Goal: Task Accomplishment & Management: Manage account settings

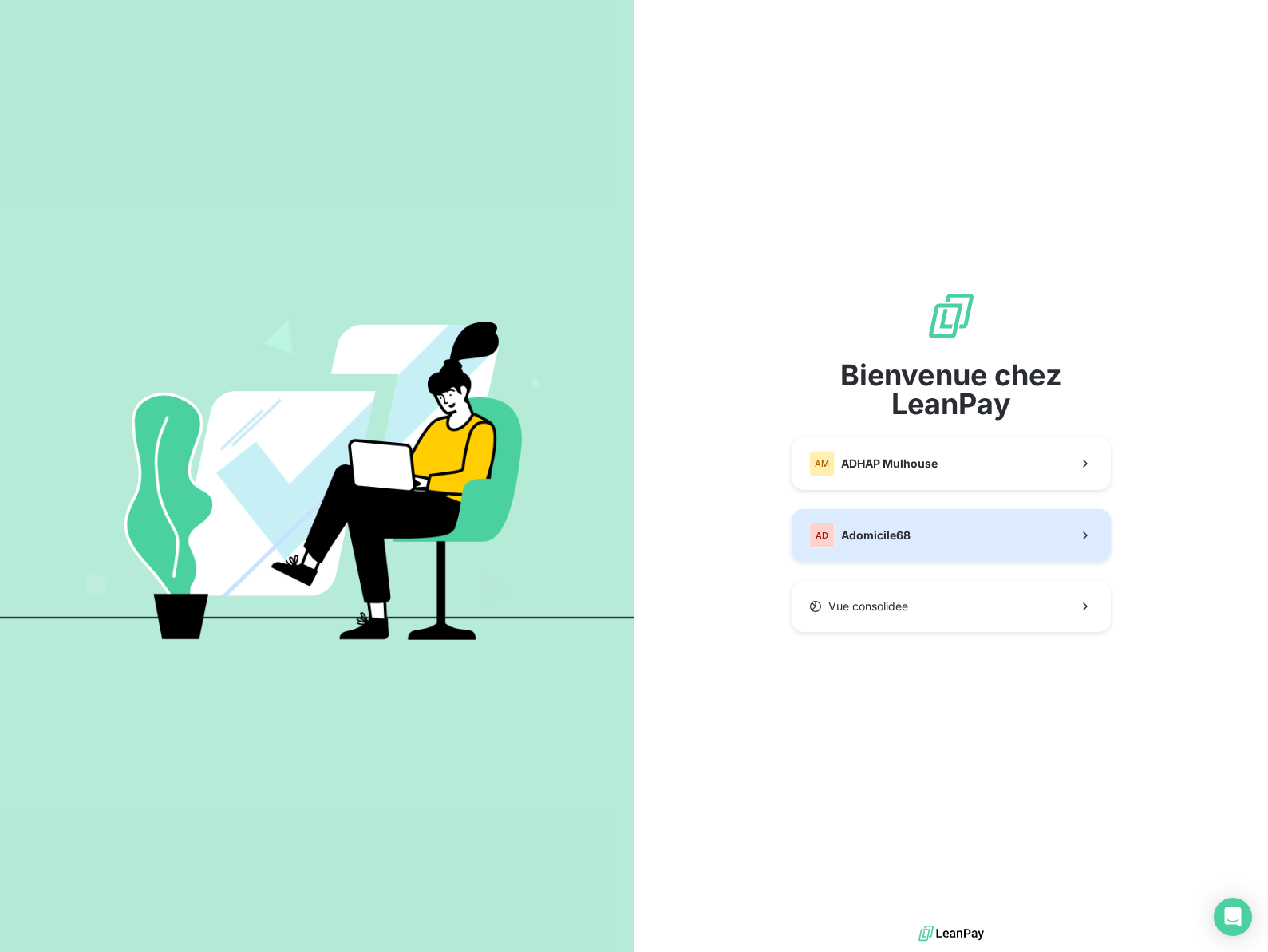
click at [867, 529] on span "Adomicile68" at bounding box center [875, 535] width 69 height 16
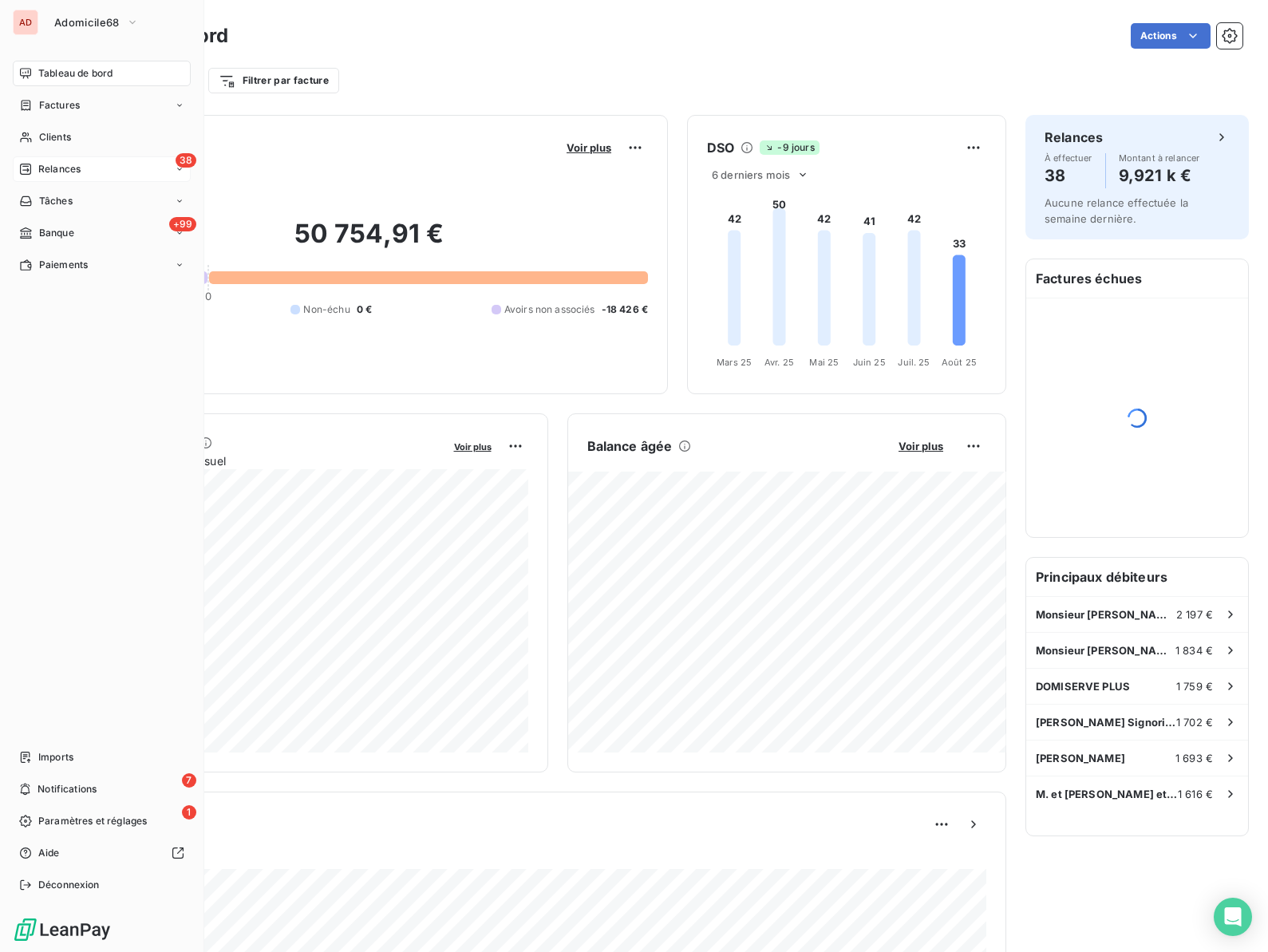
click at [45, 166] on span "Relances" at bounding box center [59, 168] width 42 height 14
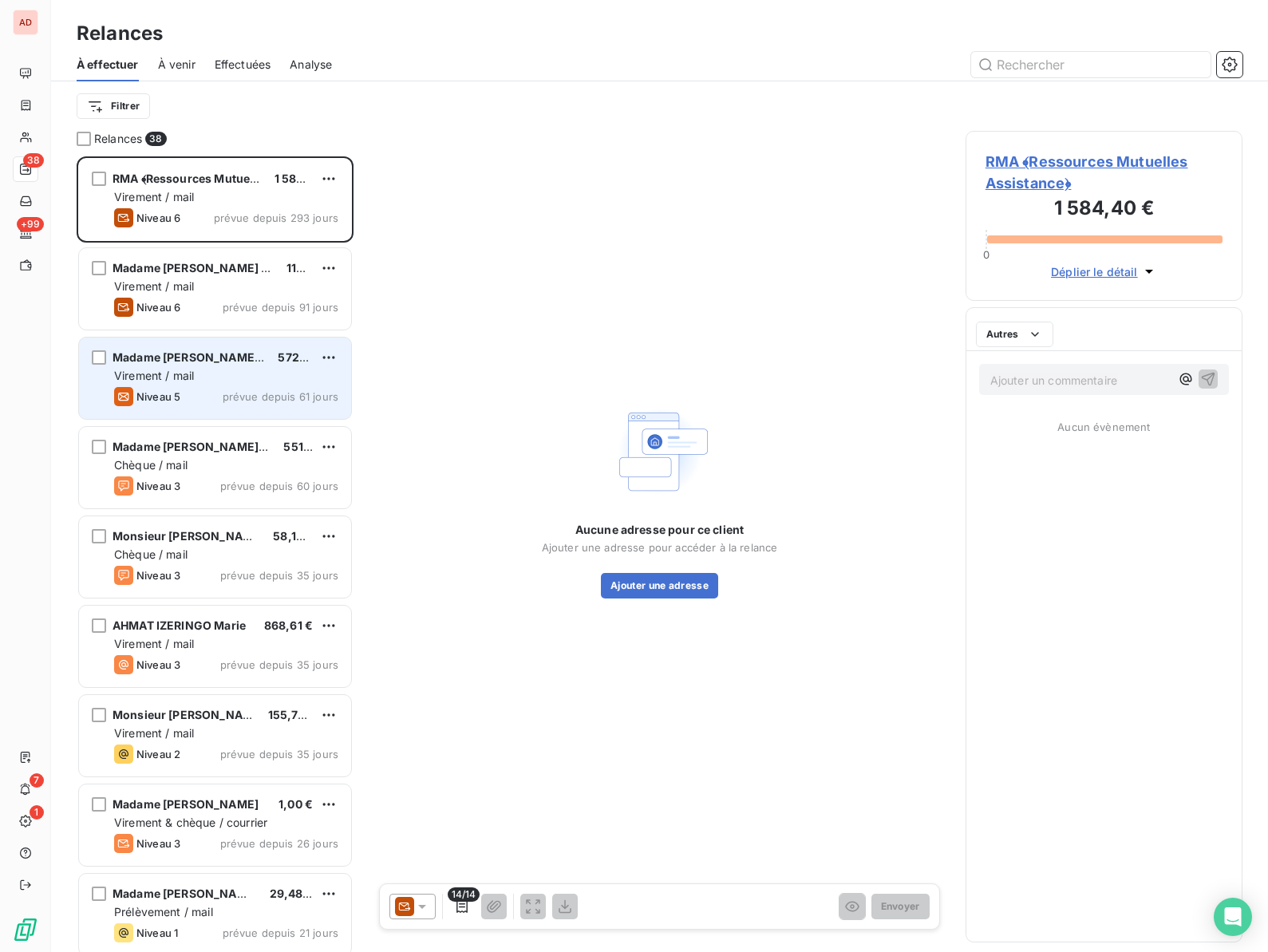
scroll to position [795, 277]
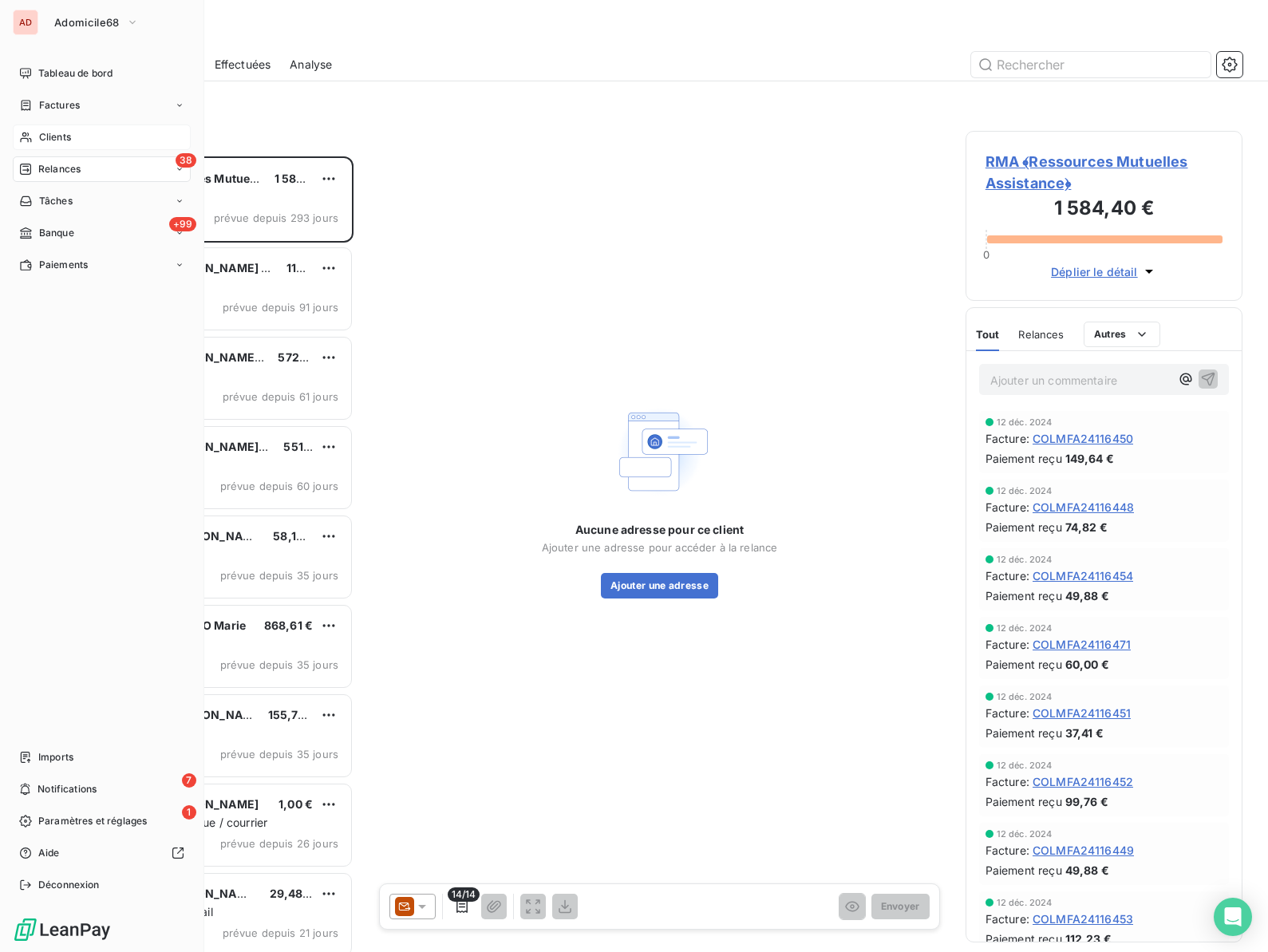
click at [39, 130] on span "Clients" at bounding box center [54, 137] width 32 height 14
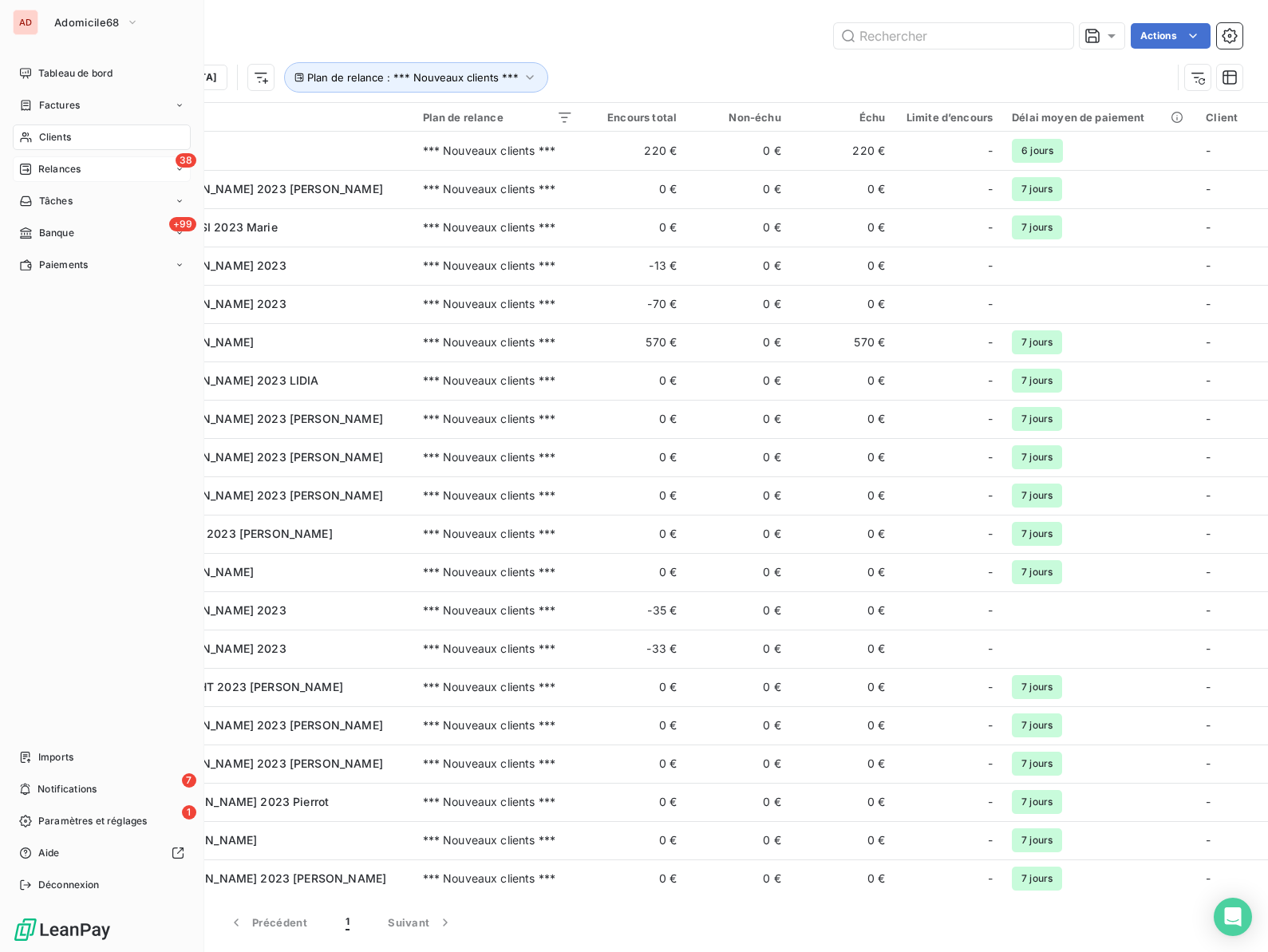
click at [39, 137] on span "Clients" at bounding box center [54, 137] width 32 height 14
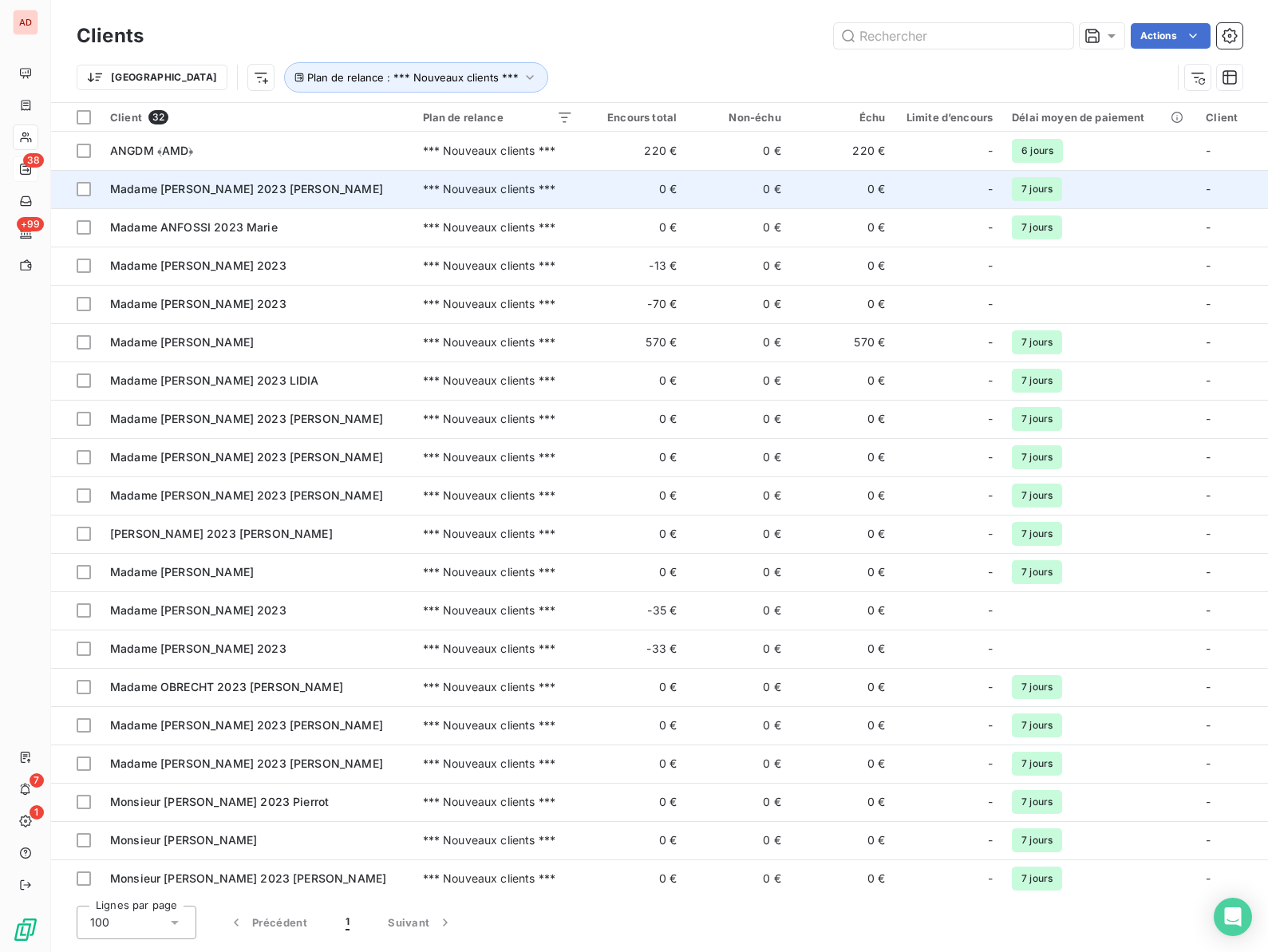
click at [207, 195] on span "Madame [PERSON_NAME] 2023 [PERSON_NAME]" at bounding box center [246, 188] width 273 height 13
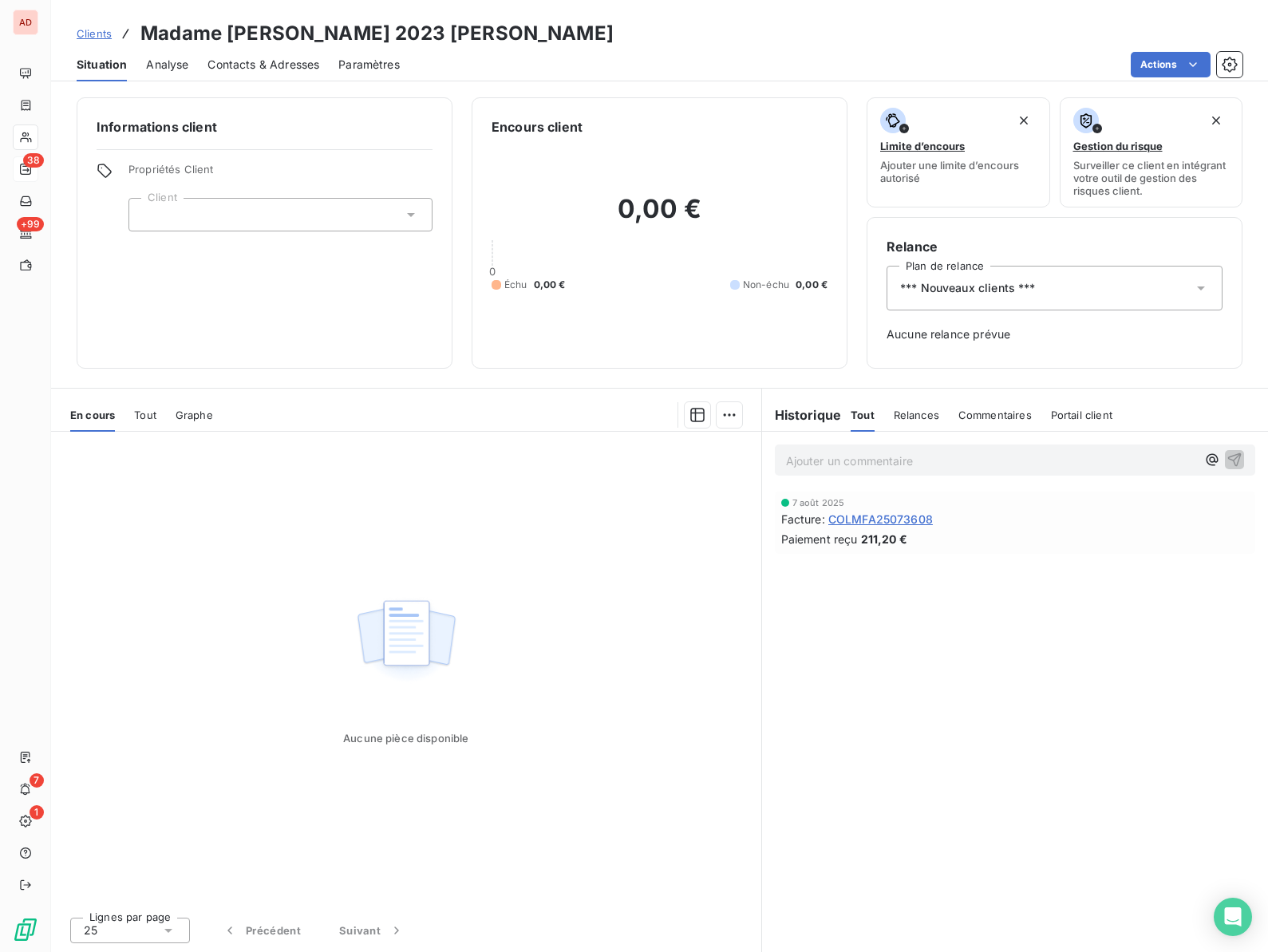
click at [239, 40] on h3 "Madame [PERSON_NAME] 2023 [PERSON_NAME]" at bounding box center [376, 33] width 473 height 29
click at [975, 283] on span "*** Nouveaux clients ***" at bounding box center [968, 287] width 135 height 16
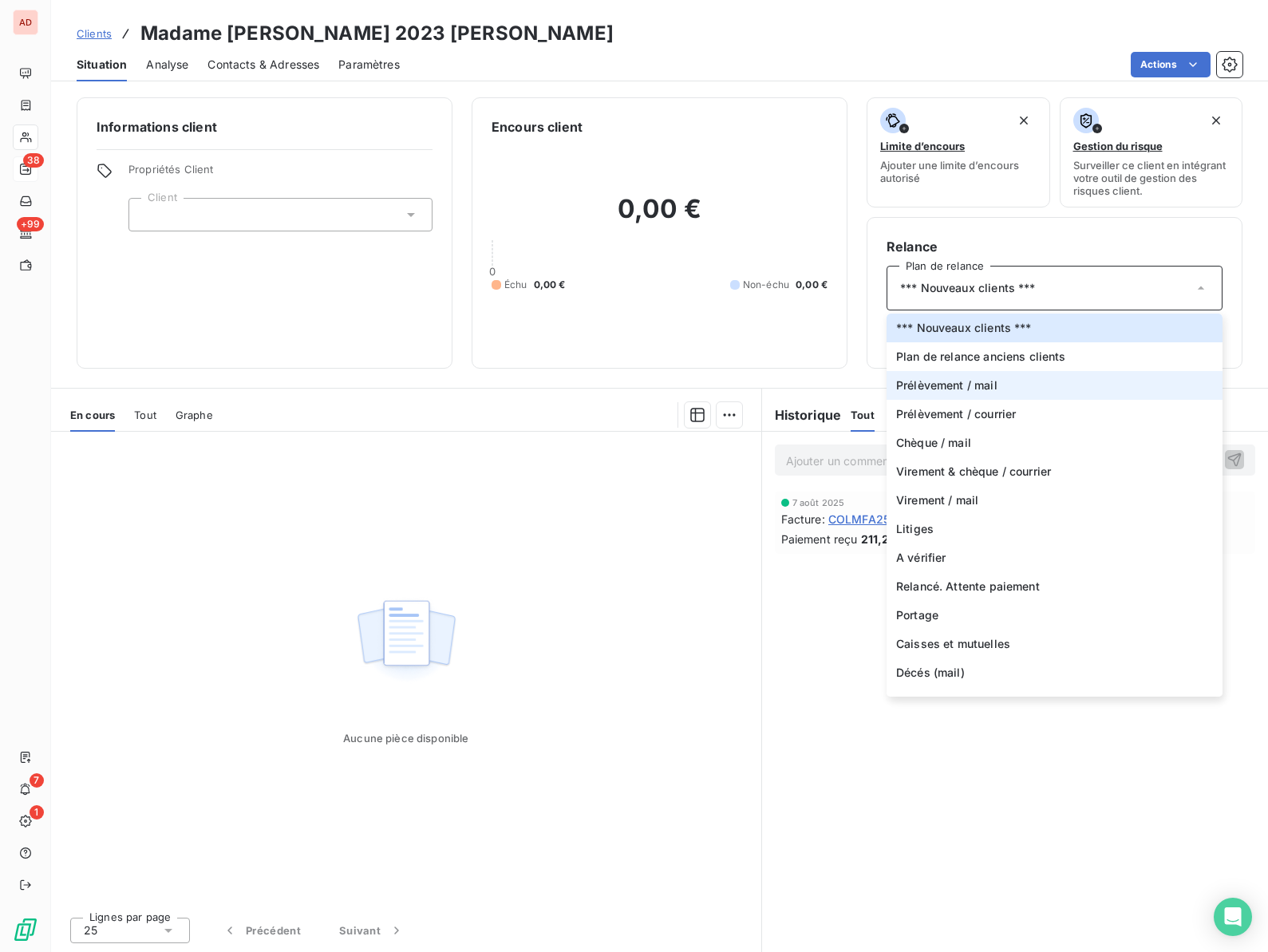
click at [946, 392] on span "Prélèvement / mail" at bounding box center [946, 384] width 101 height 16
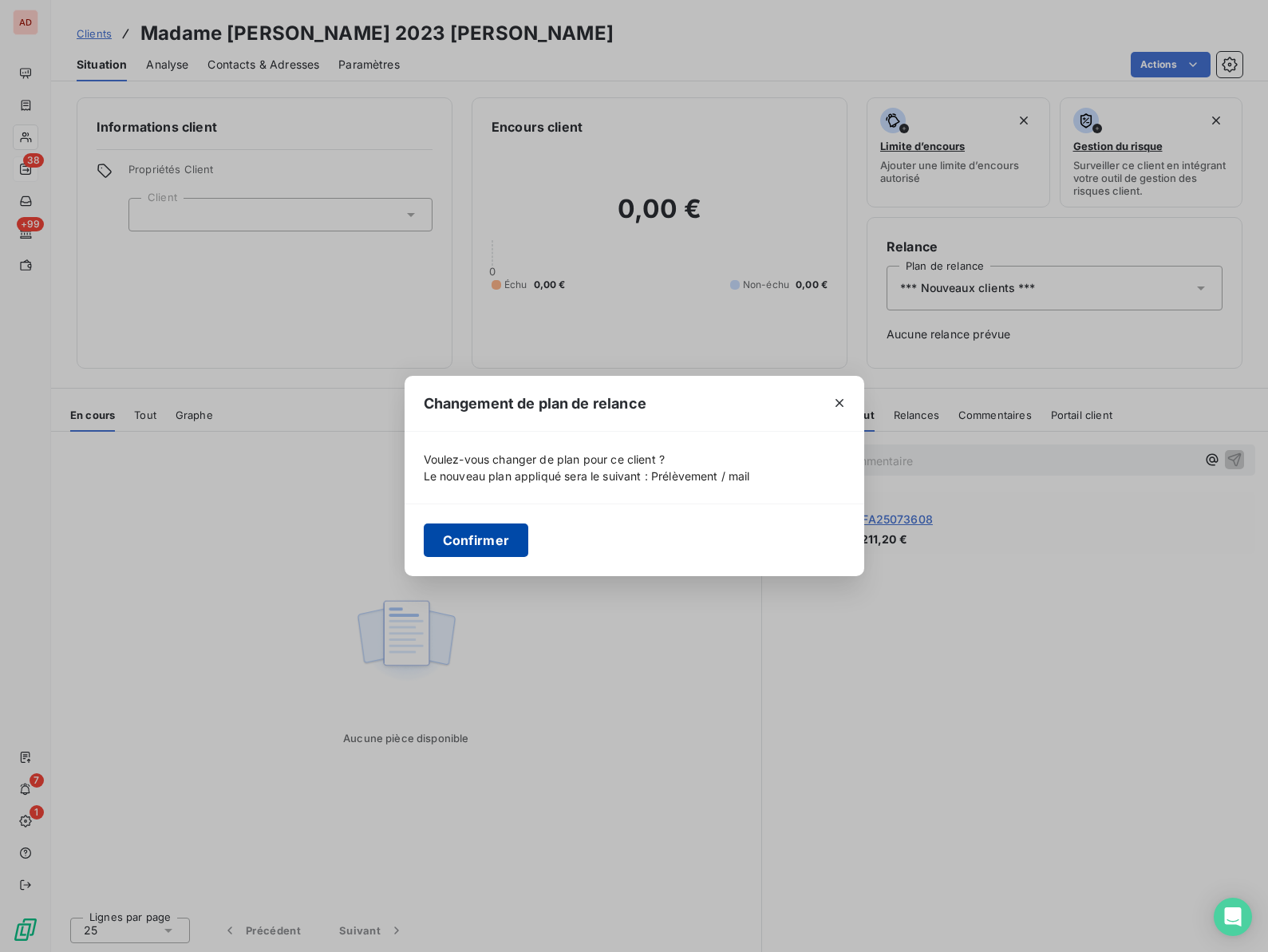
click at [482, 544] on button "Confirmer" at bounding box center [477, 540] width 106 height 34
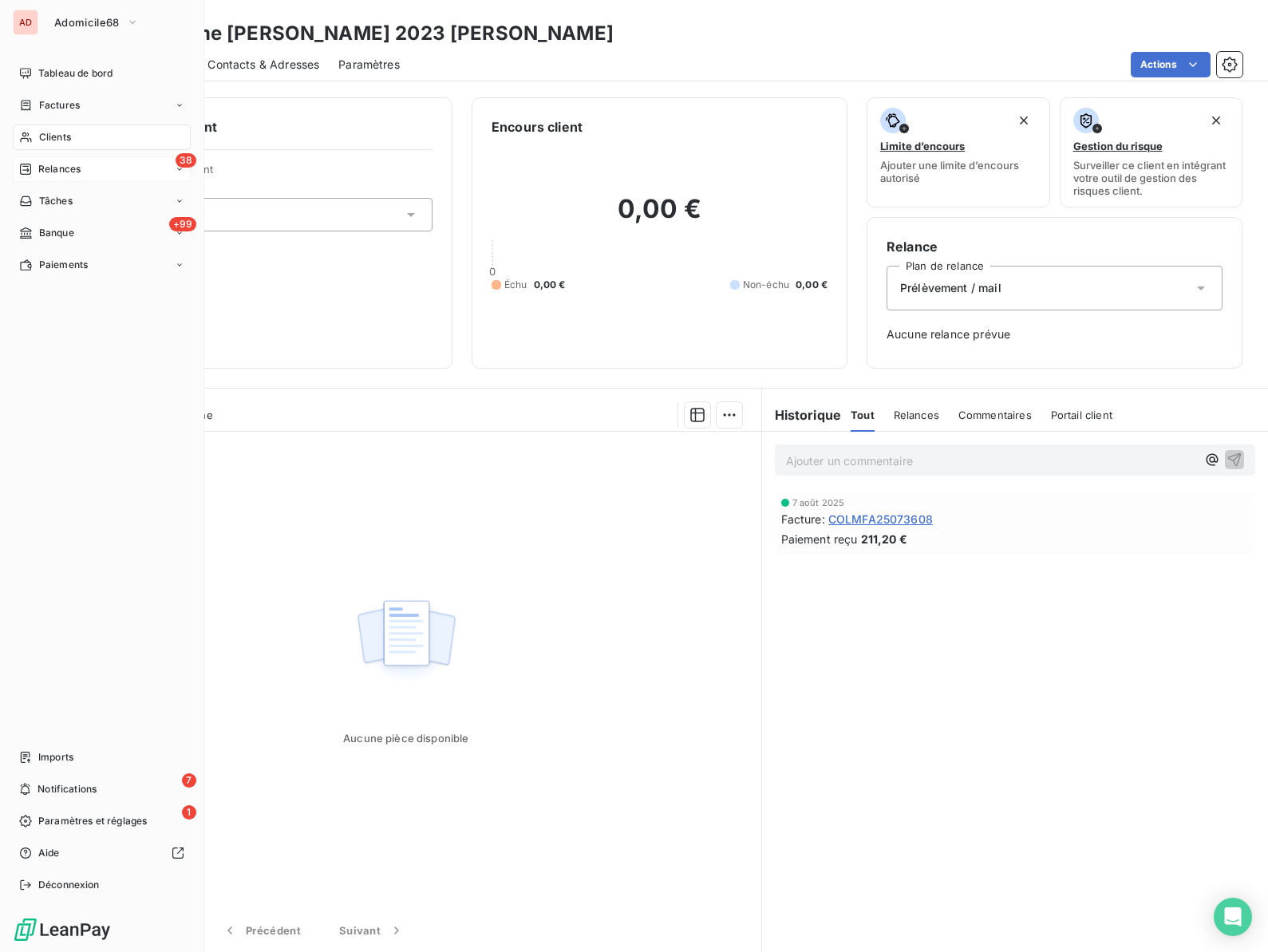
click at [29, 138] on icon at bounding box center [26, 138] width 12 height 11
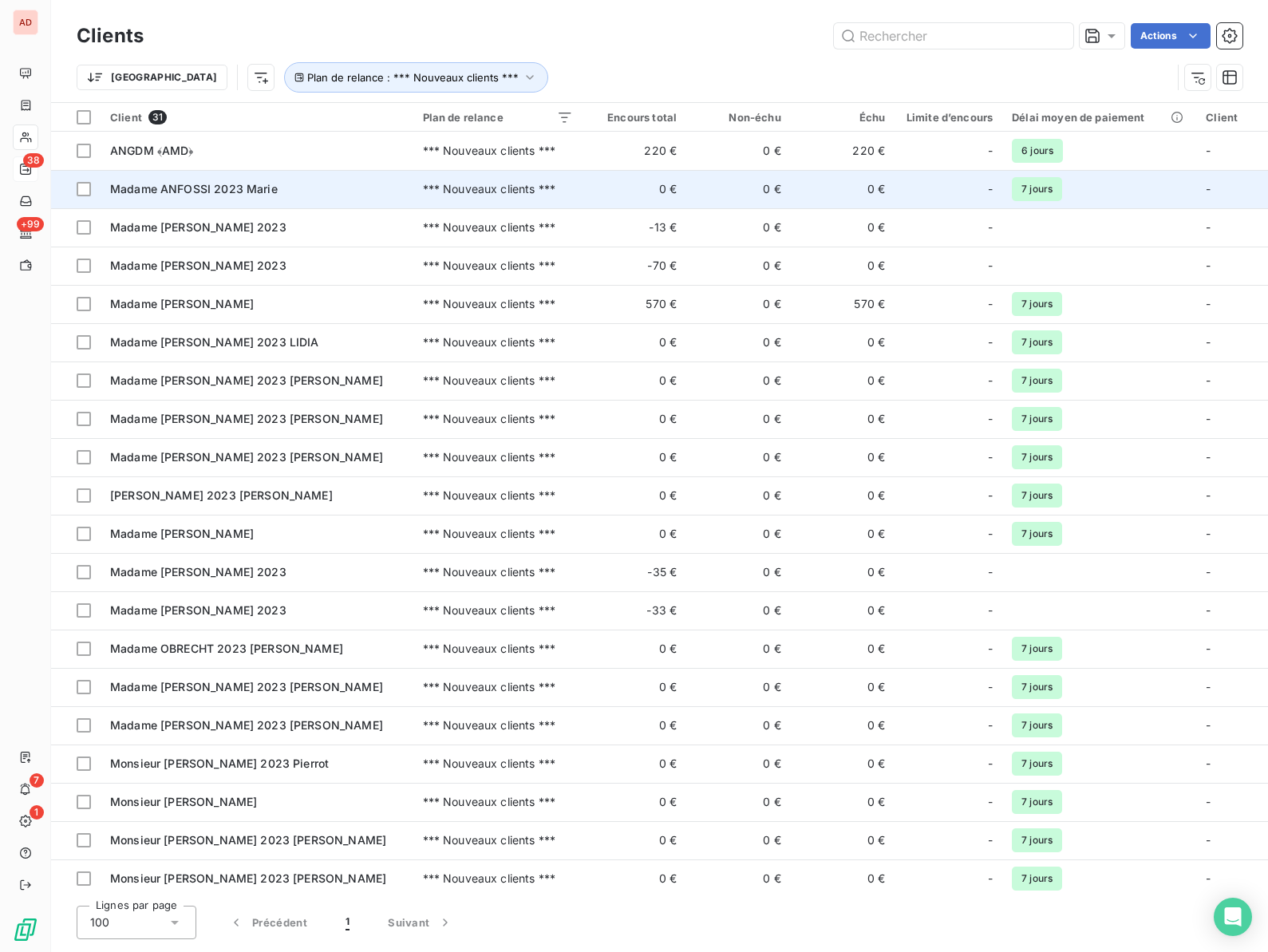
click at [201, 193] on span "Madame ANFOSSI 2023 Marie" at bounding box center [193, 188] width 167 height 13
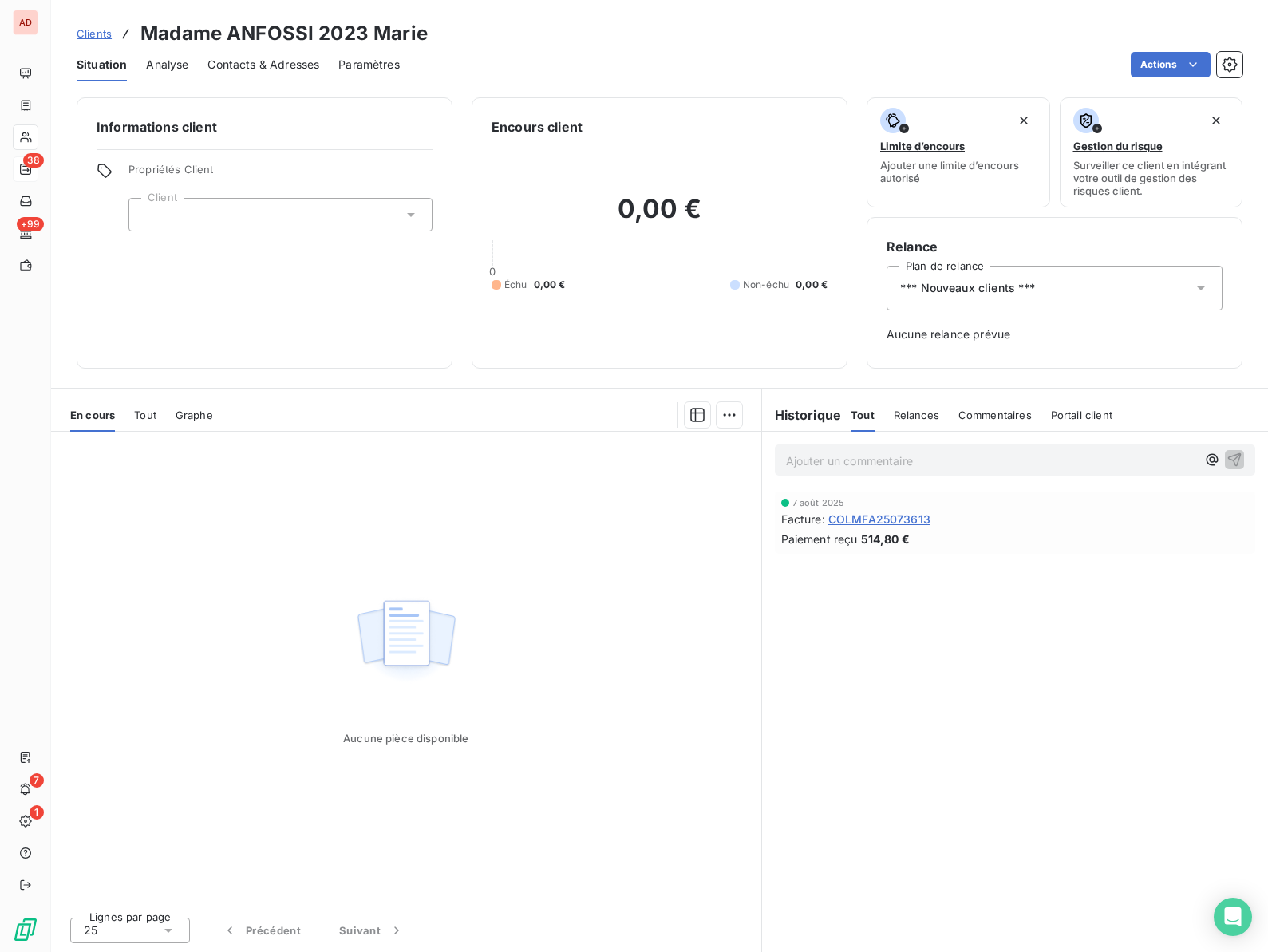
click at [252, 36] on h3 "Madame ANFOSSI 2023 Marie" at bounding box center [284, 33] width 287 height 29
copy h3 "ANFOSSI"
click at [950, 290] on span "*** Nouveaux clients ***" at bounding box center [968, 287] width 135 height 16
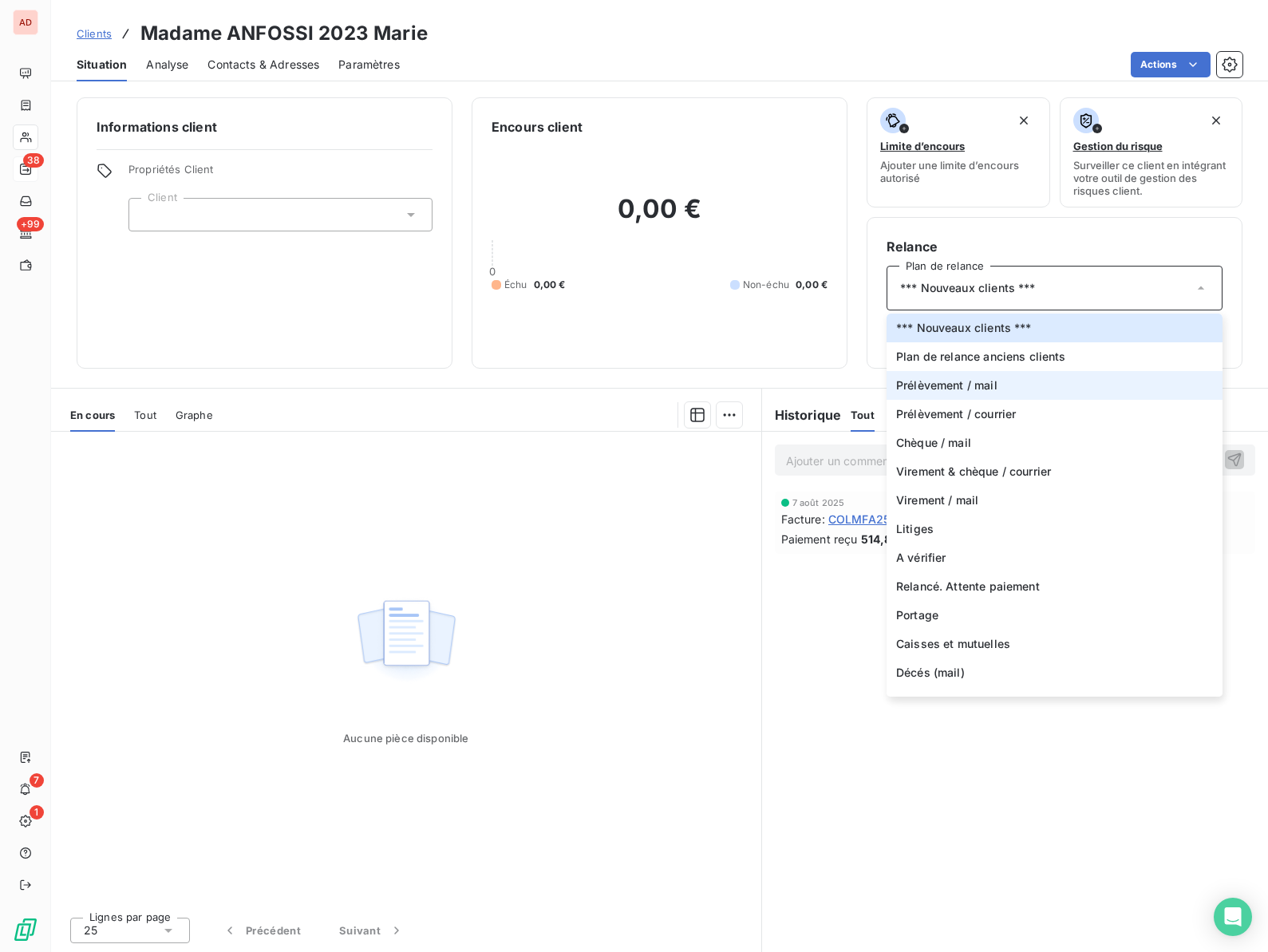
click at [937, 384] on span "Prélèvement / mail" at bounding box center [946, 384] width 101 height 16
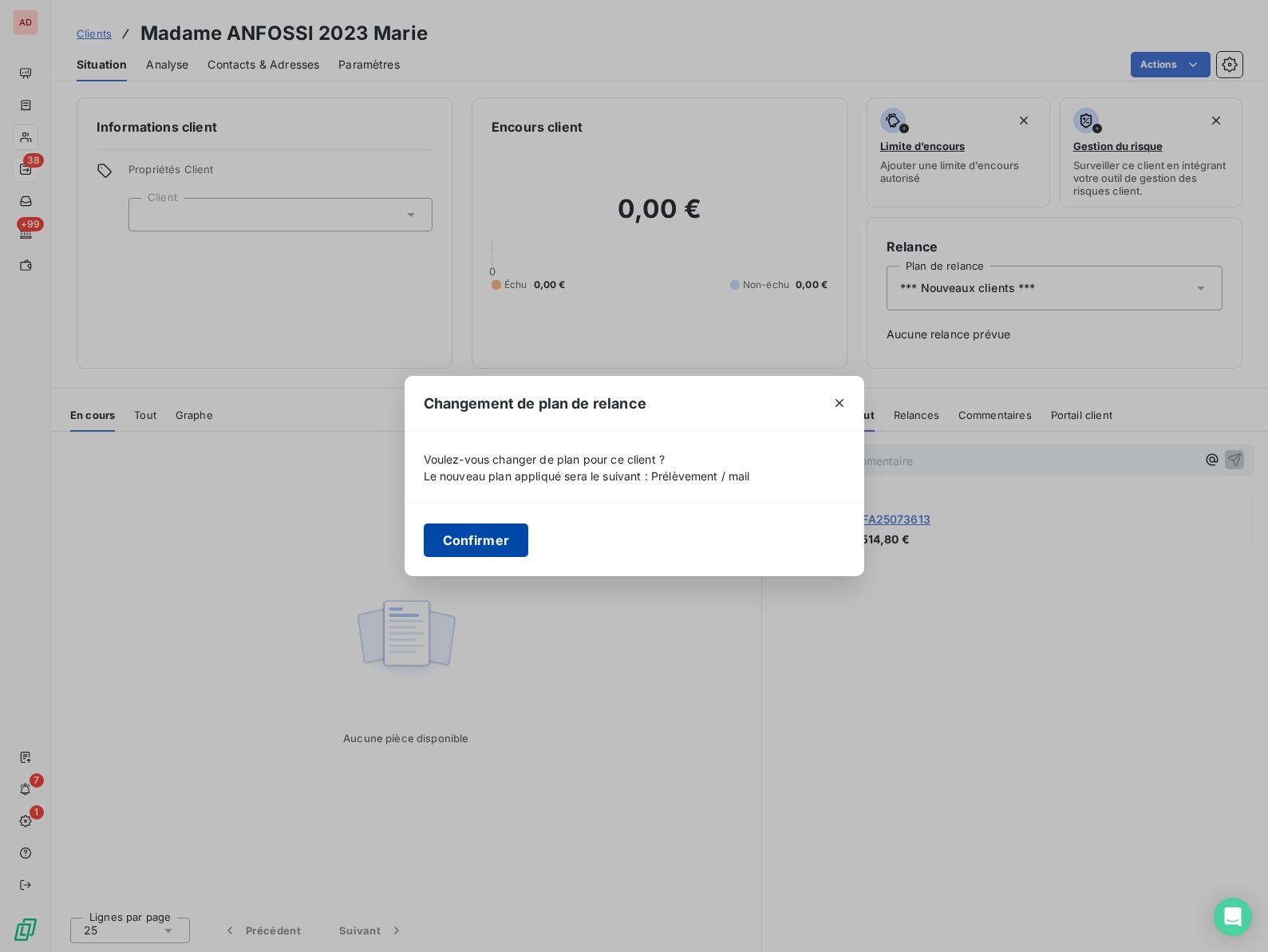
click at [489, 535] on button "Confirmer" at bounding box center [477, 540] width 106 height 34
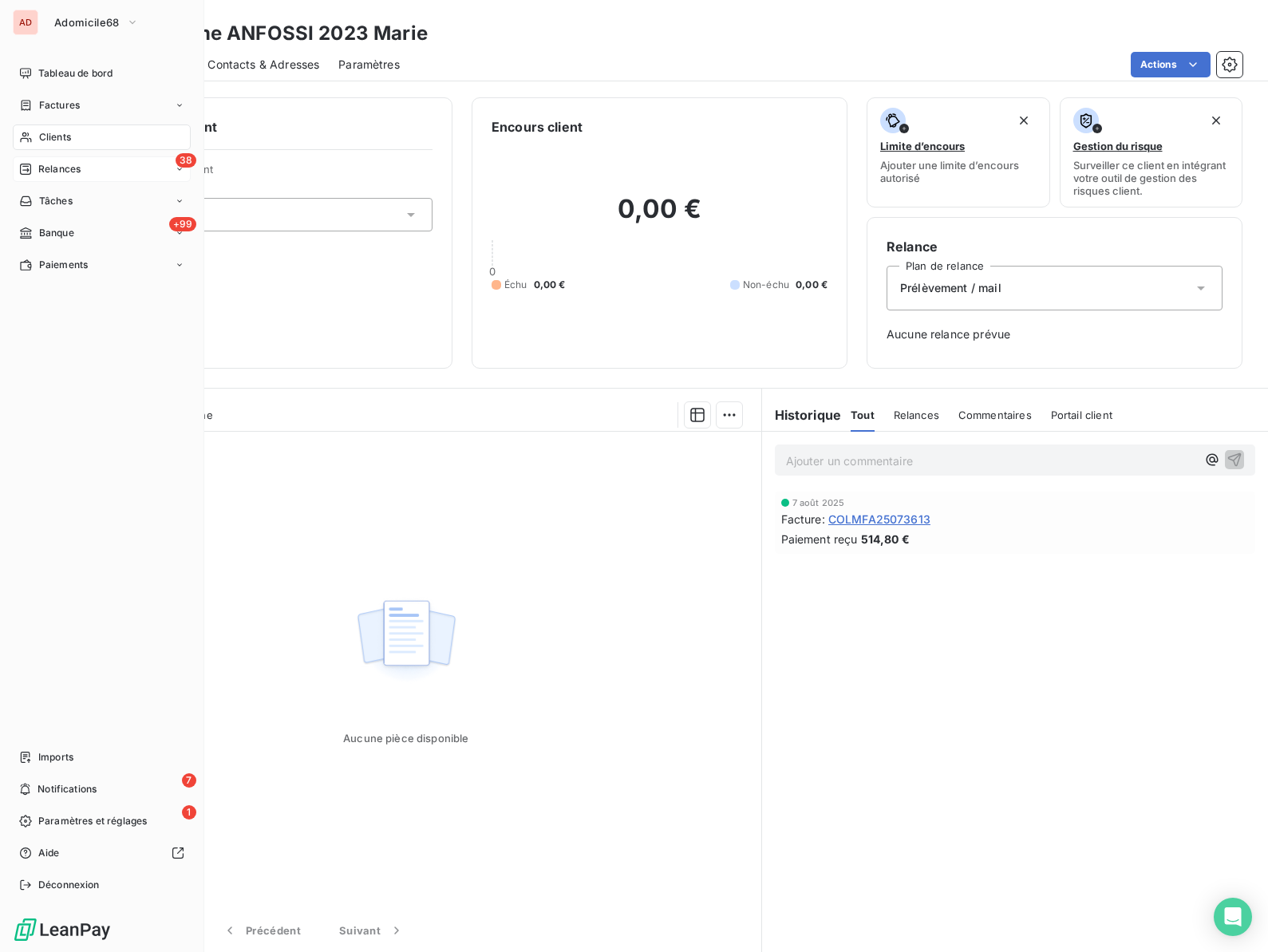
click at [39, 133] on span "Clients" at bounding box center [54, 137] width 32 height 14
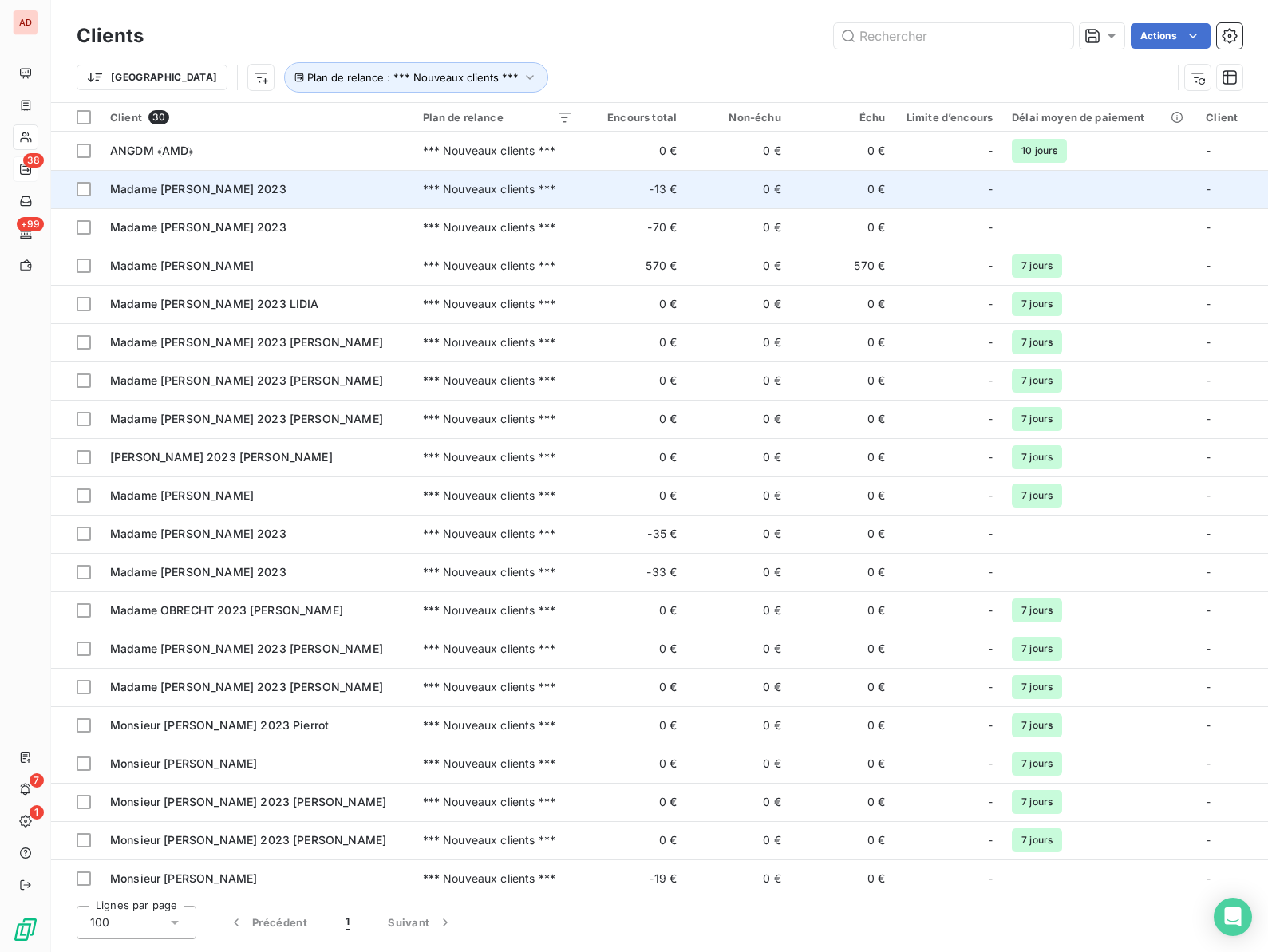
click at [194, 190] on span "Madame BARMES 2023" at bounding box center [198, 188] width 177 height 13
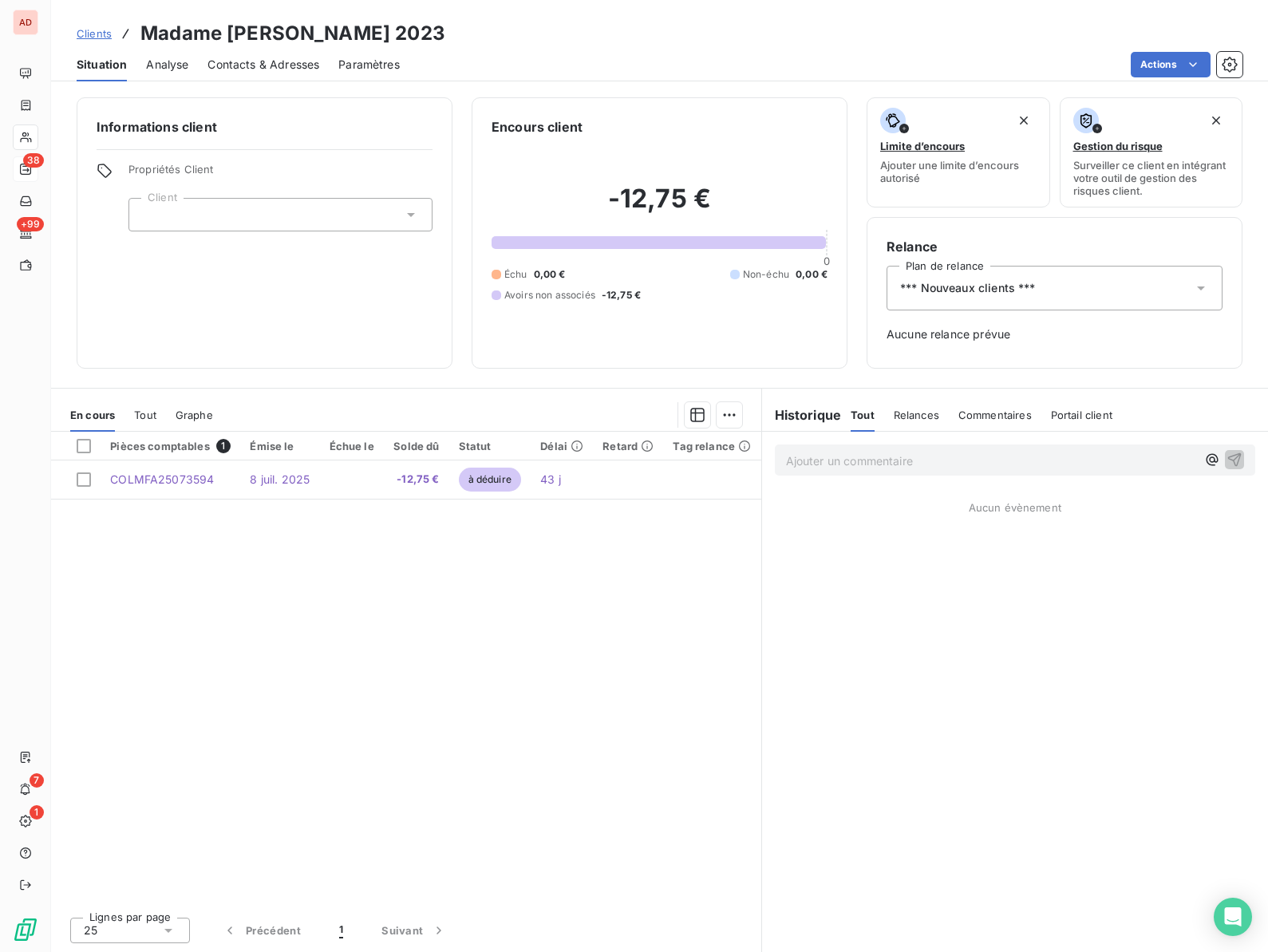
click at [287, 36] on h3 "Madame BARMES 2023" at bounding box center [292, 33] width 304 height 29
copy h3 "BARMES"
click at [1170, 66] on html "AD 38 +99 7 1 Clients Madame BARMES 2023 Situation Analyse Contacts & Adresses …" at bounding box center [634, 476] width 1268 height 952
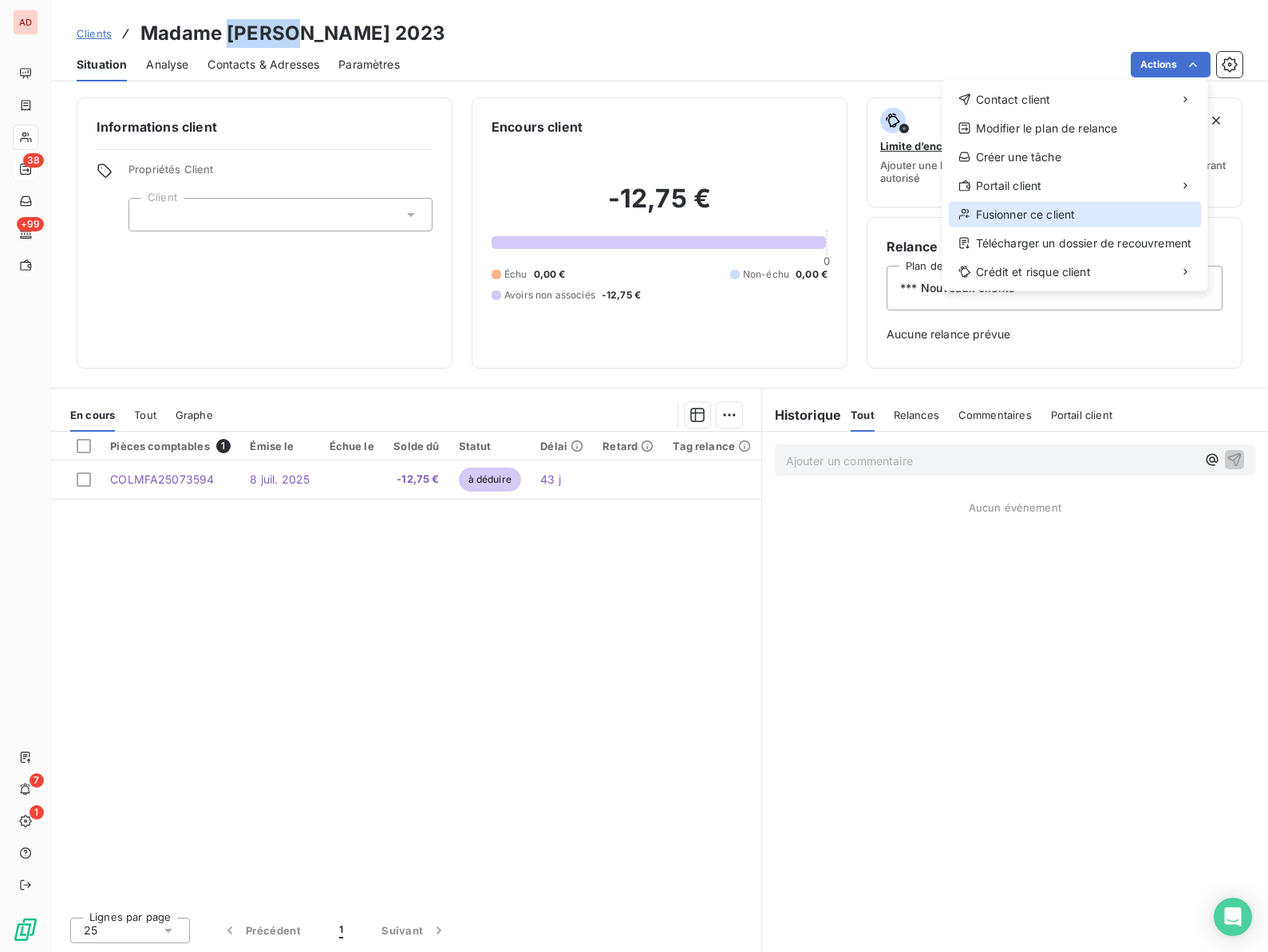
click at [1019, 205] on div "Fusionner ce client" at bounding box center [1075, 214] width 253 height 26
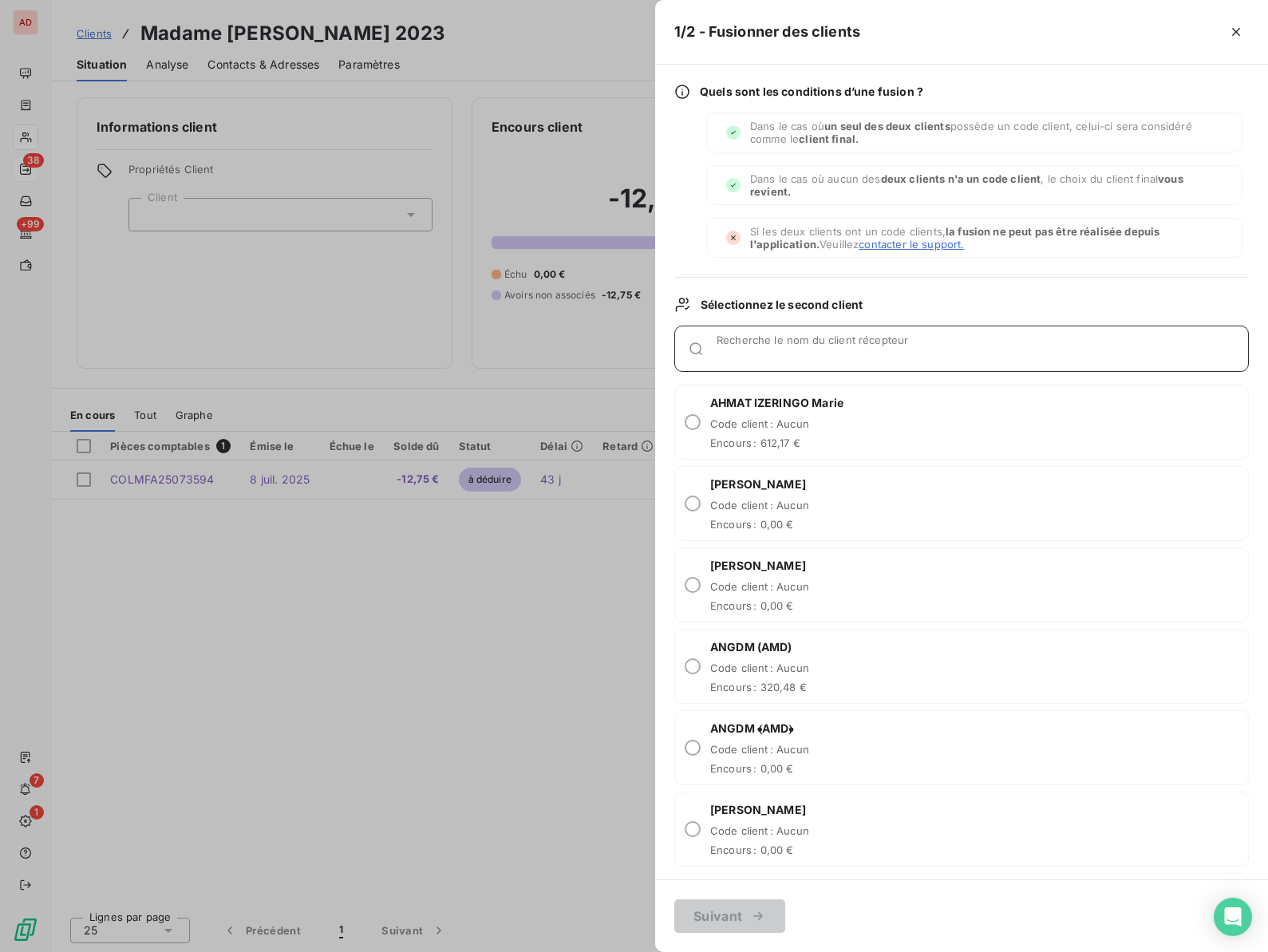
click at [728, 355] on input "Recherche le nom du client récepteur" at bounding box center [982, 355] width 531 height 16
paste input "BARMES"
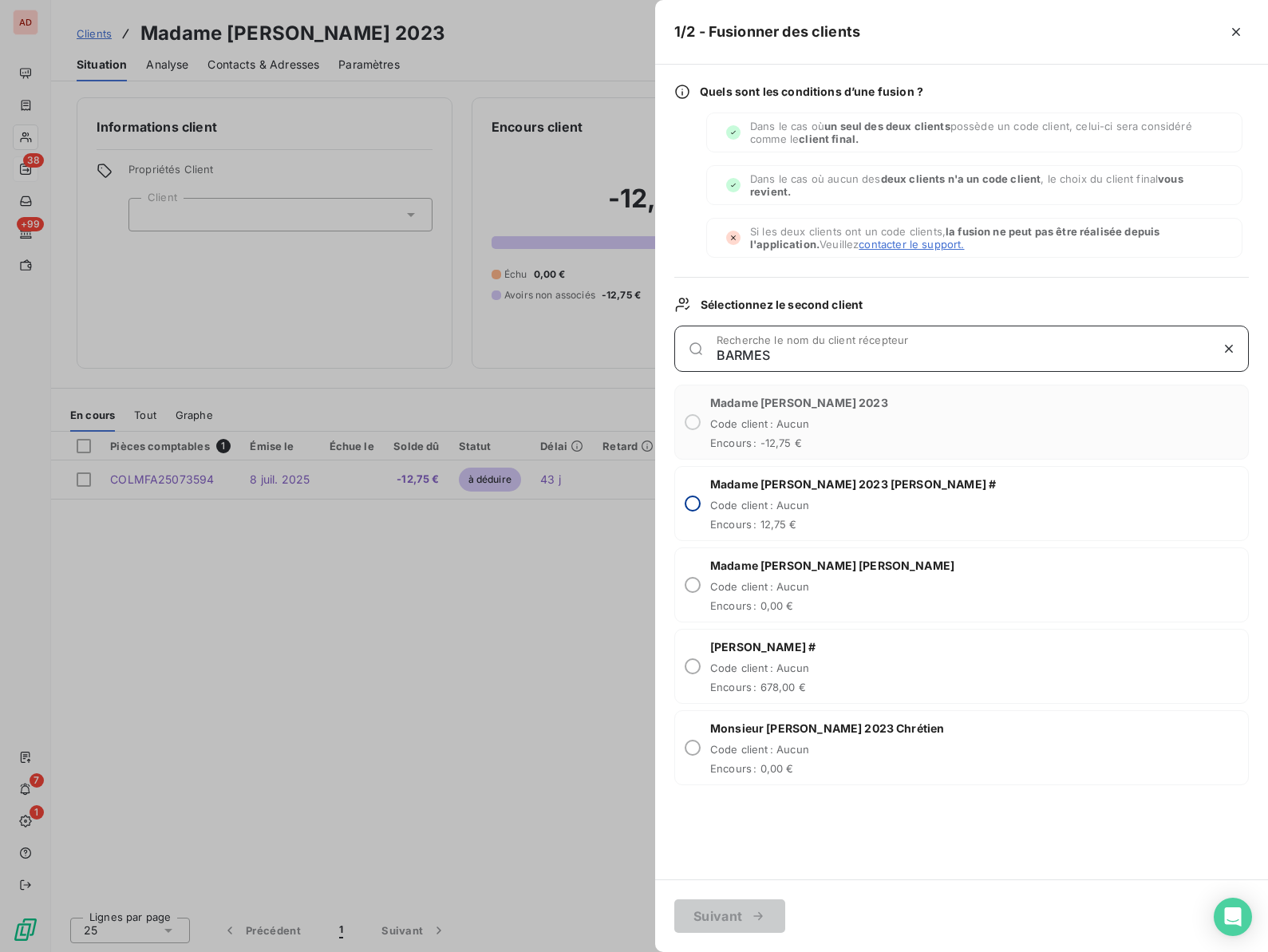
type input "BARMES"
click at [695, 505] on input "radio" at bounding box center [692, 503] width 16 height 16
radio input "true"
click at [701, 903] on button "Suivant" at bounding box center [729, 916] width 111 height 34
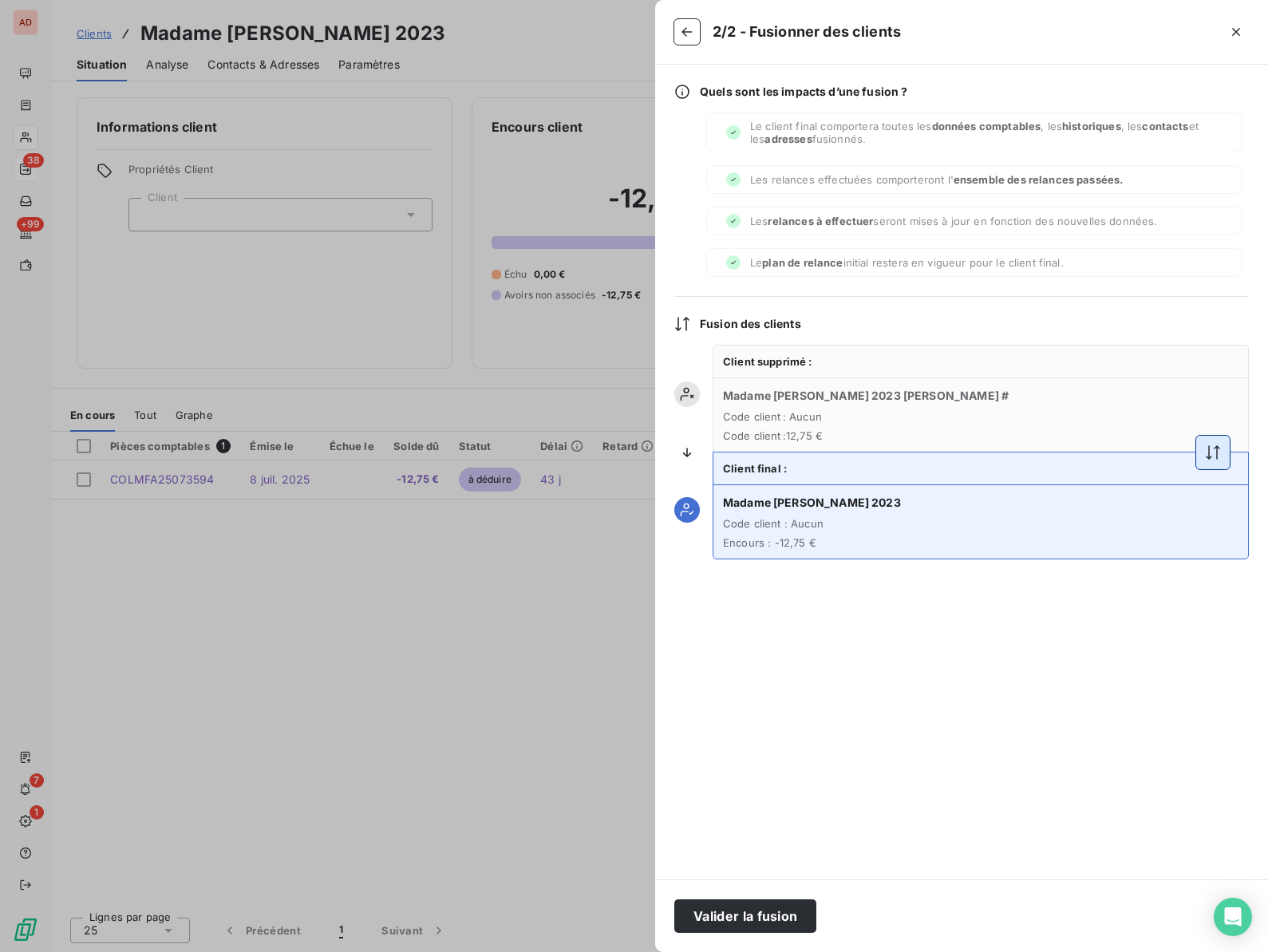
click at [1219, 445] on icon "button" at bounding box center [1212, 452] width 16 height 16
click at [728, 907] on button "Valider la fusion" at bounding box center [745, 916] width 142 height 34
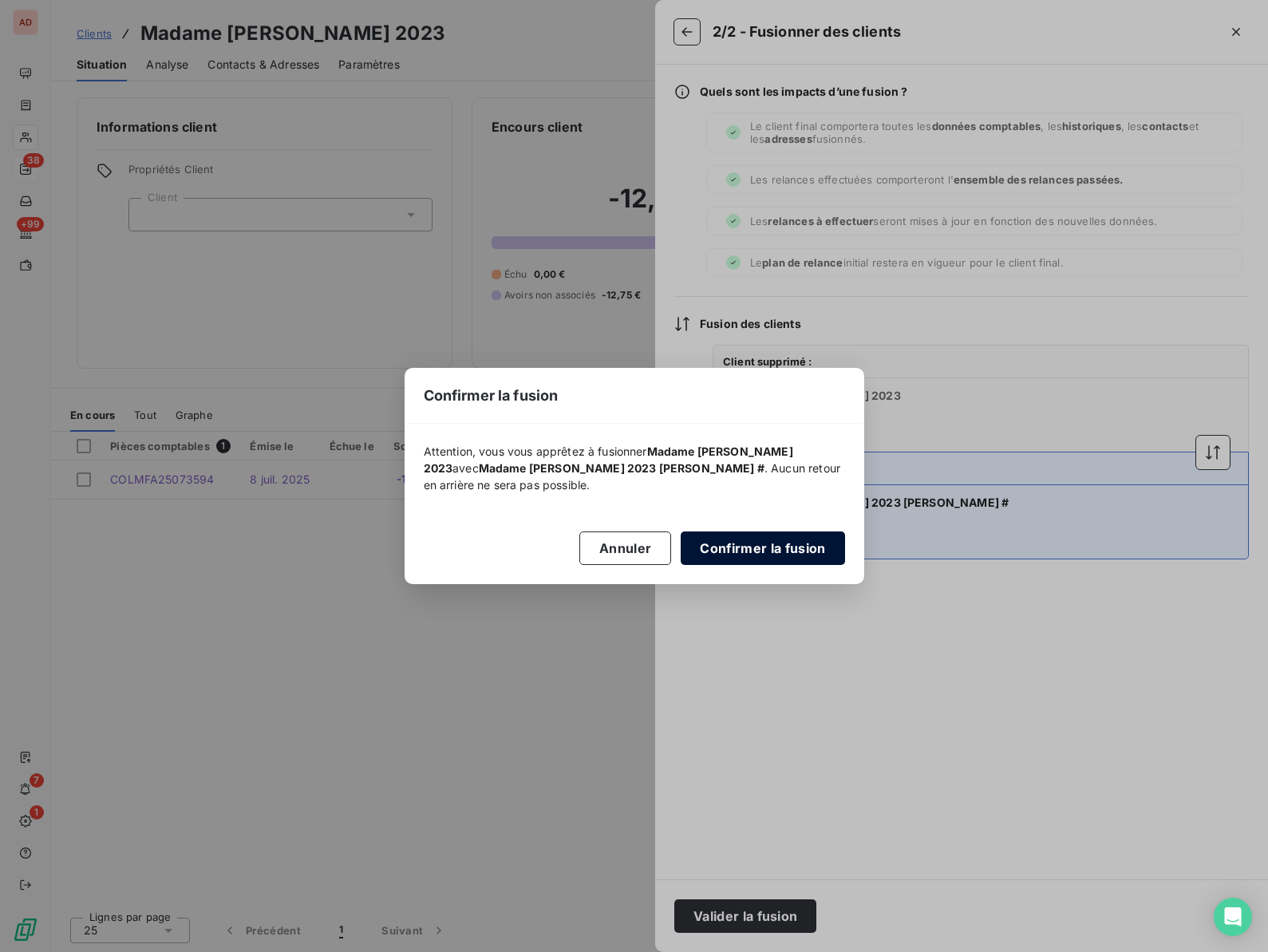
click at [773, 548] on button "Confirmer la fusion" at bounding box center [762, 548] width 163 height 34
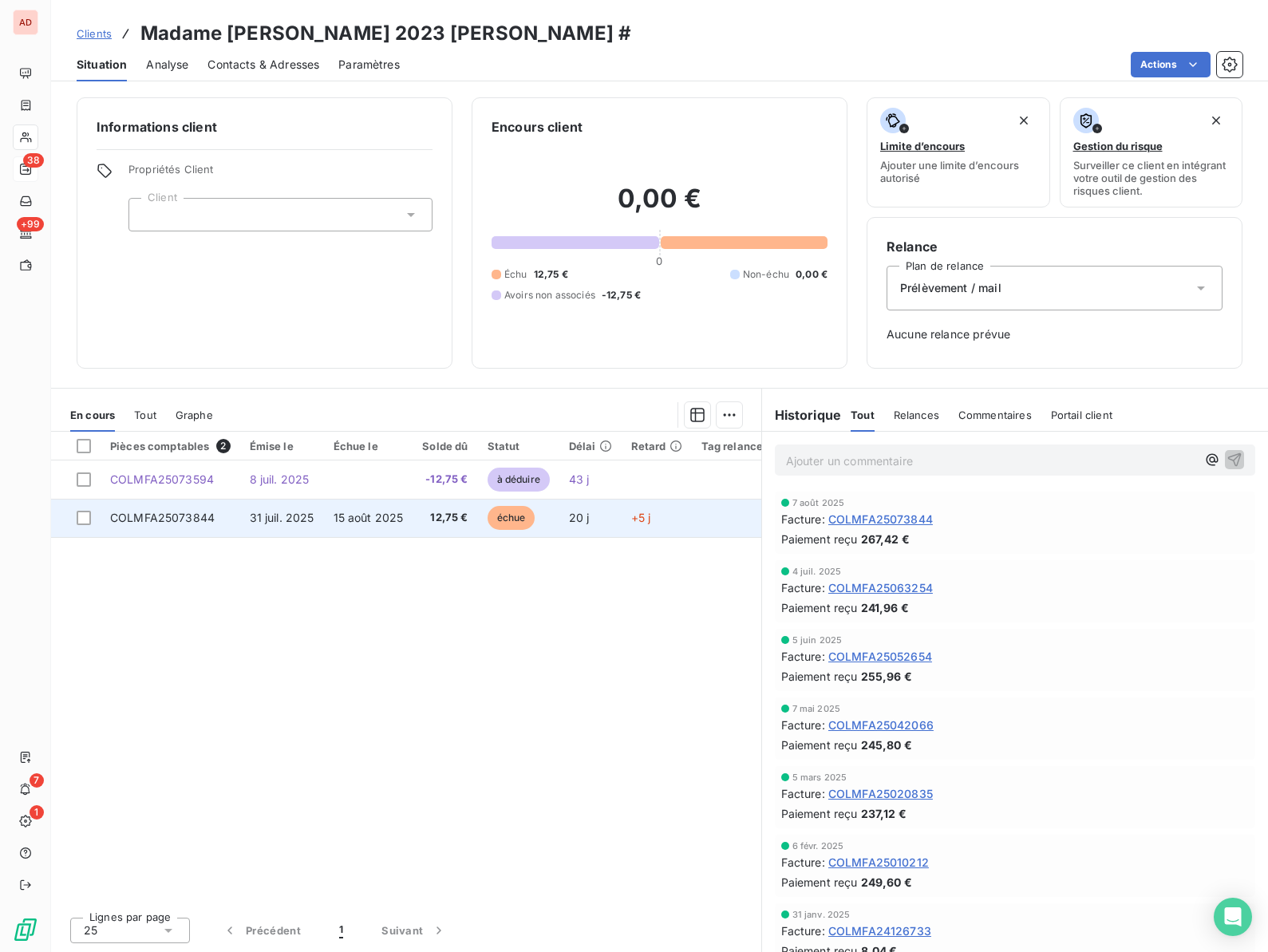
click at [171, 523] on span "COLMFA25073844" at bounding box center [162, 517] width 105 height 13
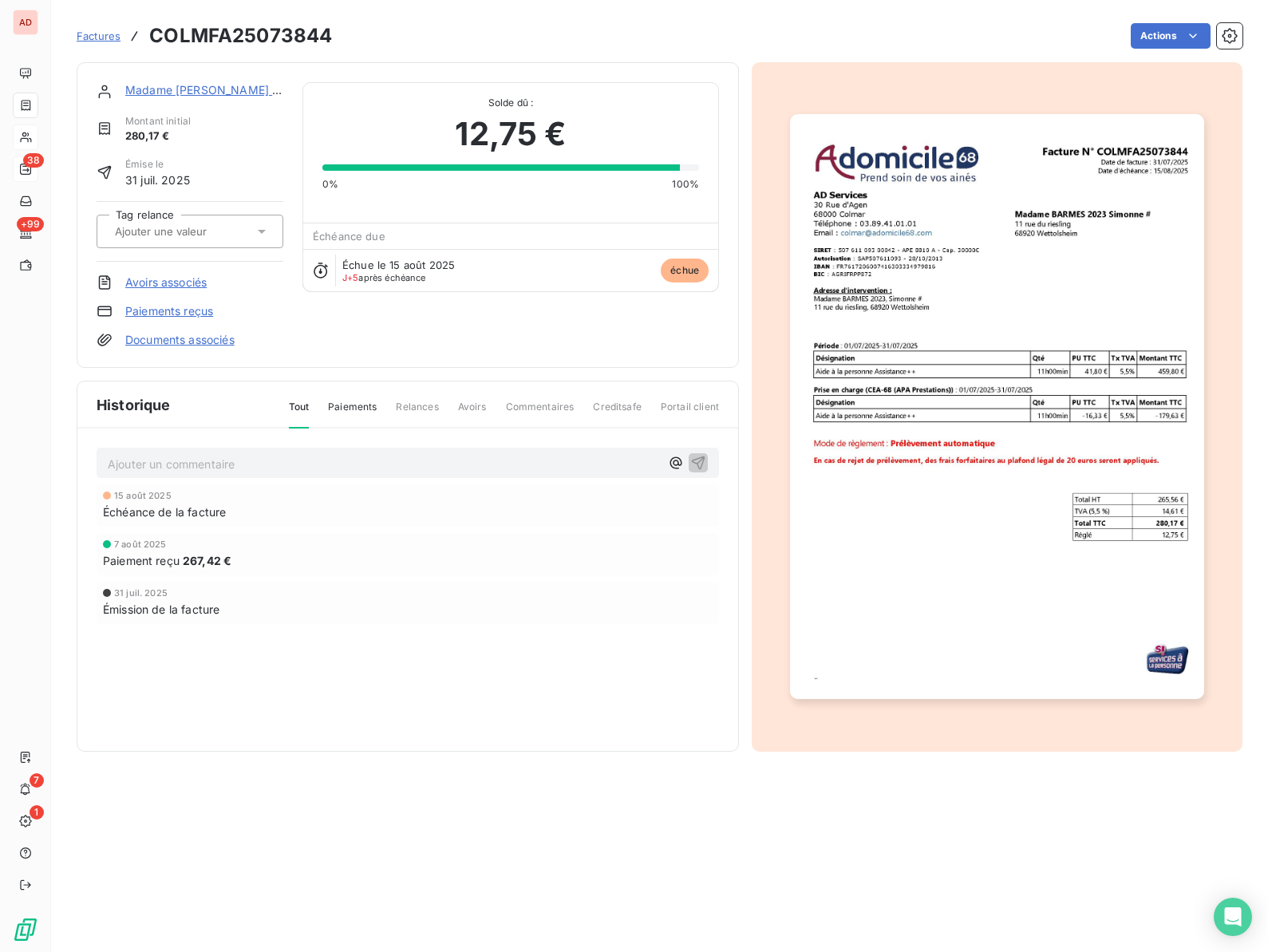
click at [160, 280] on link "Avoirs associés" at bounding box center [166, 282] width 82 height 16
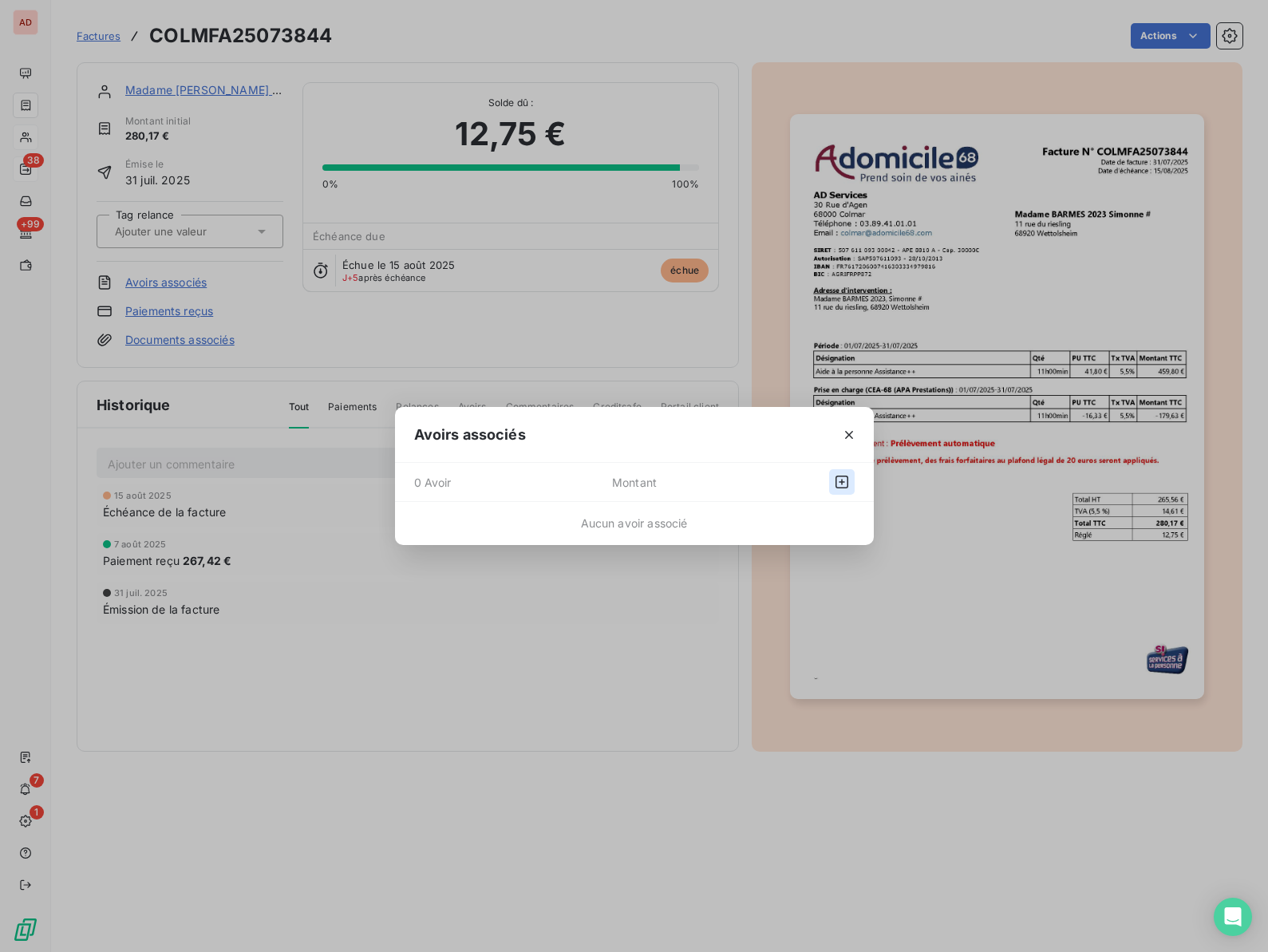
click at [837, 489] on icon "button" at bounding box center [841, 481] width 16 height 16
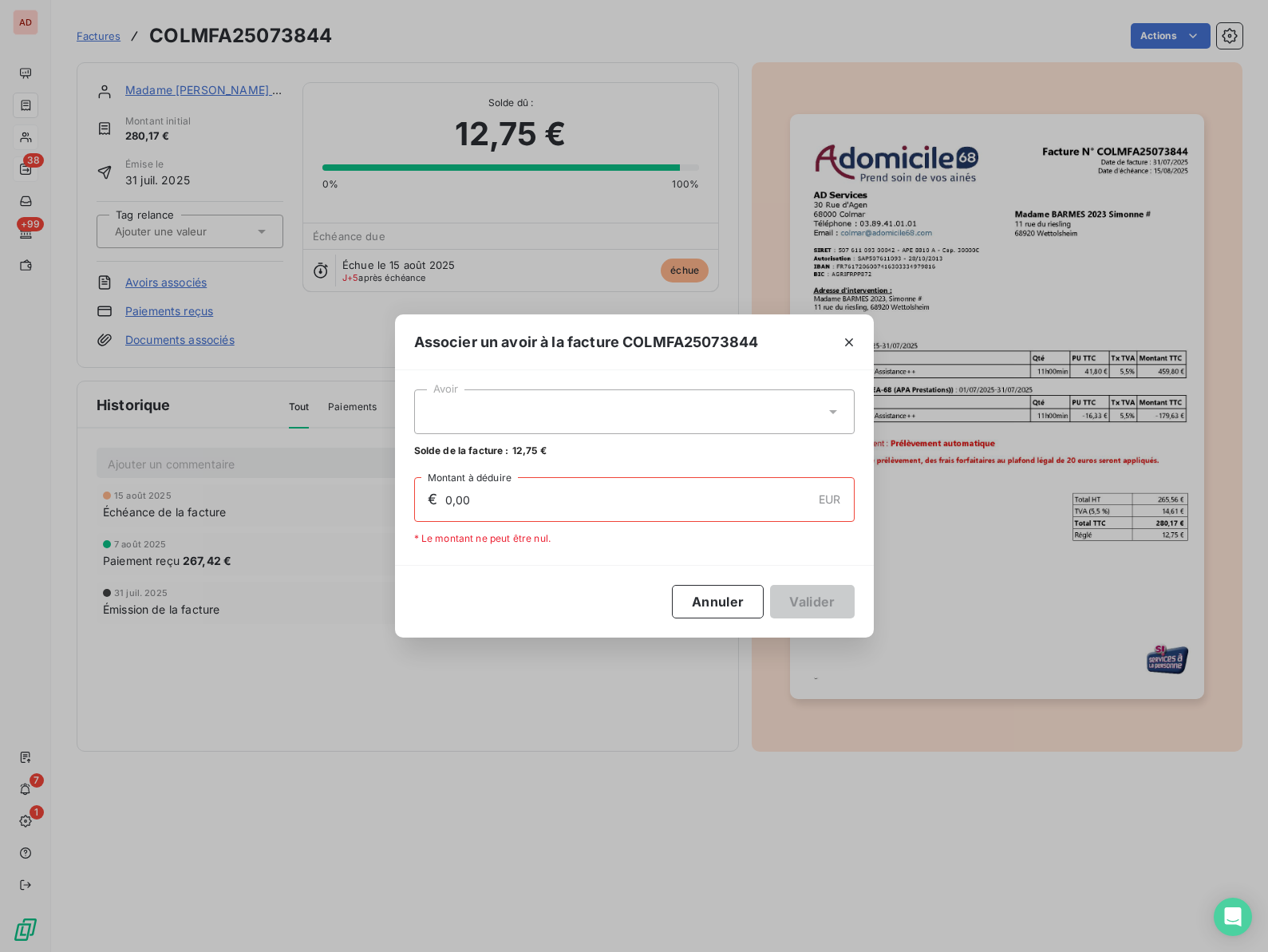
click at [665, 413] on div at bounding box center [634, 412] width 441 height 45
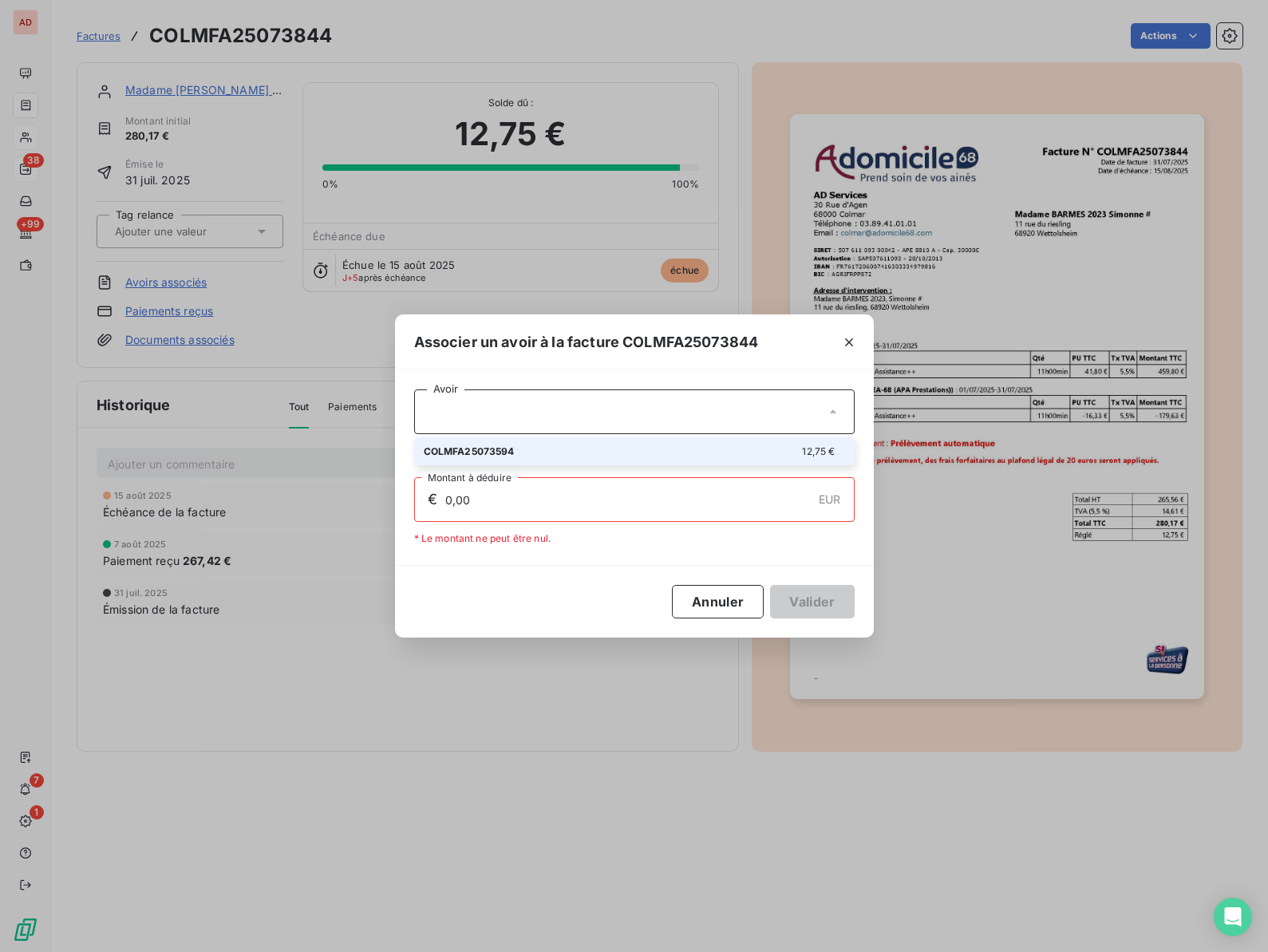
click at [648, 442] on li "COLMFA25073594 12,75 €" at bounding box center [634, 451] width 441 height 28
type input "12,75"
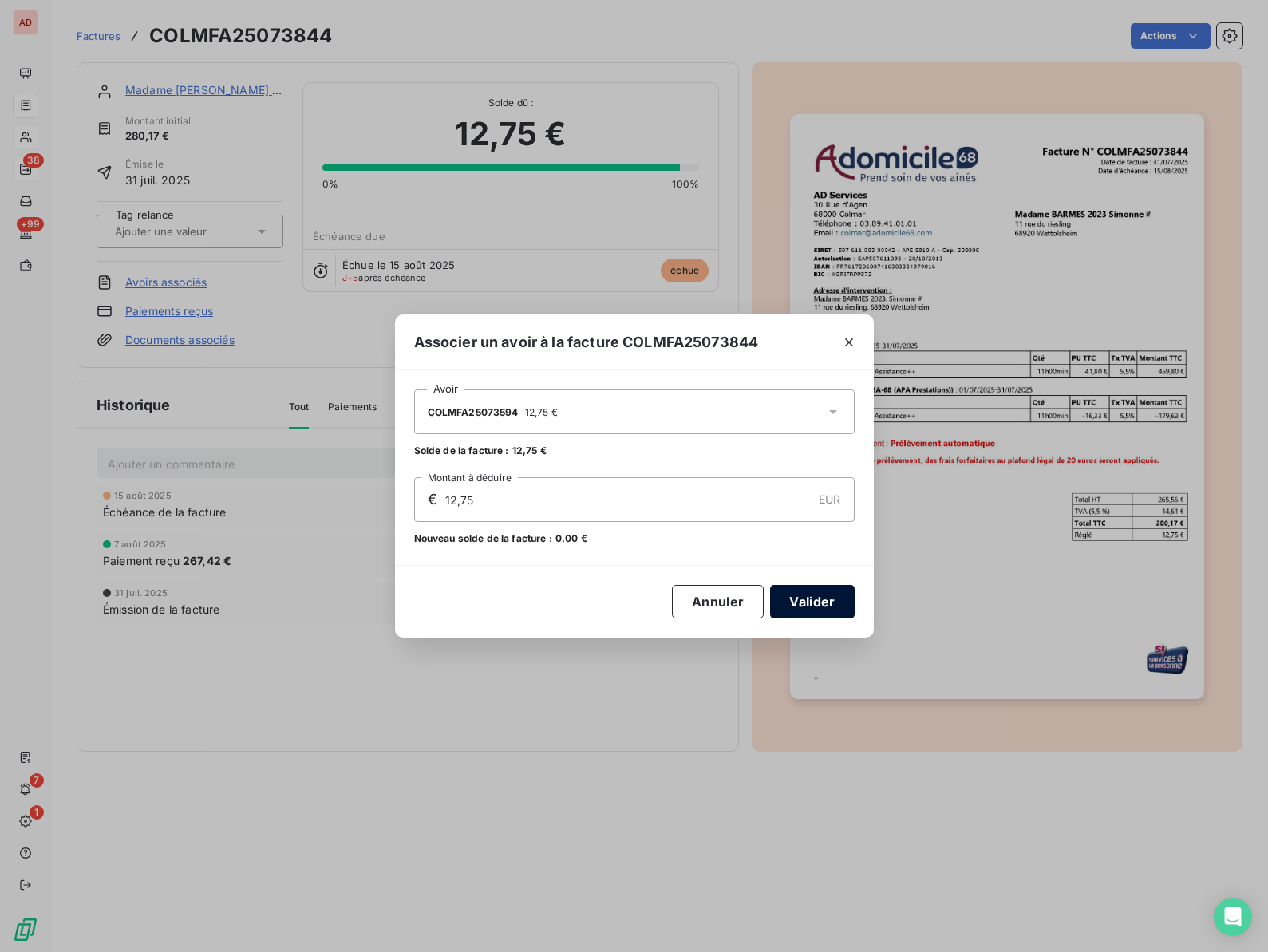
click at [791, 606] on button "Valider" at bounding box center [812, 601] width 84 height 34
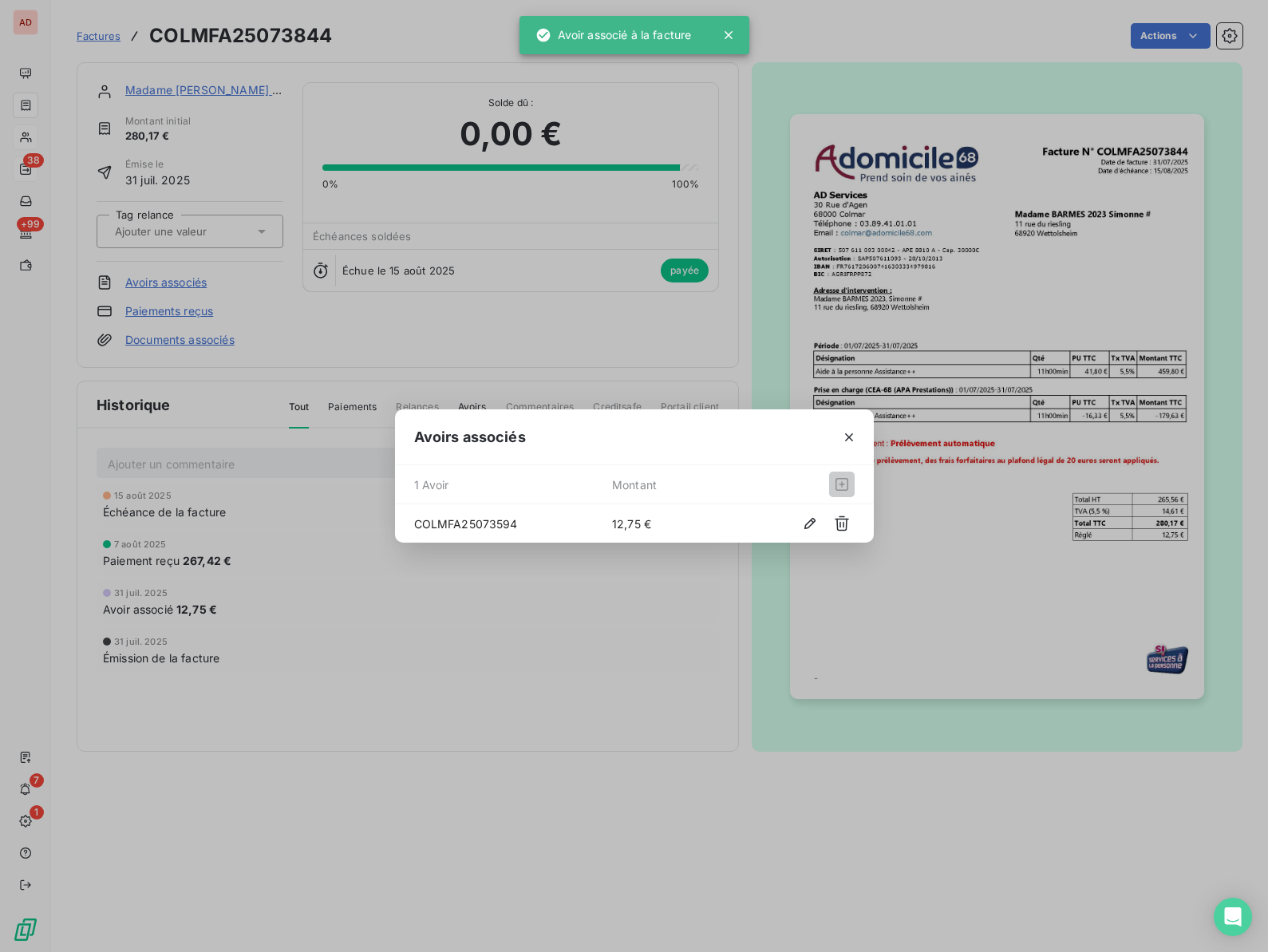
click at [451, 287] on div "Avoirs associés 1 Avoir Montant COLMFA25073594 12,75 €" at bounding box center [634, 476] width 1268 height 952
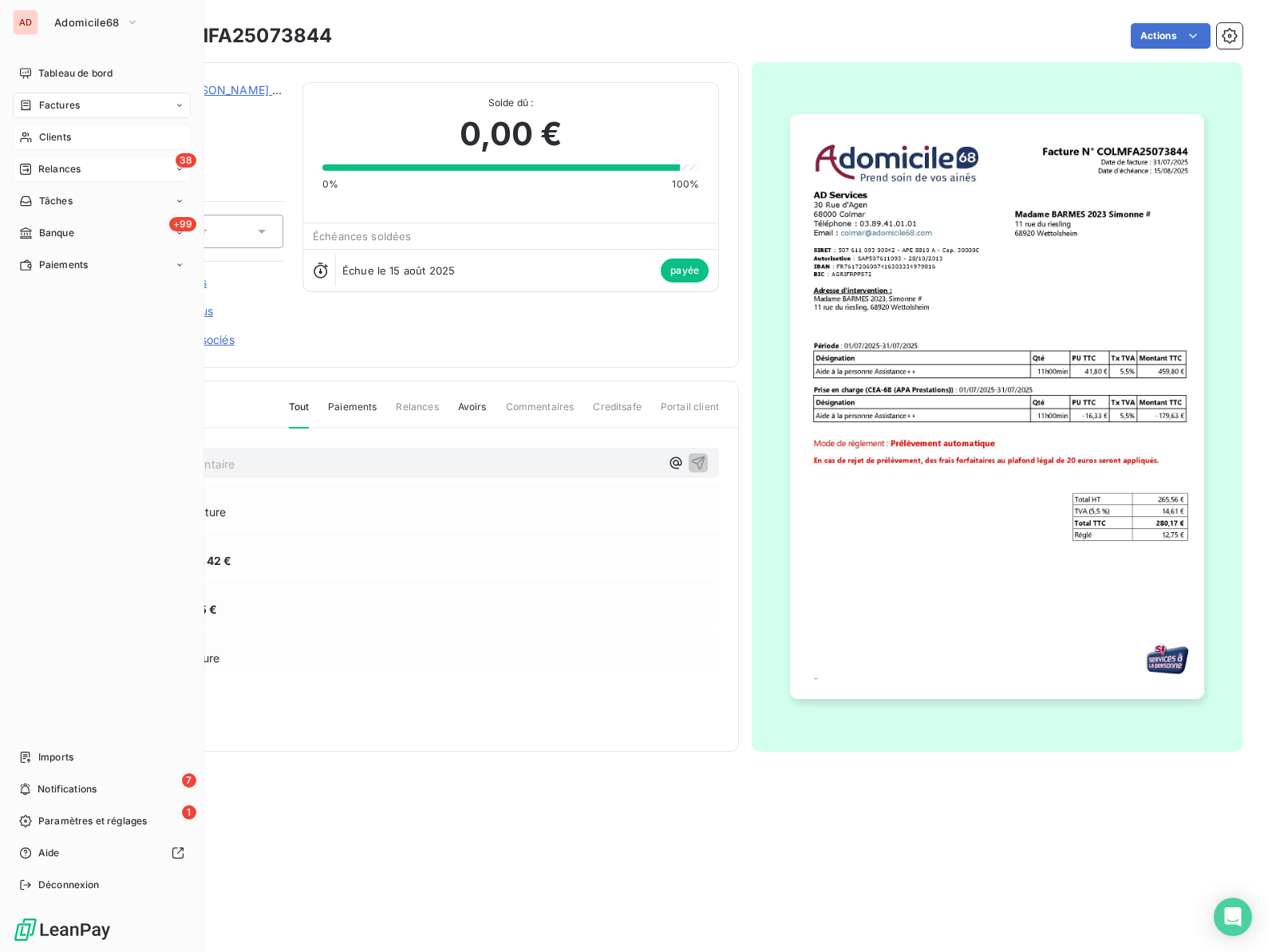
click at [48, 134] on span "Clients" at bounding box center [54, 137] width 32 height 14
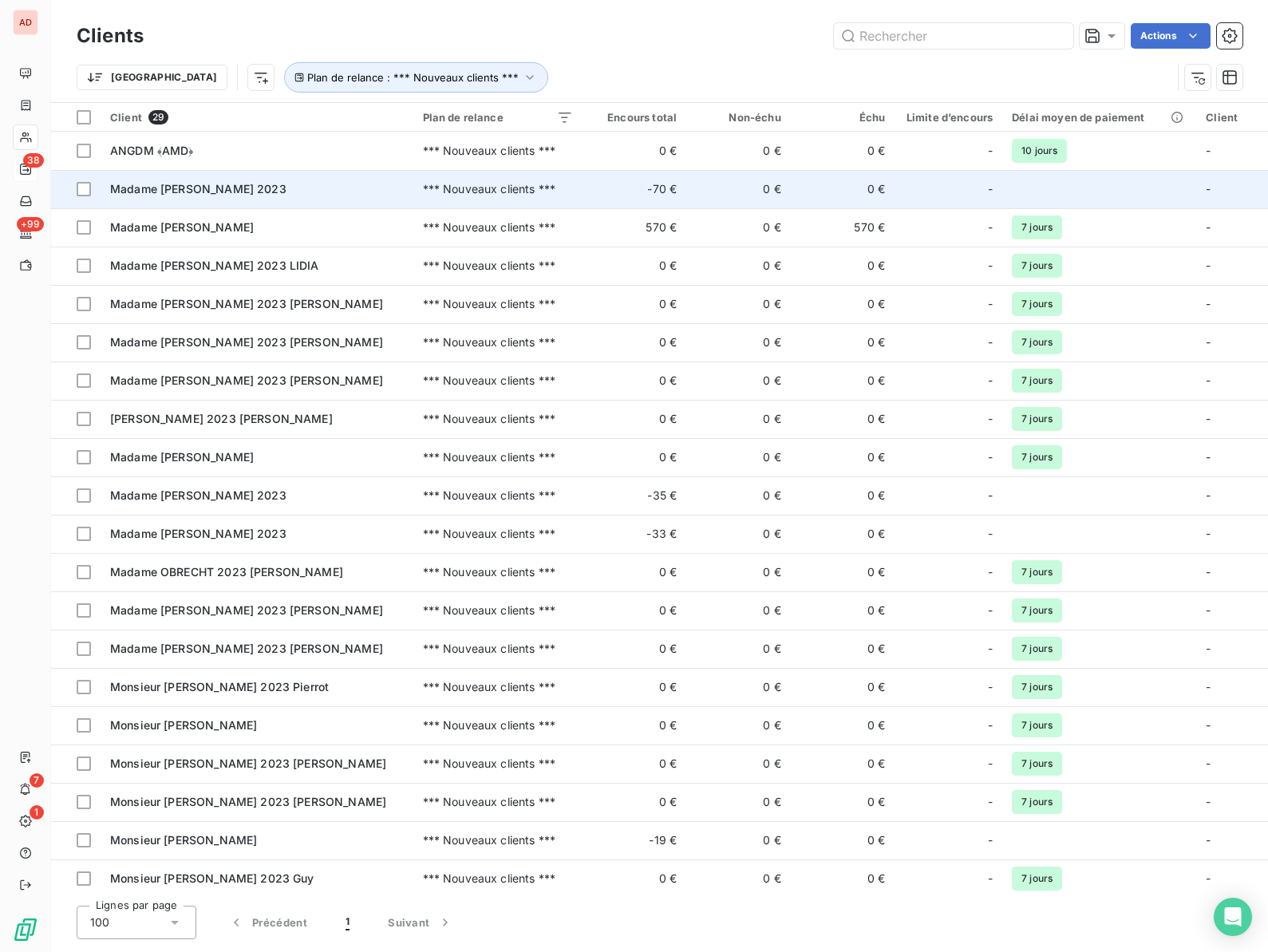
click at [194, 196] on div "Madame BOLLIN 2023" at bounding box center [257, 189] width 294 height 16
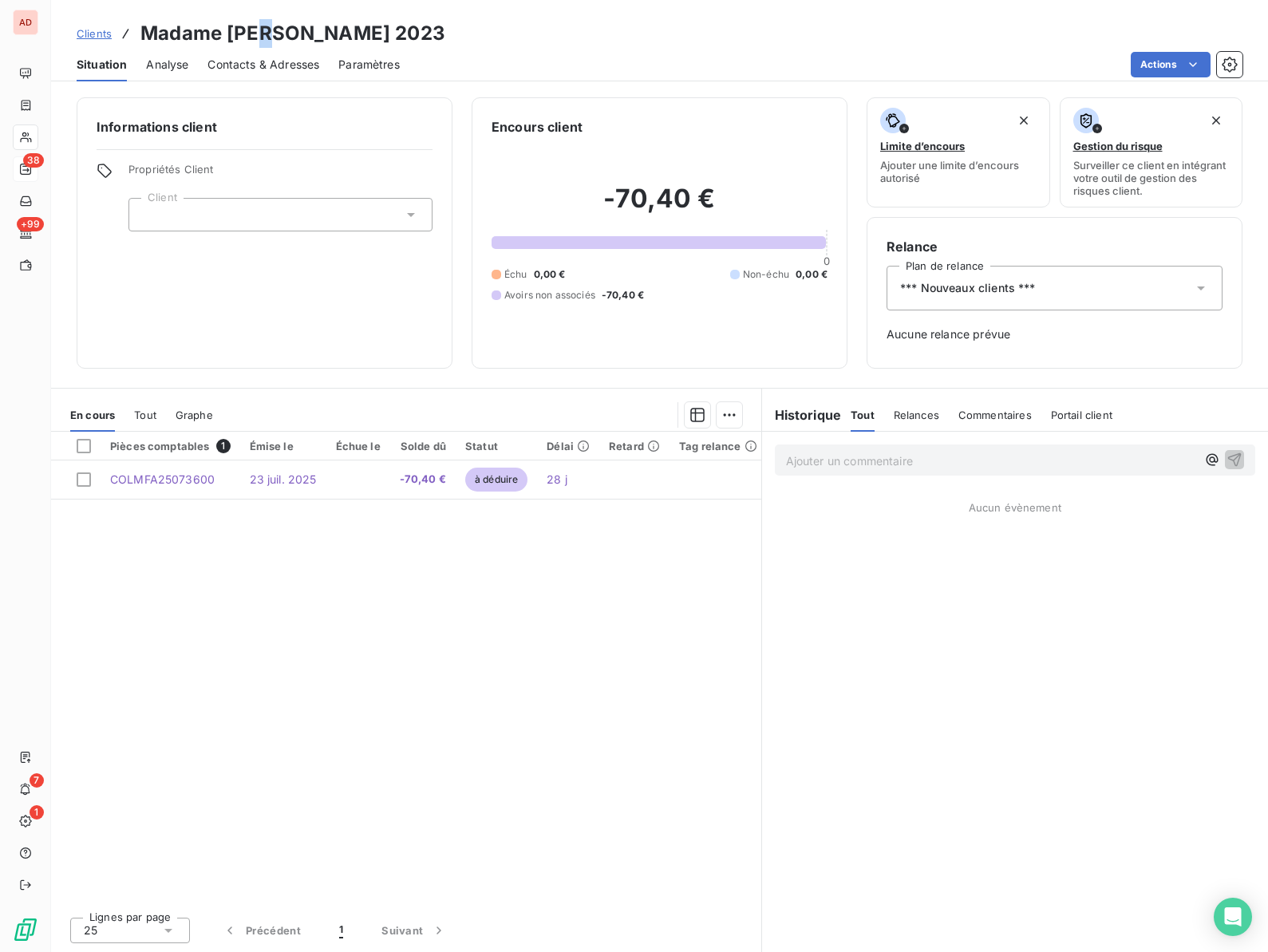
click at [270, 31] on h3 "Madame BOLLIN 2023" at bounding box center [292, 33] width 304 height 29
click at [1172, 71] on html "AD 38 +99 7 1 Clients Madame BOLLIN 2023 Situation Analyse Contacts & Adresses …" at bounding box center [634, 476] width 1268 height 952
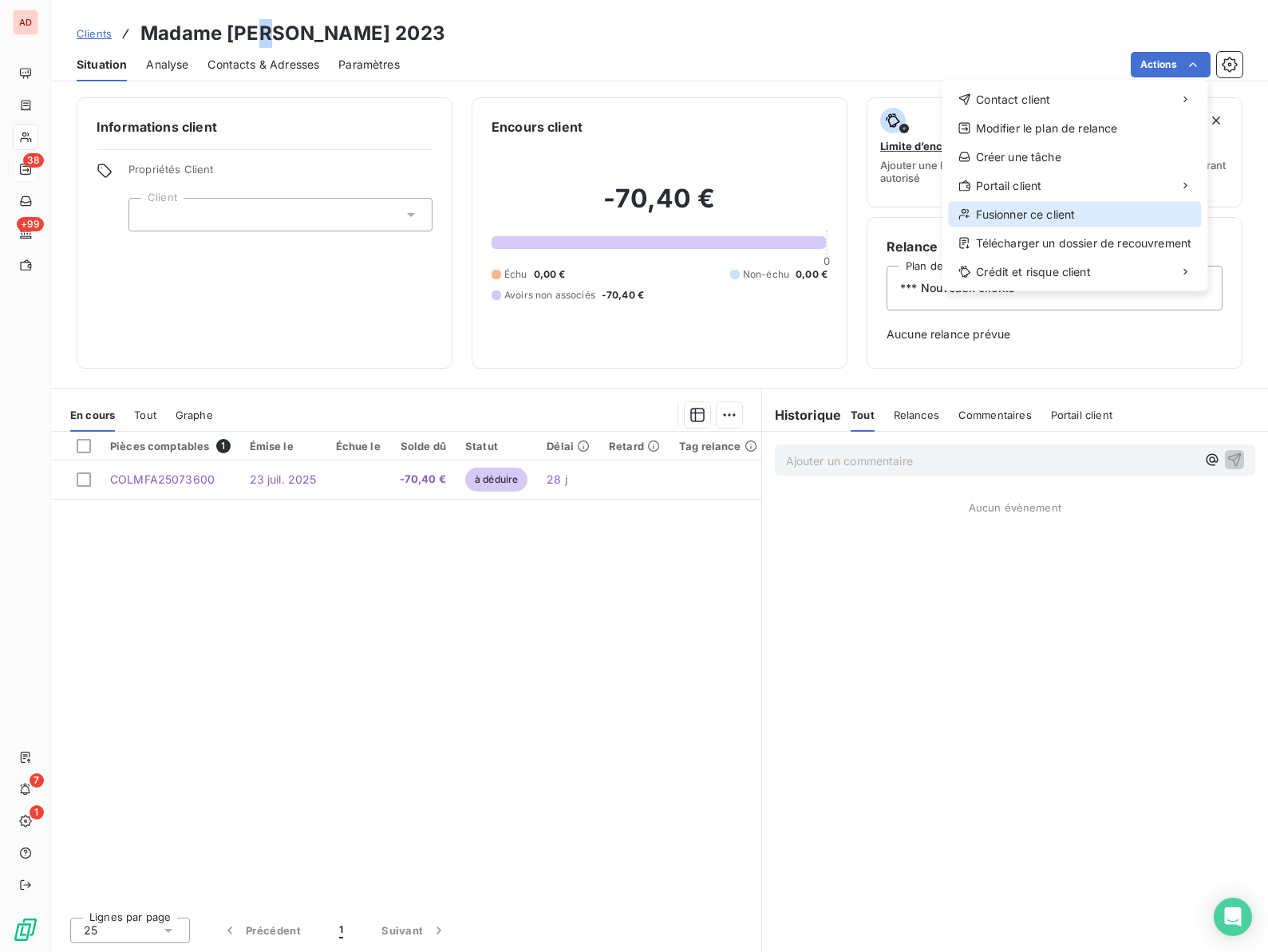
click at [1023, 210] on div "Fusionner ce client" at bounding box center [1075, 214] width 253 height 26
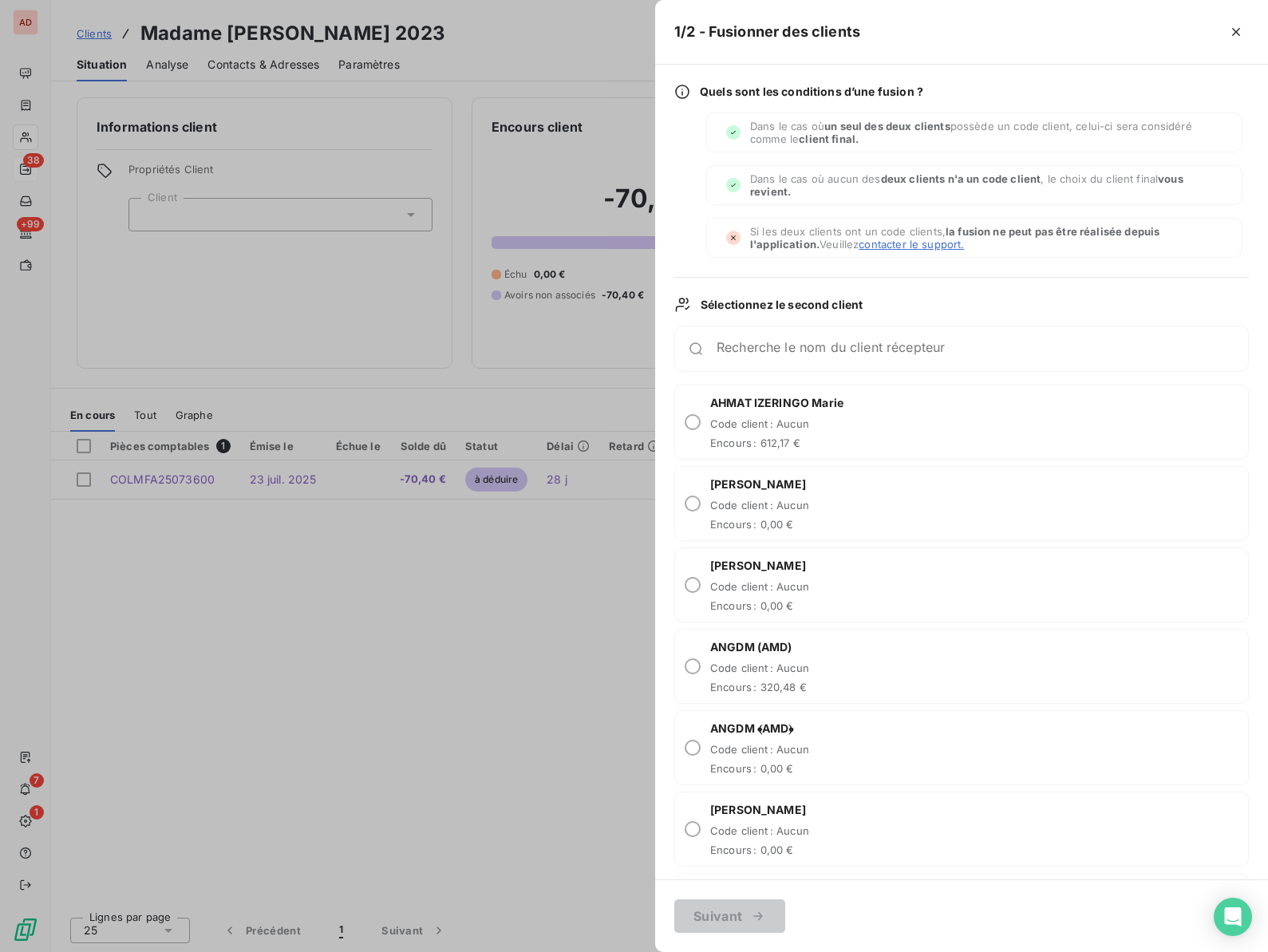
click at [796, 334] on div "Recherche le nom du client récepteur" at bounding box center [961, 349] width 574 height 46
click at [786, 344] on div "Recherche le nom du client récepteur" at bounding box center [982, 348] width 531 height 16
paste input "L"
type input "L"
paste input "L"
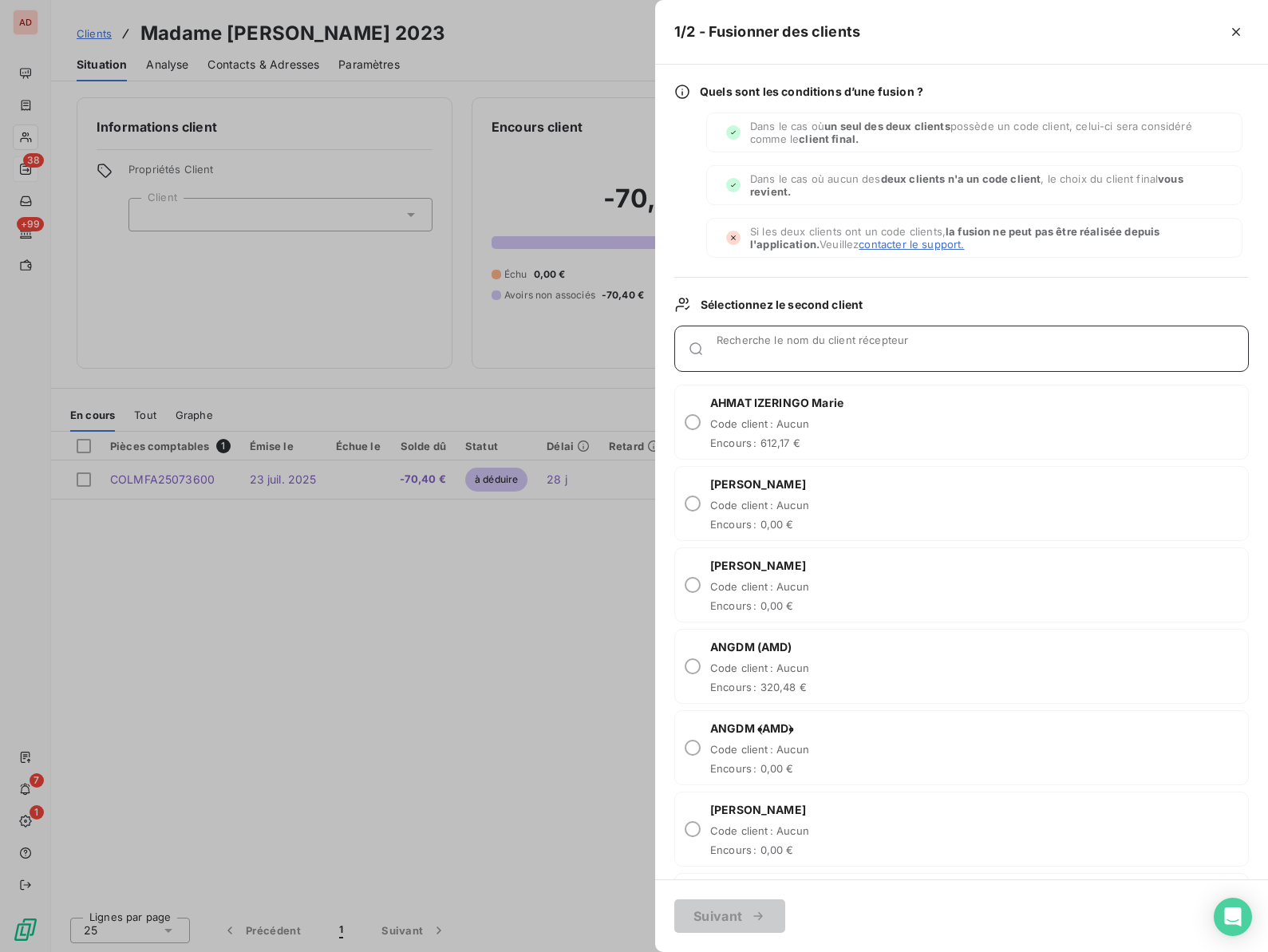
type input "L"
paste input "L"
type input "L"
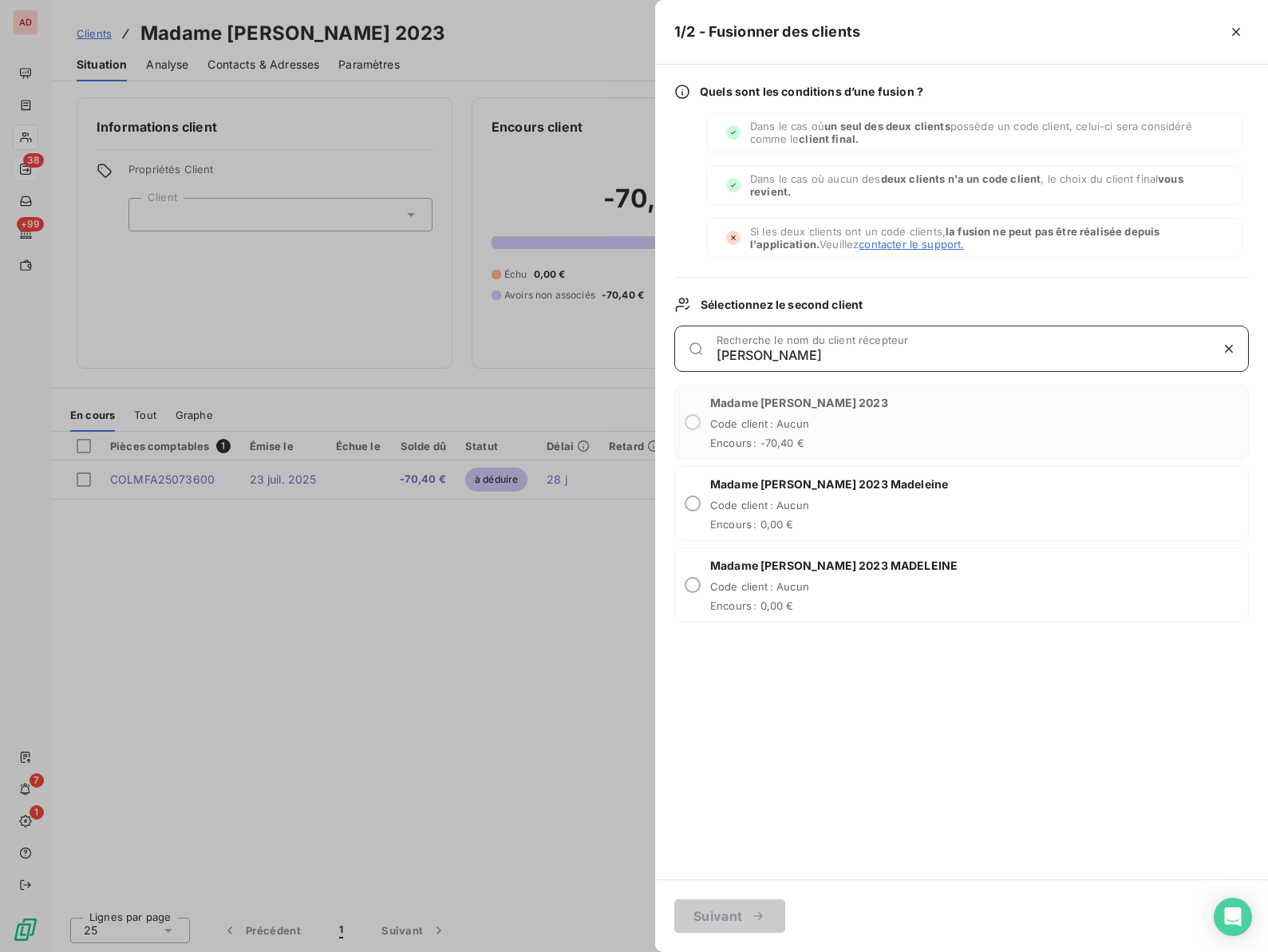
type input "BOLLIN"
click at [700, 505] on div "Madame BOLLIN 2023 Madeleine Code client : Aucun Encours : 0,00 €" at bounding box center [961, 503] width 574 height 75
radio input "true"
click at [714, 909] on button "Suivant" at bounding box center [729, 916] width 111 height 34
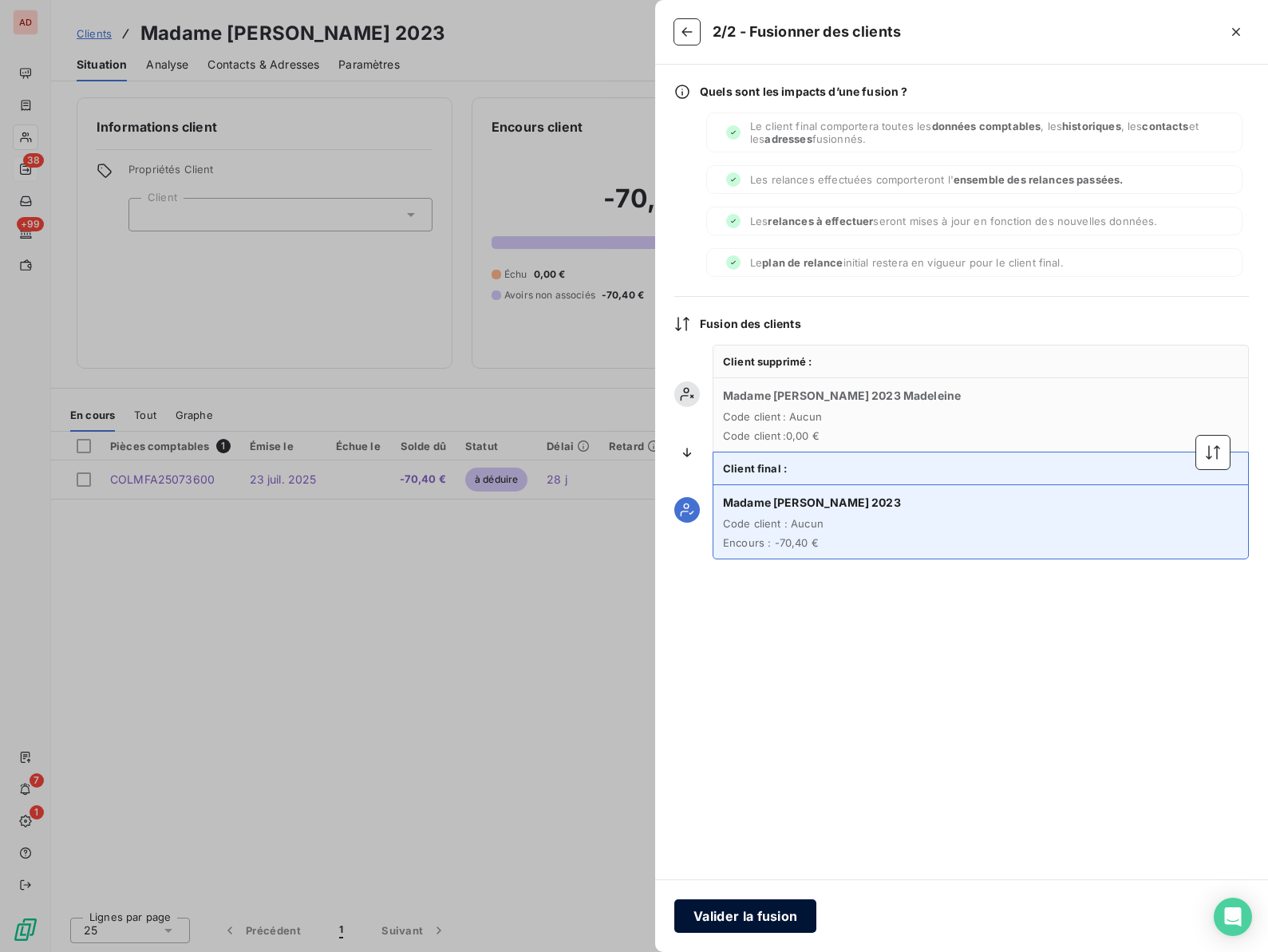
click at [726, 910] on button "Valider la fusion" at bounding box center [745, 916] width 142 height 34
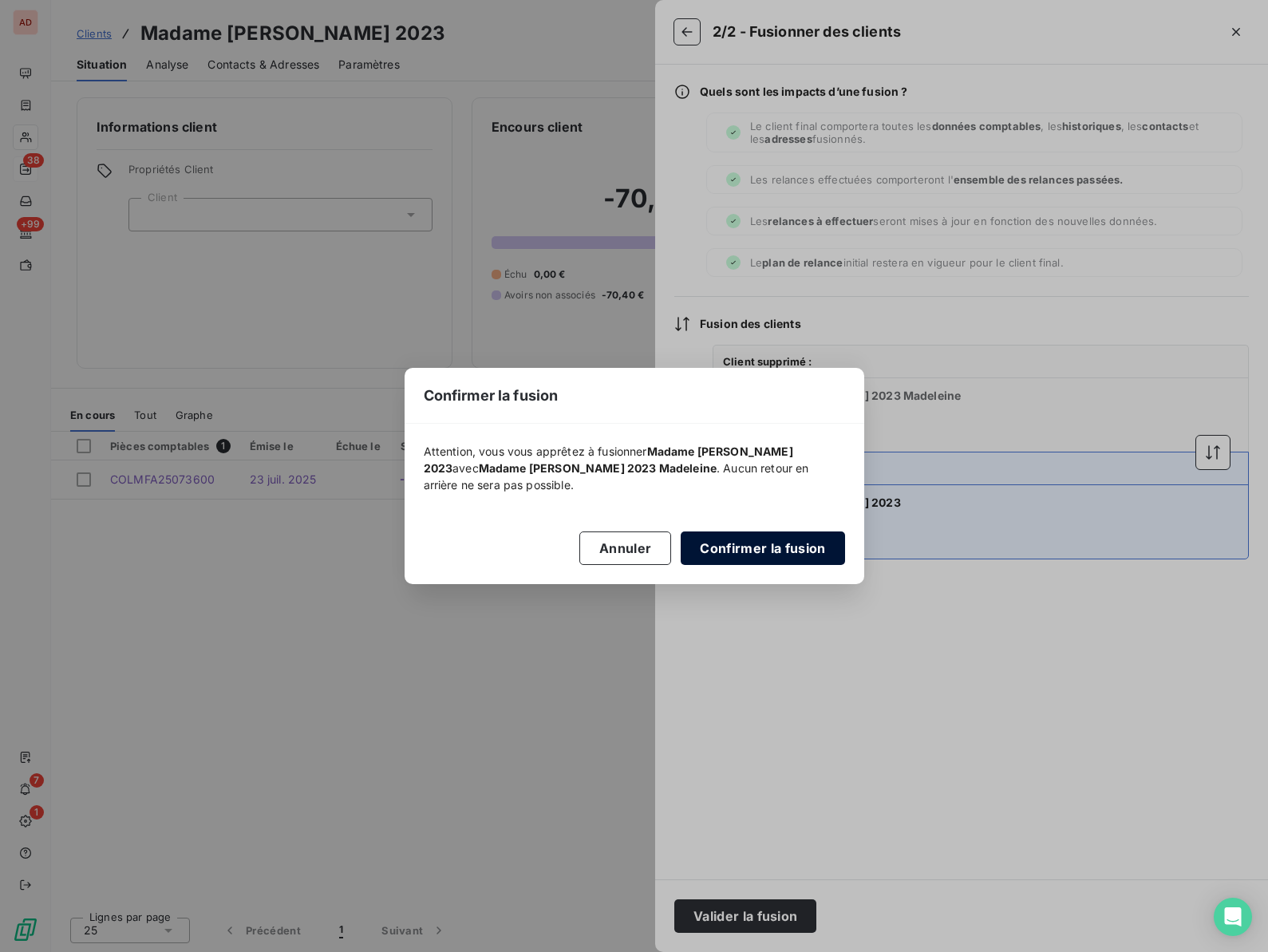
click at [734, 550] on button "Confirmer la fusion" at bounding box center [762, 548] width 163 height 34
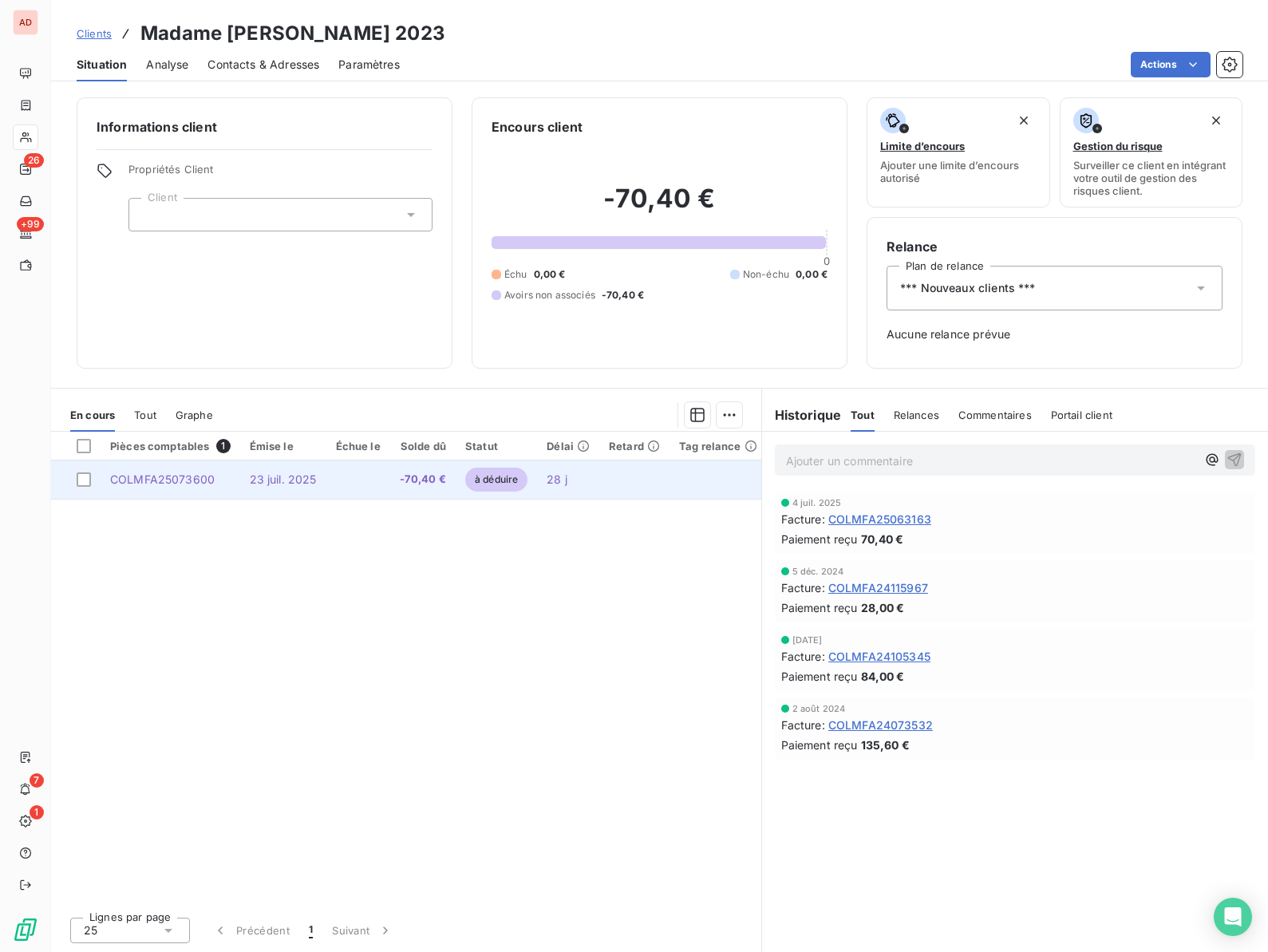
click at [591, 477] on td "28 j" at bounding box center [568, 479] width 62 height 38
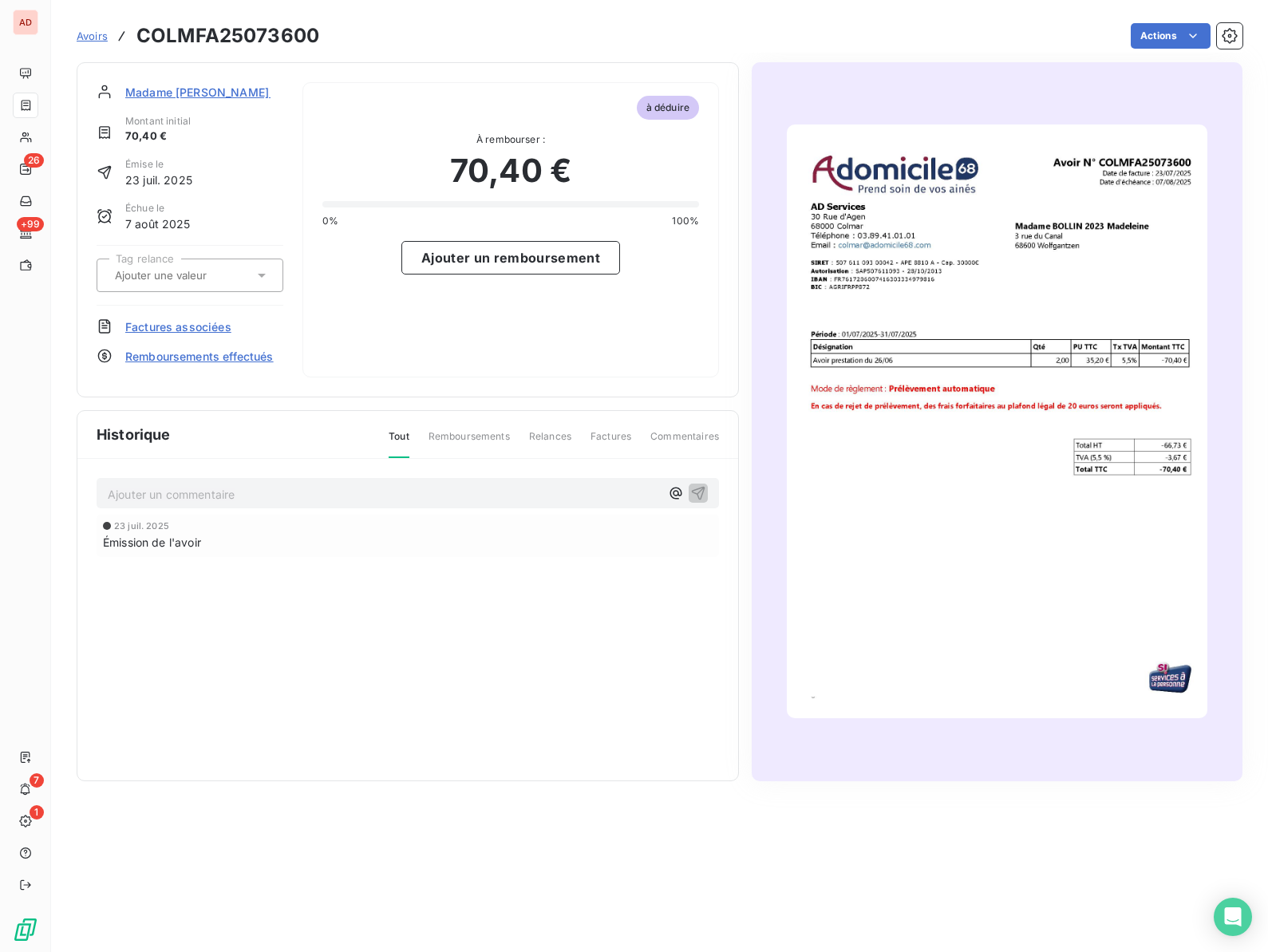
click at [179, 352] on span "Remboursements effectués" at bounding box center [200, 356] width 148 height 16
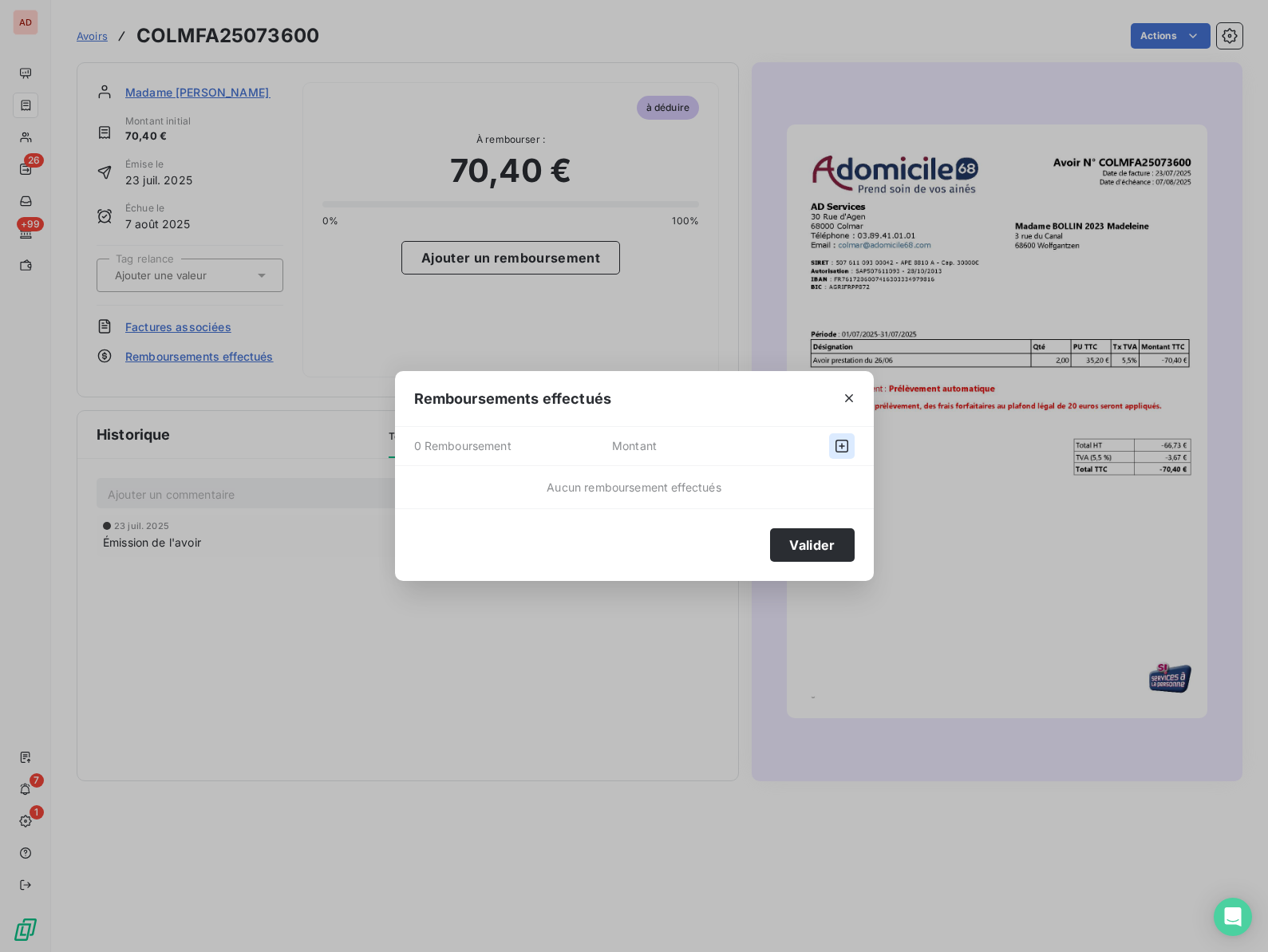
click at [841, 443] on icon "button" at bounding box center [841, 445] width 12 height 12
select select "7"
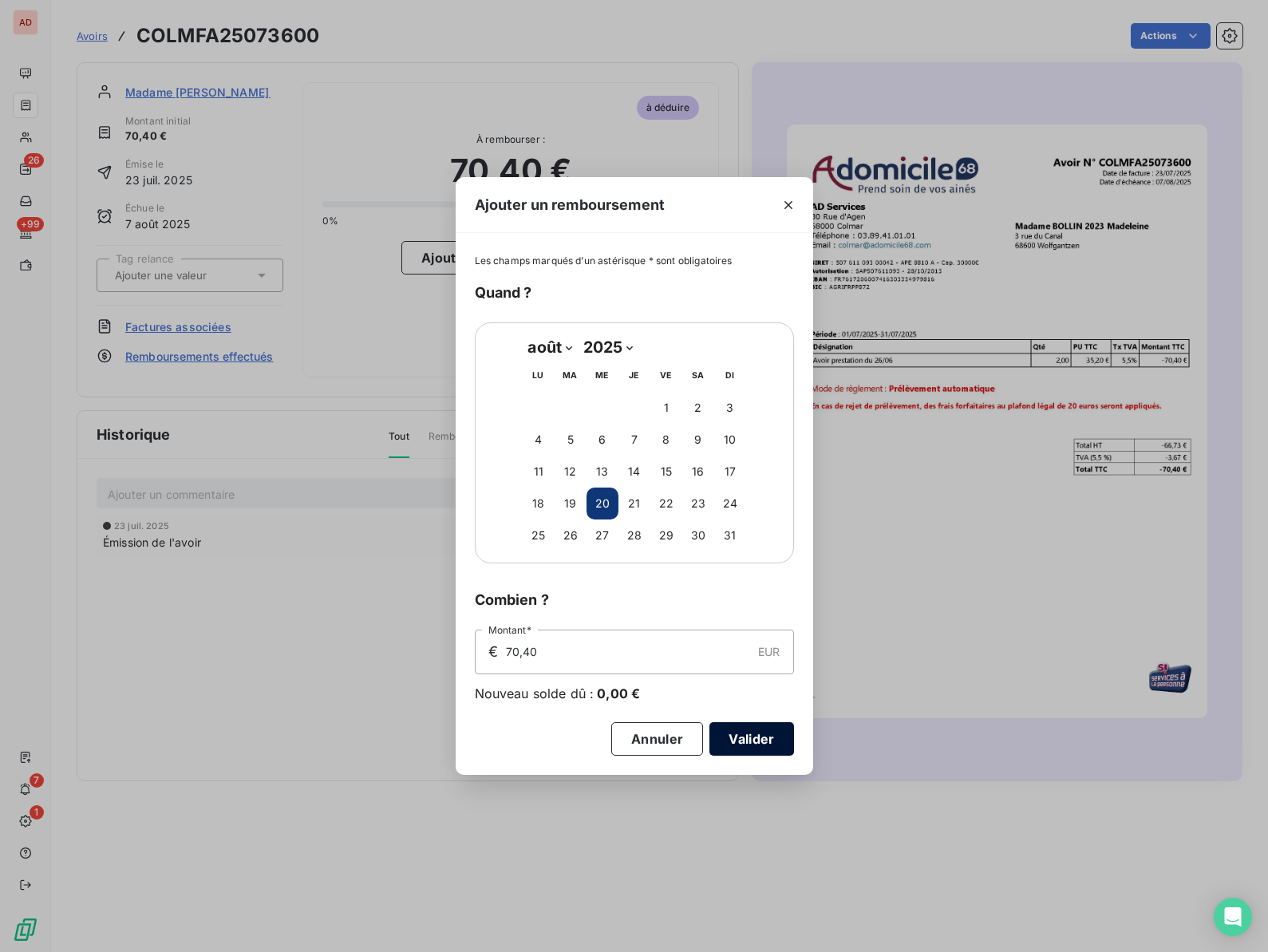
click at [757, 738] on button "Valider" at bounding box center [752, 738] width 84 height 34
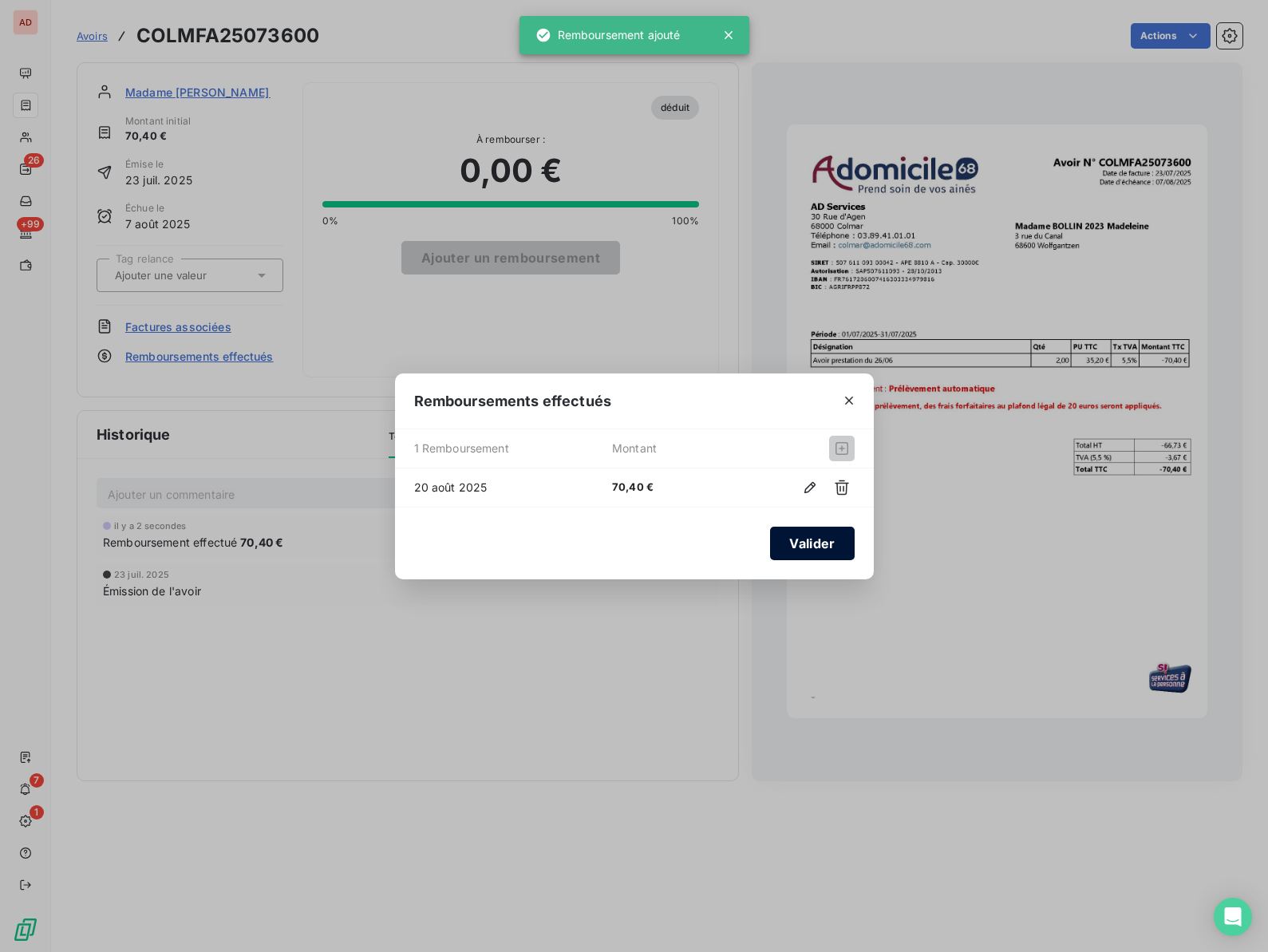
click at [805, 554] on button "Valider" at bounding box center [812, 543] width 84 height 34
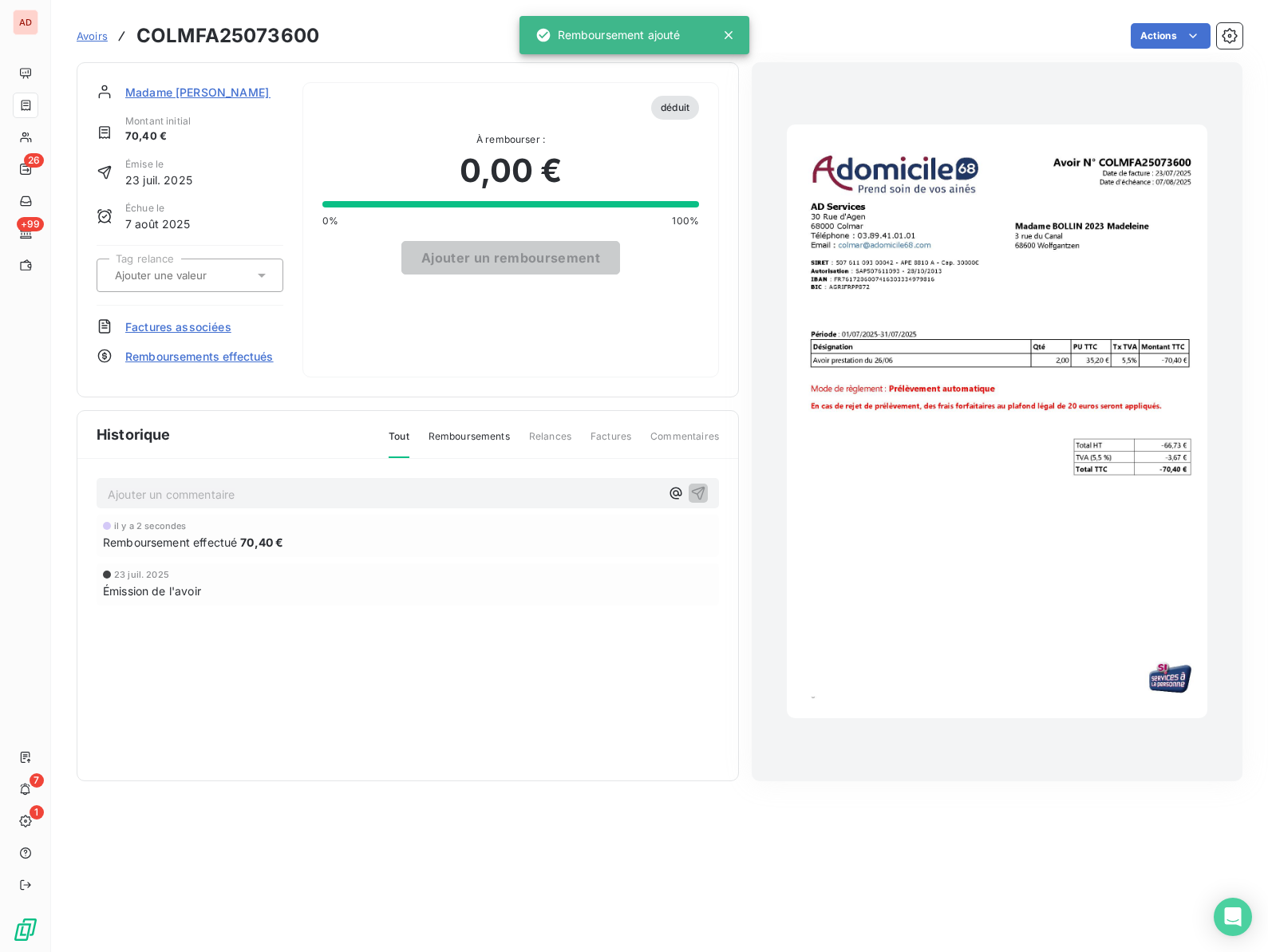
click at [174, 97] on span "Madame BOLLIN 2023" at bounding box center [214, 92] width 177 height 16
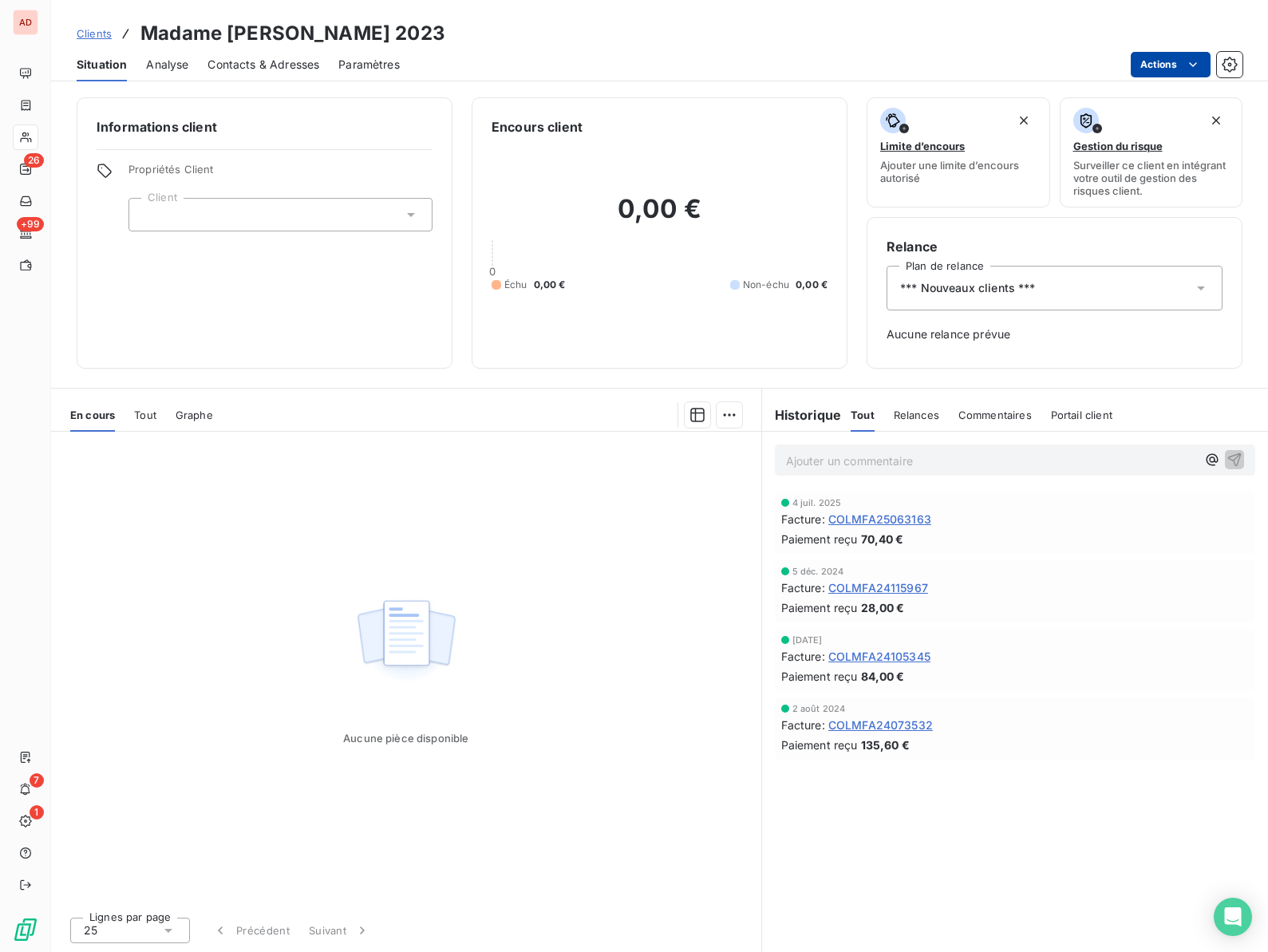
click at [1171, 59] on html "AD 26 +99 7 1 Clients Madame BOLLIN 2023 Situation Analyse Contacts & Adresses …" at bounding box center [634, 476] width 1268 height 952
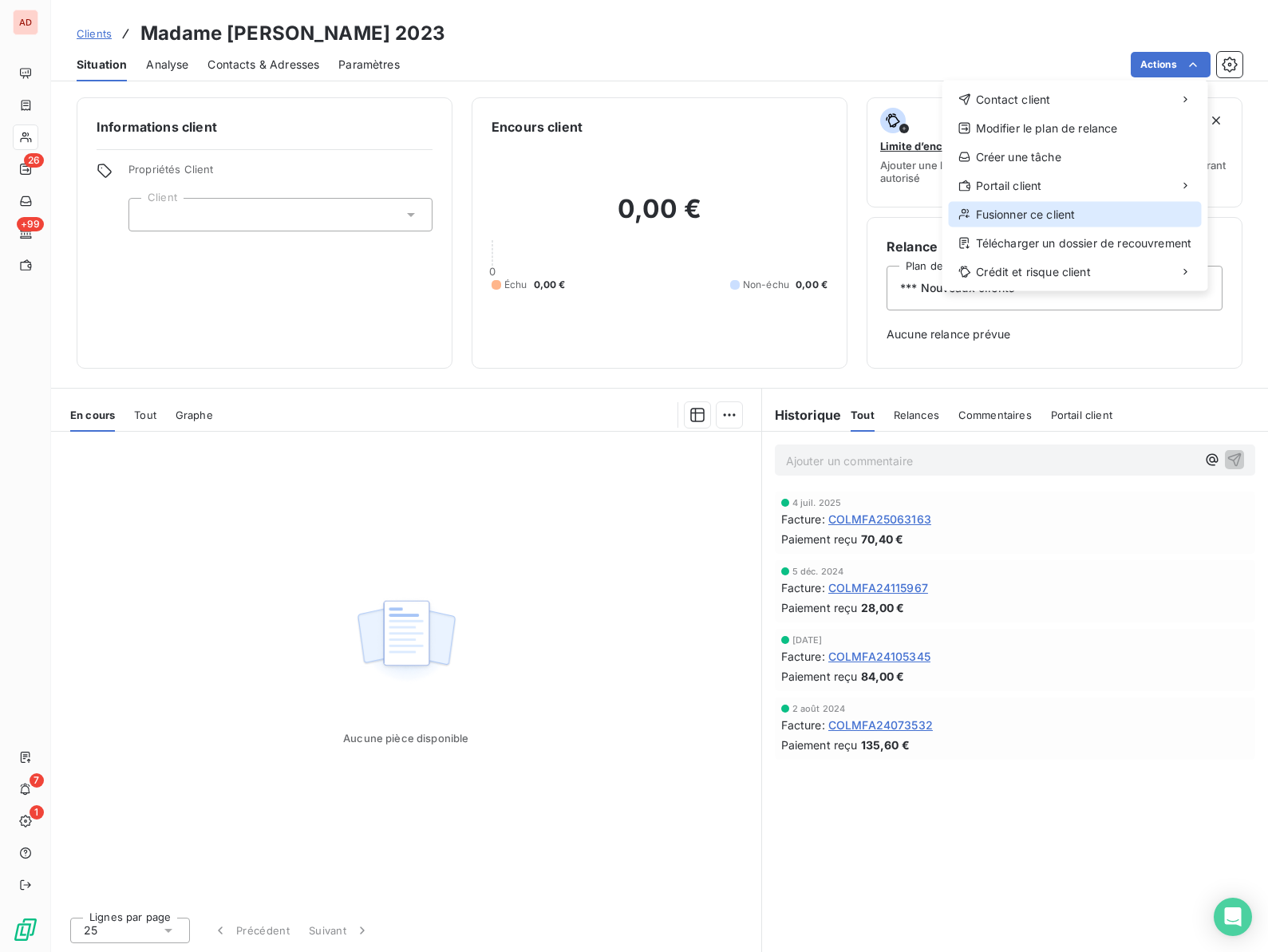
click at [1021, 219] on div "Fusionner ce client" at bounding box center [1075, 214] width 253 height 26
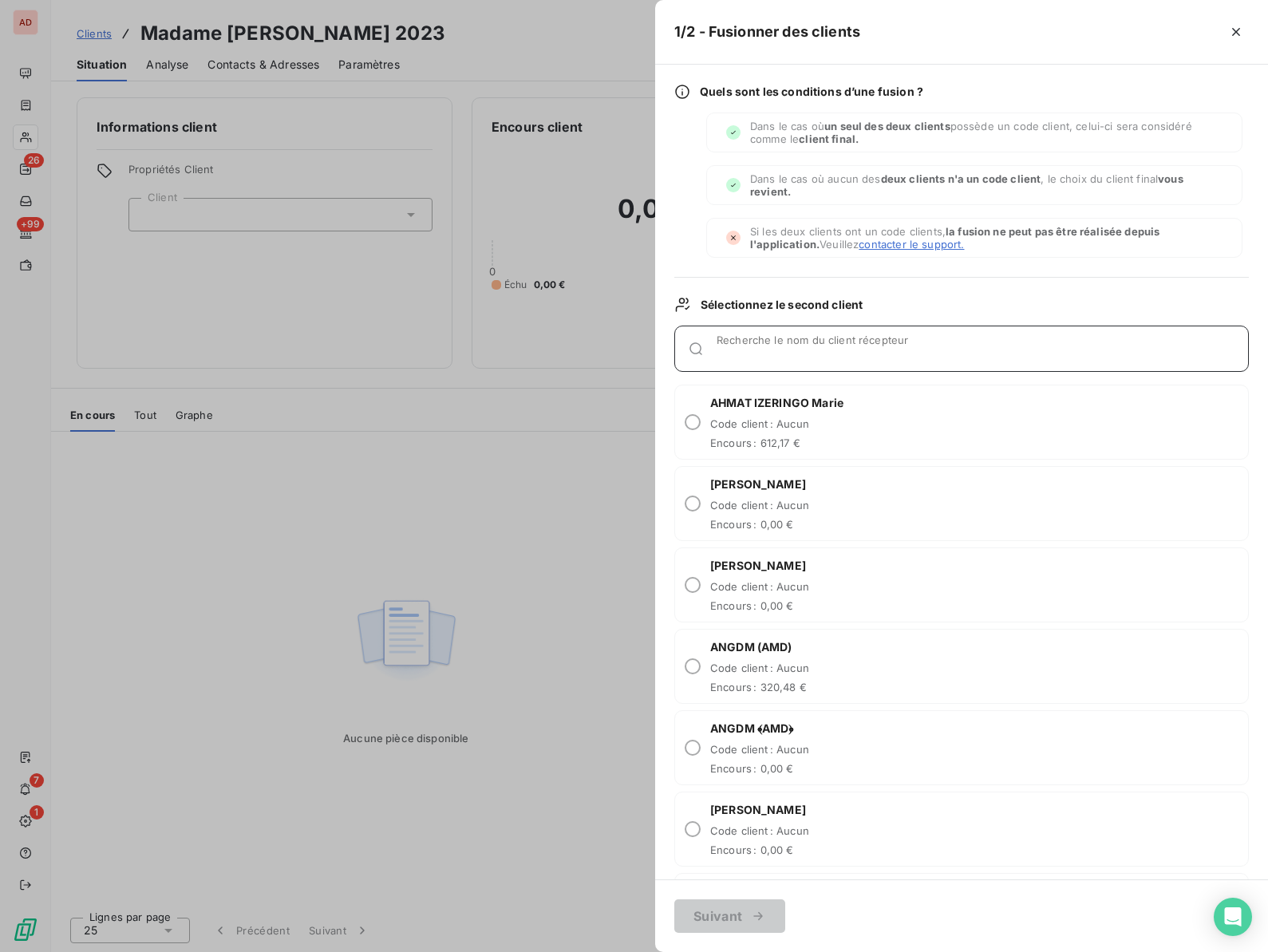
click at [762, 347] on input "Recherche le nom du client récepteur" at bounding box center [982, 355] width 531 height 16
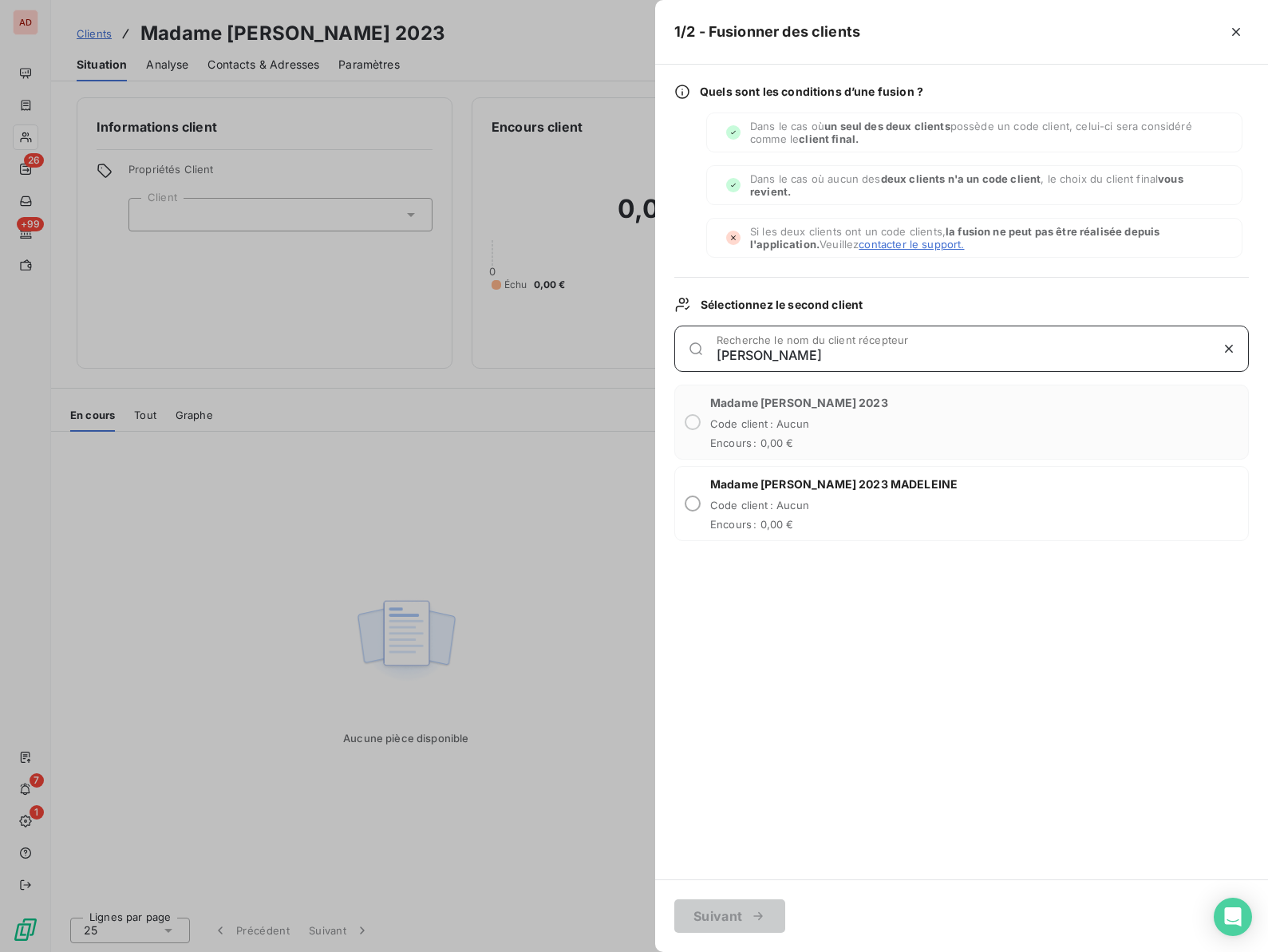
type input "bollin"
click at [708, 501] on div "Madame BOLLIN 2023 MADELEINE Code client : Aucun Encours : 0,00 €" at bounding box center [961, 503] width 574 height 75
radio input "true"
click at [721, 913] on button "Suivant" at bounding box center [729, 916] width 111 height 34
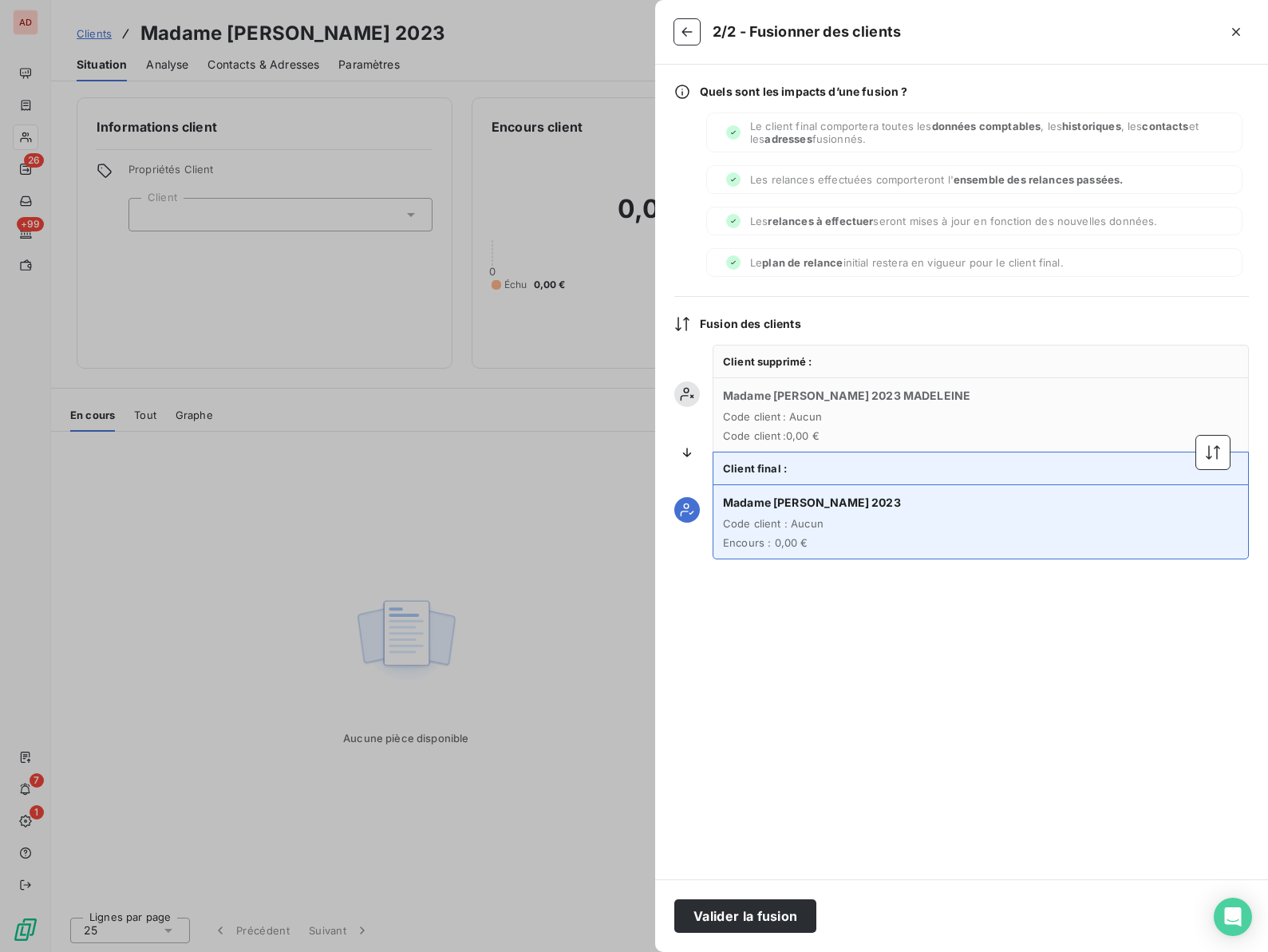
click at [685, 466] on div at bounding box center [686, 452] width 26 height 214
click at [685, 458] on icon at bounding box center [686, 452] width 16 height 16
click at [1220, 442] on button "button" at bounding box center [1213, 452] width 34 height 34
click at [720, 909] on button "Valider la fusion" at bounding box center [745, 916] width 142 height 34
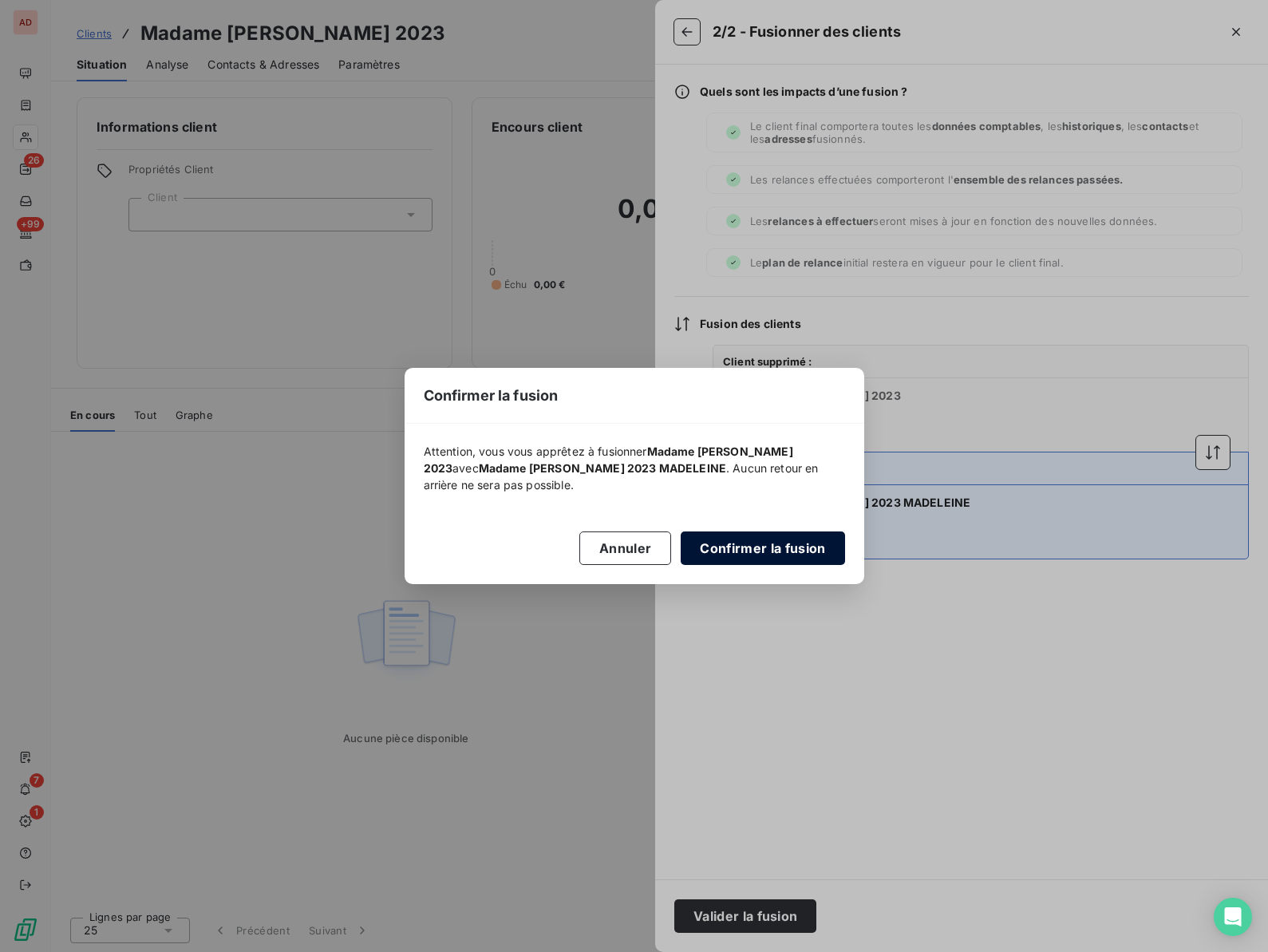
click at [722, 554] on button "Confirmer la fusion" at bounding box center [762, 548] width 163 height 34
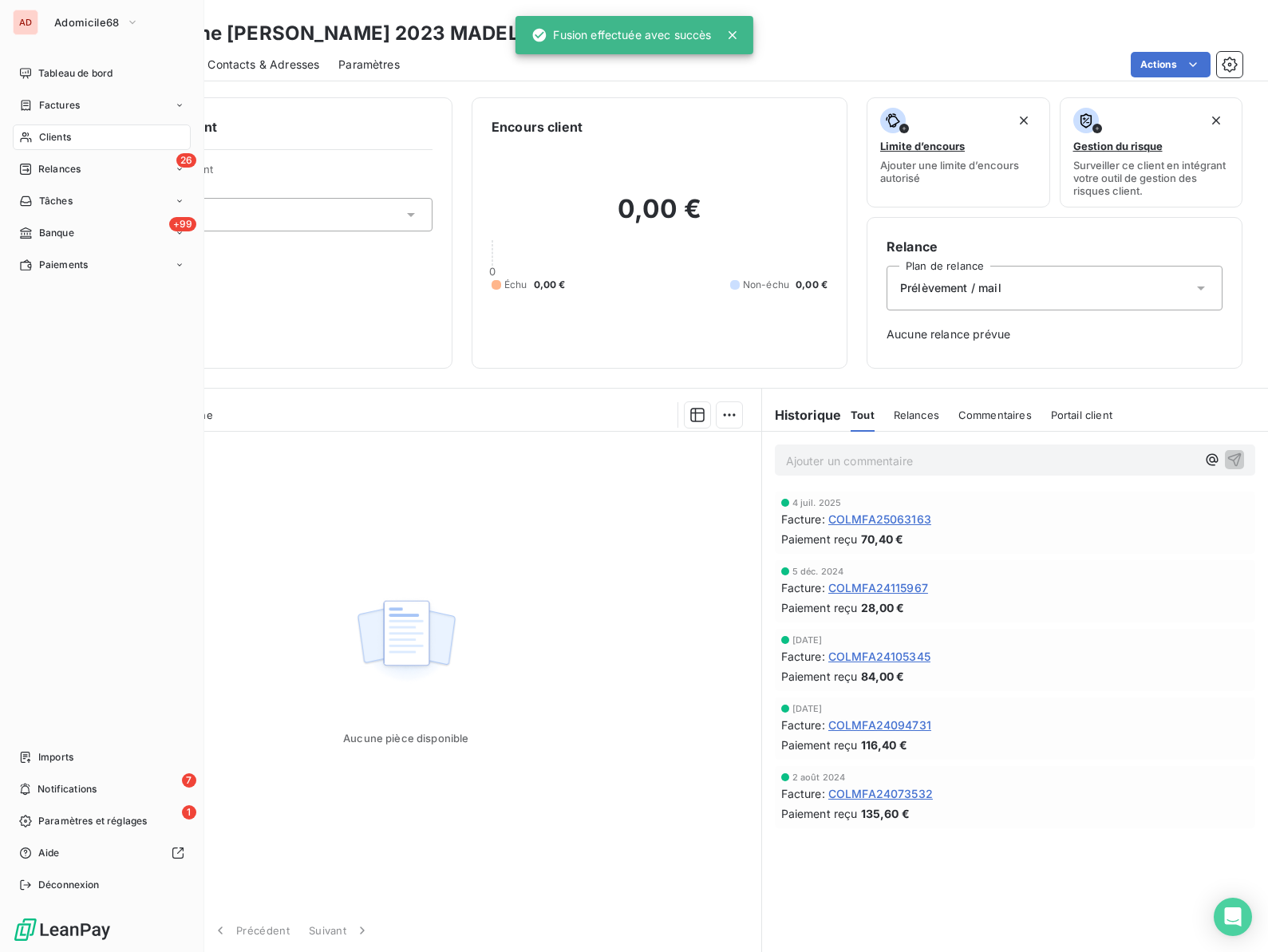
click at [52, 139] on span "Clients" at bounding box center [54, 137] width 32 height 14
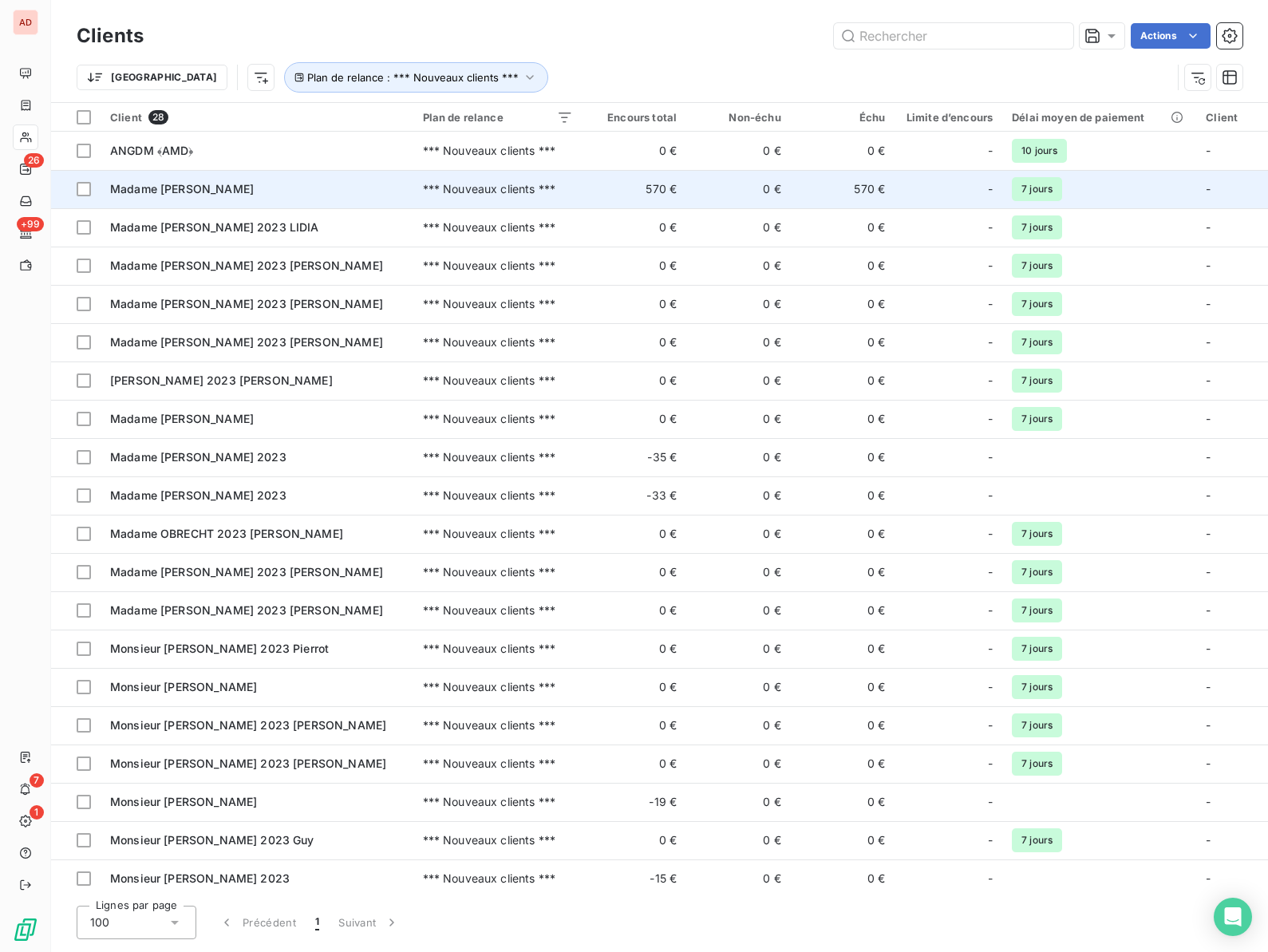
click at [120, 192] on span "Madame [PERSON_NAME]" at bounding box center [181, 188] width 144 height 13
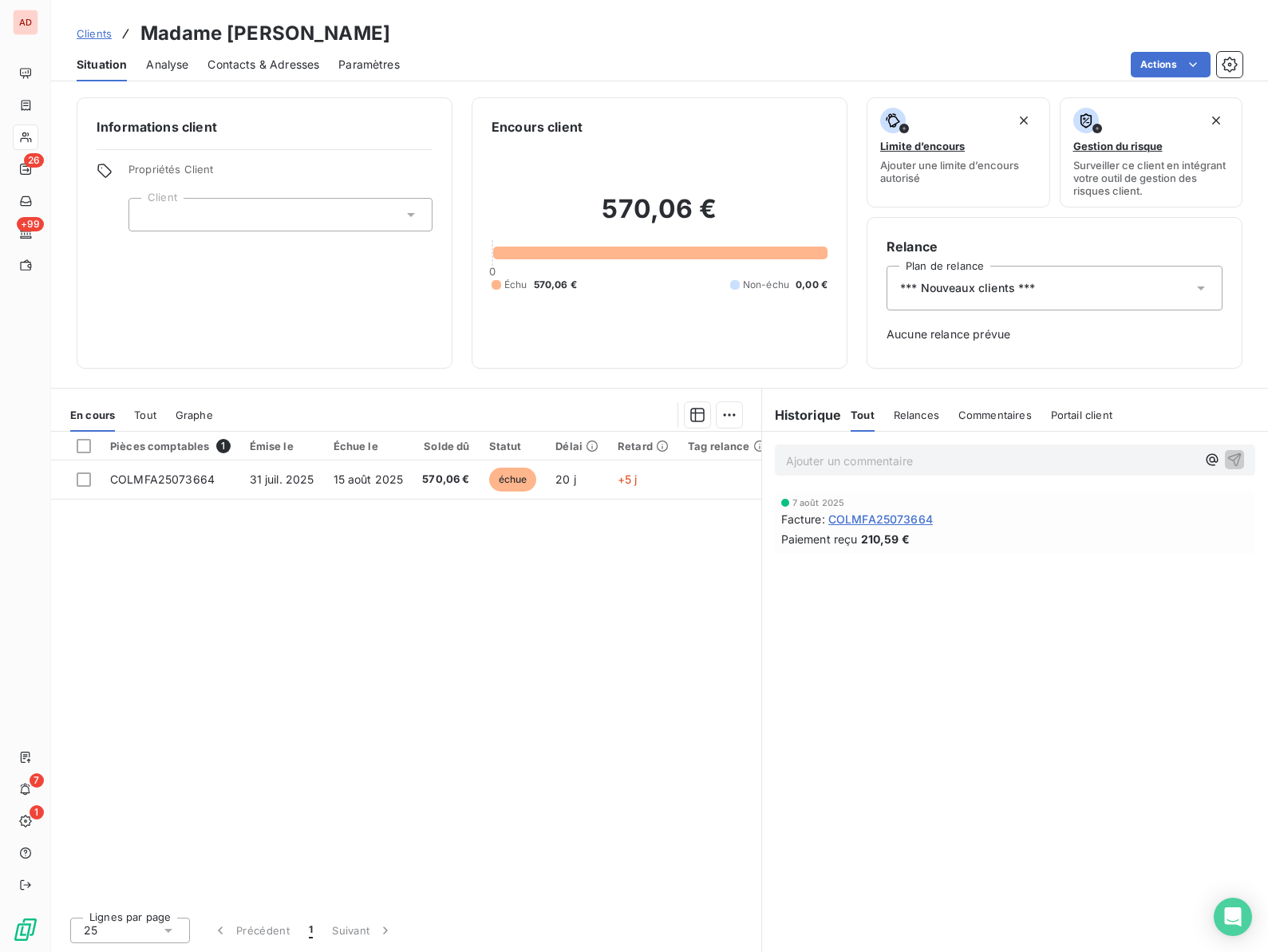
click at [243, 34] on h3 "Madame [PERSON_NAME]" at bounding box center [265, 33] width 250 height 29
copy h3 "CAMACHO"
click at [867, 519] on span "COLMFA25073664" at bounding box center [880, 519] width 105 height 16
click at [338, 219] on div at bounding box center [280, 214] width 304 height 34
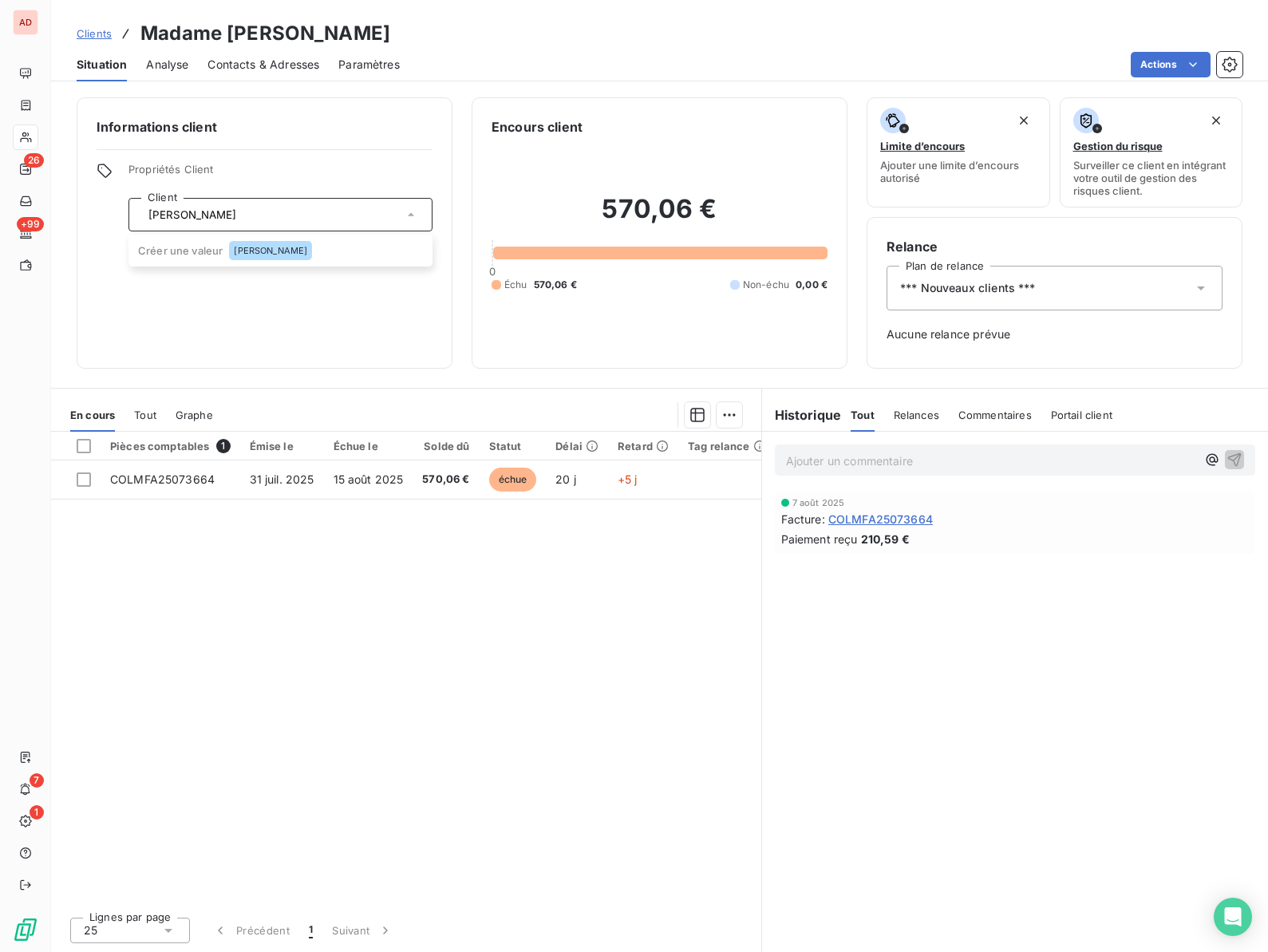
type input "[PERSON_NAME]"
click at [251, 307] on div "Informations client Propriétés Client Client Créer une valeur REBOIS Lucette" at bounding box center [264, 233] width 375 height 271
click at [222, 202] on div at bounding box center [280, 214] width 304 height 34
click at [249, 248] on span "[PERSON_NAME]" at bounding box center [270, 251] width 73 height 10
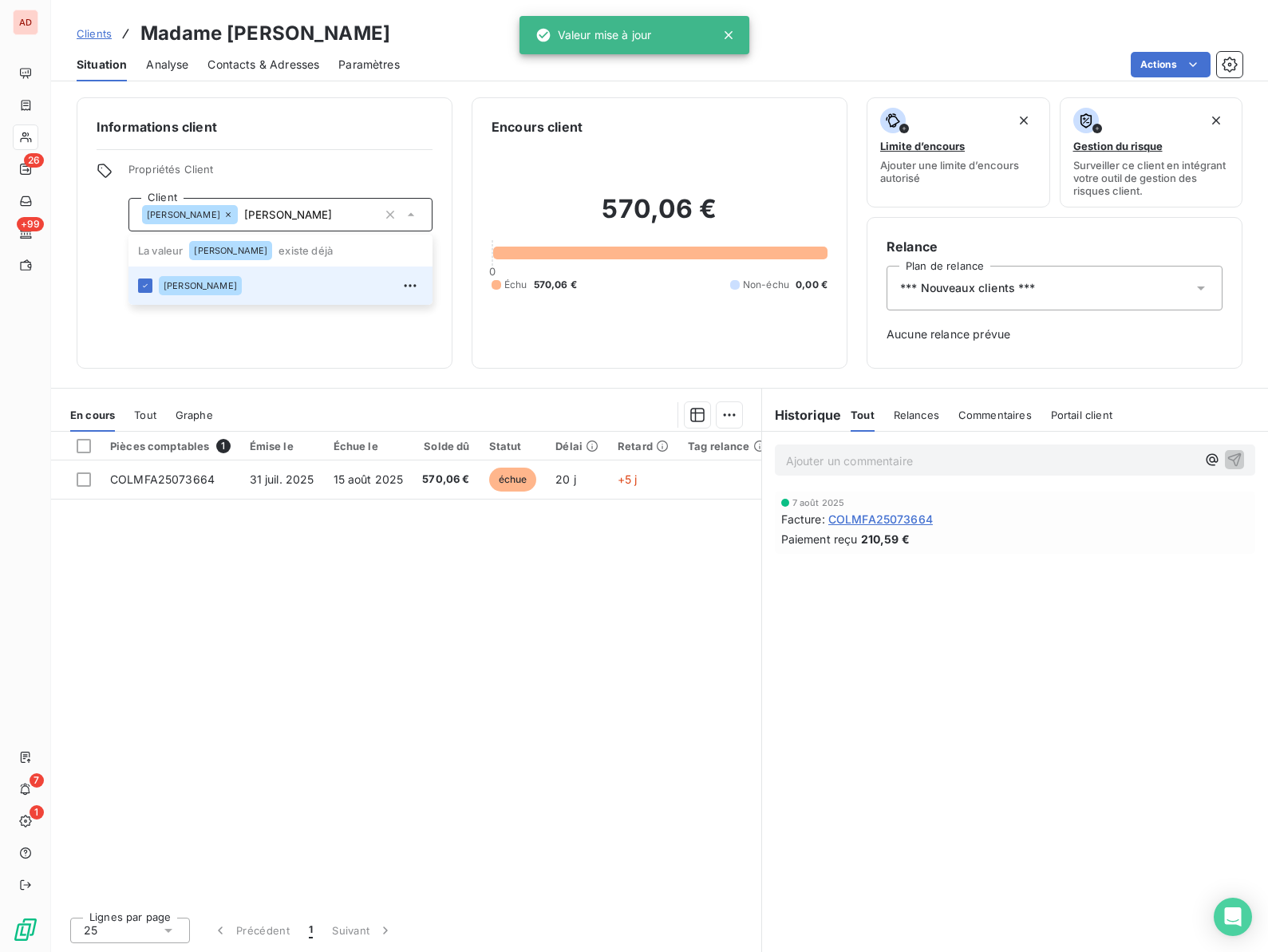
click at [302, 334] on div "Informations client Propriétés Client Client REBOIS Lucette REBOIS Lucette La v…" at bounding box center [264, 233] width 375 height 271
type input "[PERSON_NAME]"
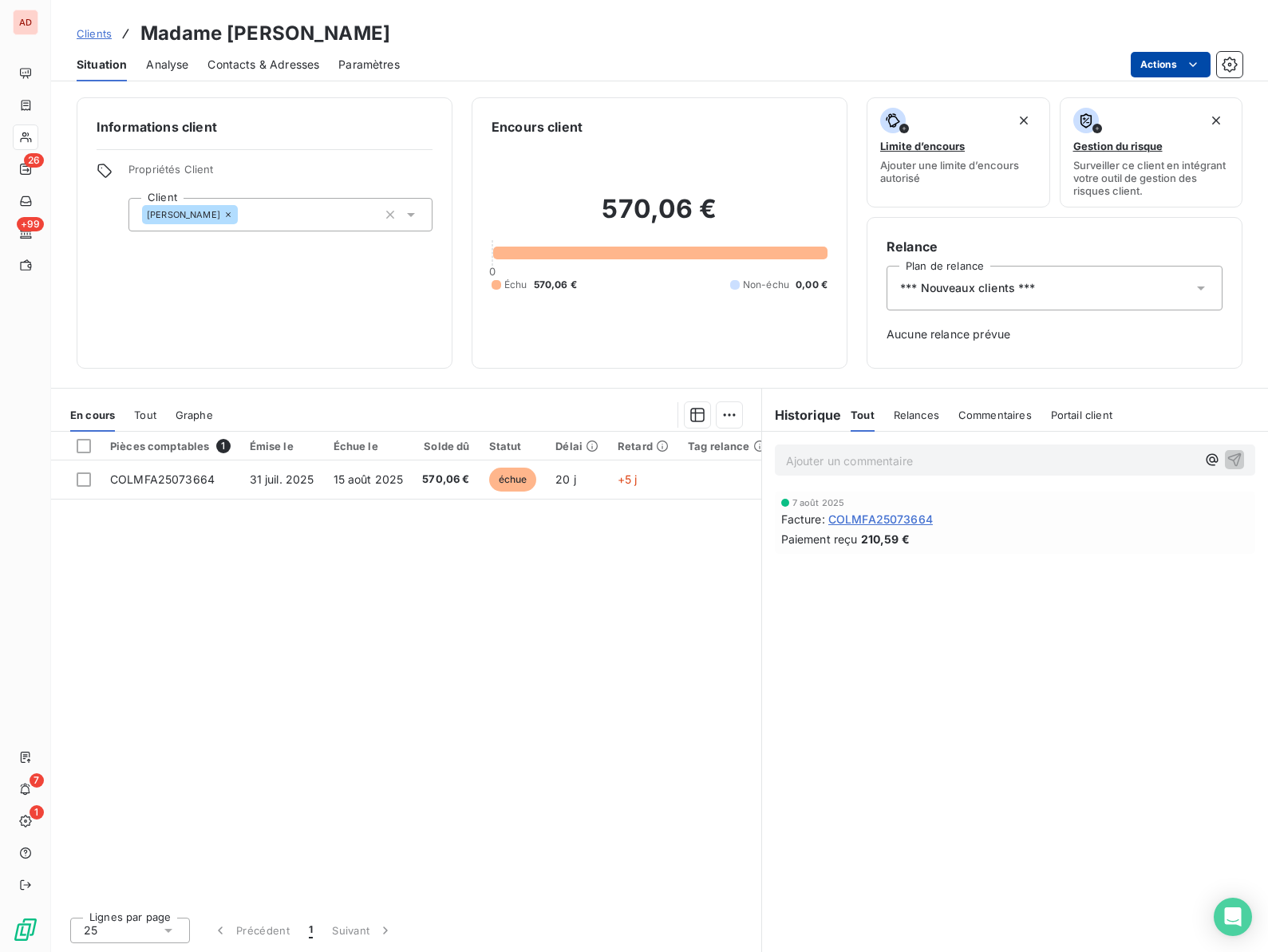
click at [1165, 71] on html "AD 26 +99 7 1 Clients Madame CAMACHO Karen Situation Analyse Contacts & Adresse…" at bounding box center [634, 476] width 1268 height 952
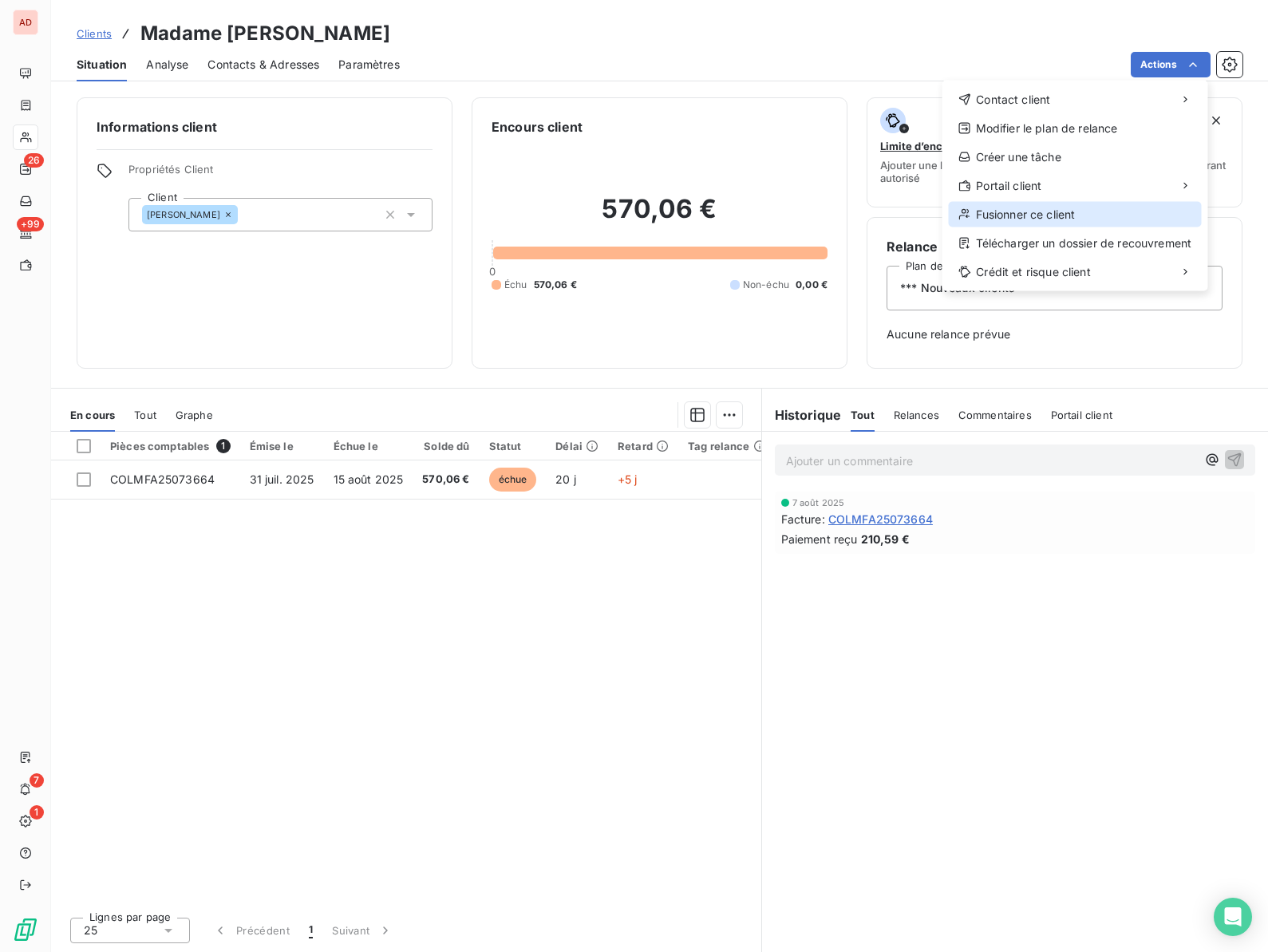
click at [1075, 206] on div "Fusionner ce client" at bounding box center [1075, 214] width 253 height 26
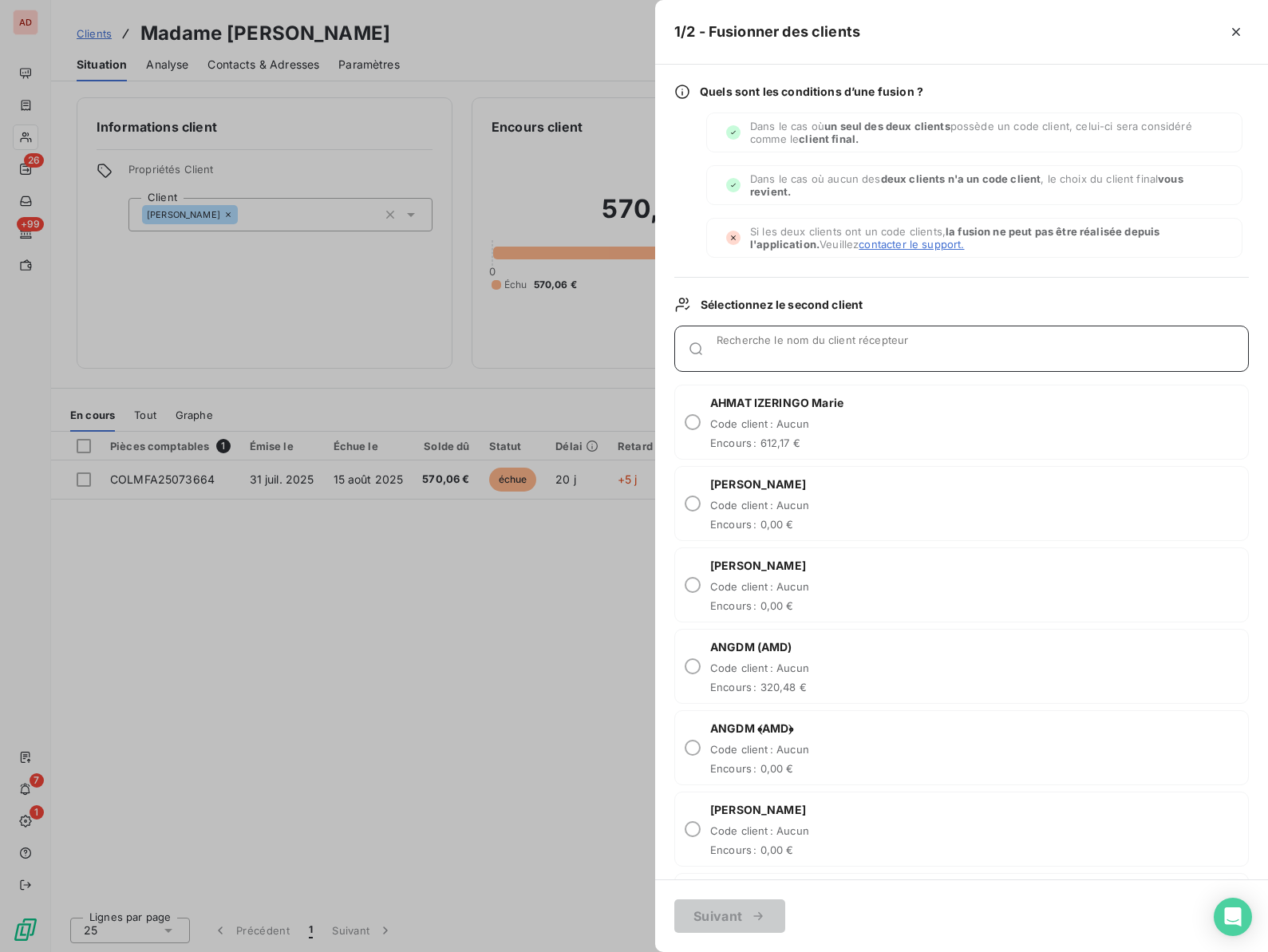
click at [756, 351] on input "Recherche le nom du client récepteur" at bounding box center [982, 355] width 531 height 16
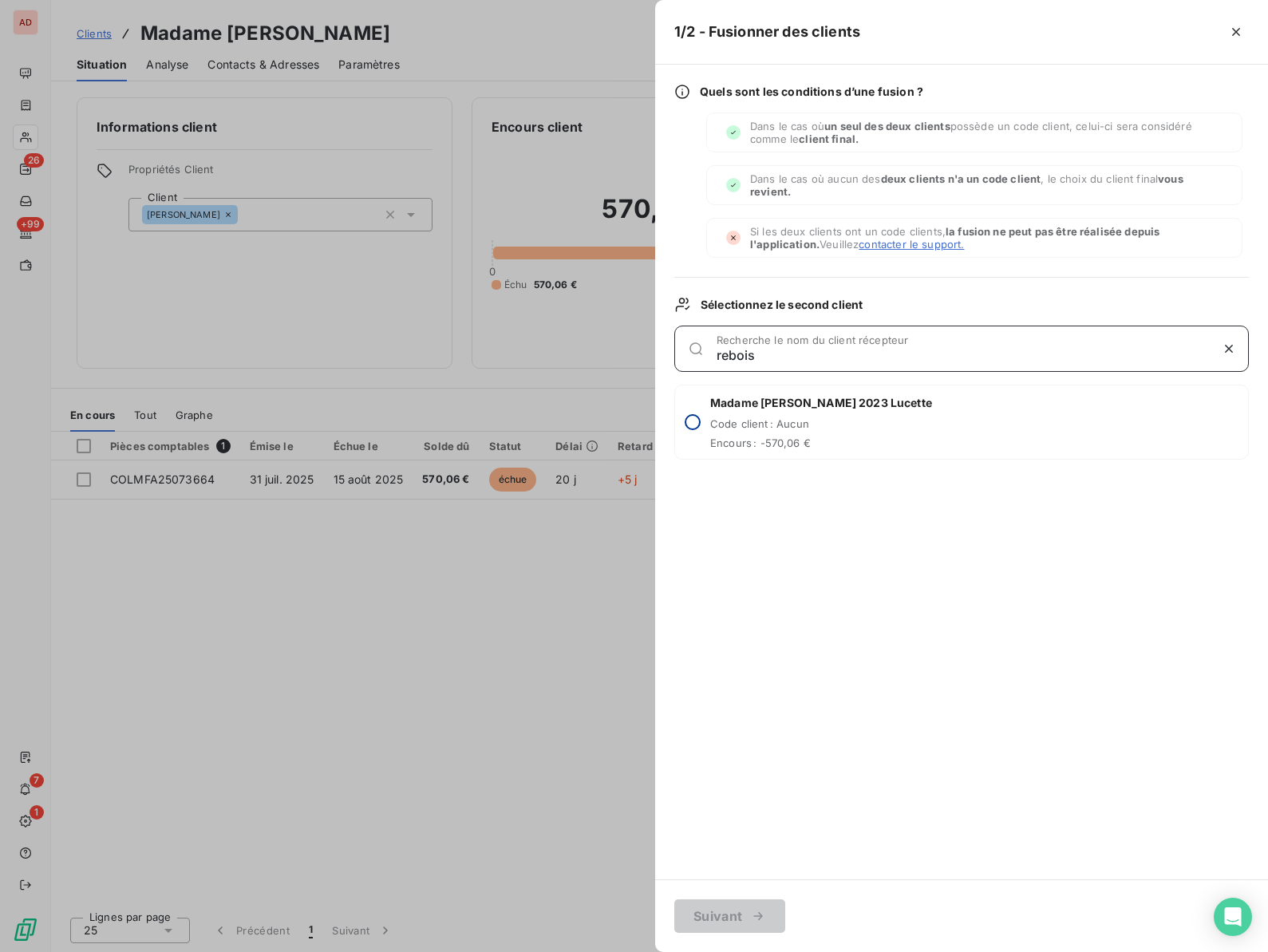
type input "rebois"
click at [693, 423] on input "radio" at bounding box center [692, 422] width 16 height 16
radio input "true"
click at [710, 917] on button "Suivant" at bounding box center [729, 916] width 111 height 34
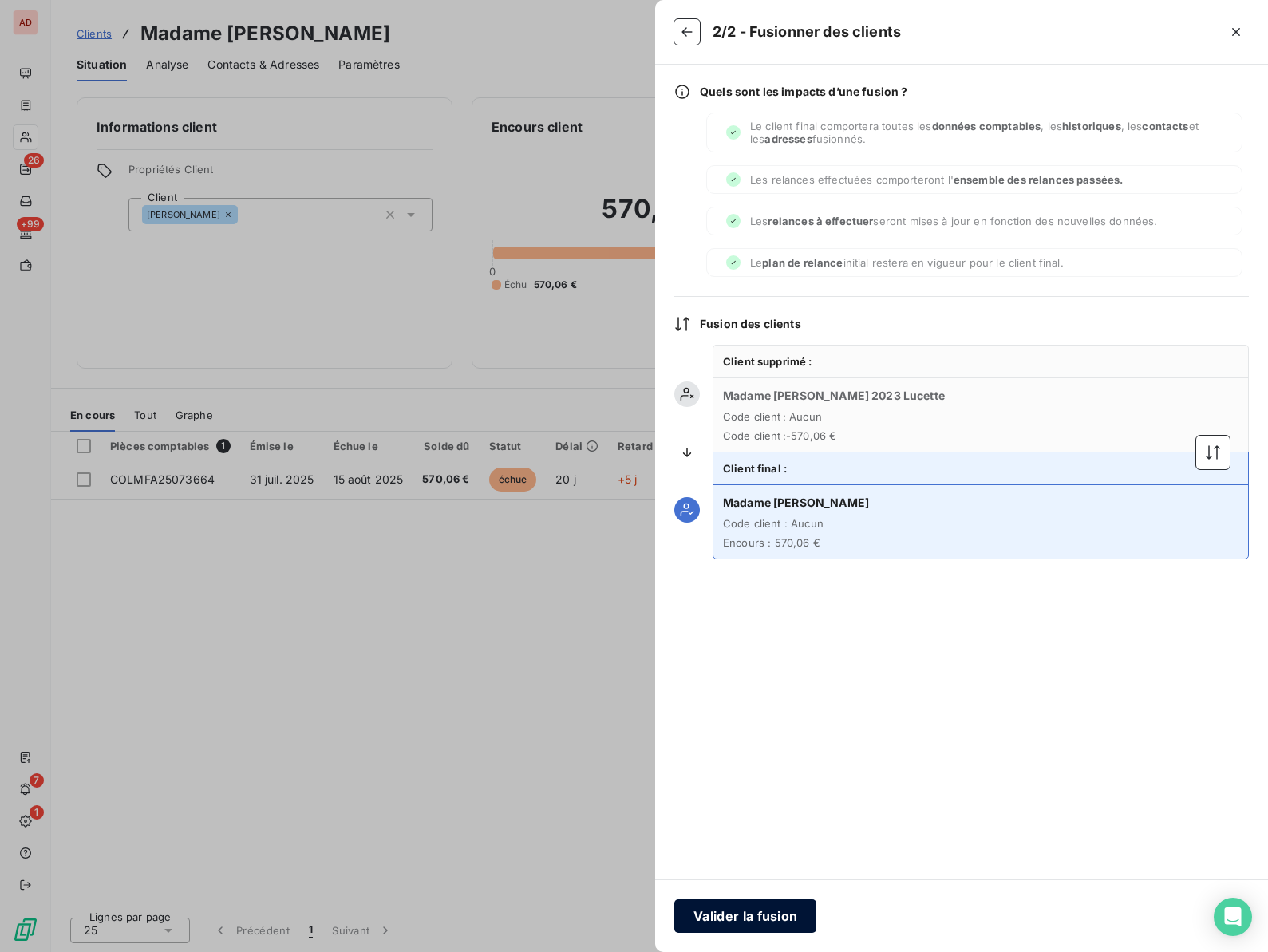
click at [728, 907] on button "Valider la fusion" at bounding box center [745, 916] width 142 height 34
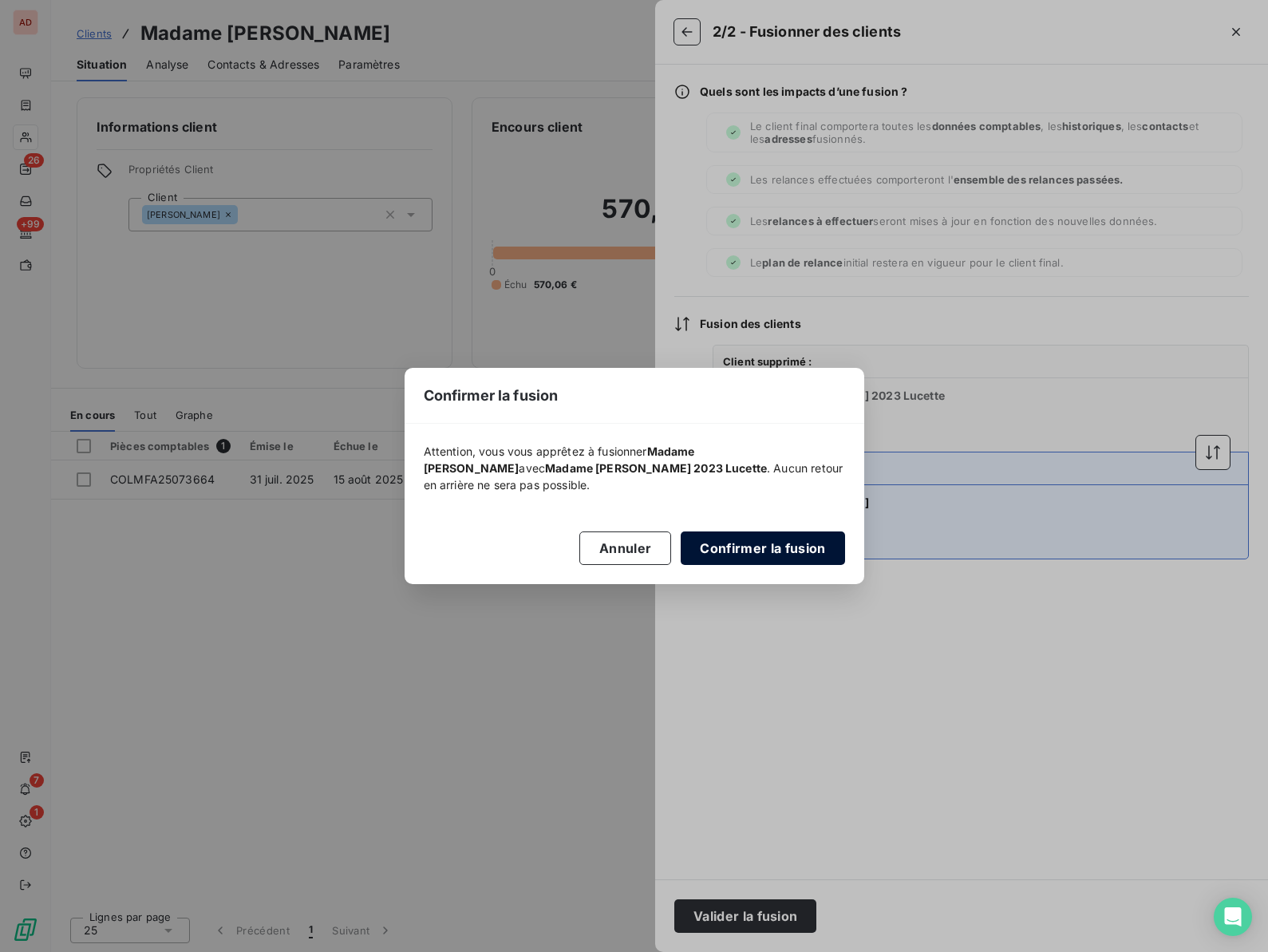
click at [749, 538] on button "Confirmer la fusion" at bounding box center [762, 548] width 163 height 34
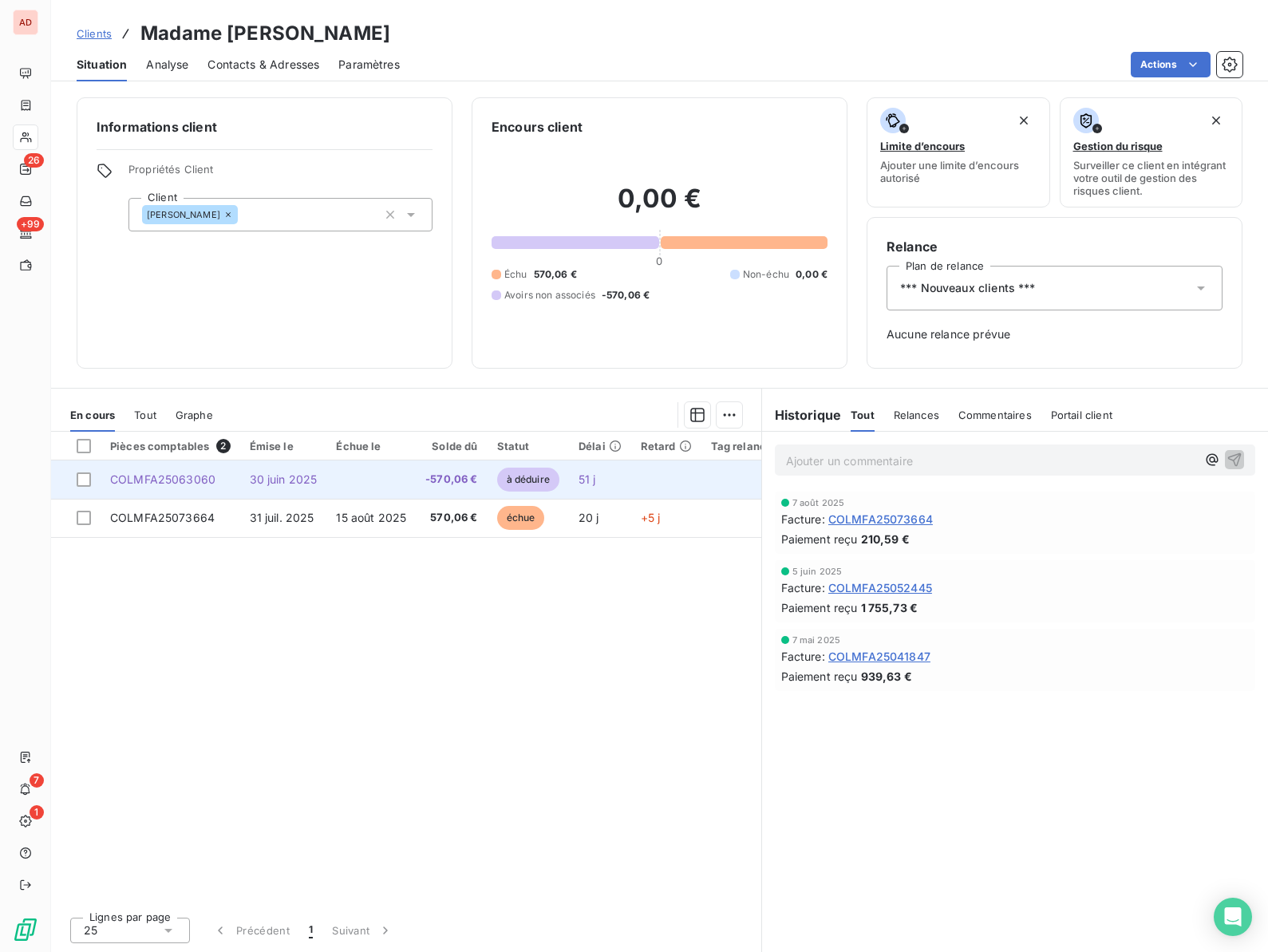
click at [306, 492] on td "30 juin 2025" at bounding box center [283, 479] width 87 height 38
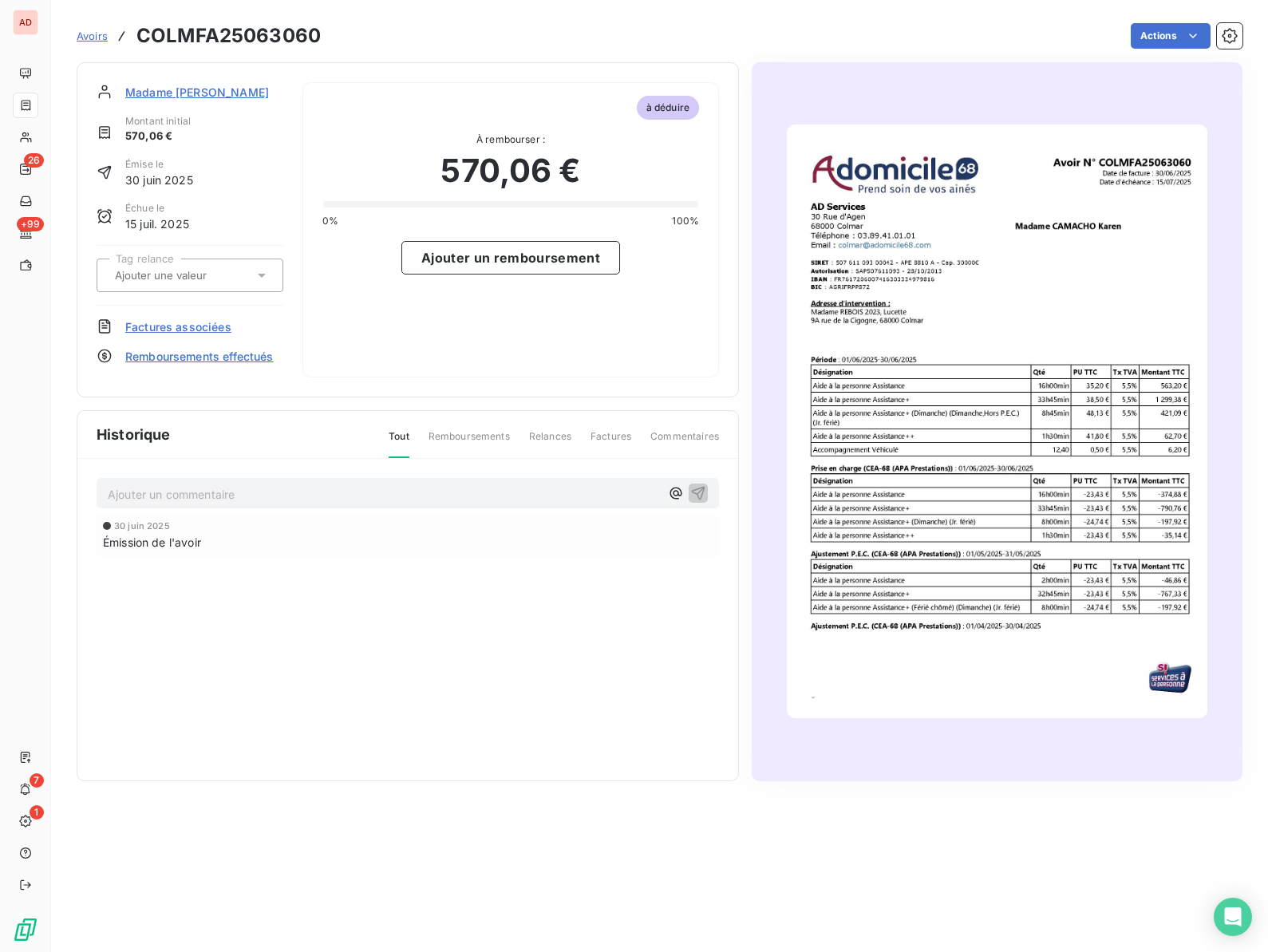
click at [214, 326] on span "Factures associées" at bounding box center [178, 327] width 106 height 16
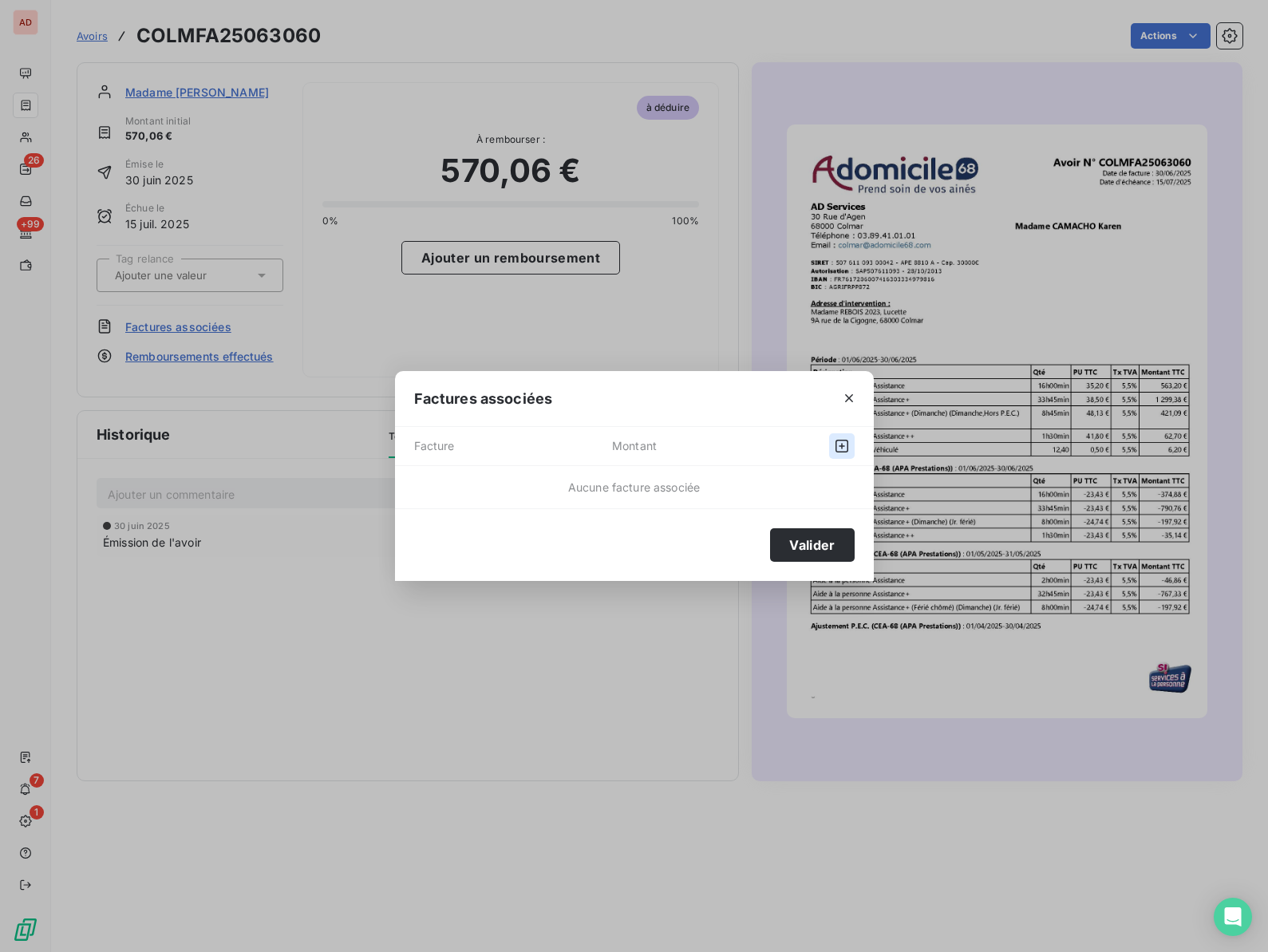
click at [843, 444] on icon "button" at bounding box center [841, 445] width 16 height 16
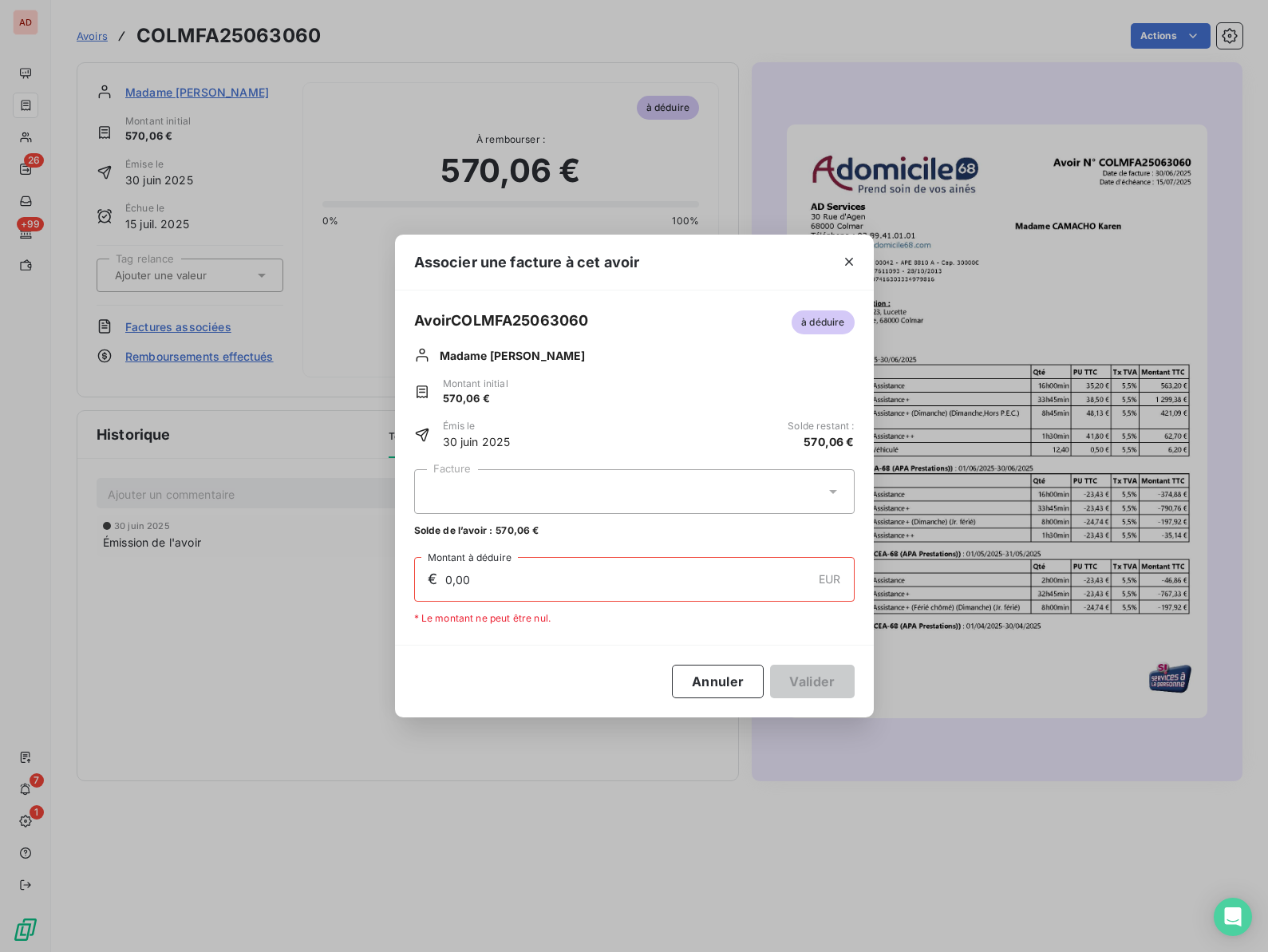
click at [601, 479] on div at bounding box center [634, 492] width 441 height 45
click at [582, 525] on div "COLMFA25073664 570,06 €" at bounding box center [634, 530] width 422 height 15
type input "570,06"
click at [809, 686] on button "Valider" at bounding box center [812, 681] width 84 height 34
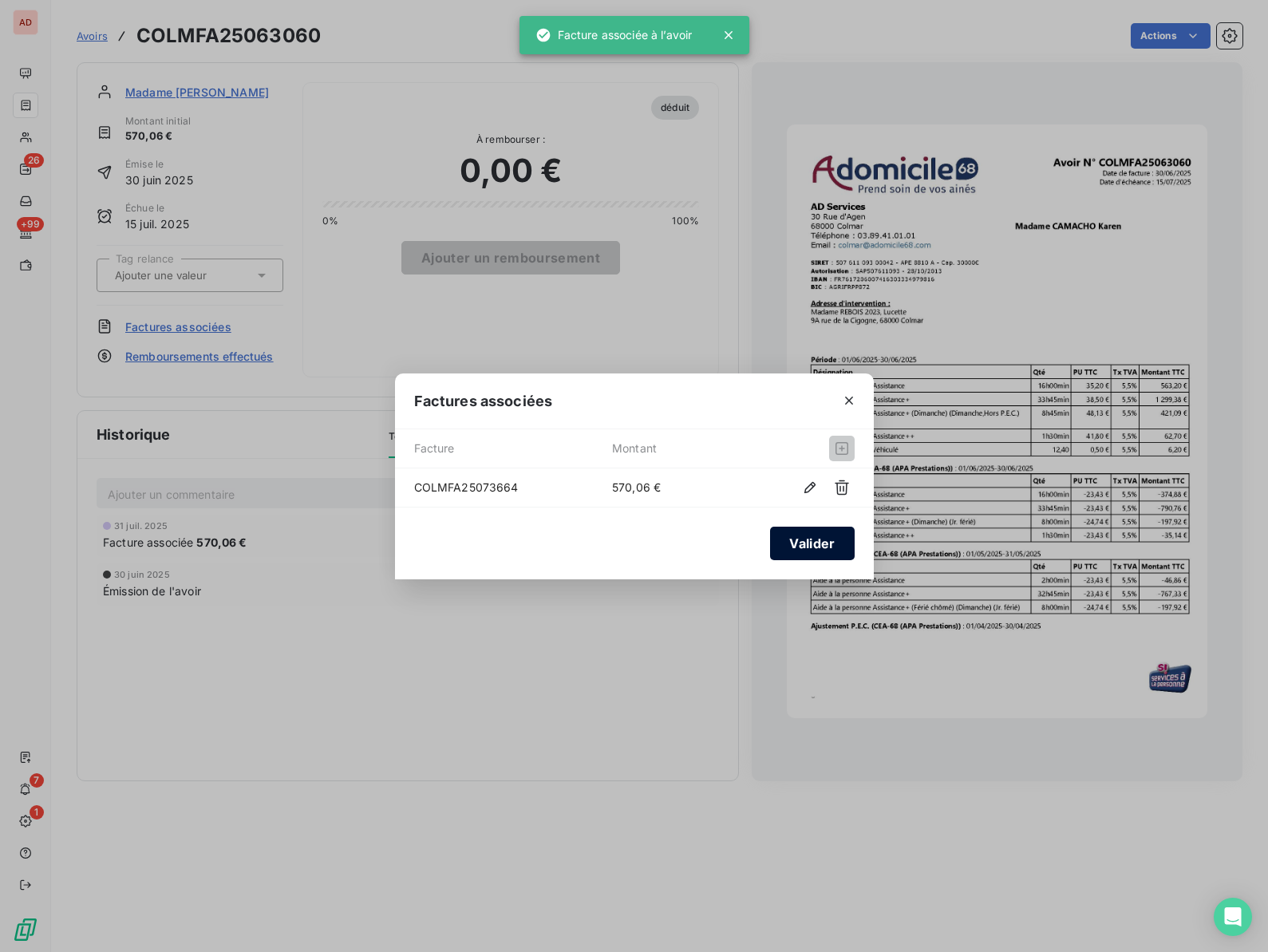
click at [798, 549] on button "Valider" at bounding box center [812, 543] width 84 height 34
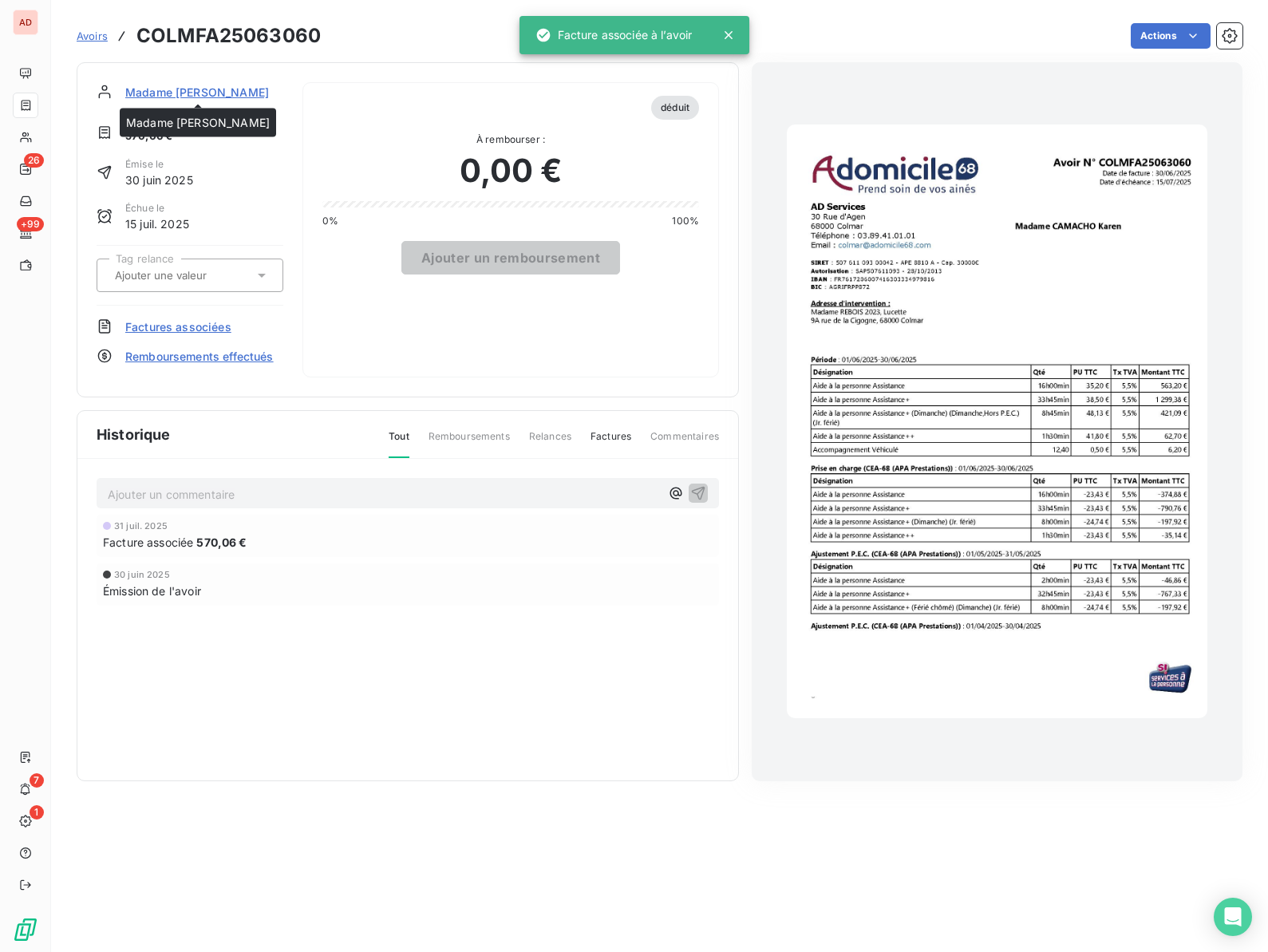
click at [160, 91] on span "Madame [PERSON_NAME]" at bounding box center [197, 92] width 144 height 16
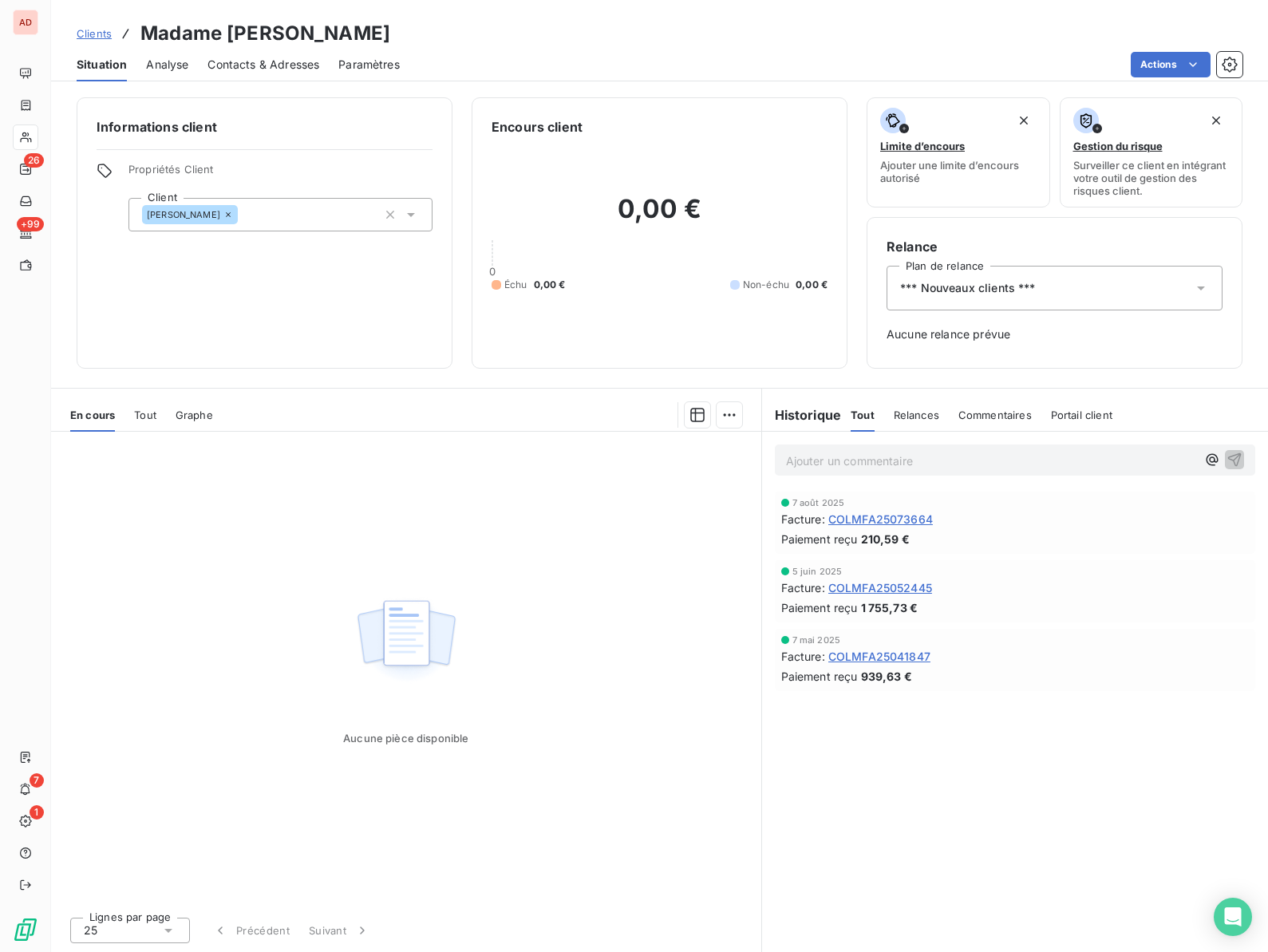
click at [865, 523] on span "COLMFA25073664" at bounding box center [880, 519] width 105 height 16
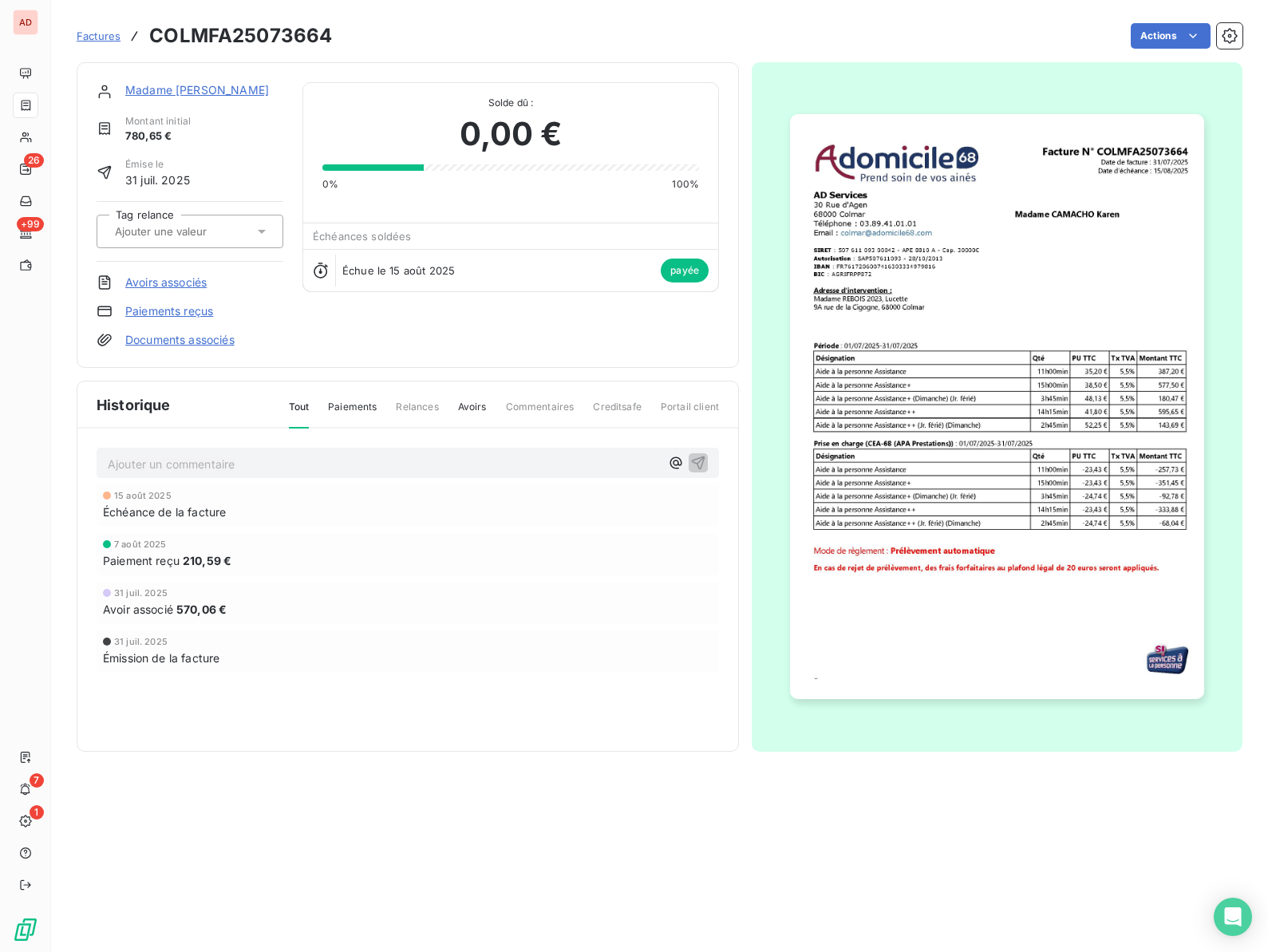
click at [186, 94] on link "Madame [PERSON_NAME]" at bounding box center [197, 90] width 144 height 13
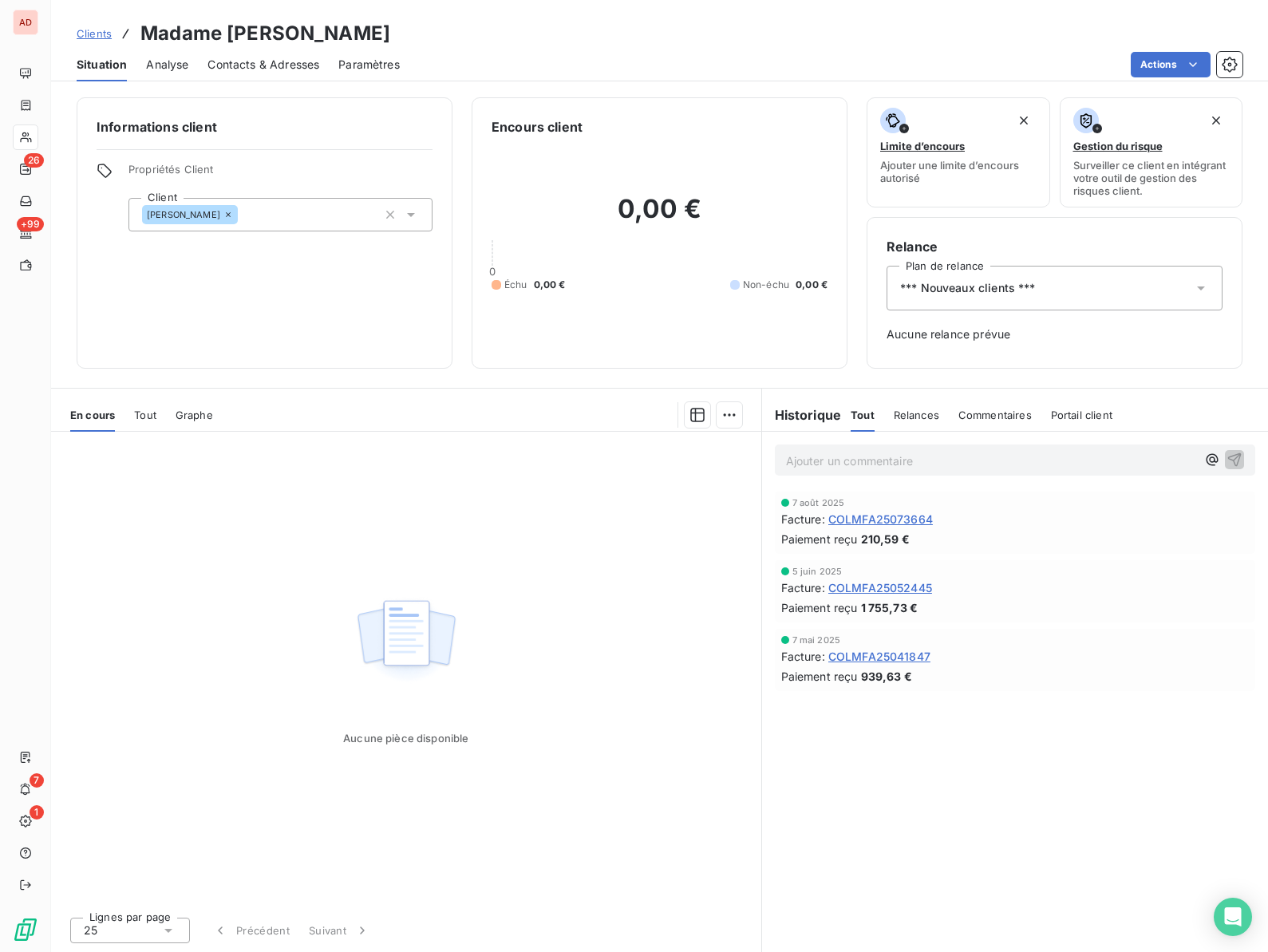
click at [887, 527] on div "[DATE] Facture : COLMFA25073664 Paiement reçu 210,59 €" at bounding box center [1015, 522] width 468 height 49
click at [884, 521] on span "COLMFA25073664" at bounding box center [880, 519] width 105 height 16
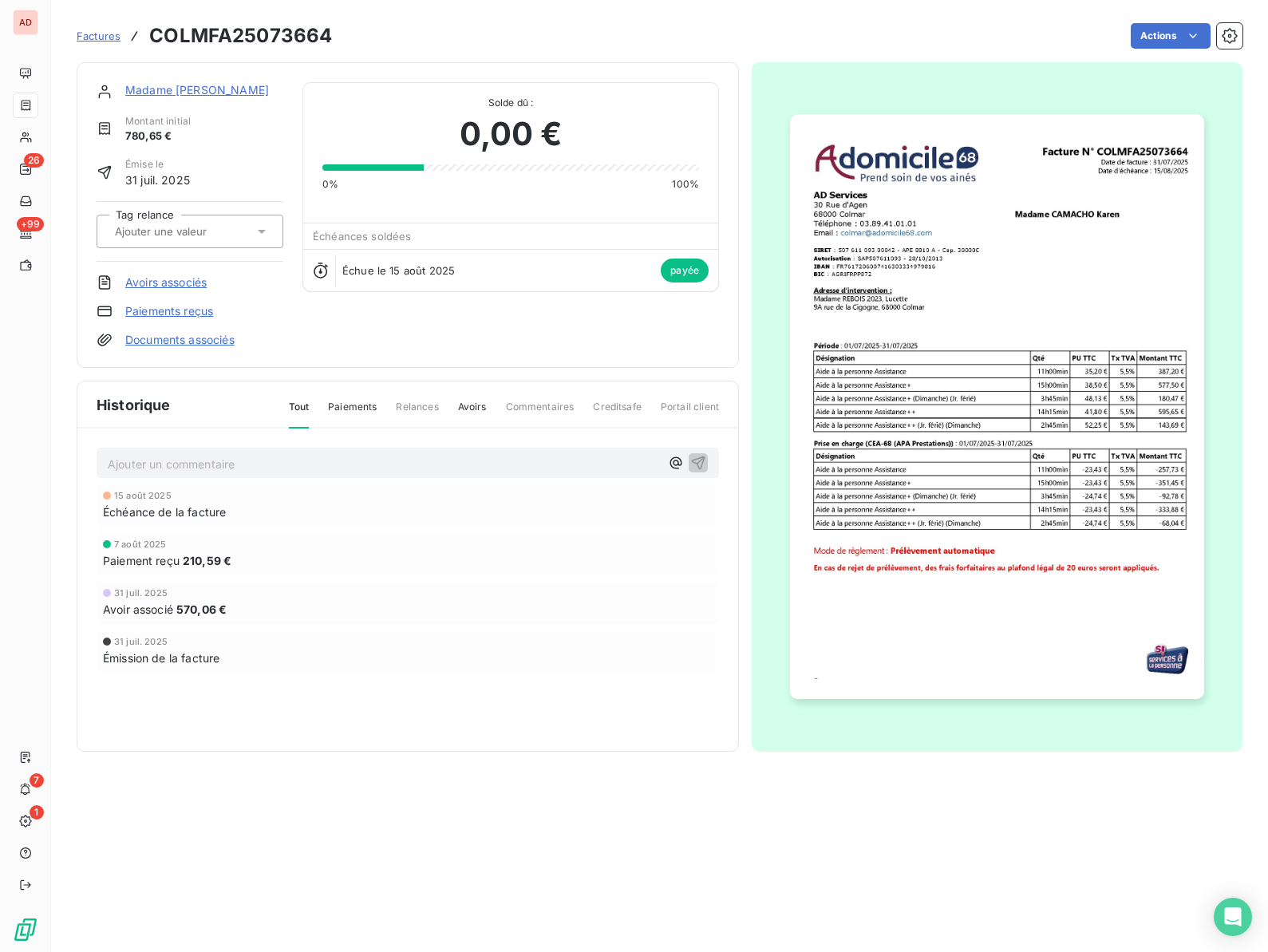
click at [186, 304] on link "Paiements reçus" at bounding box center [169, 310] width 87 height 16
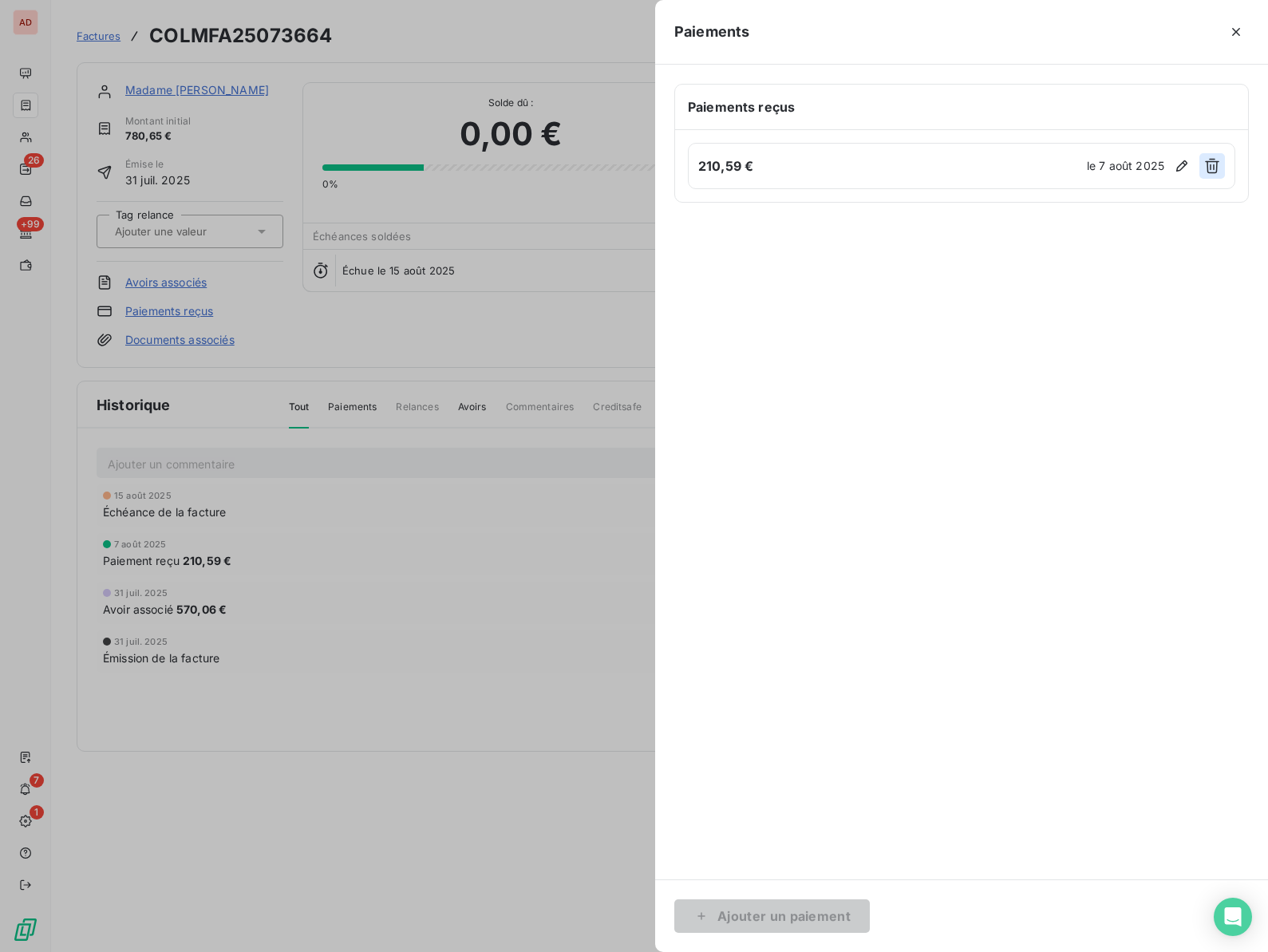
click at [1217, 172] on icon "button" at bounding box center [1211, 165] width 16 height 16
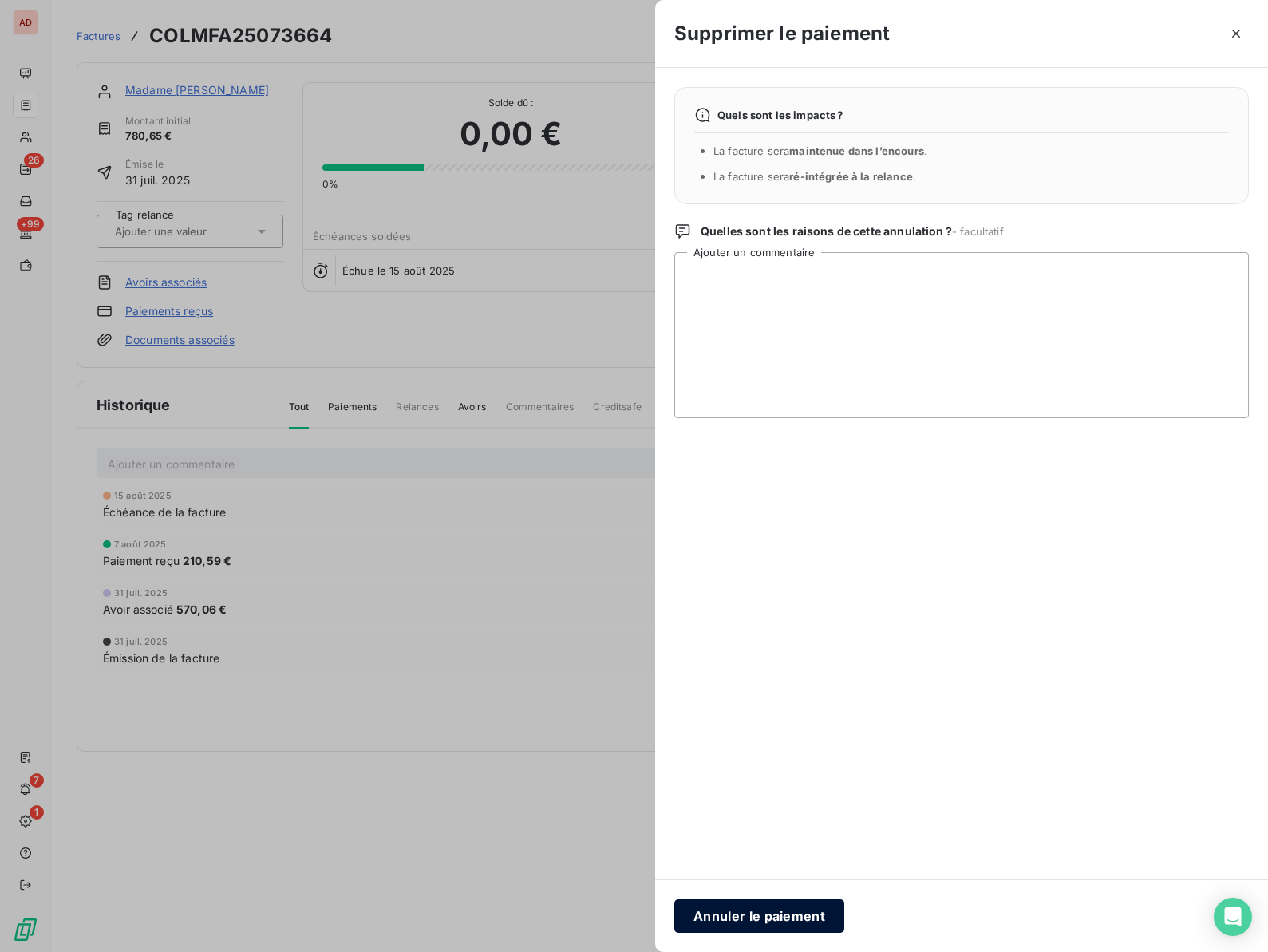
click at [804, 912] on button "Annuler le paiement" at bounding box center [759, 916] width 170 height 34
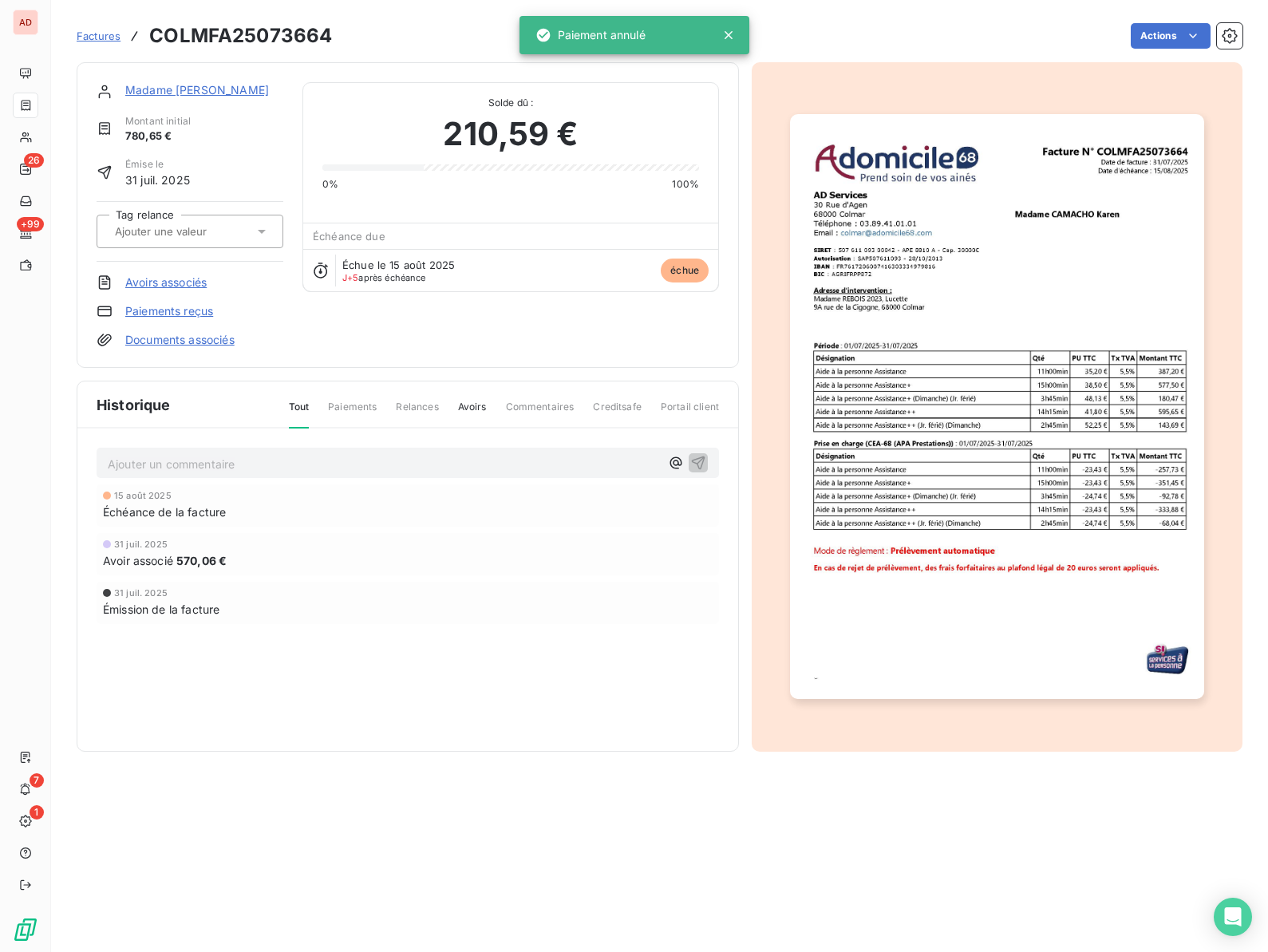
click at [598, 622] on div "[DATE] Émission de la facture" at bounding box center [408, 602] width 622 height 42
click at [181, 90] on link "Madame [PERSON_NAME]" at bounding box center [197, 90] width 144 height 13
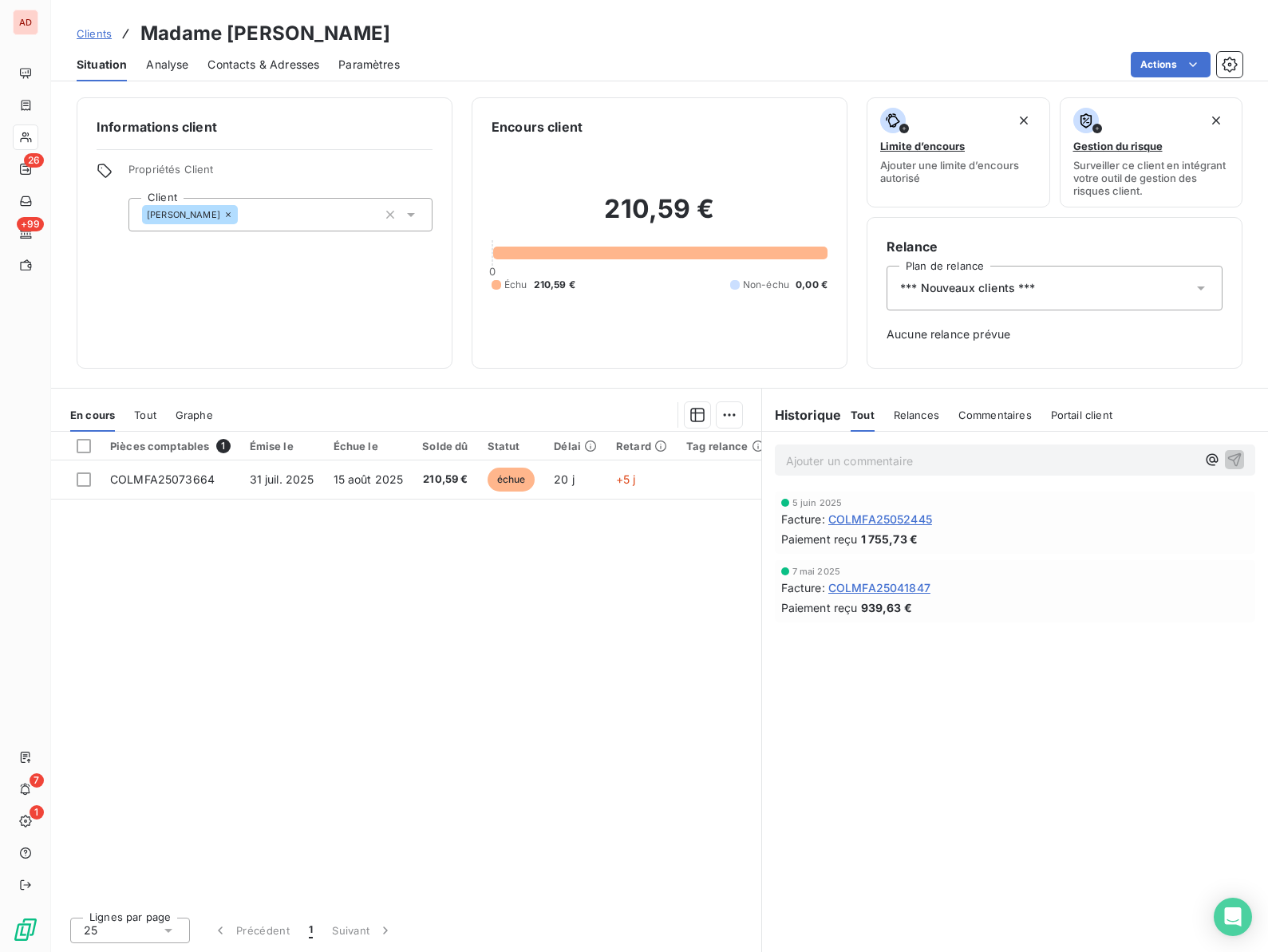
click at [1041, 299] on div "*** Nouveaux clients ***" at bounding box center [1054, 288] width 336 height 45
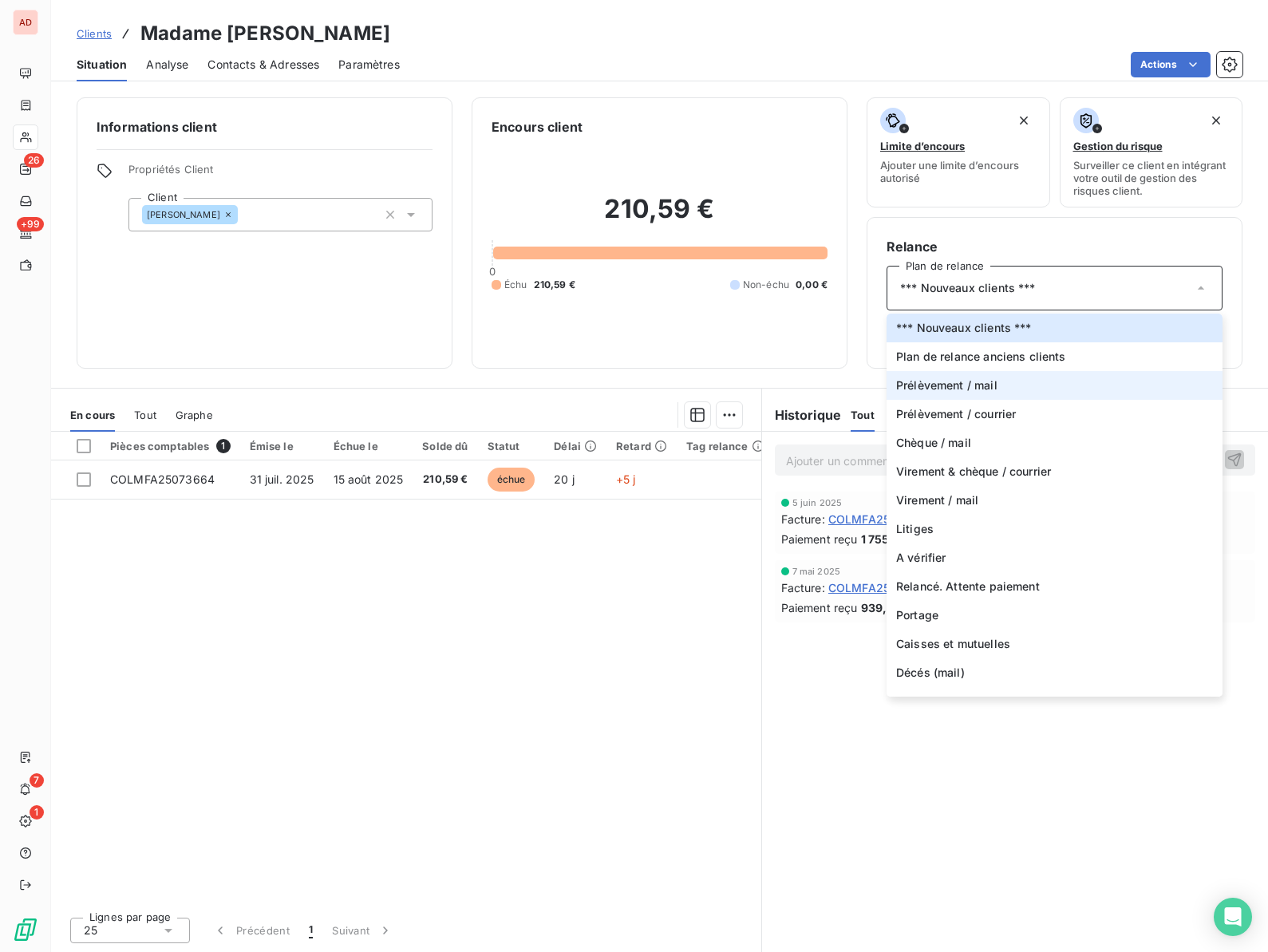
click at [987, 383] on span "Prélèvement / mail" at bounding box center [946, 384] width 101 height 16
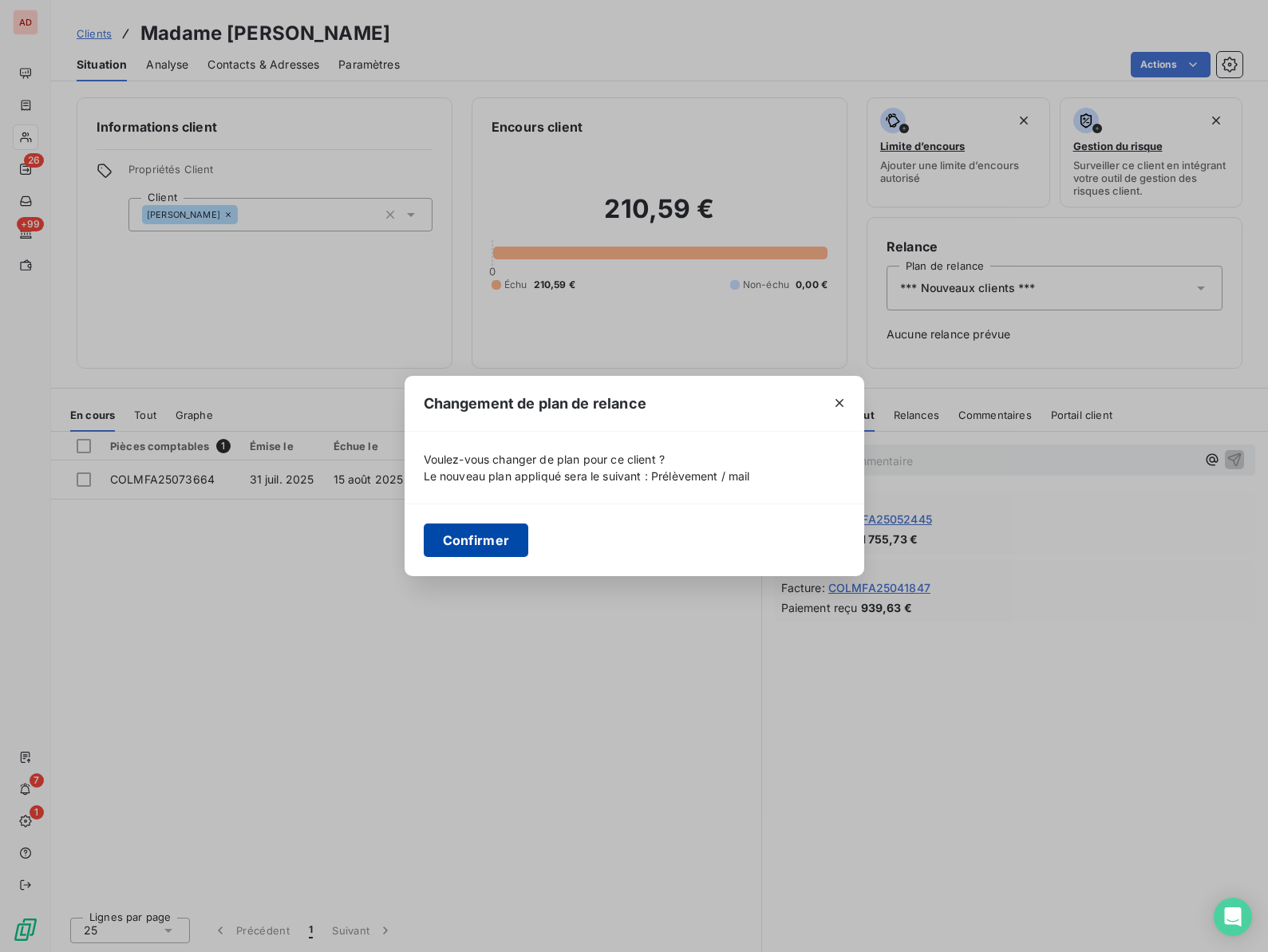
click at [473, 539] on button "Confirmer" at bounding box center [477, 540] width 106 height 34
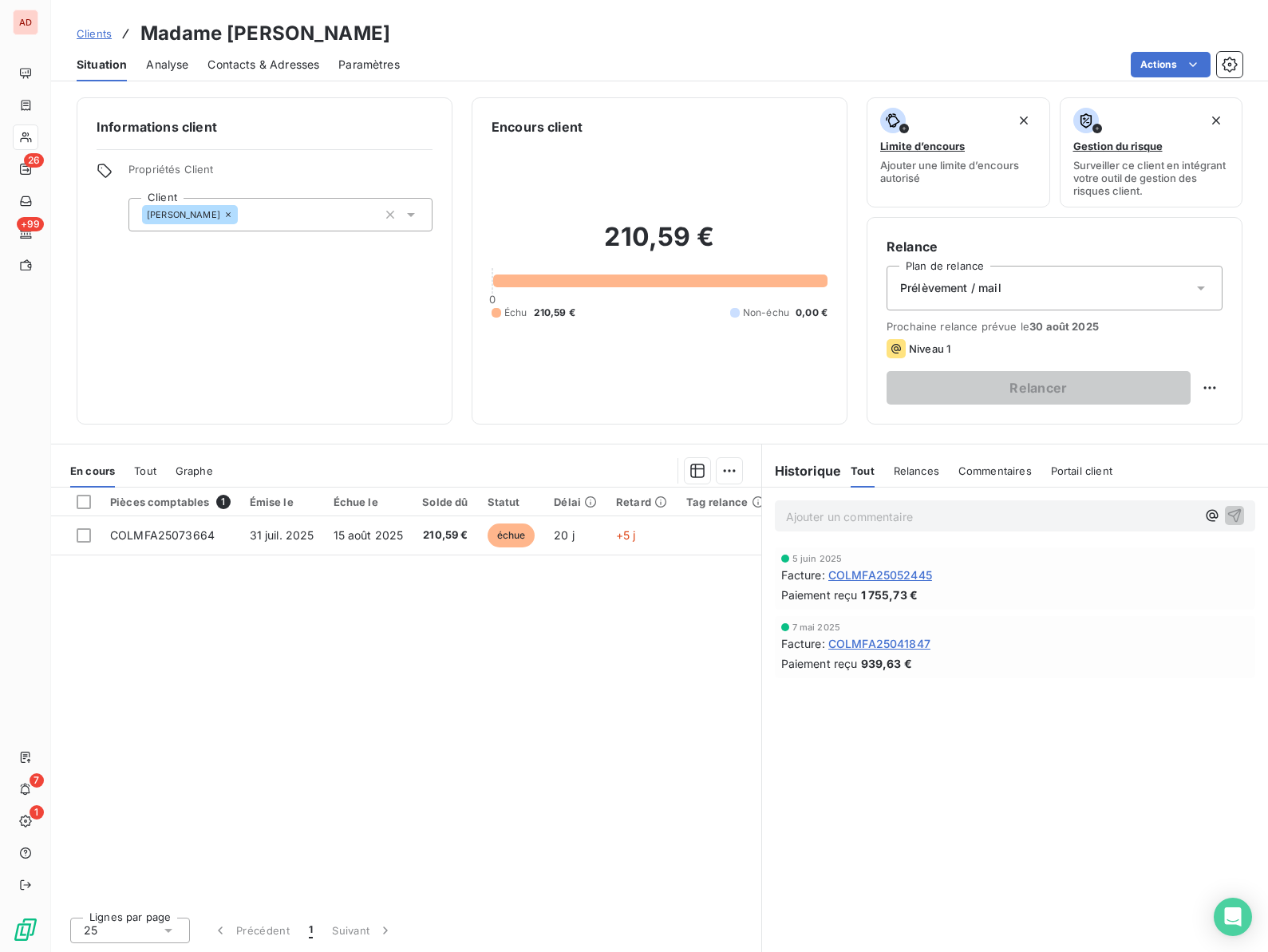
click at [667, 405] on div "Encours client 210,59 € 0 Échu 210,59 € Non-échu 0,00 €" at bounding box center [659, 261] width 375 height 328
click at [592, 184] on div "210,59 € 0 Échu 210,59 € Non-échu 0,00 €" at bounding box center [659, 270] width 336 height 268
click at [423, 380] on div "Informations client Propriétés Client Client [PERSON_NAME]" at bounding box center [264, 261] width 375 height 328
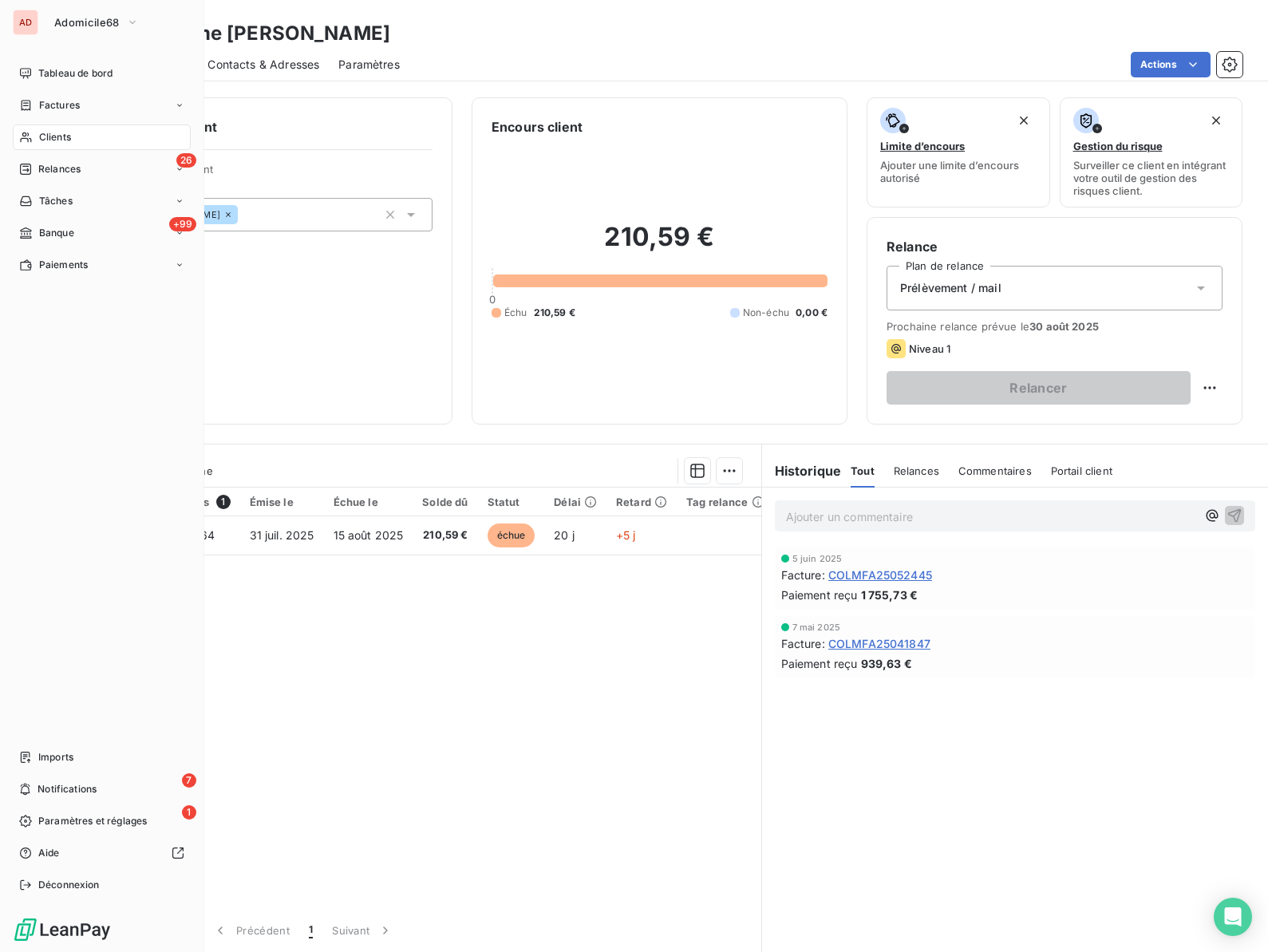
click at [45, 131] on span "Clients" at bounding box center [54, 137] width 32 height 14
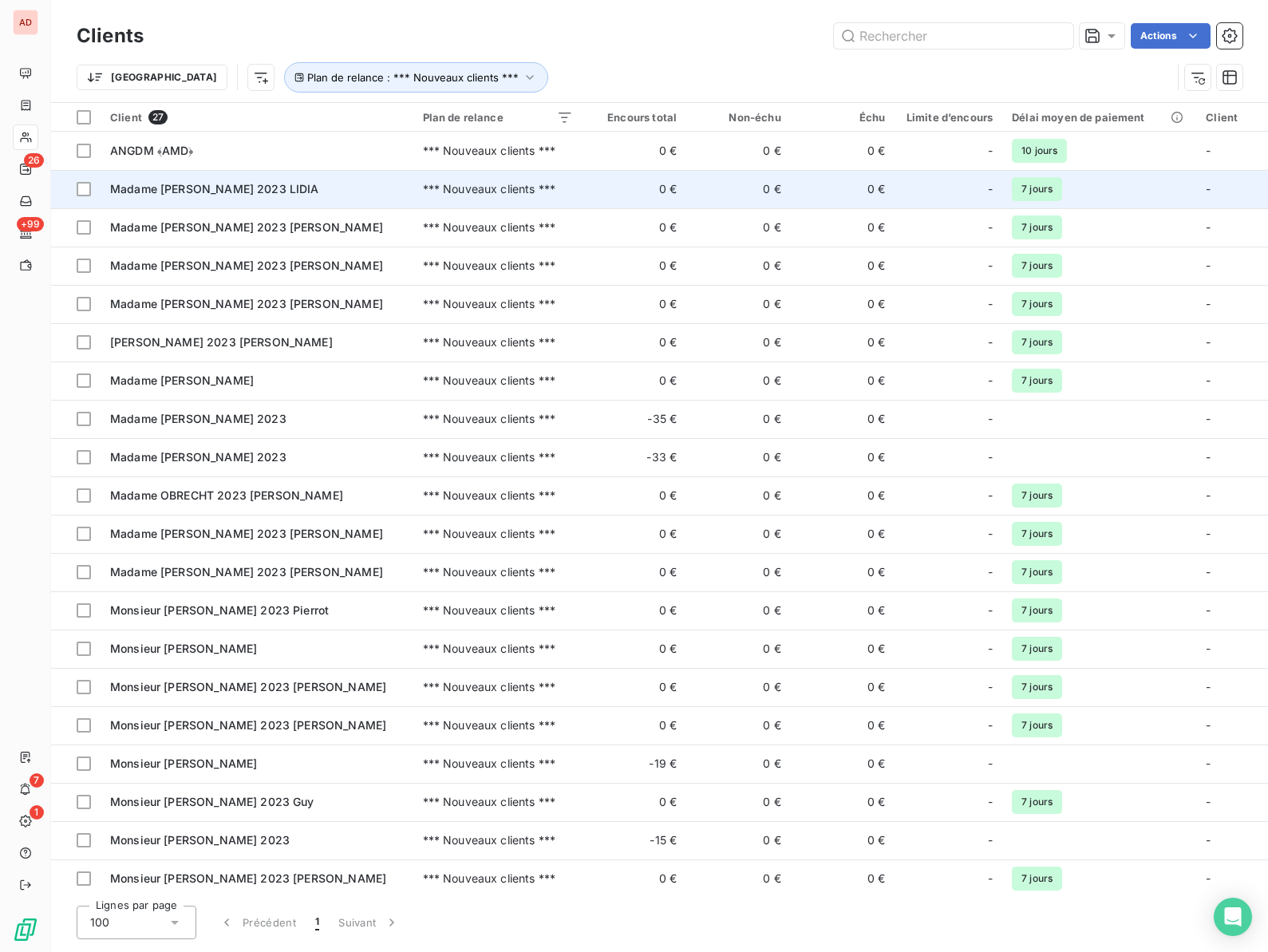
click at [196, 191] on span "Madame [PERSON_NAME] 2023 LIDIA" at bounding box center [214, 188] width 209 height 13
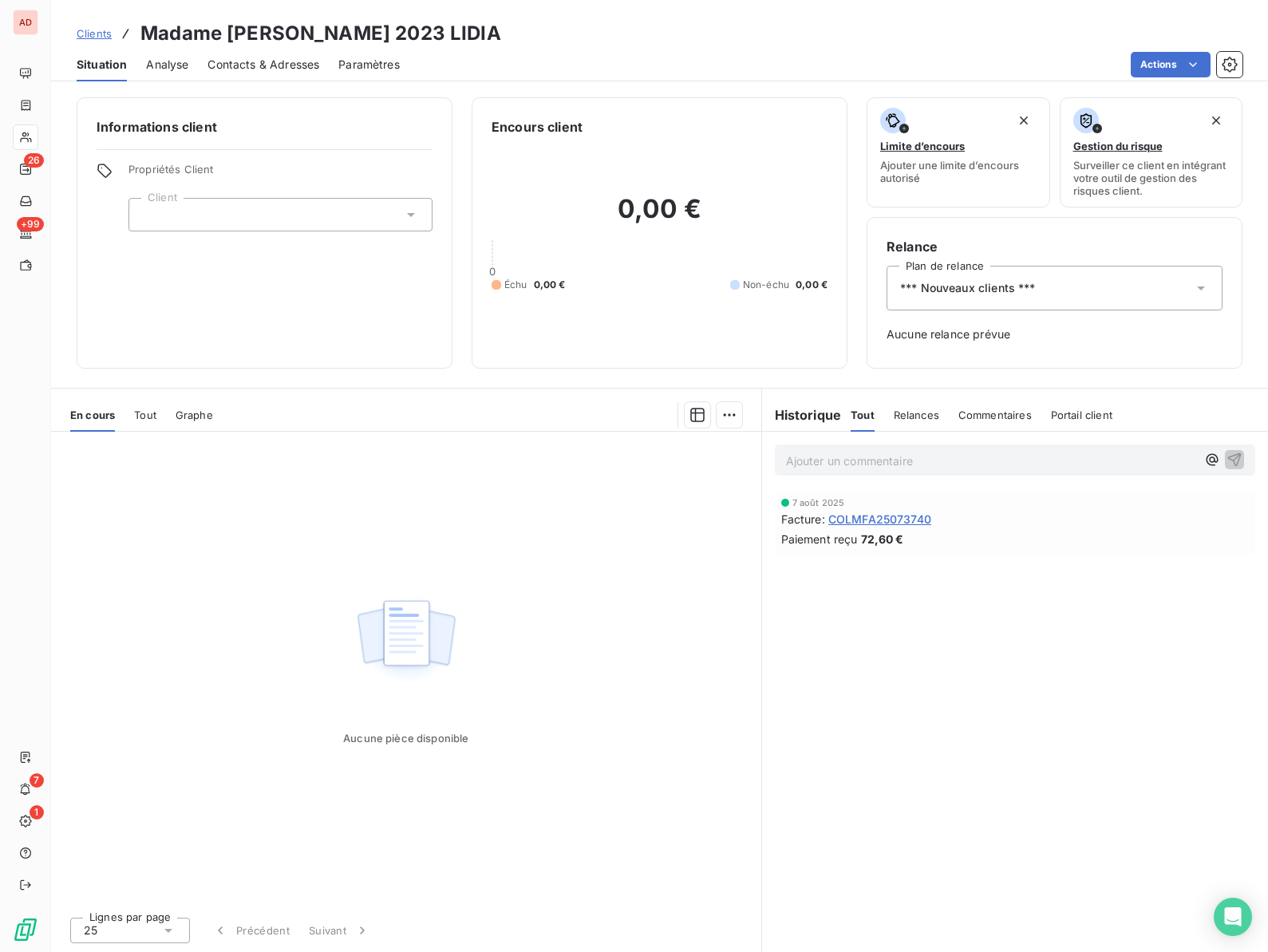
click at [255, 26] on h3 "Madame [PERSON_NAME] 2023 LIDIA" at bounding box center [320, 33] width 361 height 29
copy h3 "DIETSCH"
click at [1161, 62] on html "AD 26 +99 7 1 Clients Madame [PERSON_NAME] 2023 LIDIA Situation Analyse Contact…" at bounding box center [634, 476] width 1268 height 952
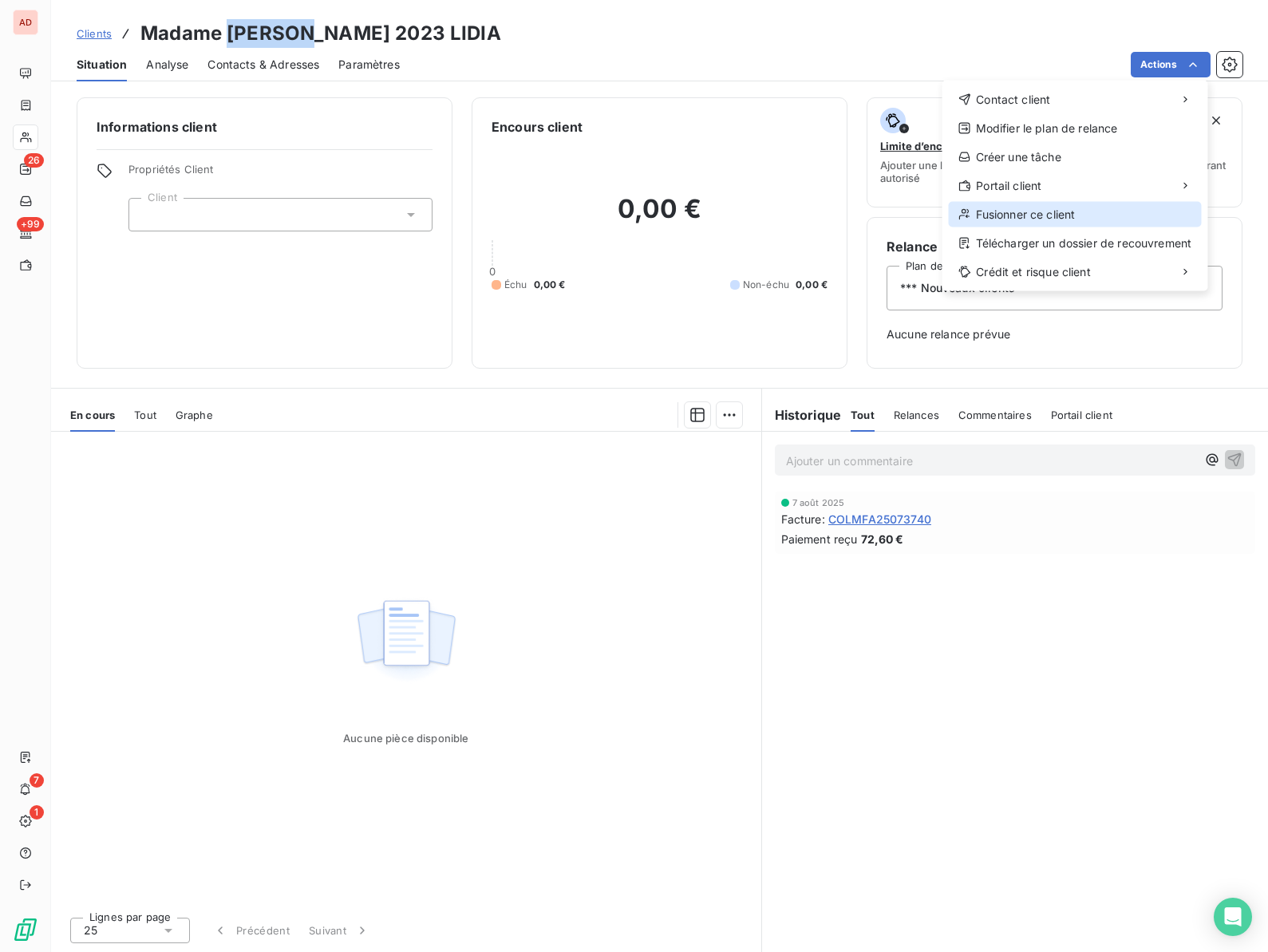
click at [1064, 206] on div "Fusionner ce client" at bounding box center [1075, 214] width 253 height 26
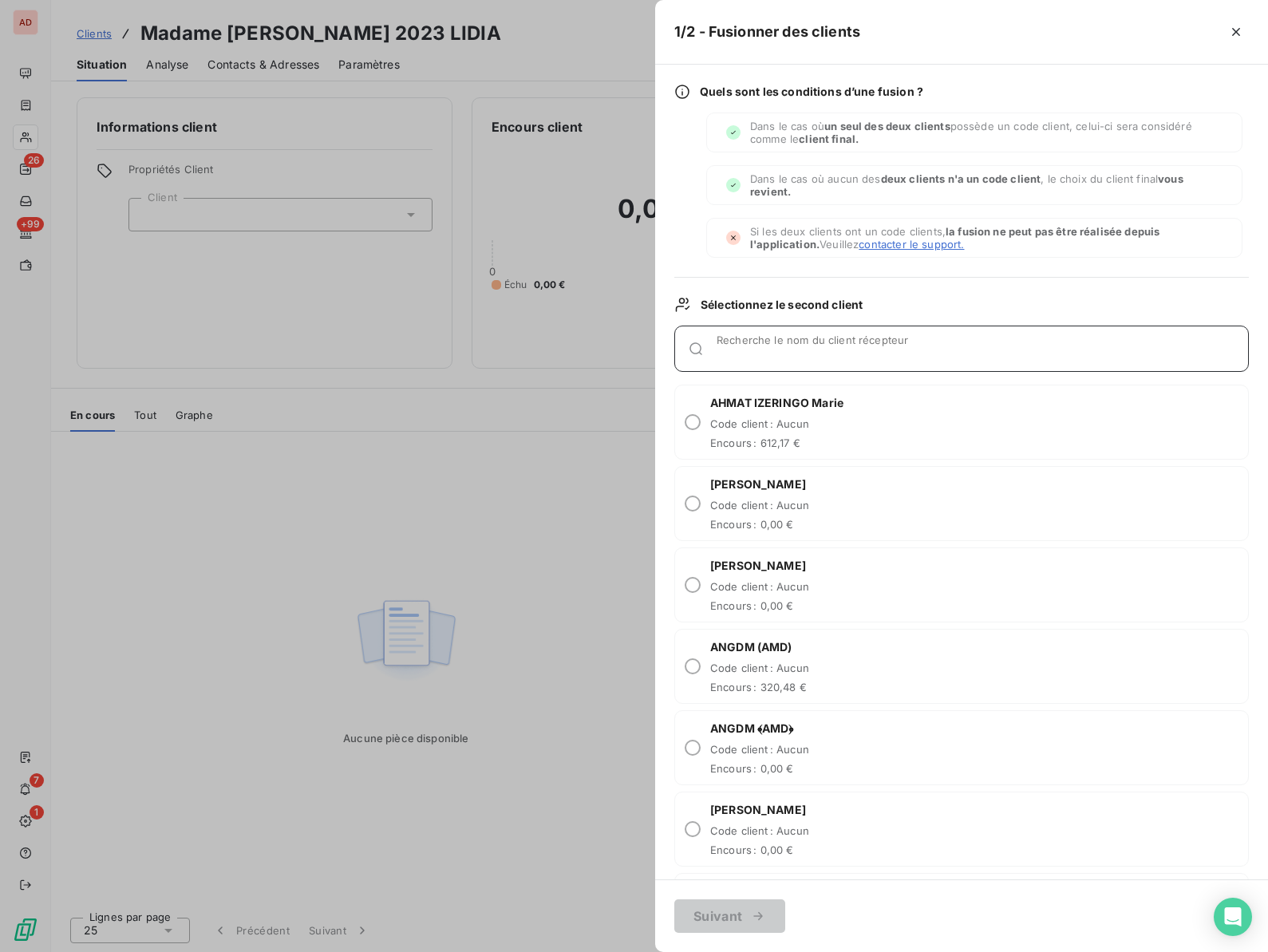
click at [730, 341] on div "Recherche le nom du client récepteur" at bounding box center [982, 348] width 531 height 16
paste input "DIETSCH"
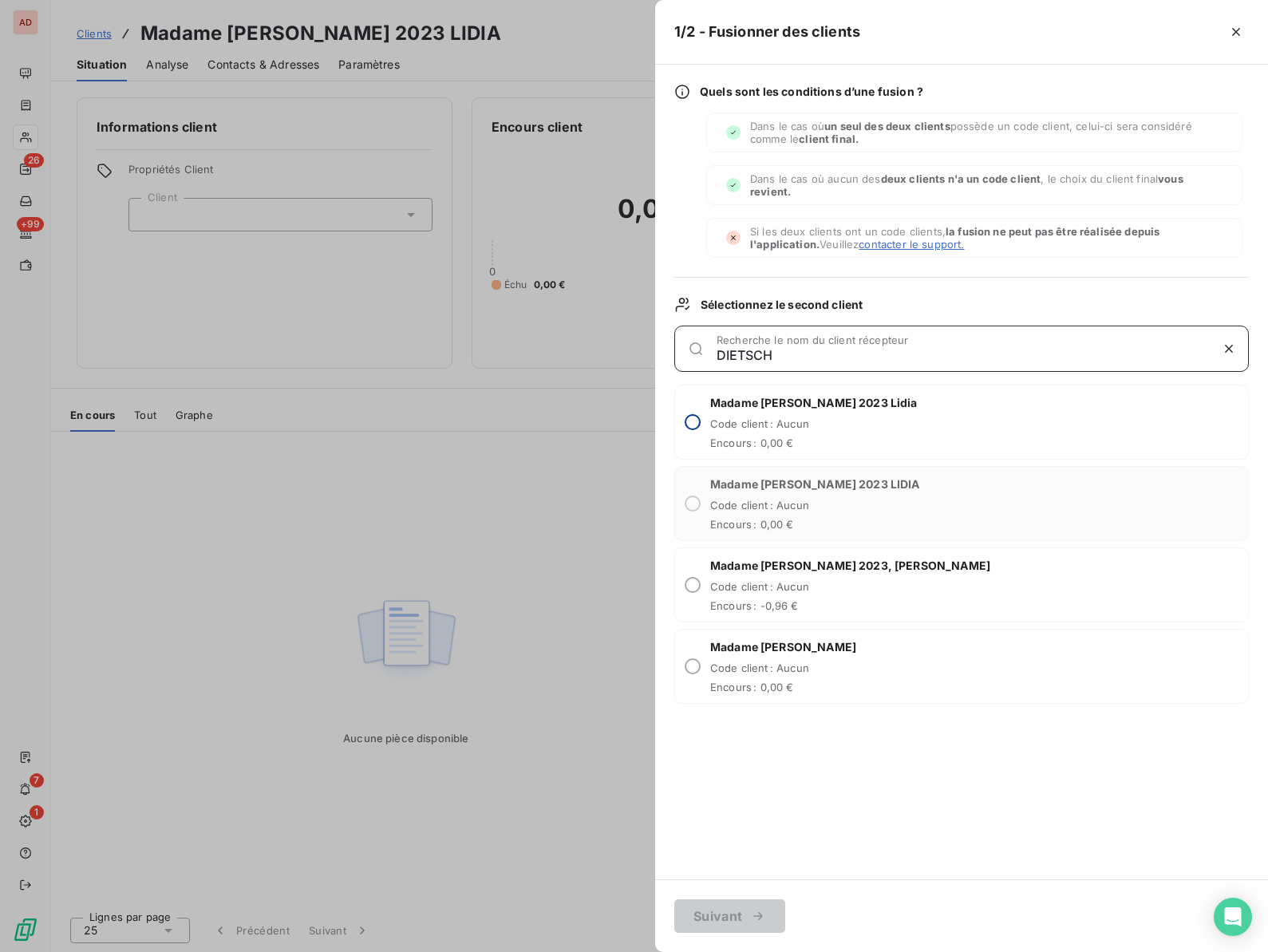
type input "DIETSCH"
click at [693, 426] on input "radio" at bounding box center [692, 422] width 16 height 16
radio input "true"
click at [743, 912] on div "button" at bounding box center [753, 916] width 24 height 16
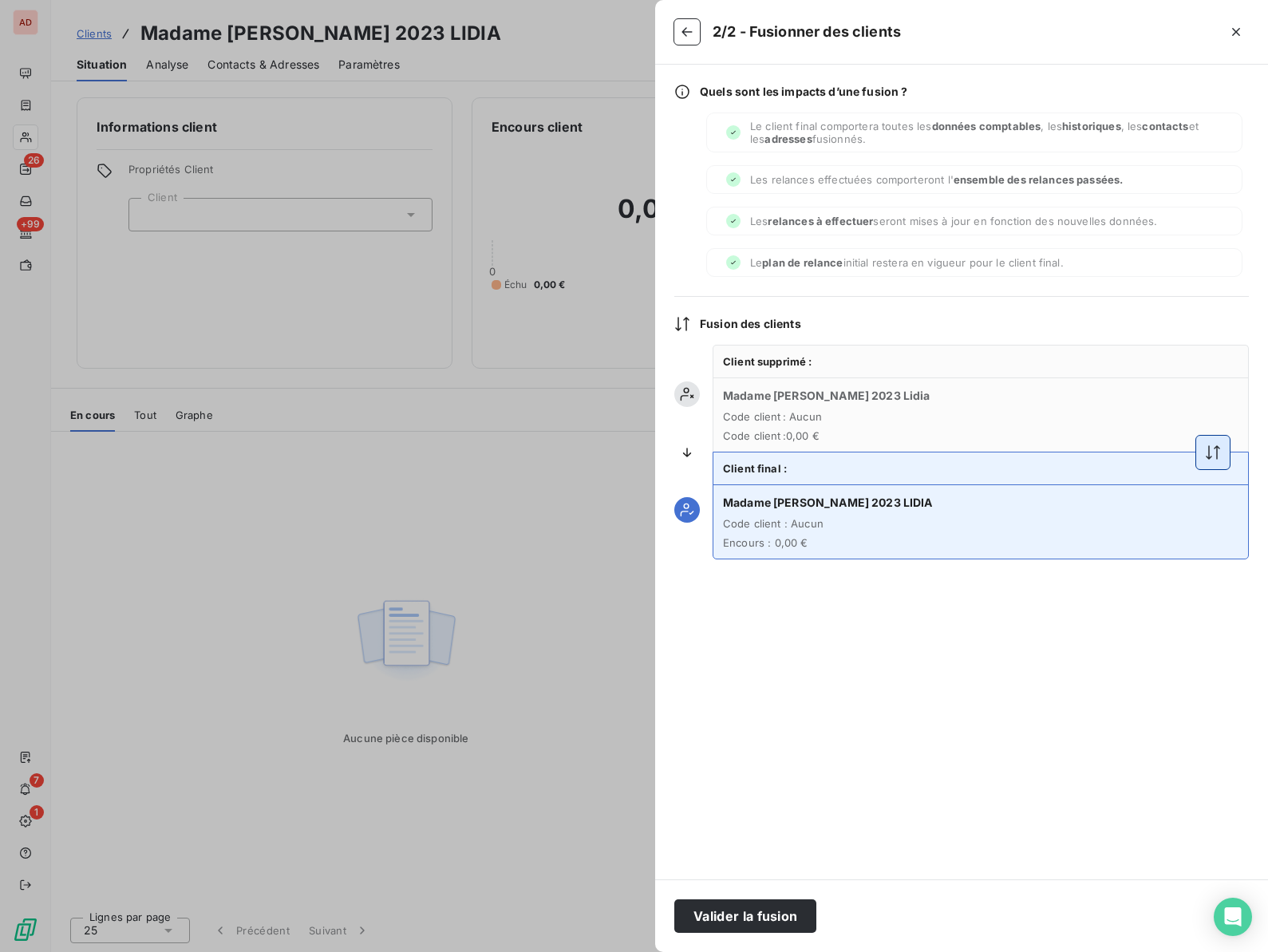
click at [1218, 454] on icon "button" at bounding box center [1212, 452] width 16 height 16
click at [751, 916] on button "Valider la fusion" at bounding box center [745, 916] width 142 height 34
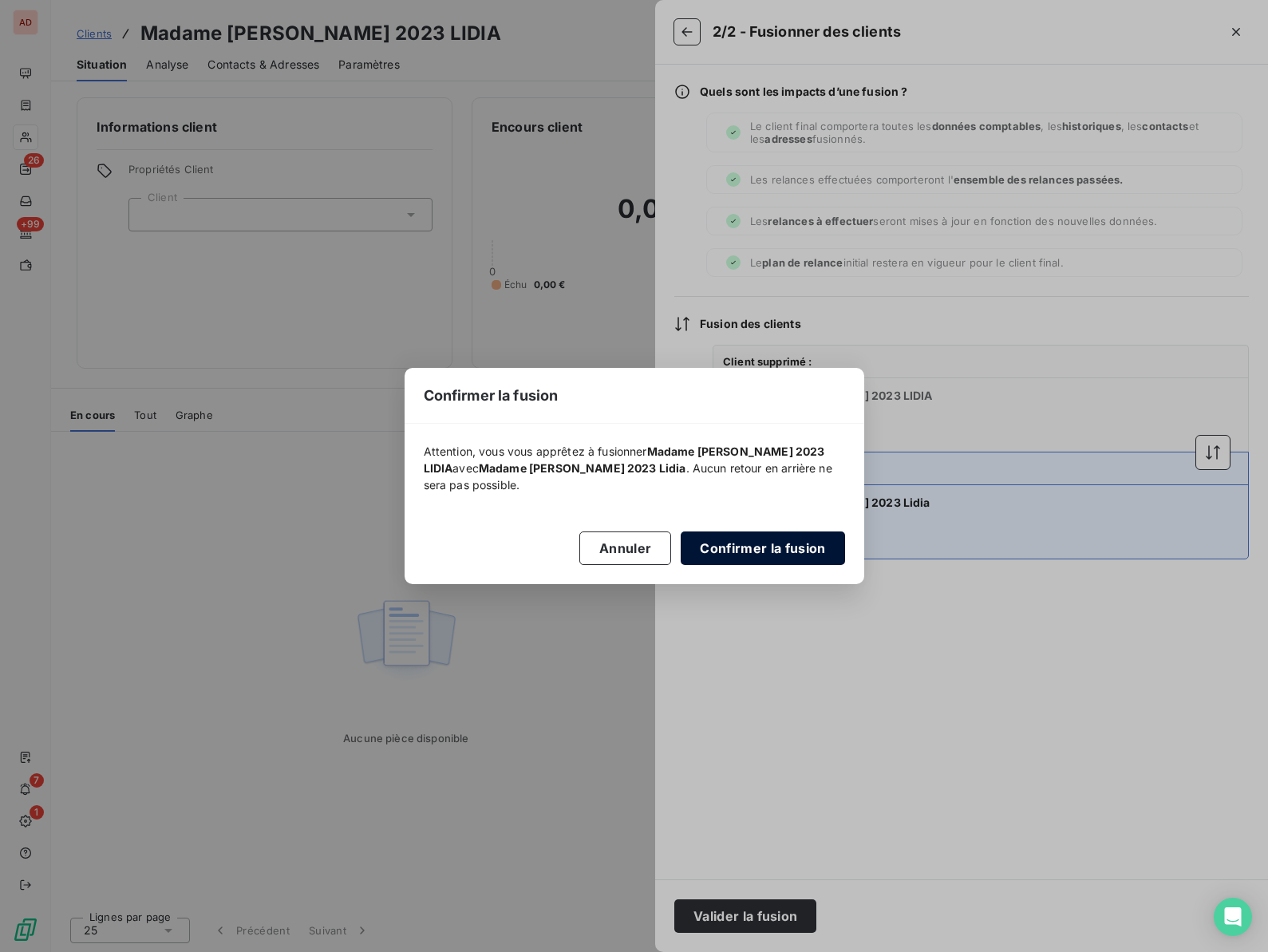
click at [742, 543] on button "Confirmer la fusion" at bounding box center [762, 548] width 163 height 34
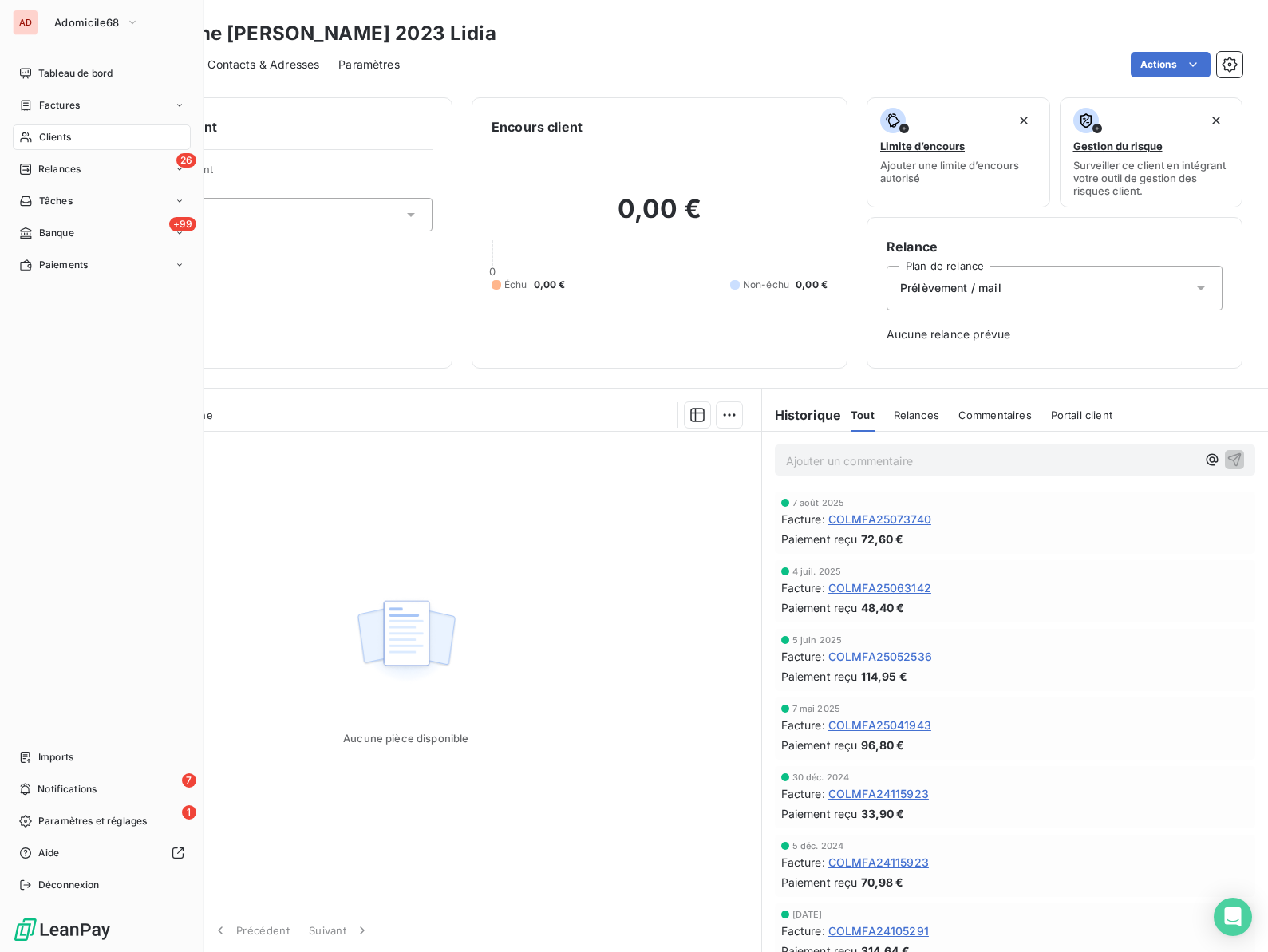
click at [44, 137] on span "Clients" at bounding box center [54, 137] width 32 height 14
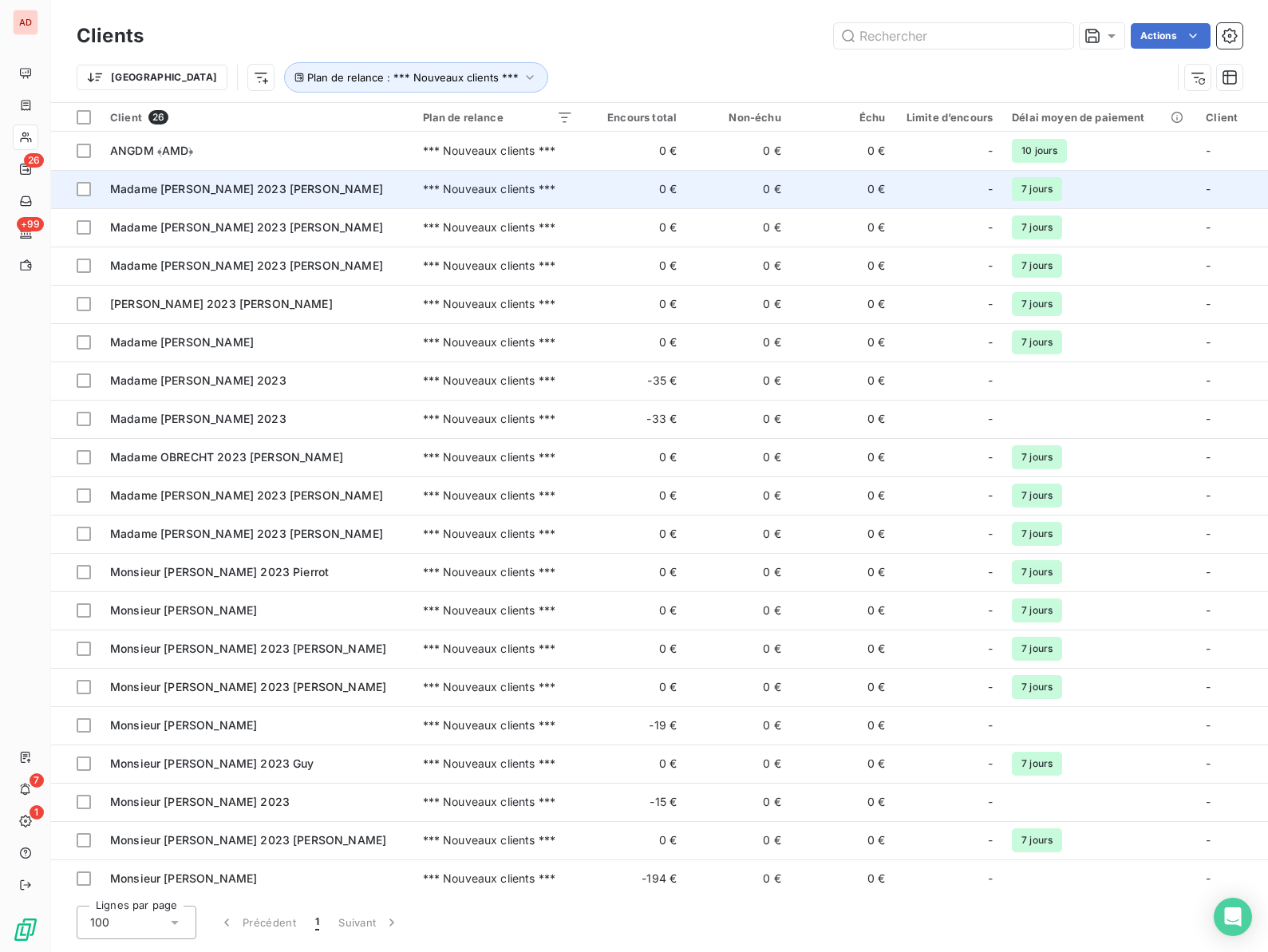
click at [214, 184] on span "Madame [PERSON_NAME] 2023 [PERSON_NAME]" at bounding box center [246, 188] width 273 height 13
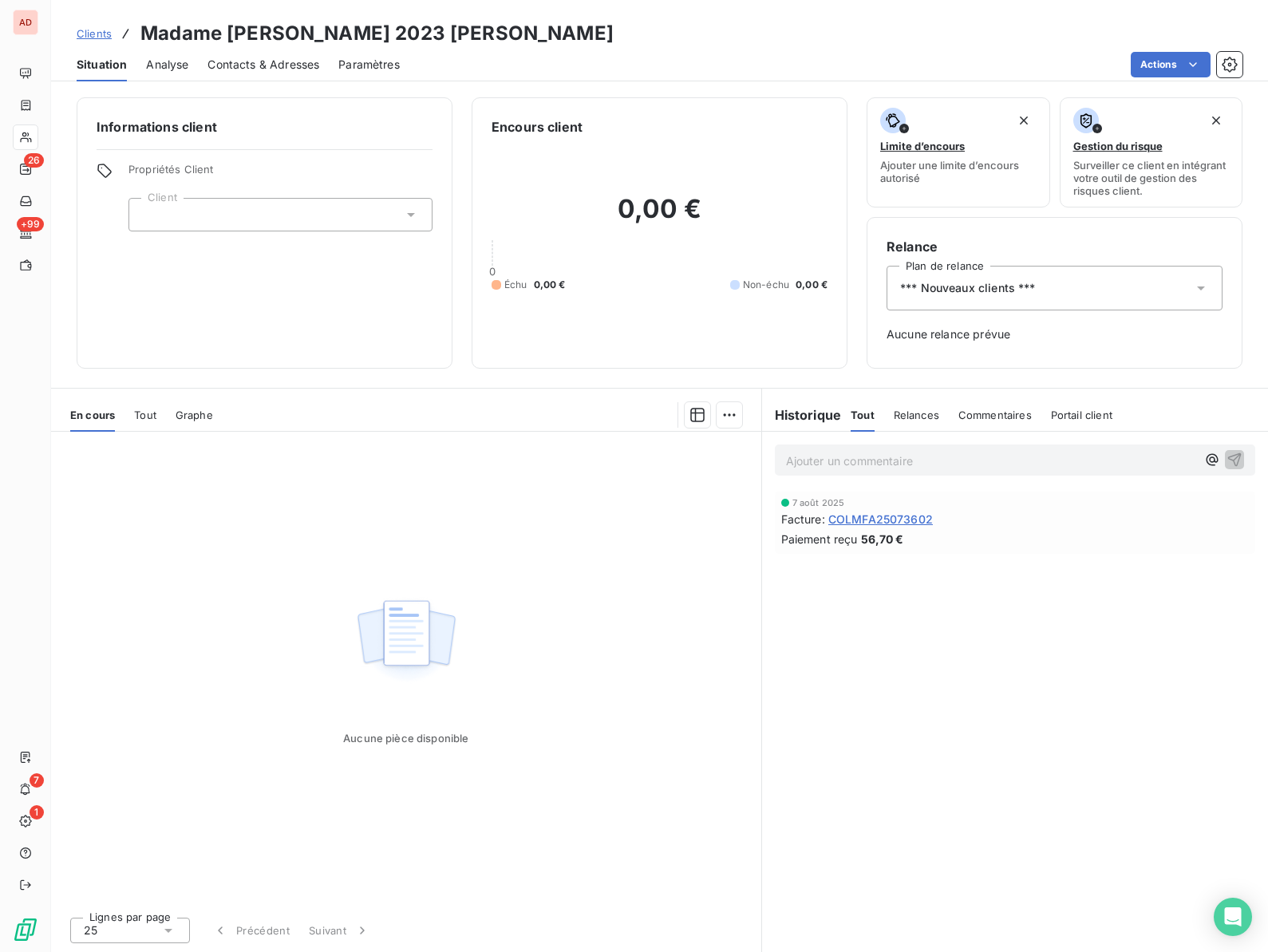
click at [286, 24] on h3 "Madame [PERSON_NAME] 2023 [PERSON_NAME]" at bounding box center [376, 33] width 473 height 29
copy h3 "DORNSTETTER"
click at [990, 292] on span "*** Nouveaux clients ***" at bounding box center [968, 287] width 135 height 16
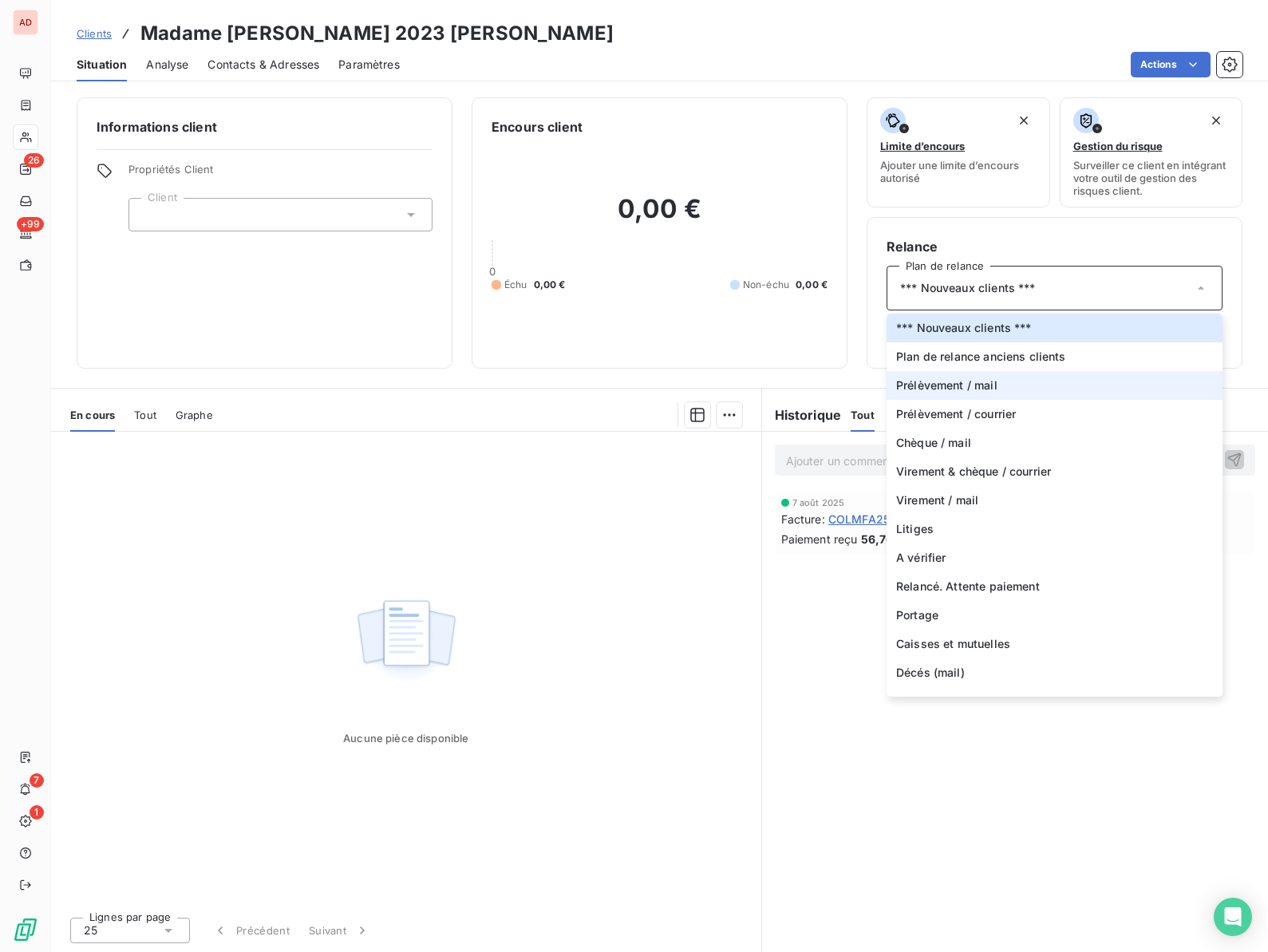
click at [964, 375] on li "Prélèvement / mail" at bounding box center [1054, 385] width 336 height 29
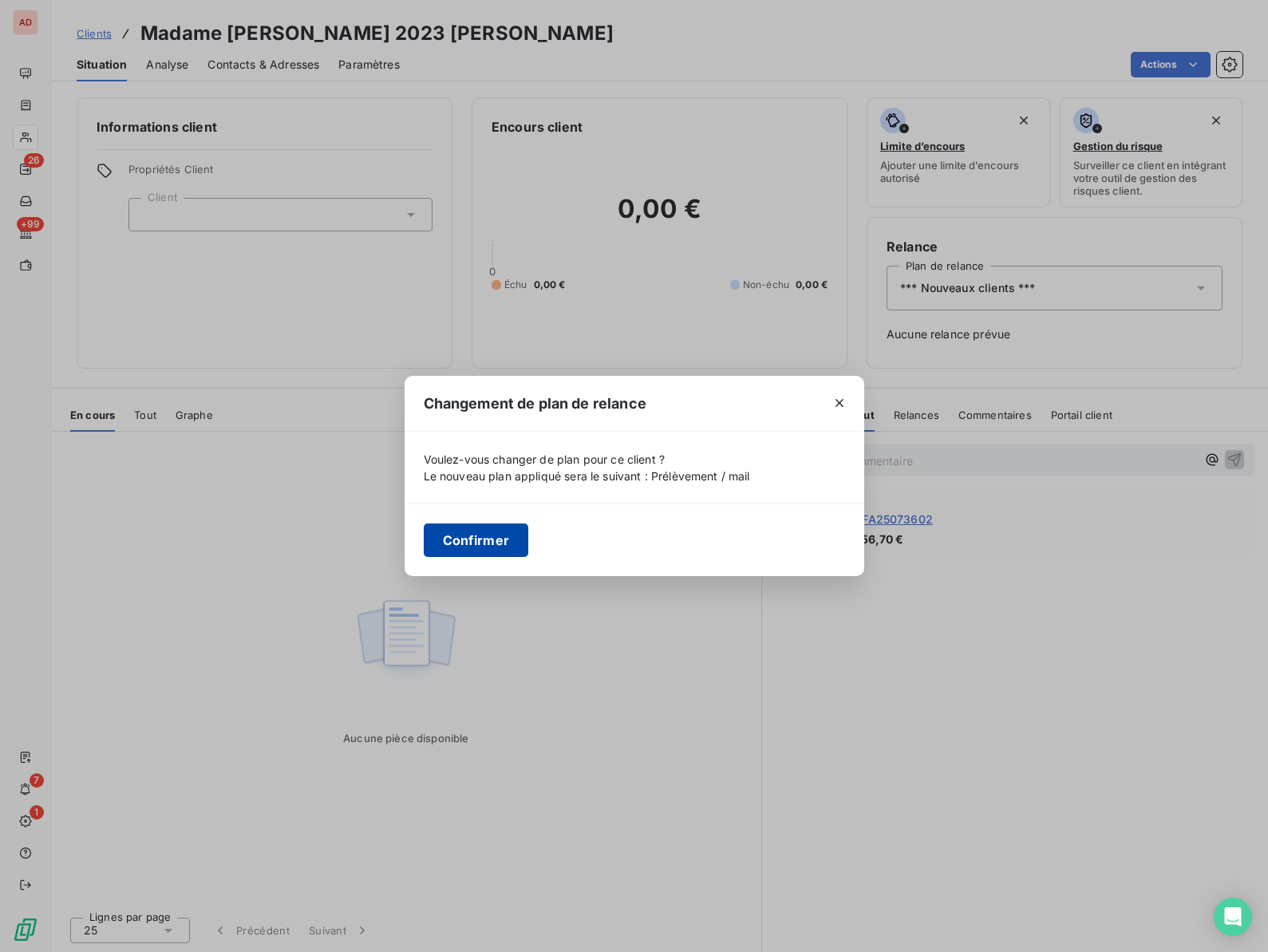
click at [479, 528] on button "Confirmer" at bounding box center [477, 540] width 106 height 34
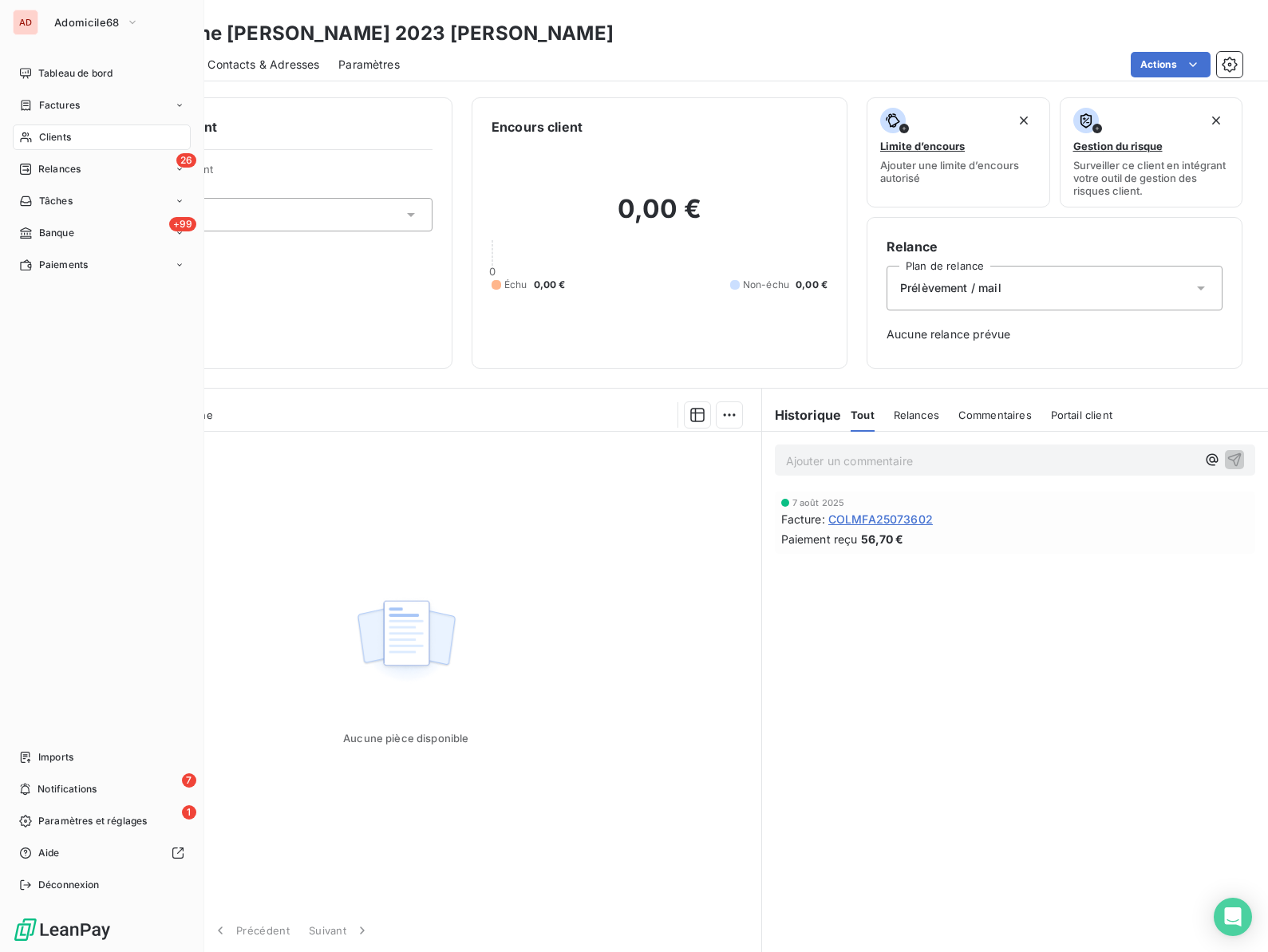
click at [46, 133] on span "Clients" at bounding box center [54, 137] width 32 height 14
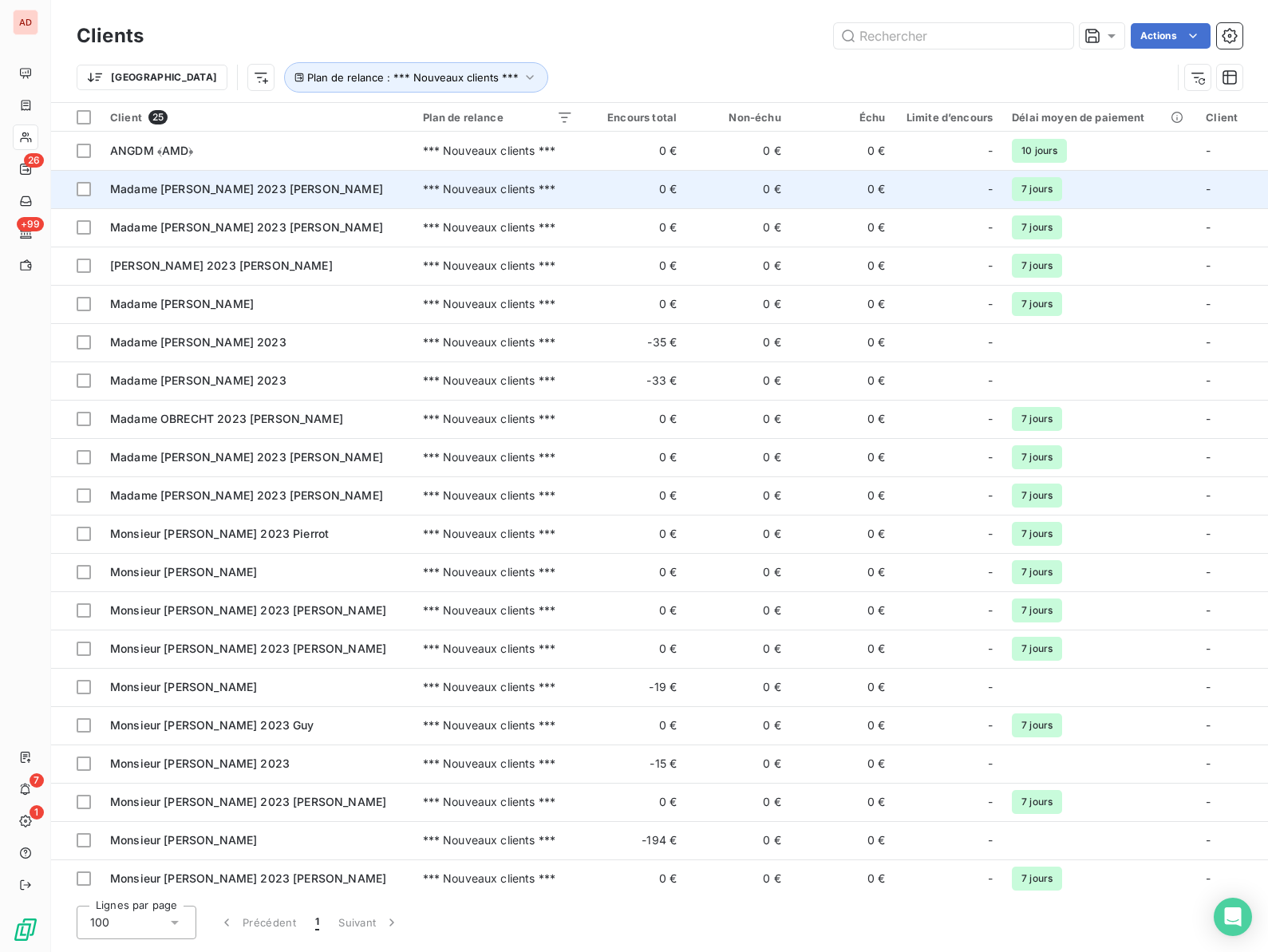
click at [175, 190] on span "Madame [PERSON_NAME] 2023 [PERSON_NAME]" at bounding box center [246, 188] width 273 height 13
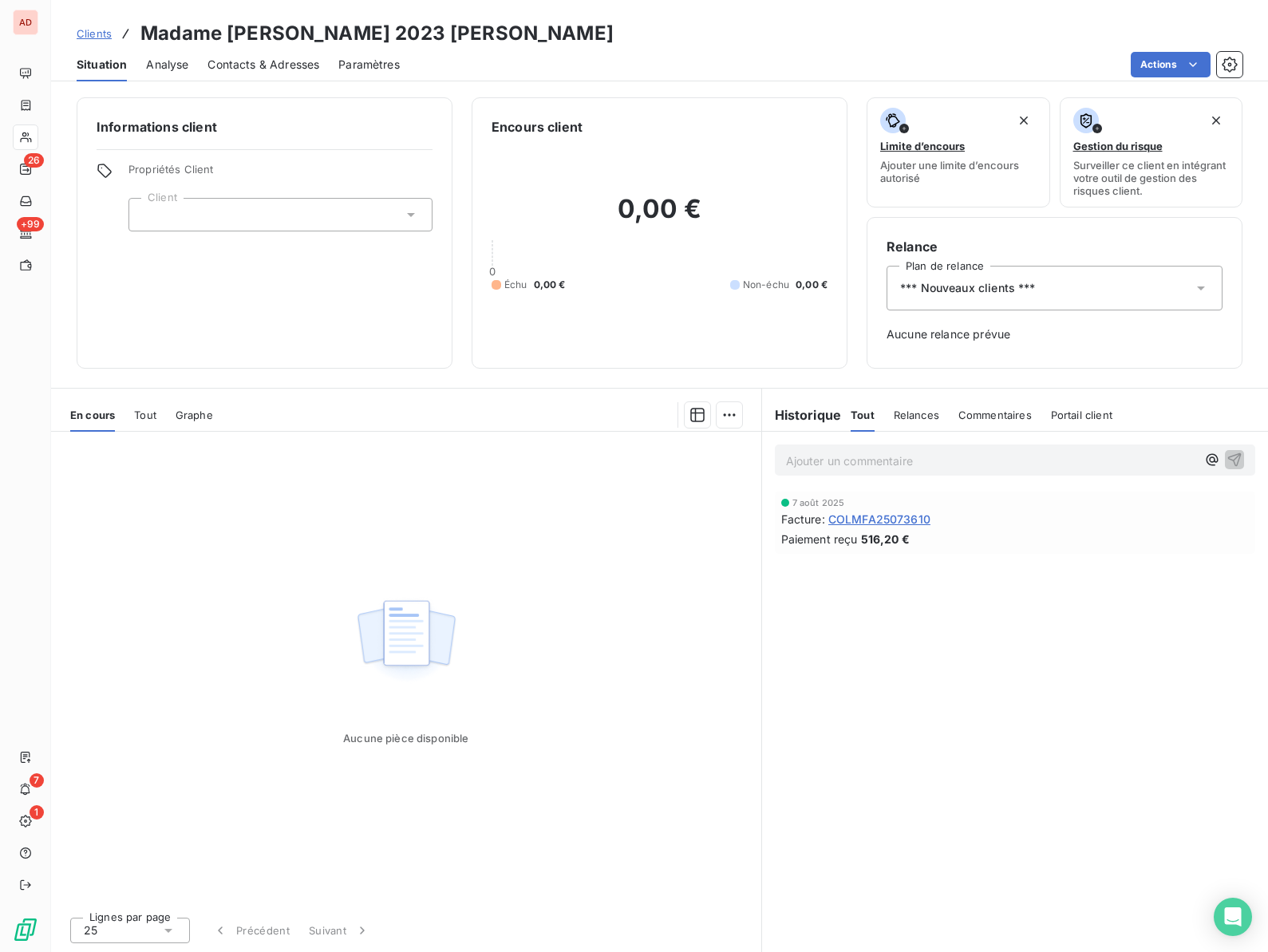
click at [241, 28] on h3 "Madame [PERSON_NAME] 2023 [PERSON_NAME]" at bounding box center [376, 33] width 473 height 29
copy h3 "GAUTHIER"
click at [1109, 292] on div "*** Nouveaux clients ***" at bounding box center [1054, 288] width 336 height 45
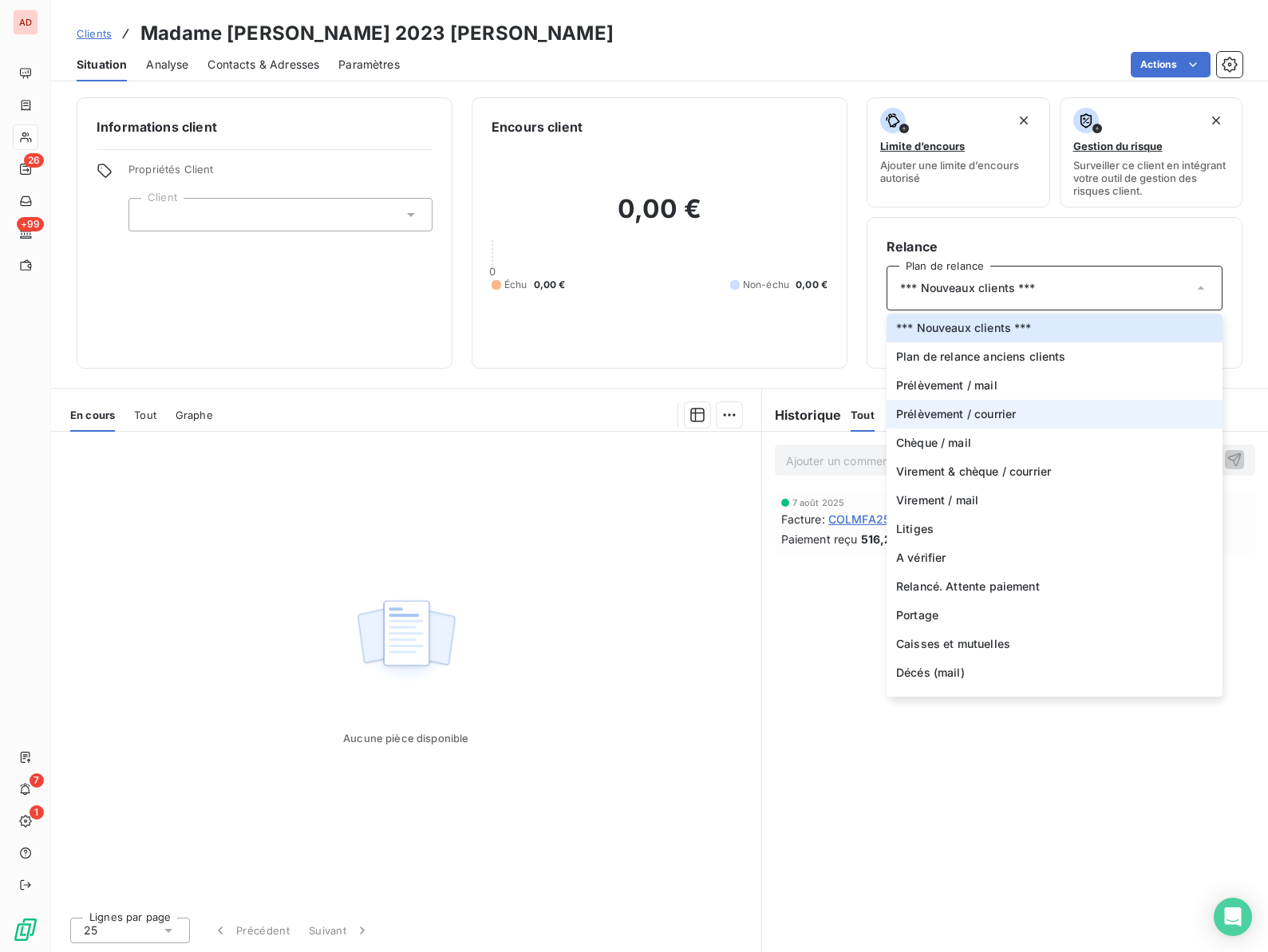
click at [1008, 418] on span "Prélèvement / courrier" at bounding box center [955, 413] width 120 height 16
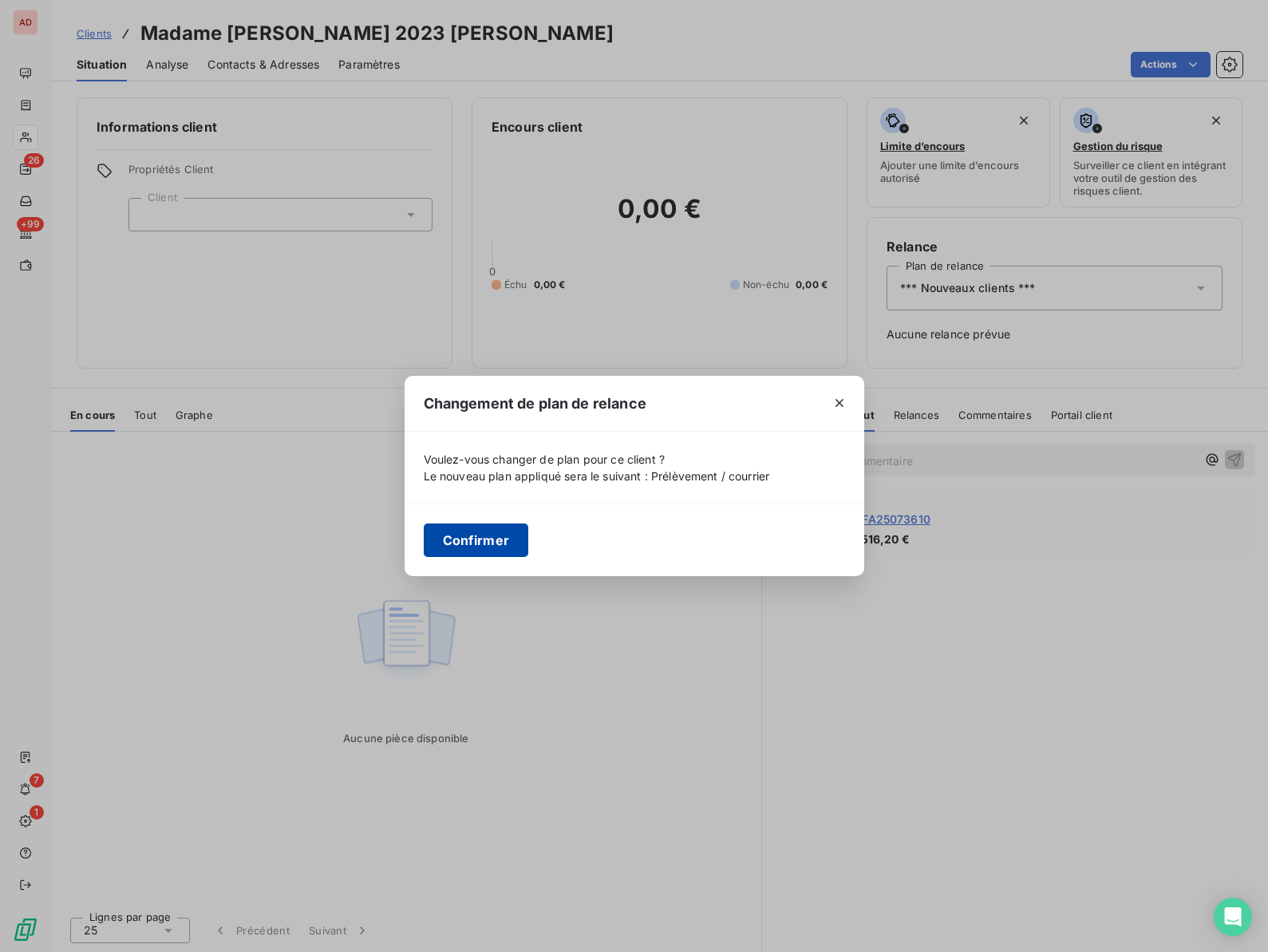
click at [479, 533] on button "Confirmer" at bounding box center [477, 540] width 106 height 34
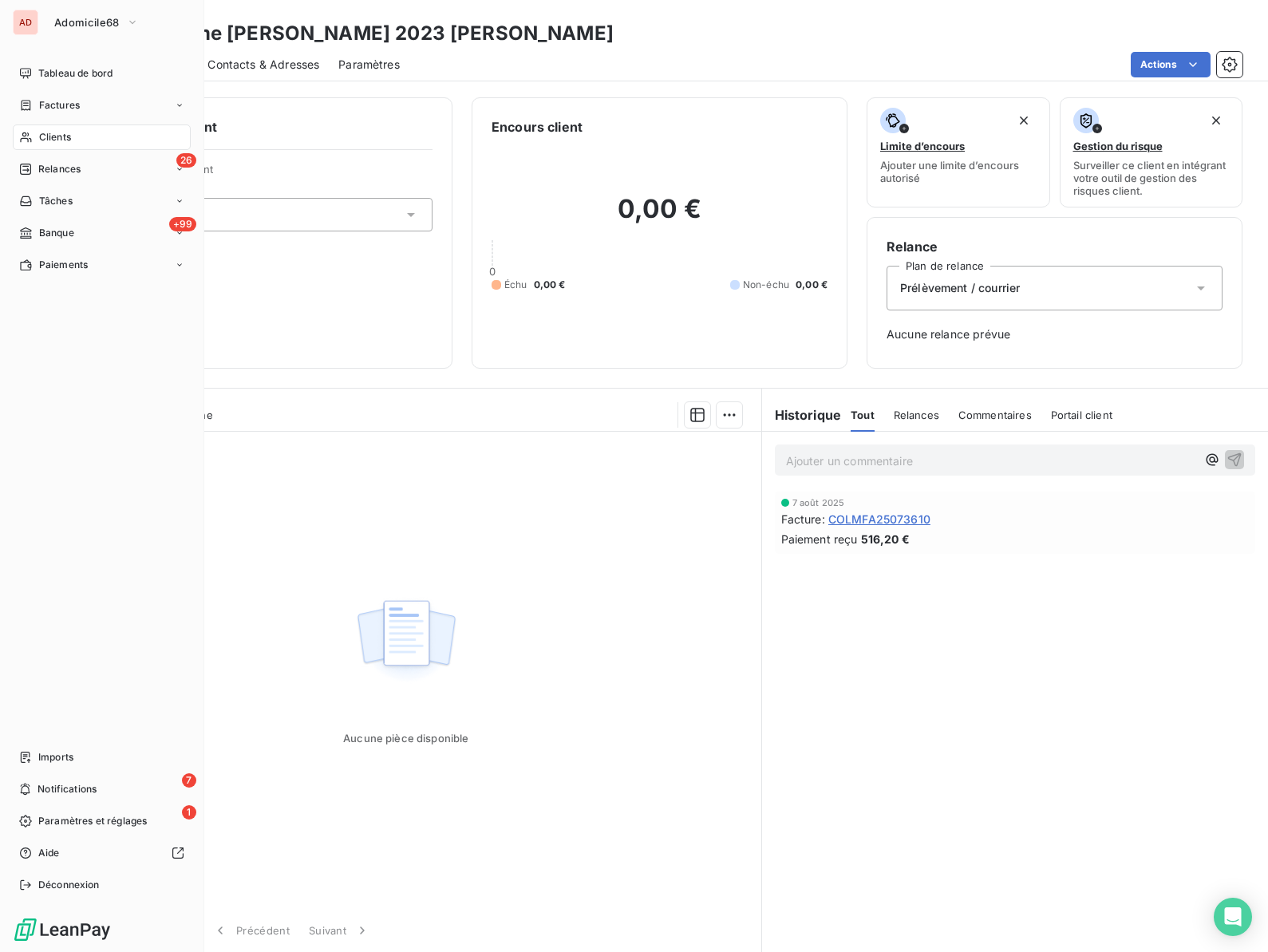
click at [47, 144] on div "Clients" at bounding box center [101, 137] width 178 height 26
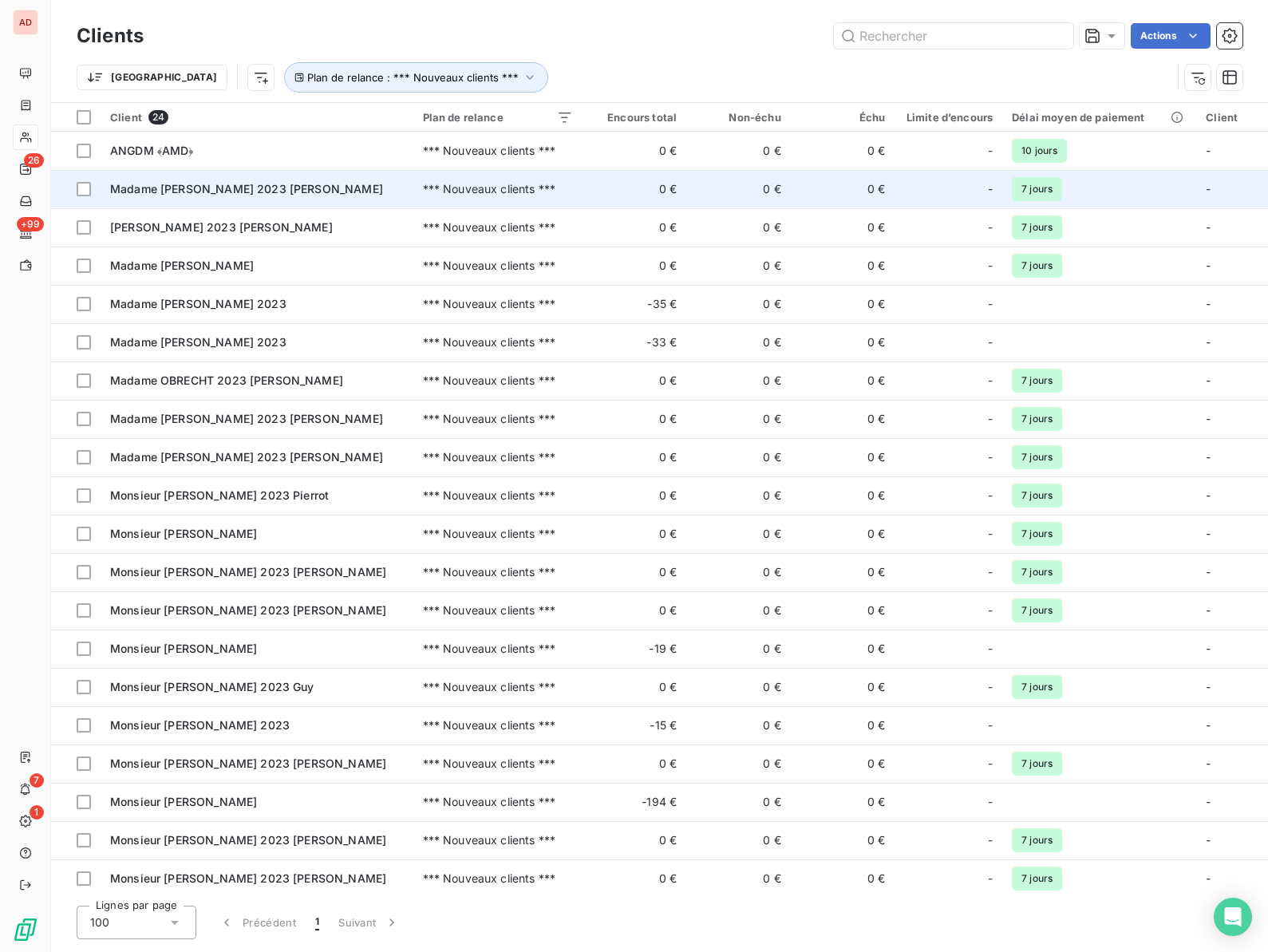
click at [185, 184] on span "Madame [PERSON_NAME] 2023 [PERSON_NAME]" at bounding box center [246, 188] width 273 height 13
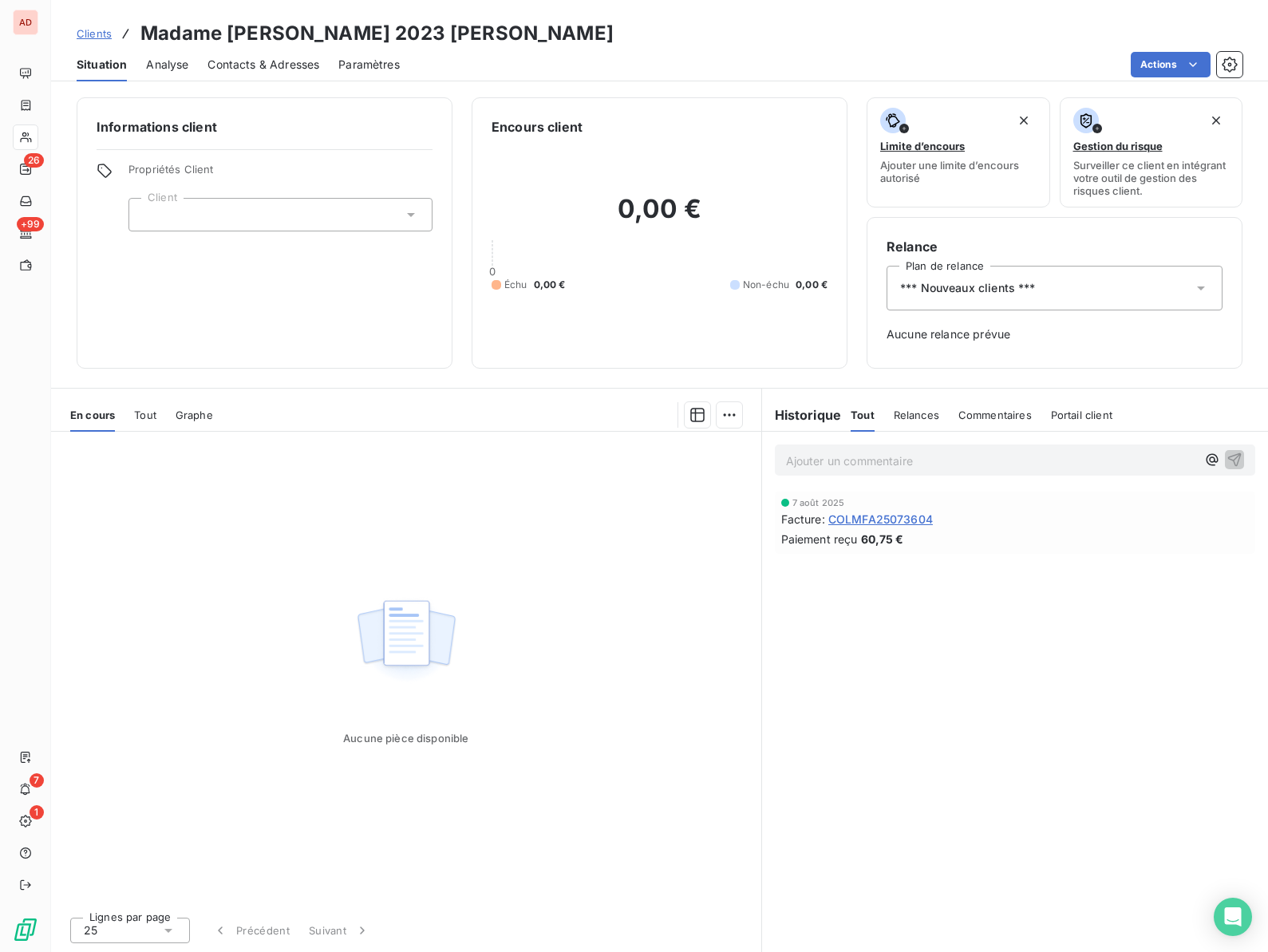
click at [256, 24] on h3 "Madame [PERSON_NAME] 2023 [PERSON_NAME]" at bounding box center [376, 33] width 473 height 29
copy h3 "HADEY"
click at [995, 284] on span "*** Nouveaux clients ***" at bounding box center [968, 287] width 135 height 16
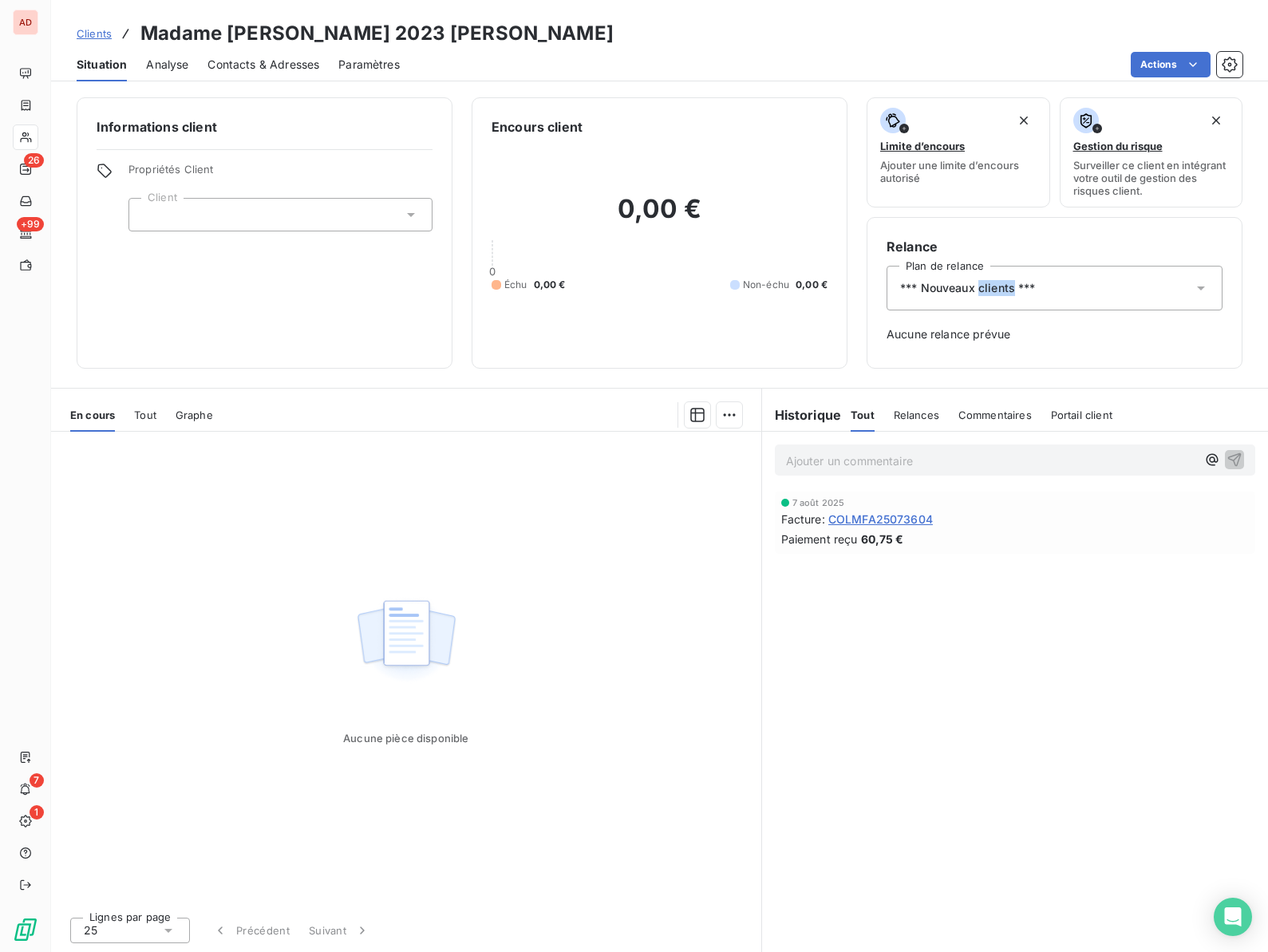
click at [992, 293] on span "*** Nouveaux clients ***" at bounding box center [968, 287] width 135 height 16
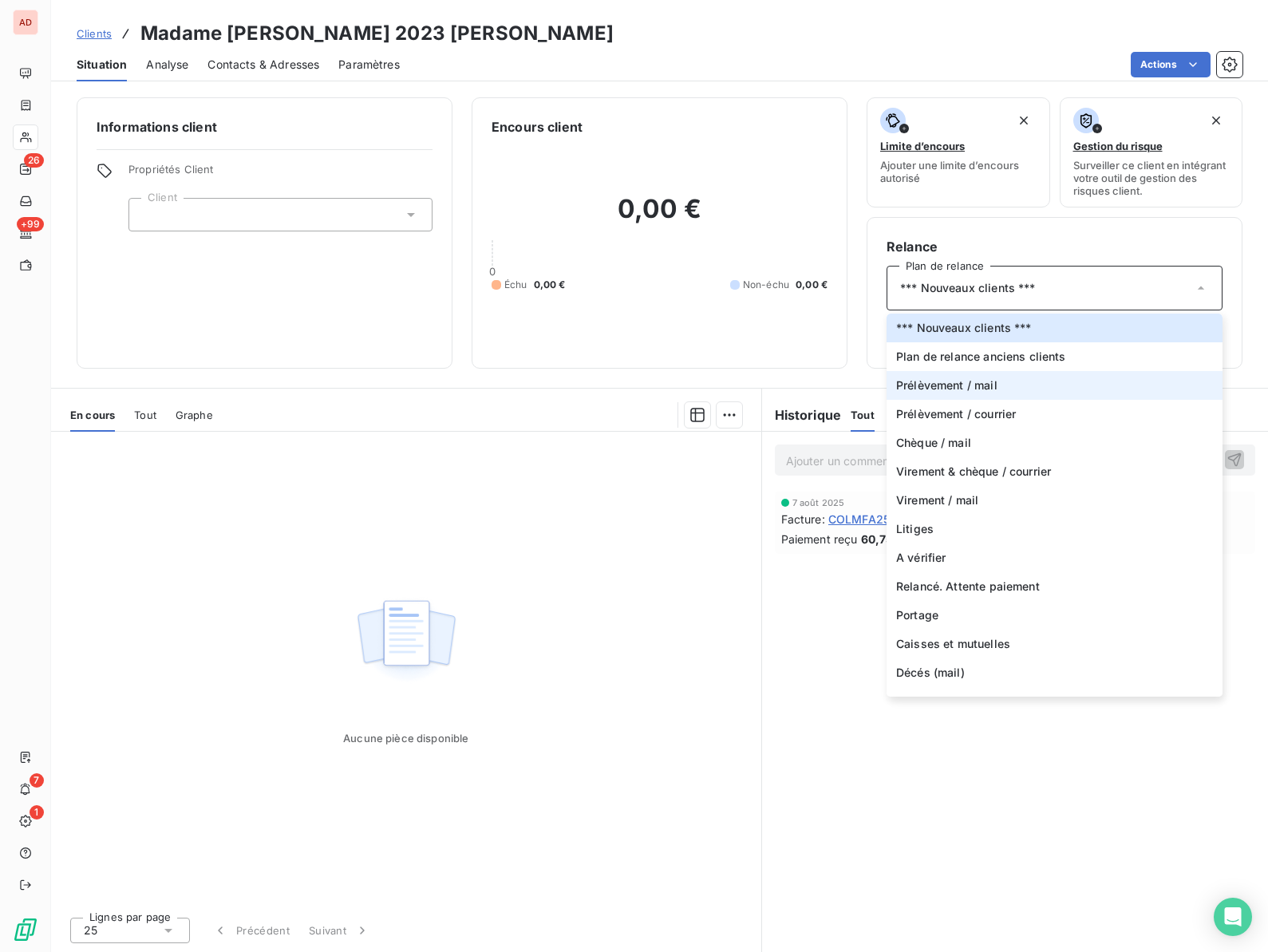
click at [960, 387] on span "Prélèvement / mail" at bounding box center [946, 384] width 101 height 16
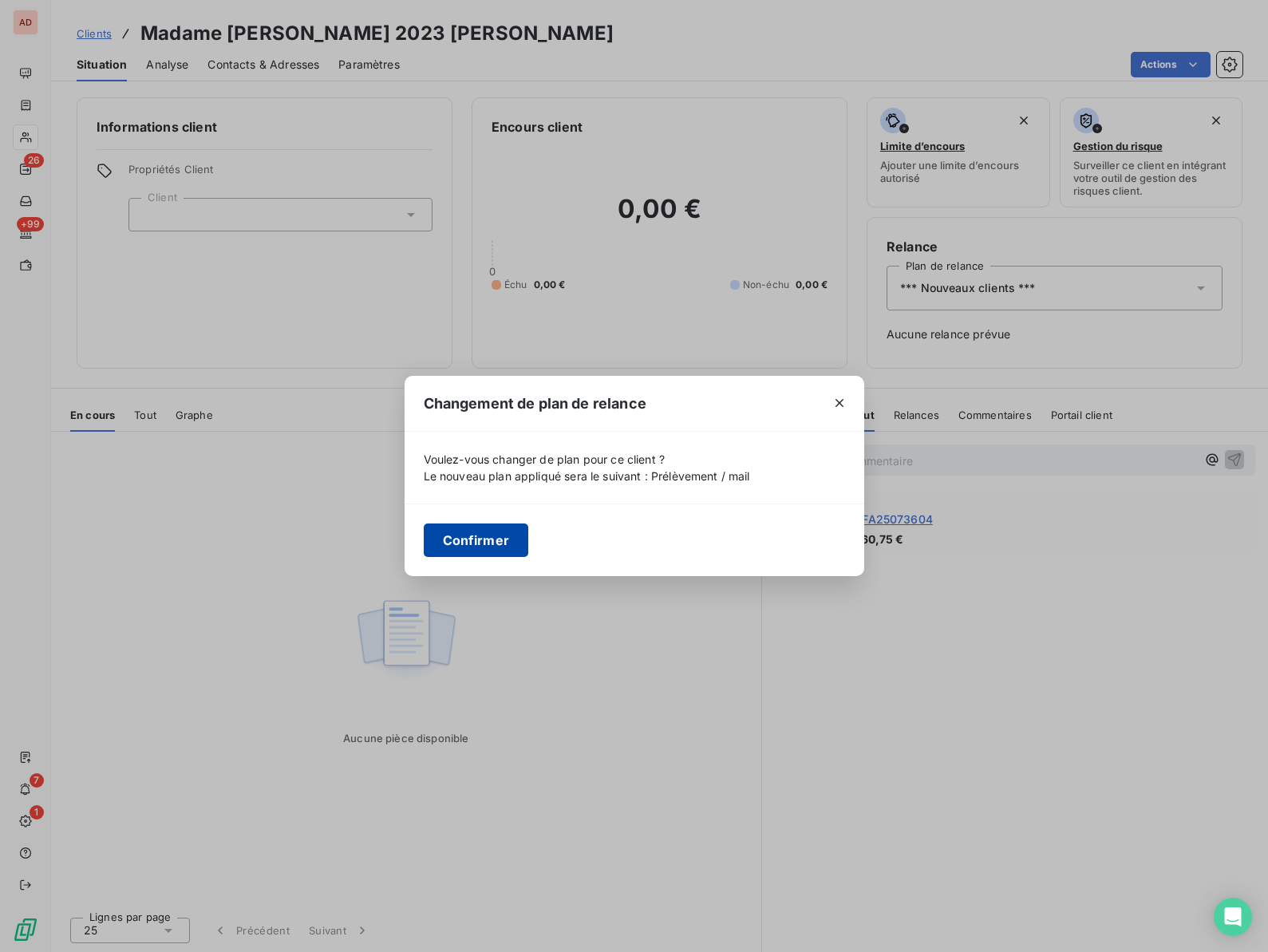
click at [471, 530] on button "Confirmer" at bounding box center [477, 540] width 106 height 34
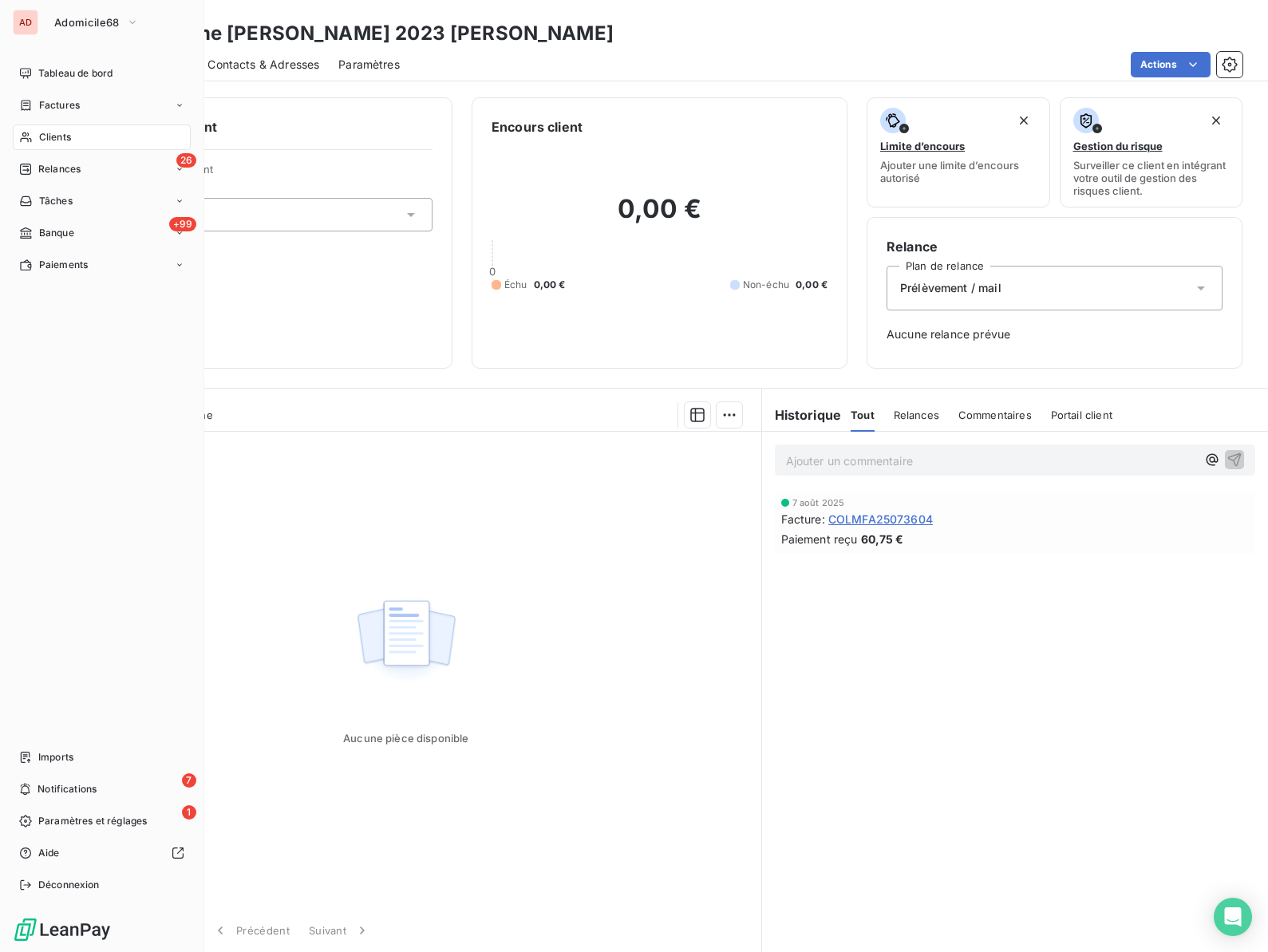
click at [48, 134] on span "Clients" at bounding box center [54, 137] width 32 height 14
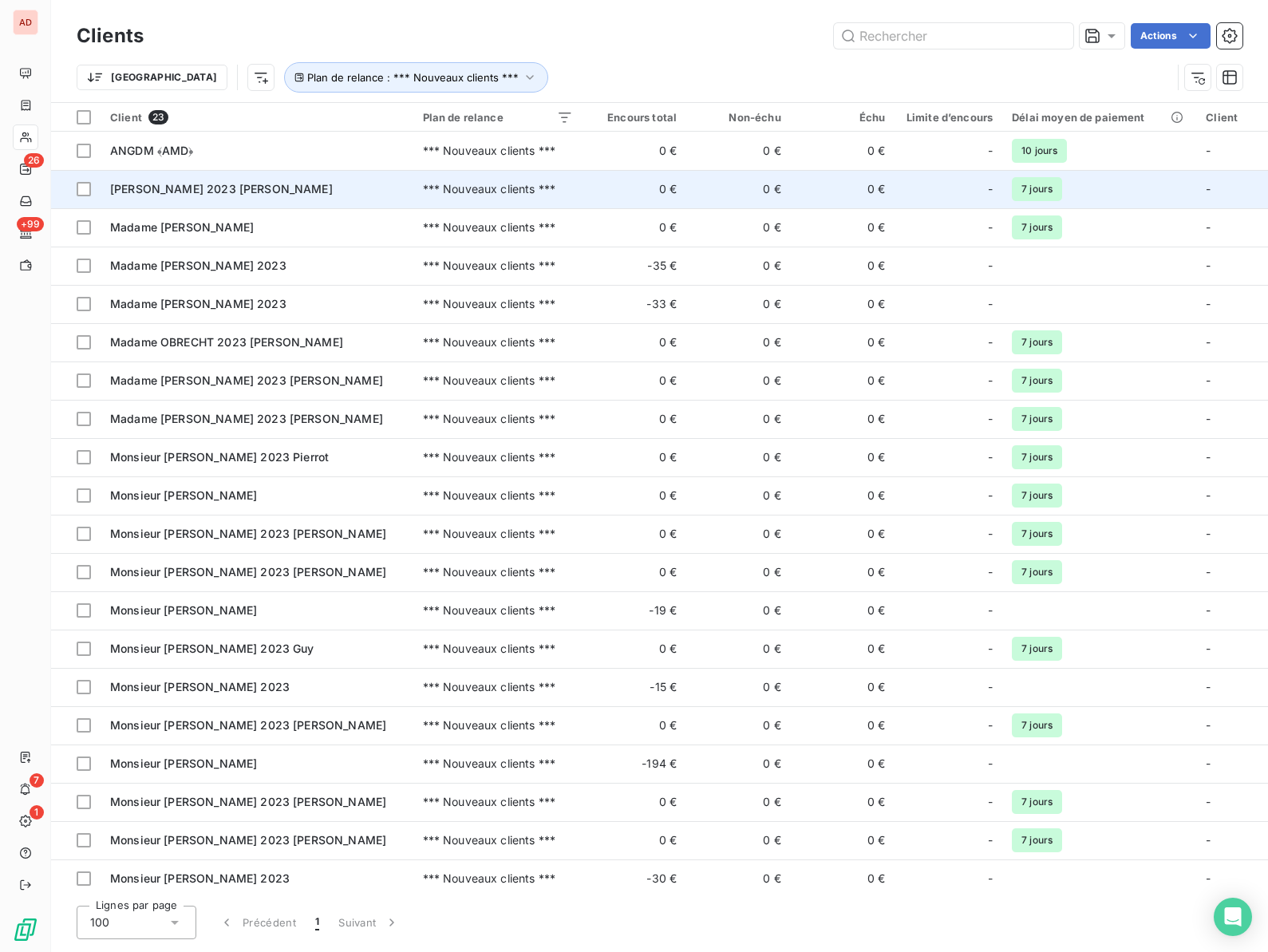
click at [181, 191] on span "[PERSON_NAME] 2023 [PERSON_NAME]" at bounding box center [221, 188] width 223 height 13
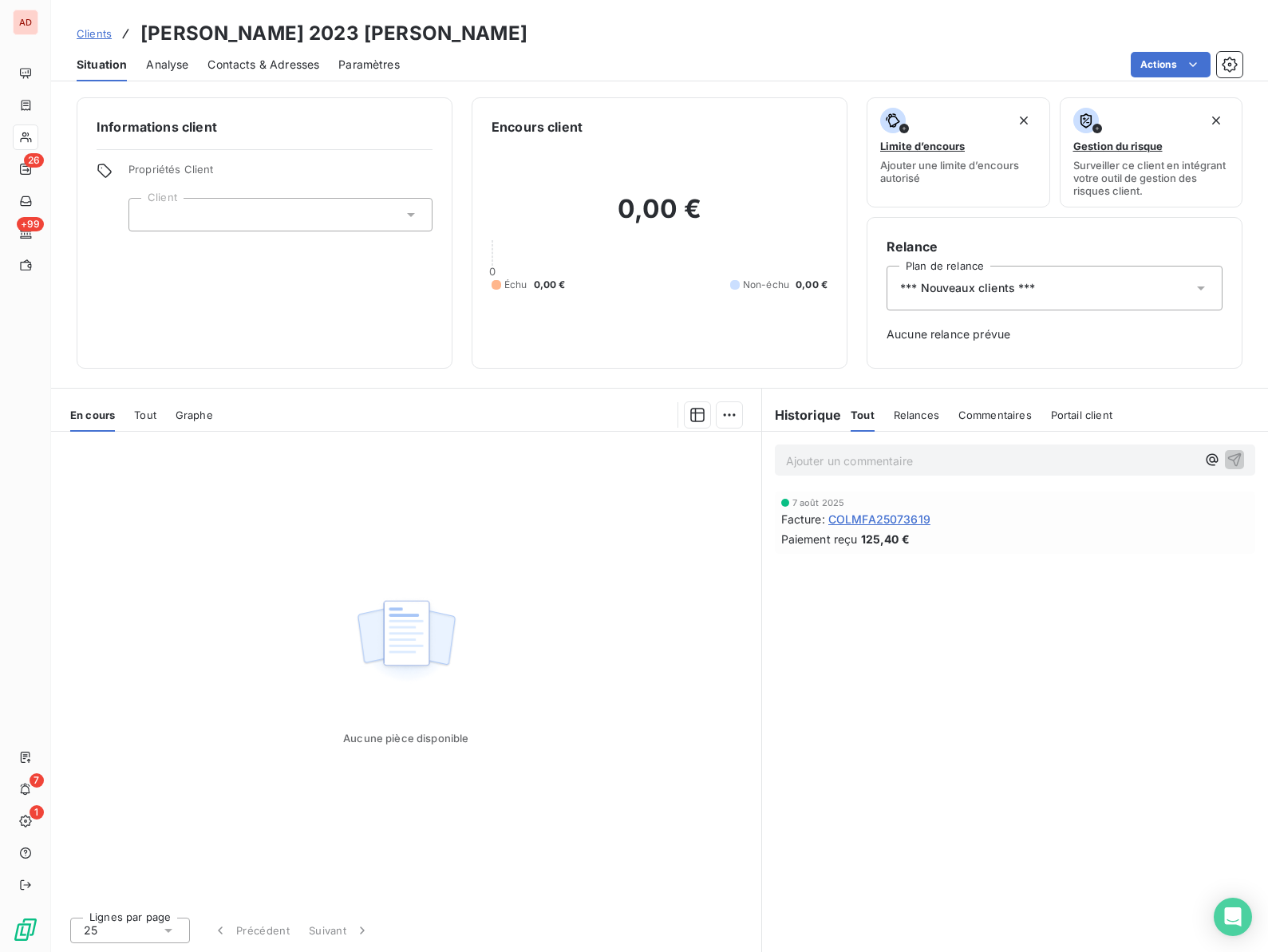
click at [243, 35] on h3 "[PERSON_NAME] 2023 [PERSON_NAME]" at bounding box center [333, 33] width 387 height 29
copy h3 "[PERSON_NAME]"
click at [952, 289] on span "*** Nouveaux clients ***" at bounding box center [968, 287] width 135 height 16
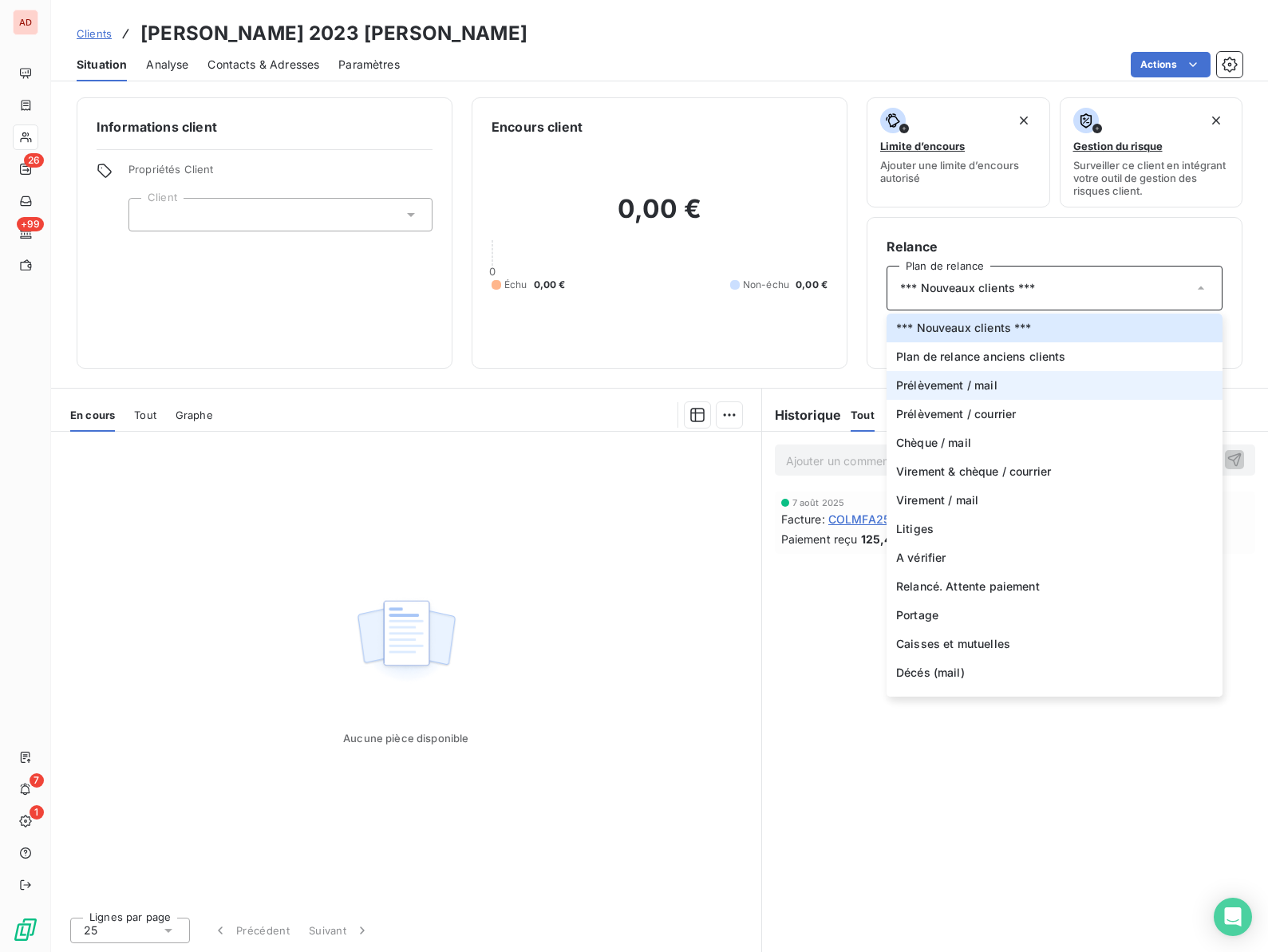
click at [933, 375] on li "Prélèvement / mail" at bounding box center [1054, 385] width 336 height 29
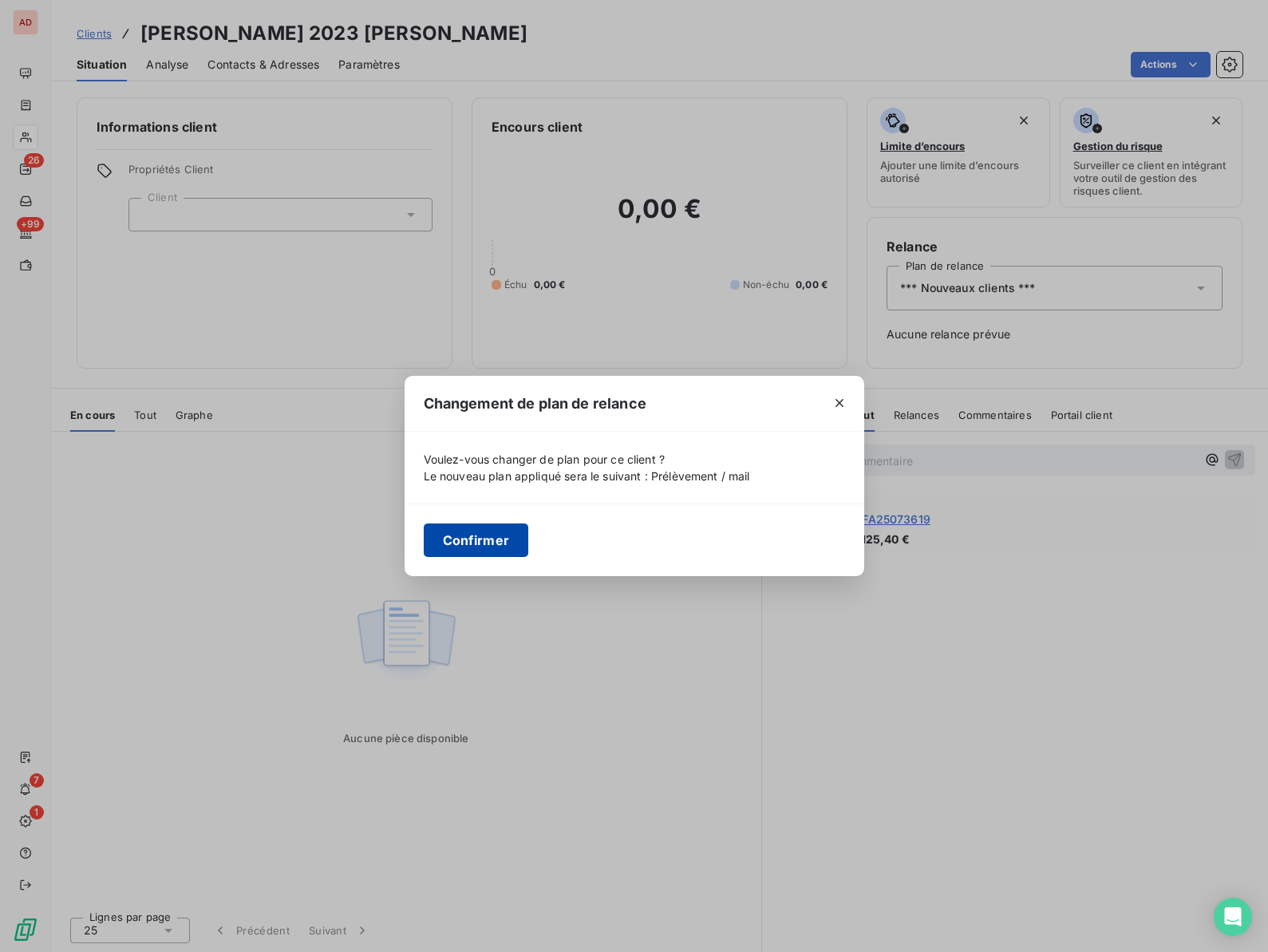
click at [464, 529] on button "Confirmer" at bounding box center [477, 540] width 106 height 34
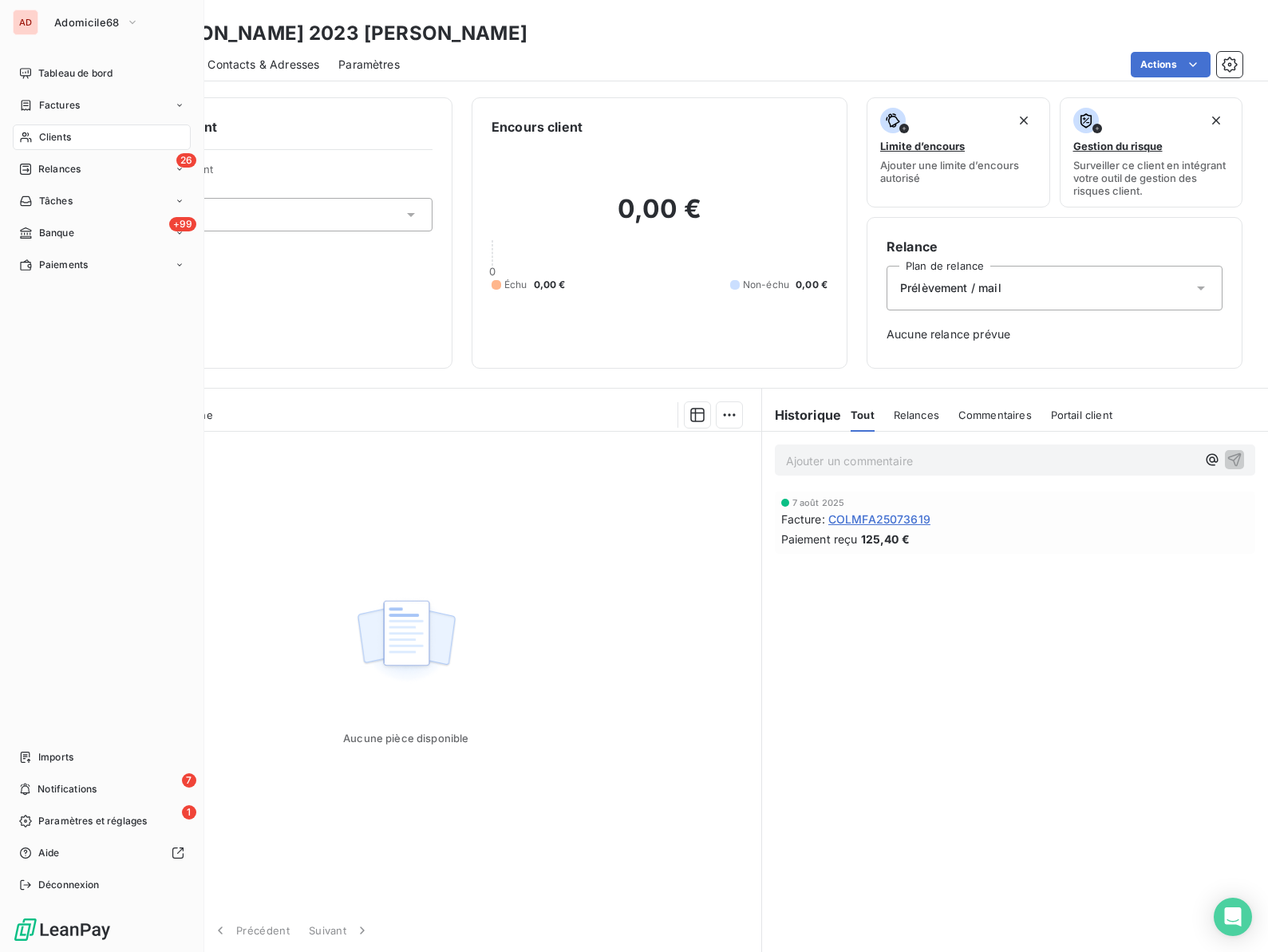
click at [45, 139] on span "Clients" at bounding box center [54, 137] width 32 height 14
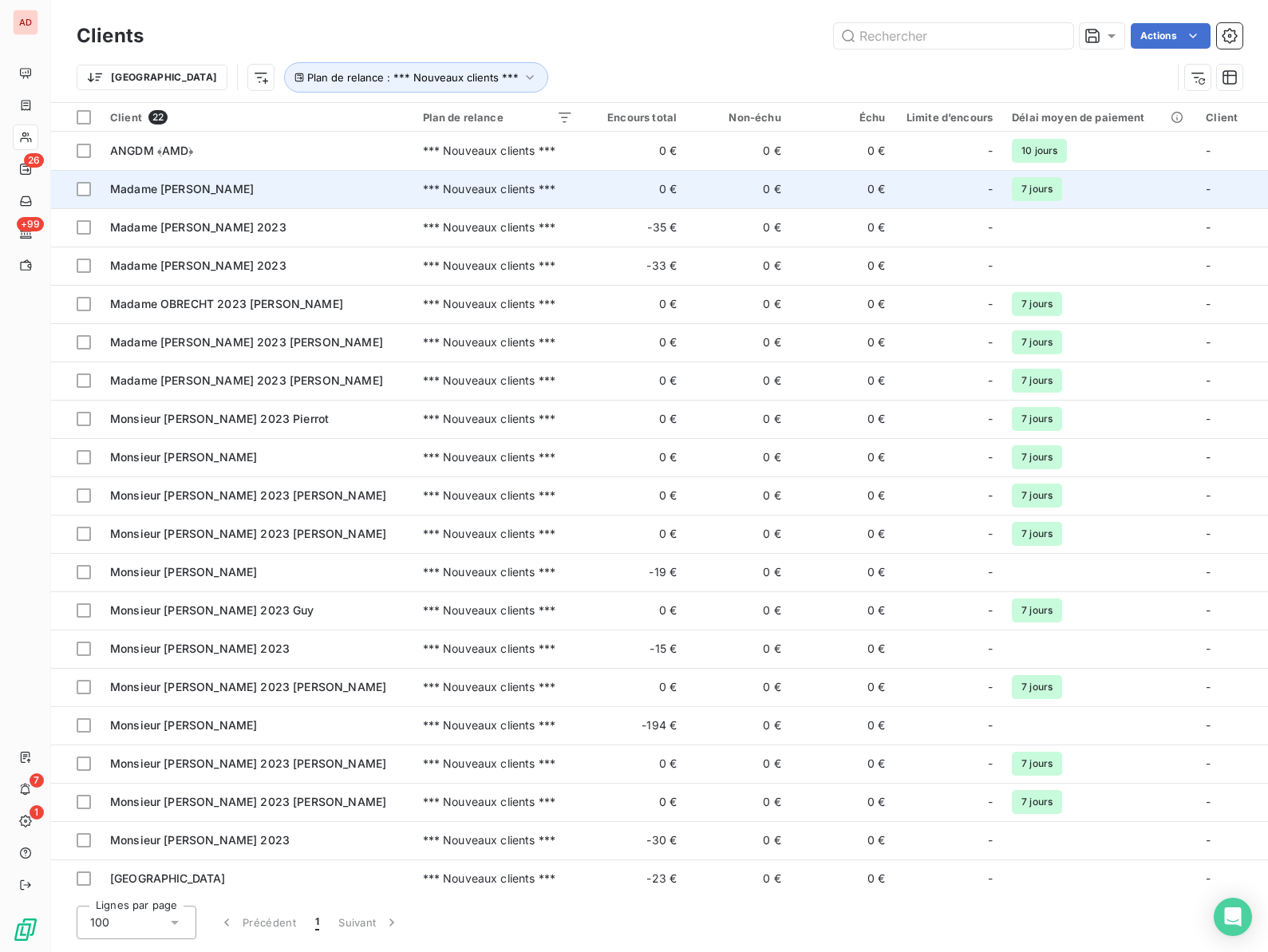
click at [194, 189] on span "Madame [PERSON_NAME]" at bounding box center [181, 188] width 144 height 13
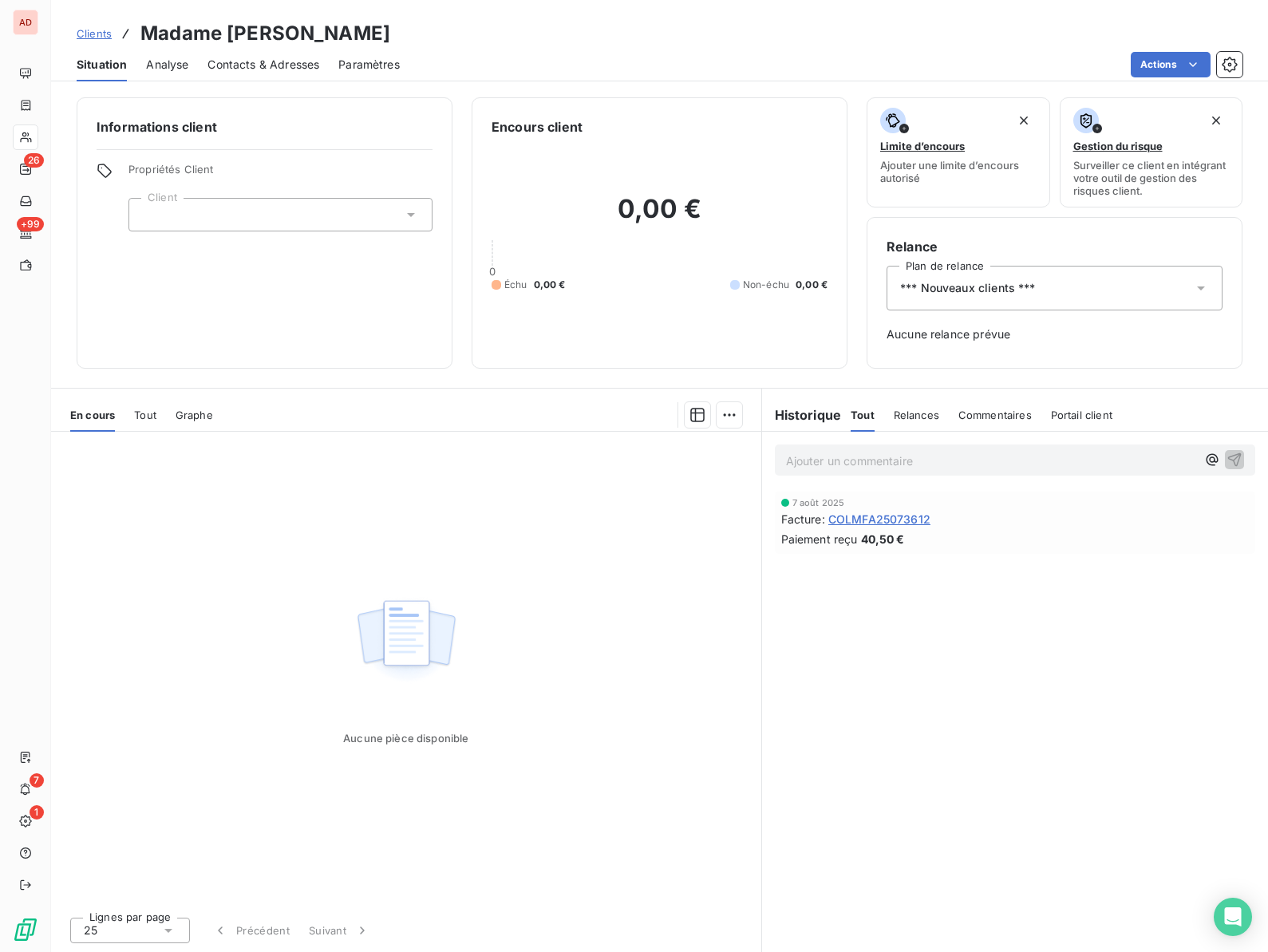
click at [247, 32] on h3 "Madame [PERSON_NAME]" at bounding box center [265, 33] width 250 height 29
copy h3 "JEMILI"
click at [1054, 283] on div "*** Nouveaux clients ***" at bounding box center [1054, 288] width 336 height 45
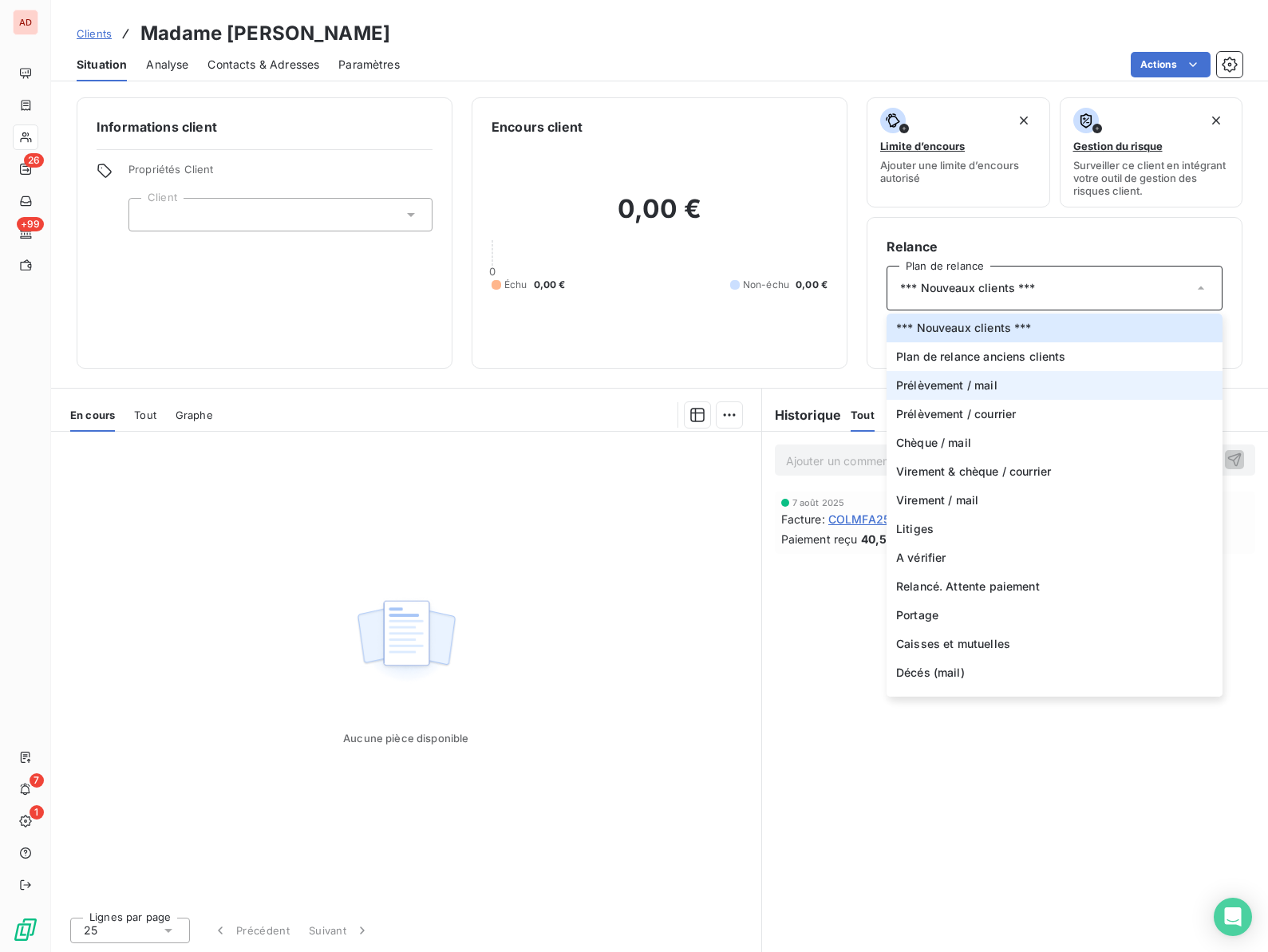
click at [1015, 392] on li "Prélèvement / mail" at bounding box center [1054, 385] width 336 height 29
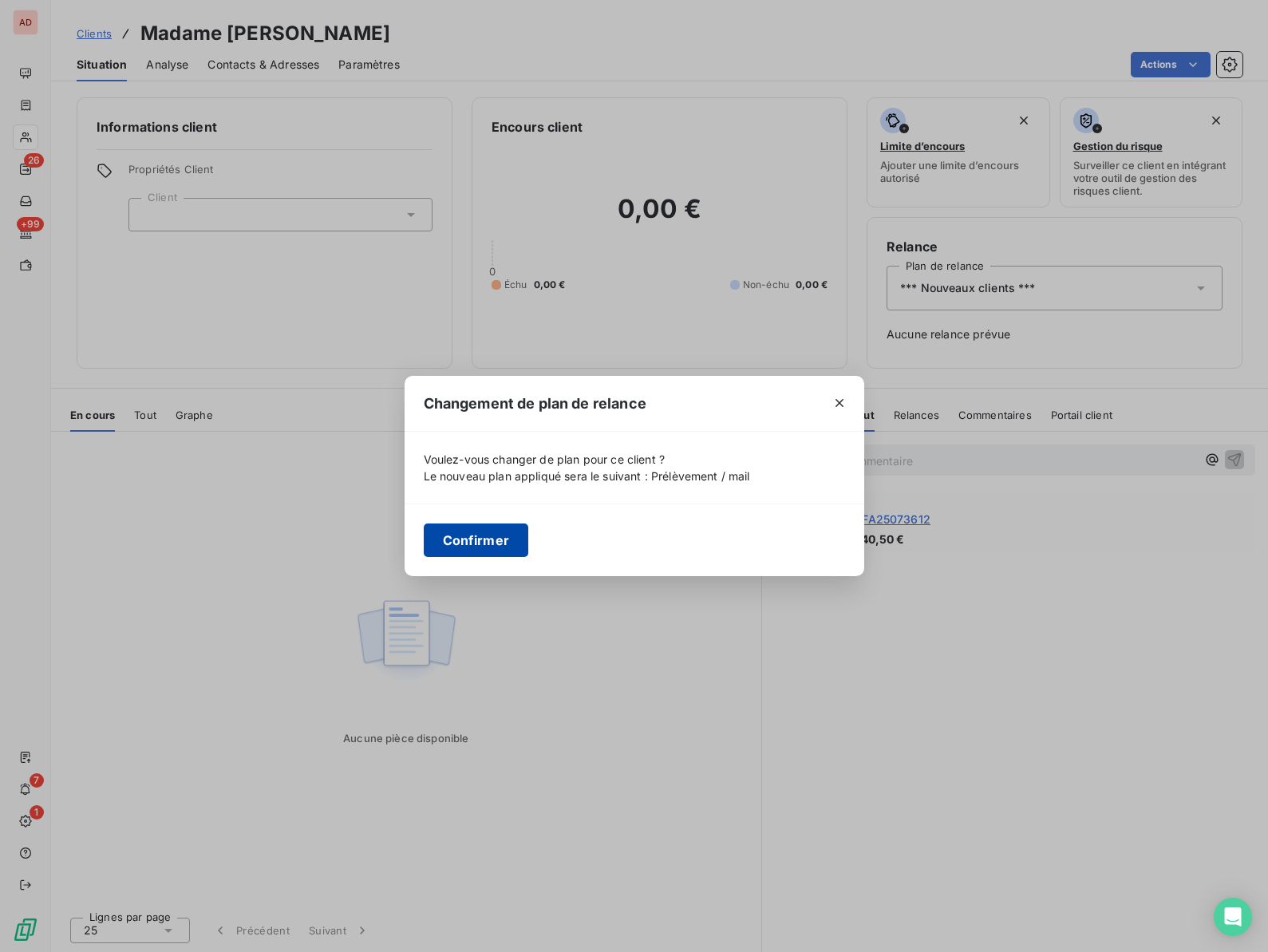
click at [457, 541] on button "Confirmer" at bounding box center [477, 540] width 106 height 34
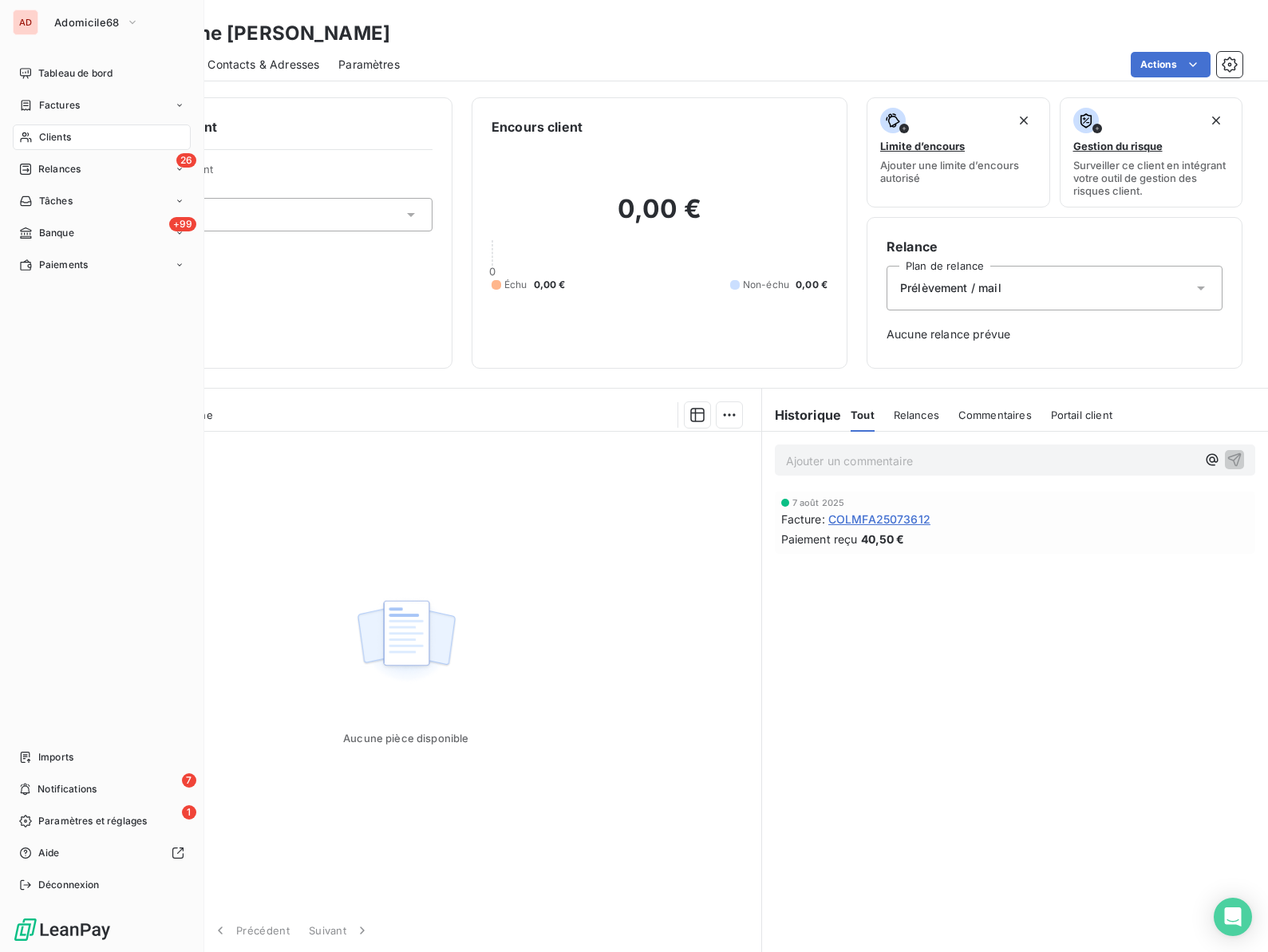
click at [35, 136] on div "Clients" at bounding box center [101, 137] width 178 height 26
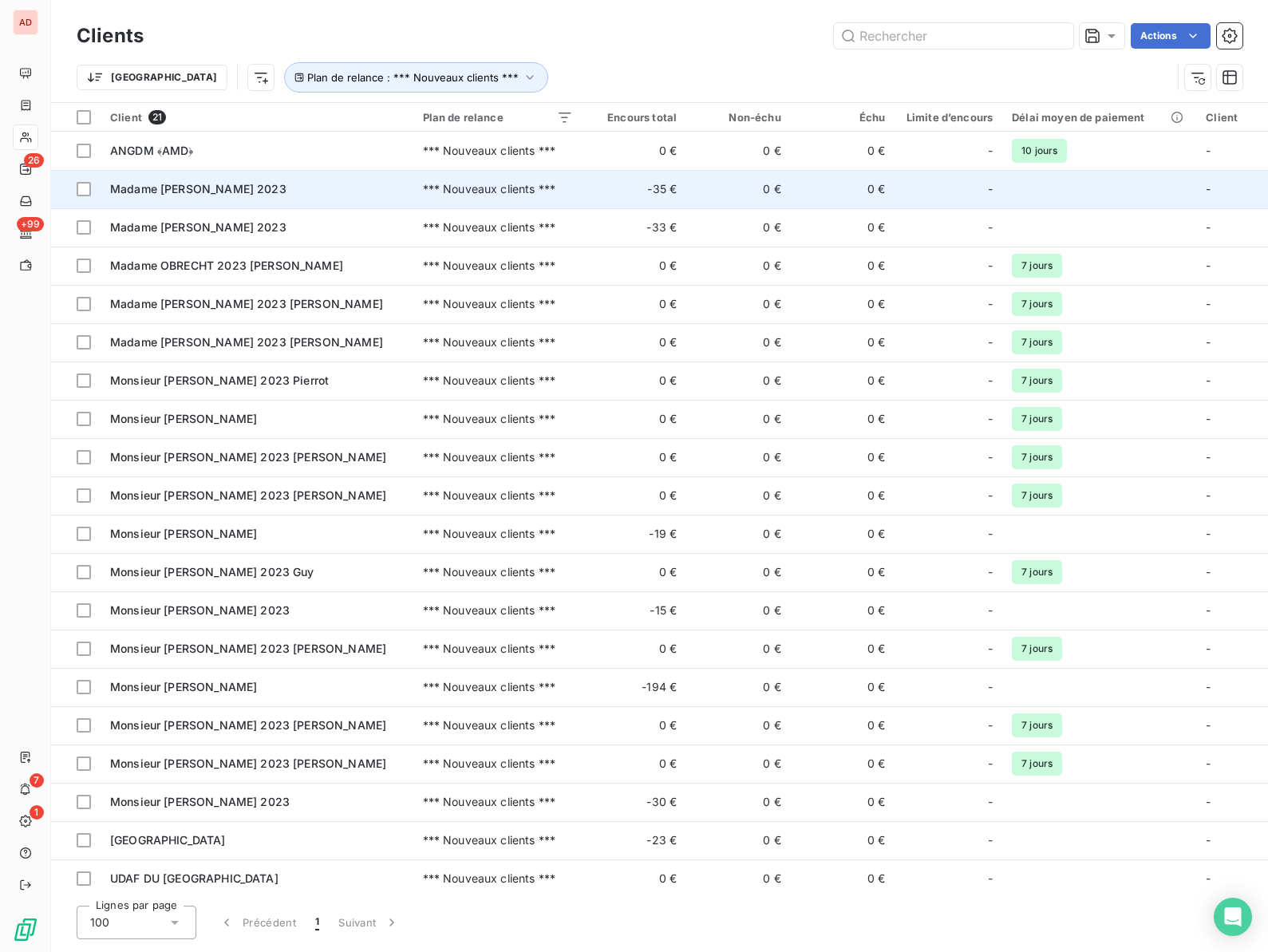
click at [203, 187] on span "Madame [PERSON_NAME] 2023" at bounding box center [198, 188] width 177 height 13
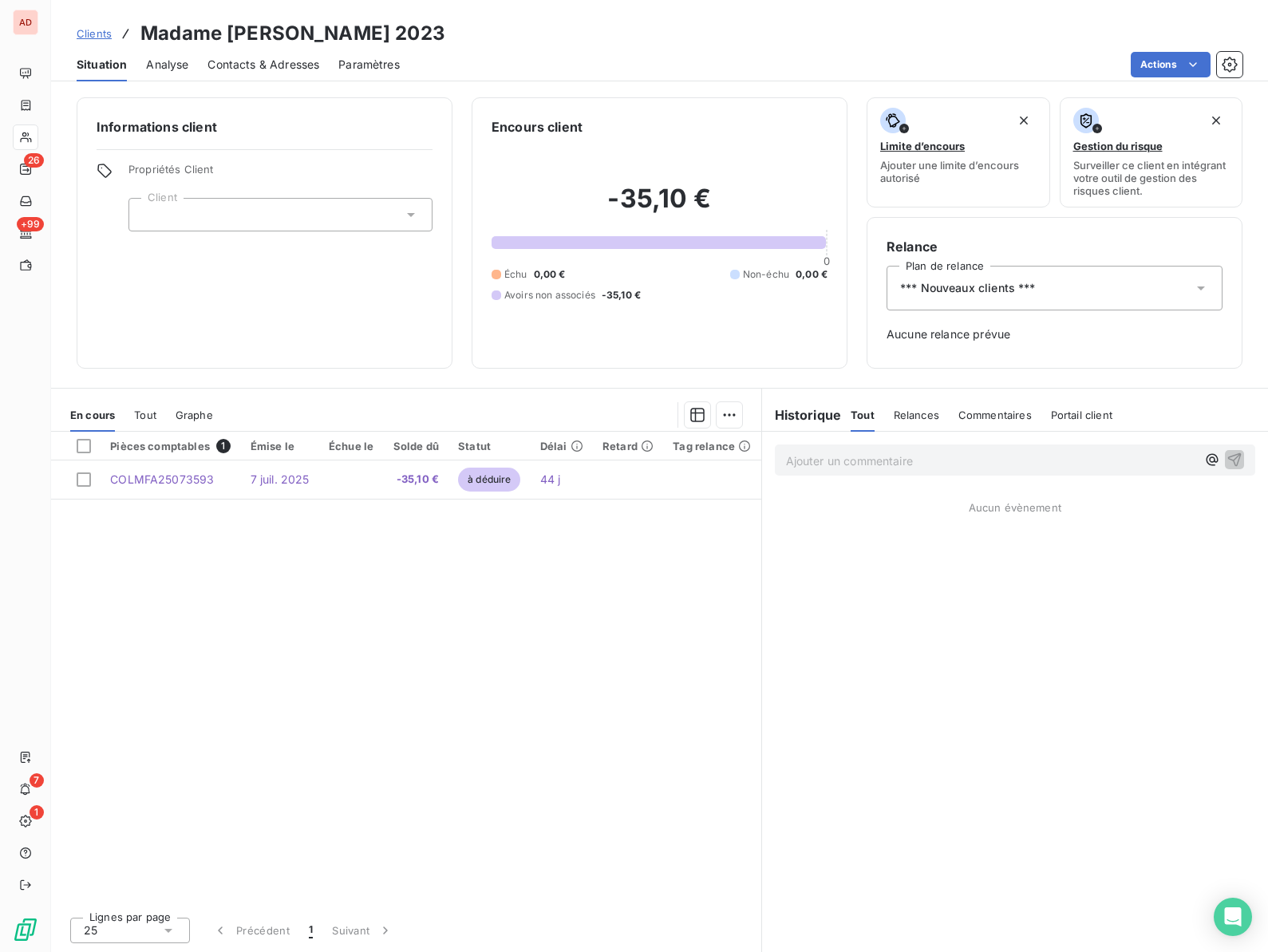
click at [258, 29] on h3 "Madame [PERSON_NAME] 2023" at bounding box center [292, 33] width 304 height 29
copy h3 "KELBEL"
click at [1167, 69] on html "AD 26 +99 7 1 Clients Madame [PERSON_NAME] 2023 Situation Analyse Contacts & Ad…" at bounding box center [634, 476] width 1268 height 952
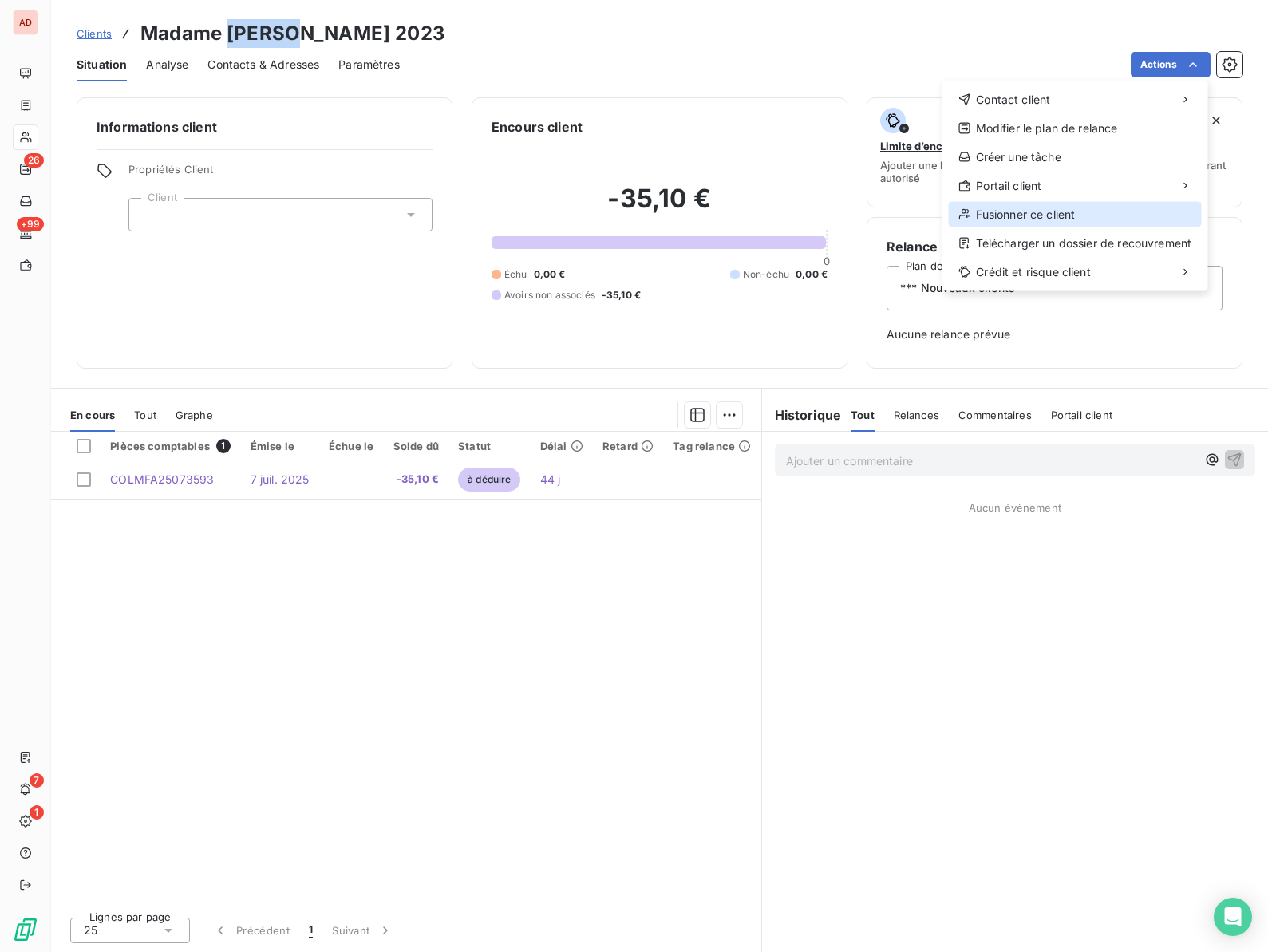
click at [1006, 215] on div "Fusionner ce client" at bounding box center [1075, 214] width 253 height 26
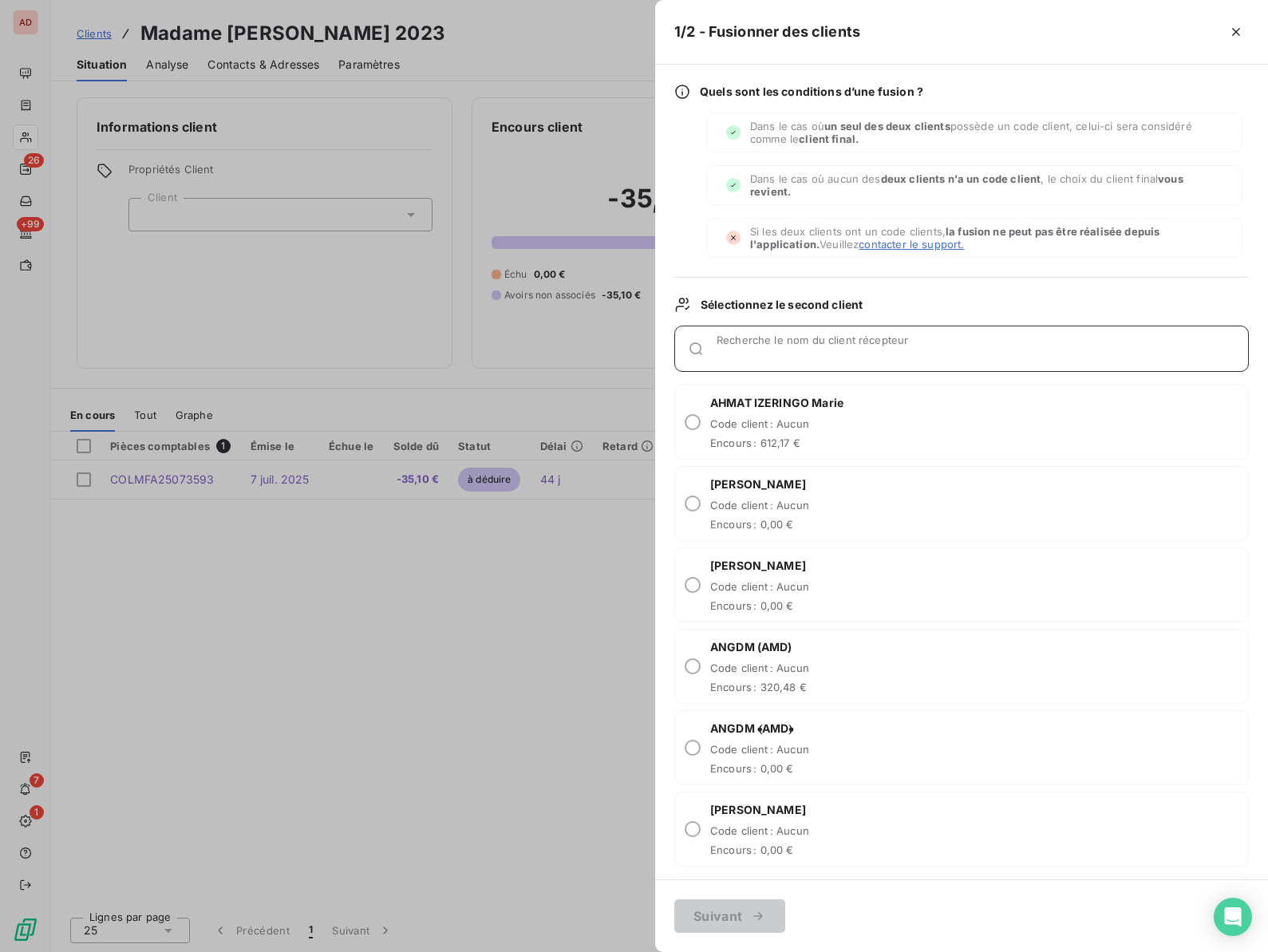
click at [758, 346] on div "Recherche le nom du client récepteur" at bounding box center [982, 348] width 531 height 16
paste input "KELBEL"
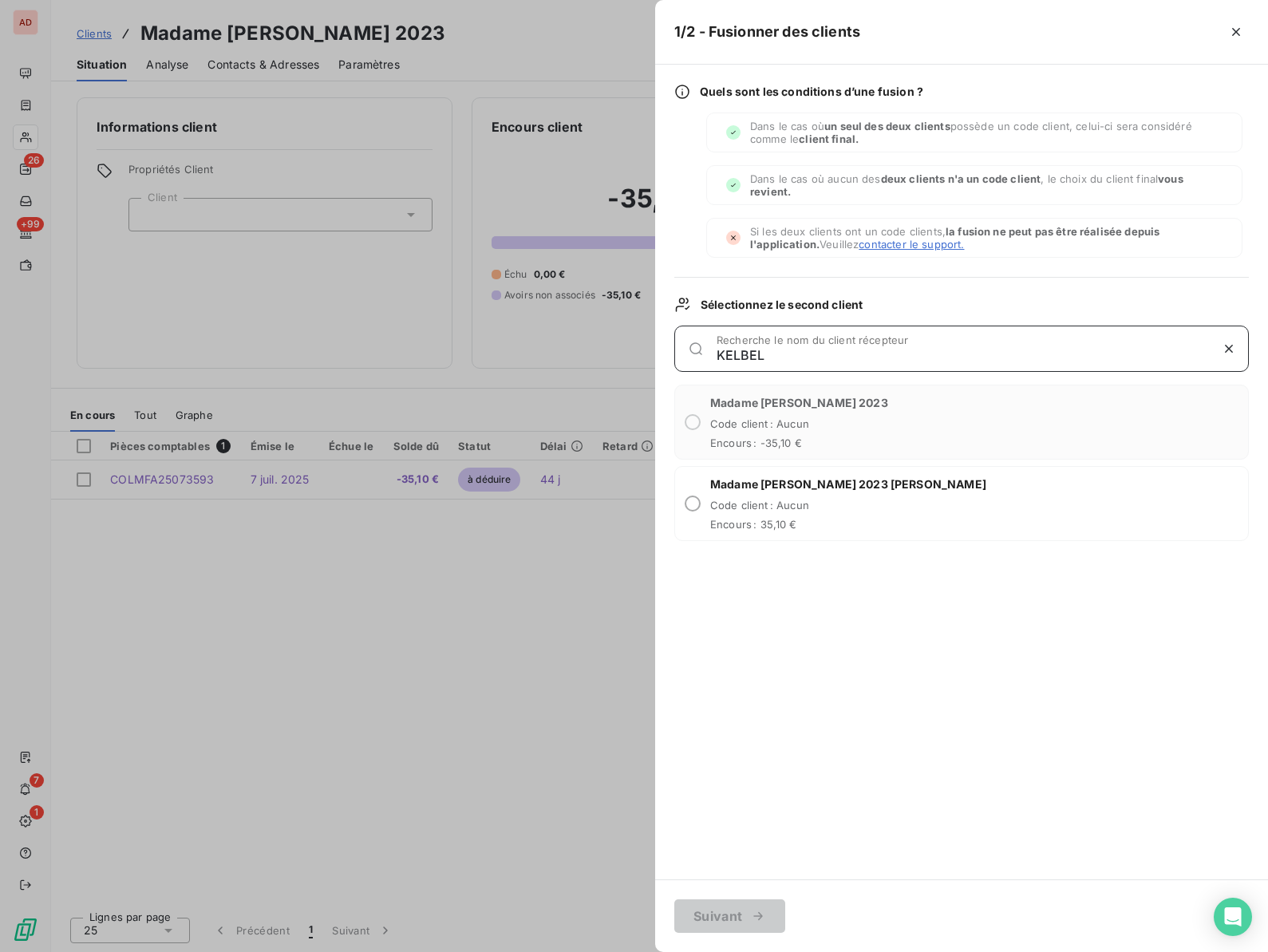
type input "KELBEL"
click at [699, 509] on div "Madame [PERSON_NAME] 2023 Gabrielle Code client : Aucun Encours : 35,10 €" at bounding box center [961, 503] width 574 height 75
radio input "true"
click at [715, 909] on button "Suivant" at bounding box center [729, 916] width 111 height 34
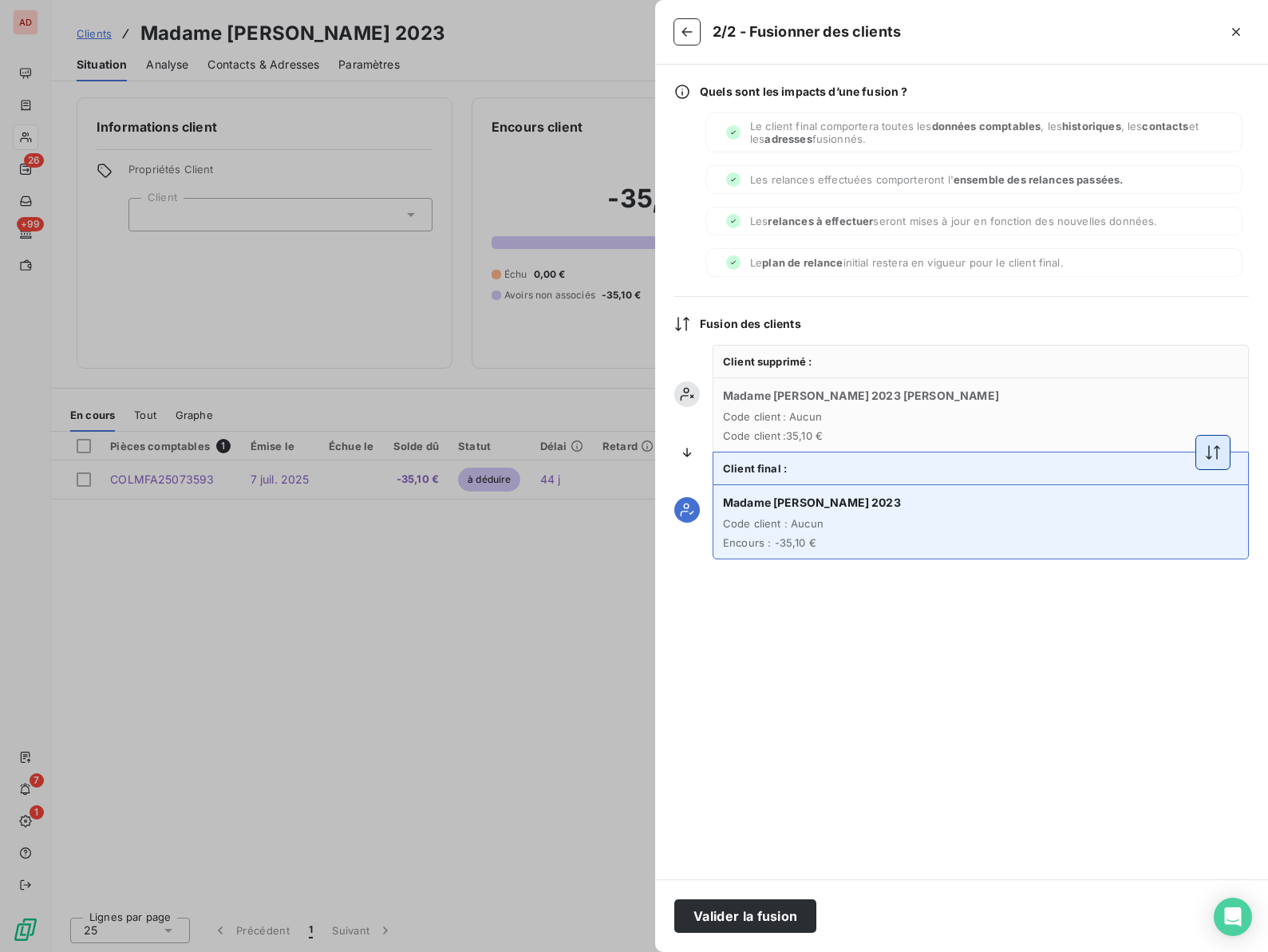
click at [1216, 453] on icon "button" at bounding box center [1212, 452] width 14 height 14
click at [699, 909] on button "Valider la fusion" at bounding box center [745, 916] width 142 height 34
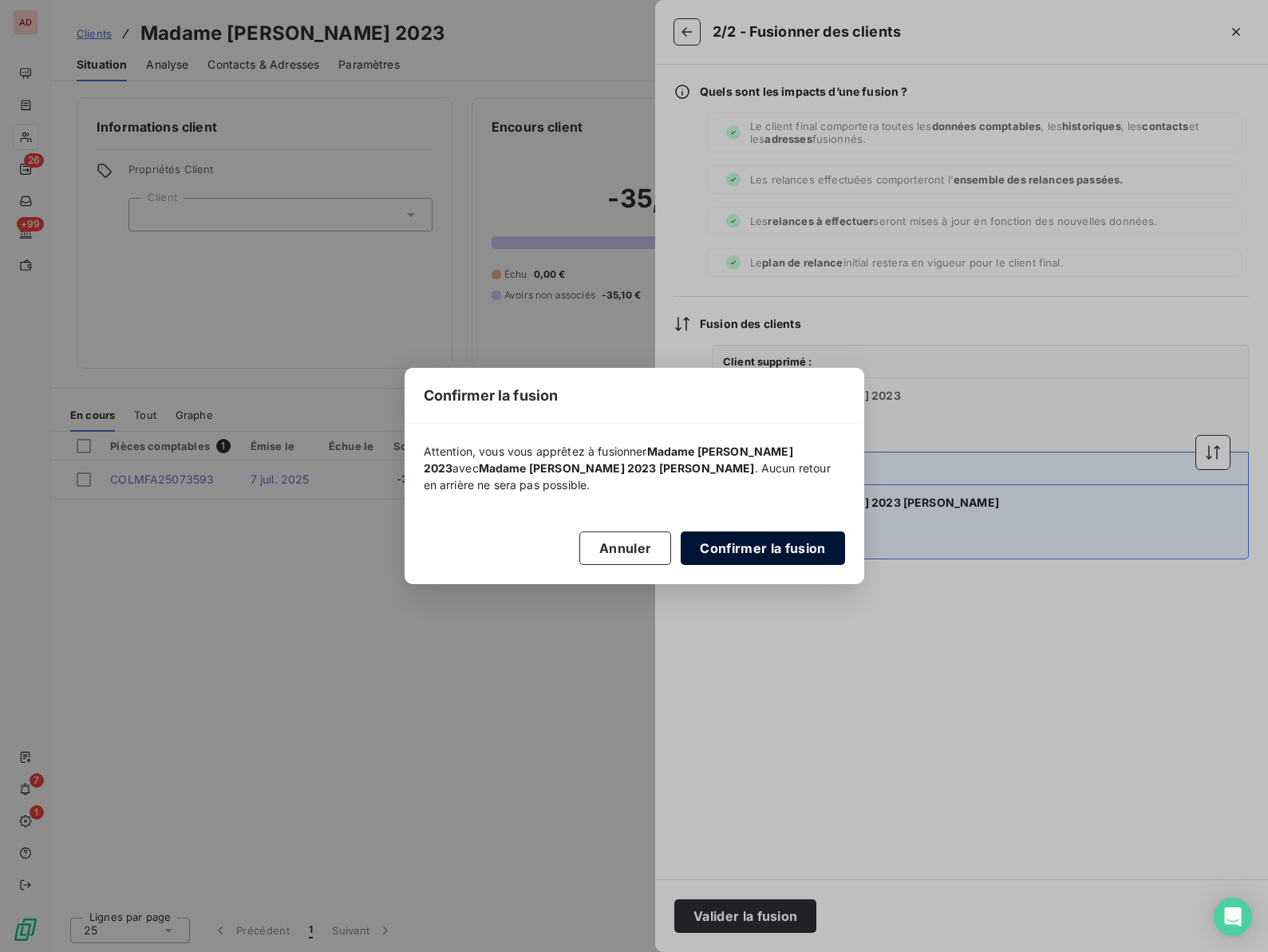
click at [740, 545] on button "Confirmer la fusion" at bounding box center [762, 548] width 163 height 34
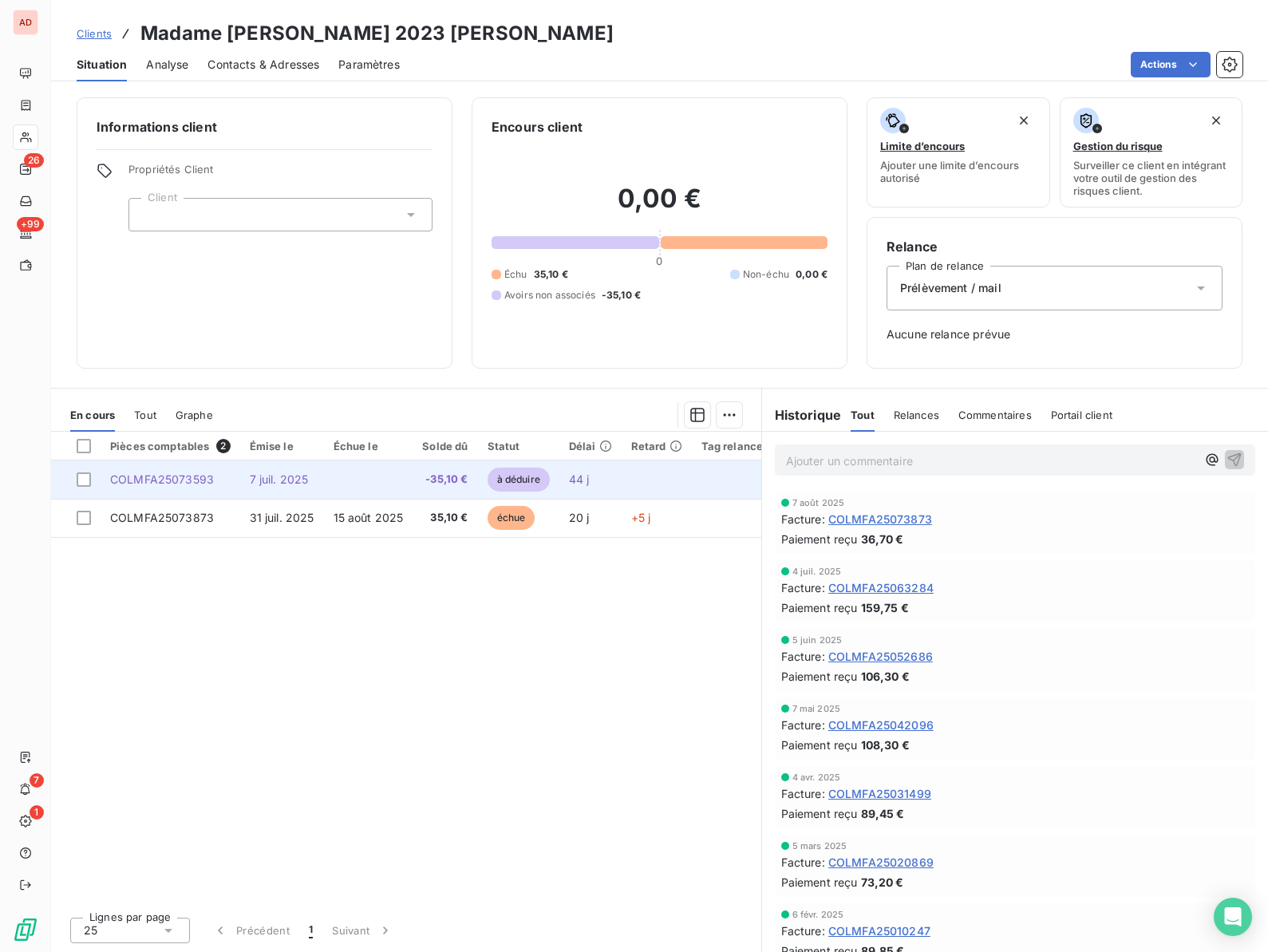
click at [285, 484] on span "7 juil. 2025" at bounding box center [280, 479] width 59 height 13
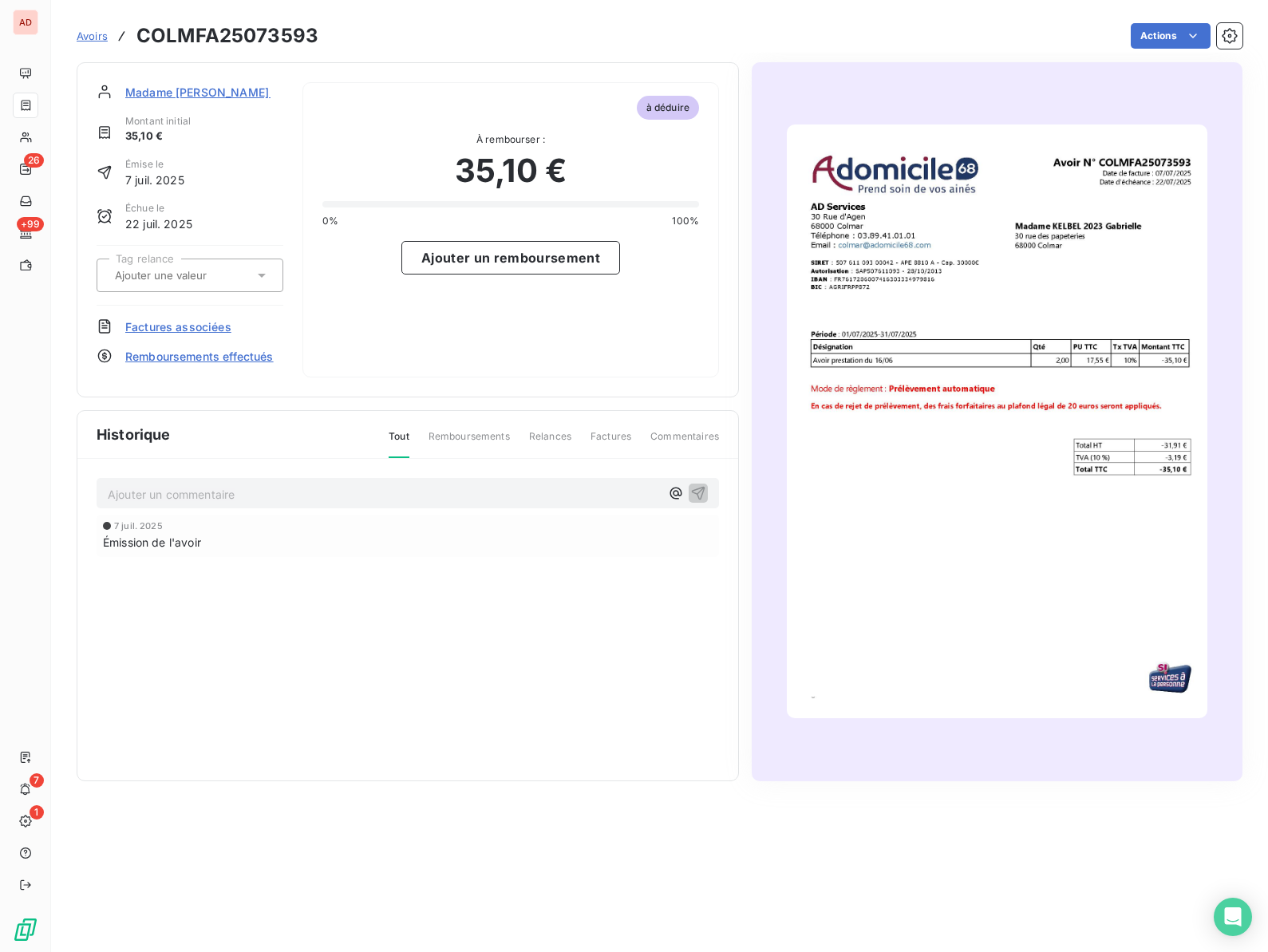
click at [202, 327] on span "Factures associées" at bounding box center [178, 327] width 106 height 16
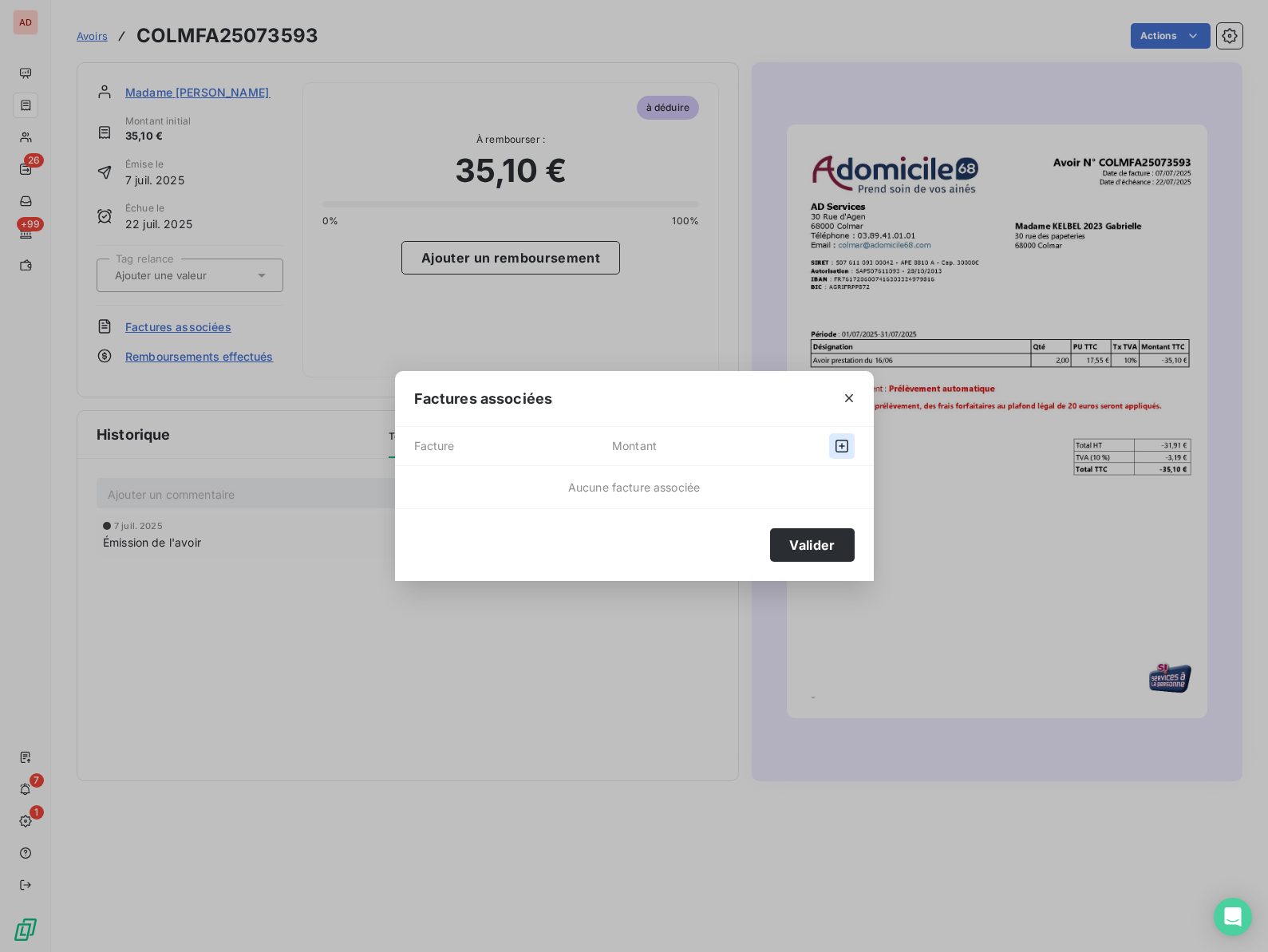
click at [846, 441] on icon "button" at bounding box center [841, 445] width 12 height 12
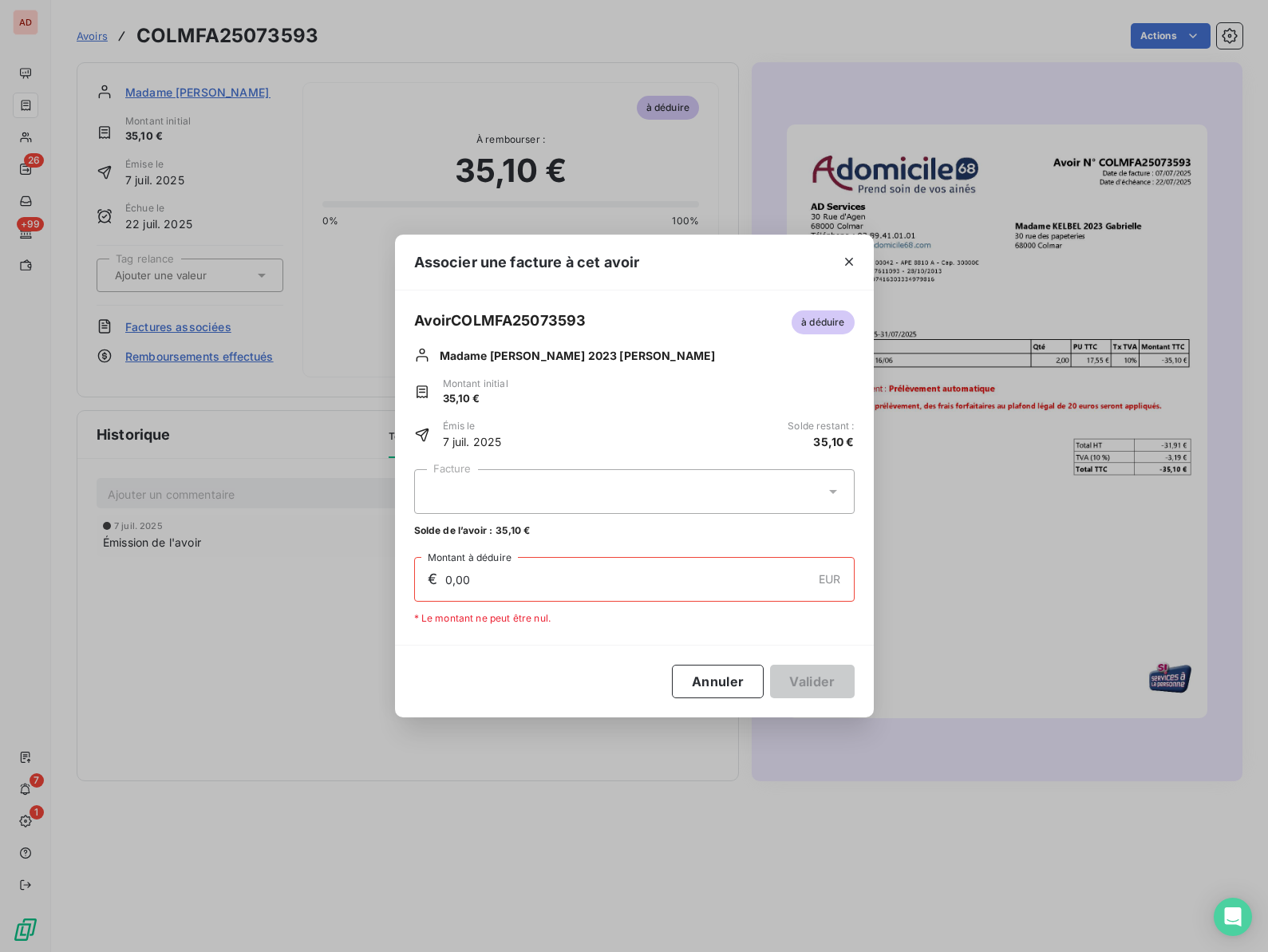
click at [563, 479] on div at bounding box center [634, 492] width 441 height 45
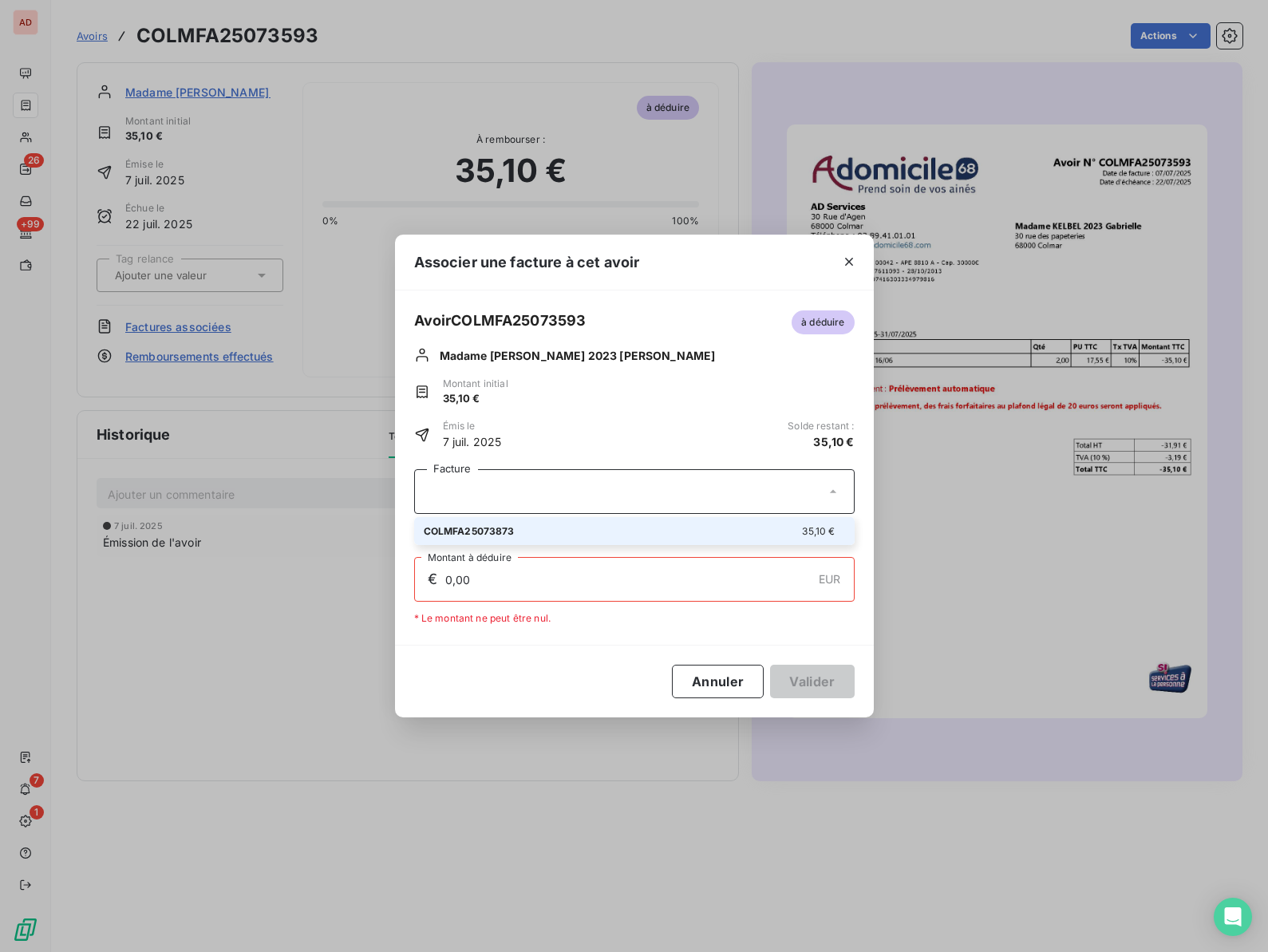
click at [533, 528] on div "COLMFA25073873 35,10 €" at bounding box center [634, 530] width 422 height 15
type input "35,10"
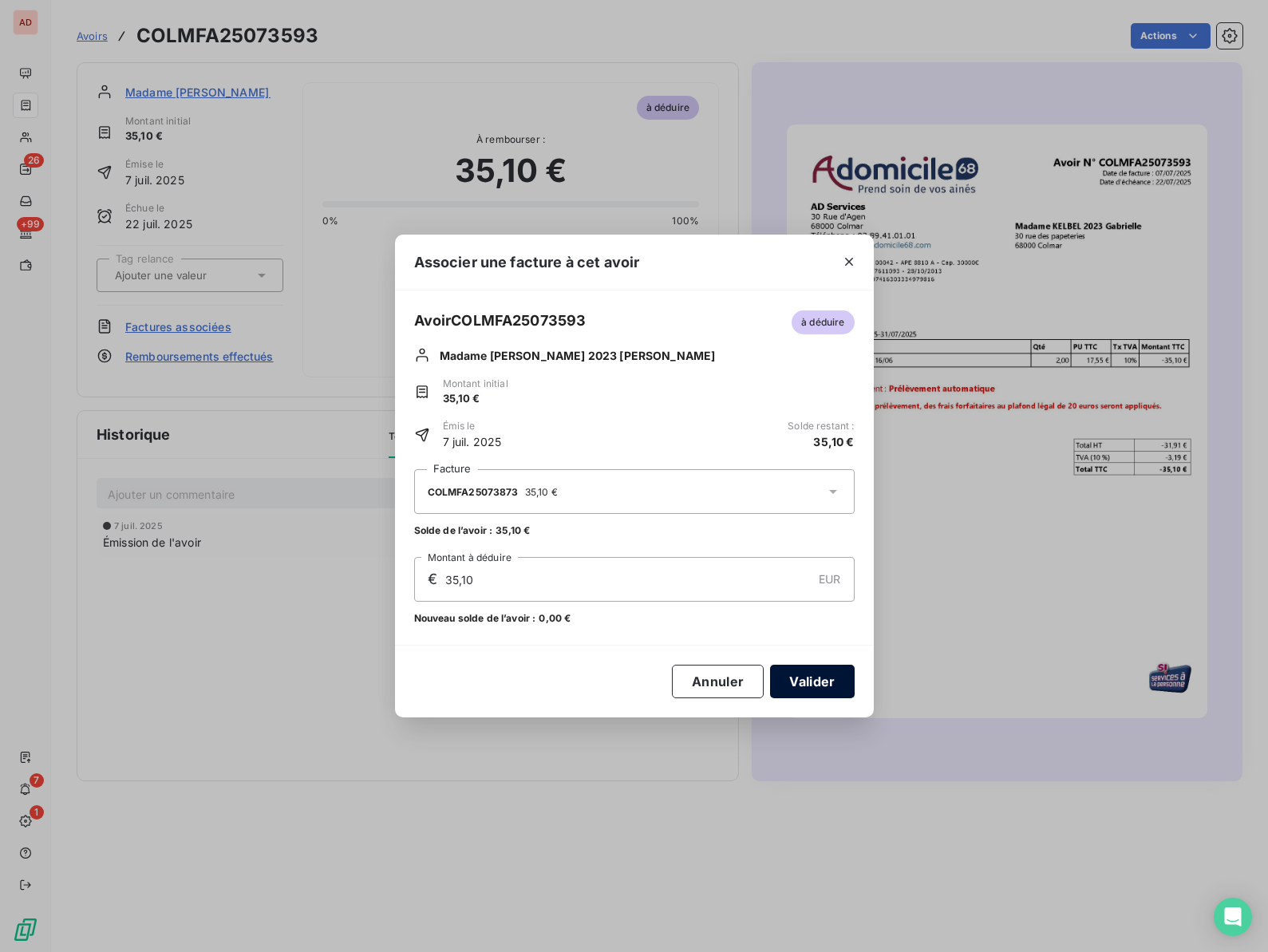
click at [799, 682] on button "Valider" at bounding box center [812, 681] width 84 height 34
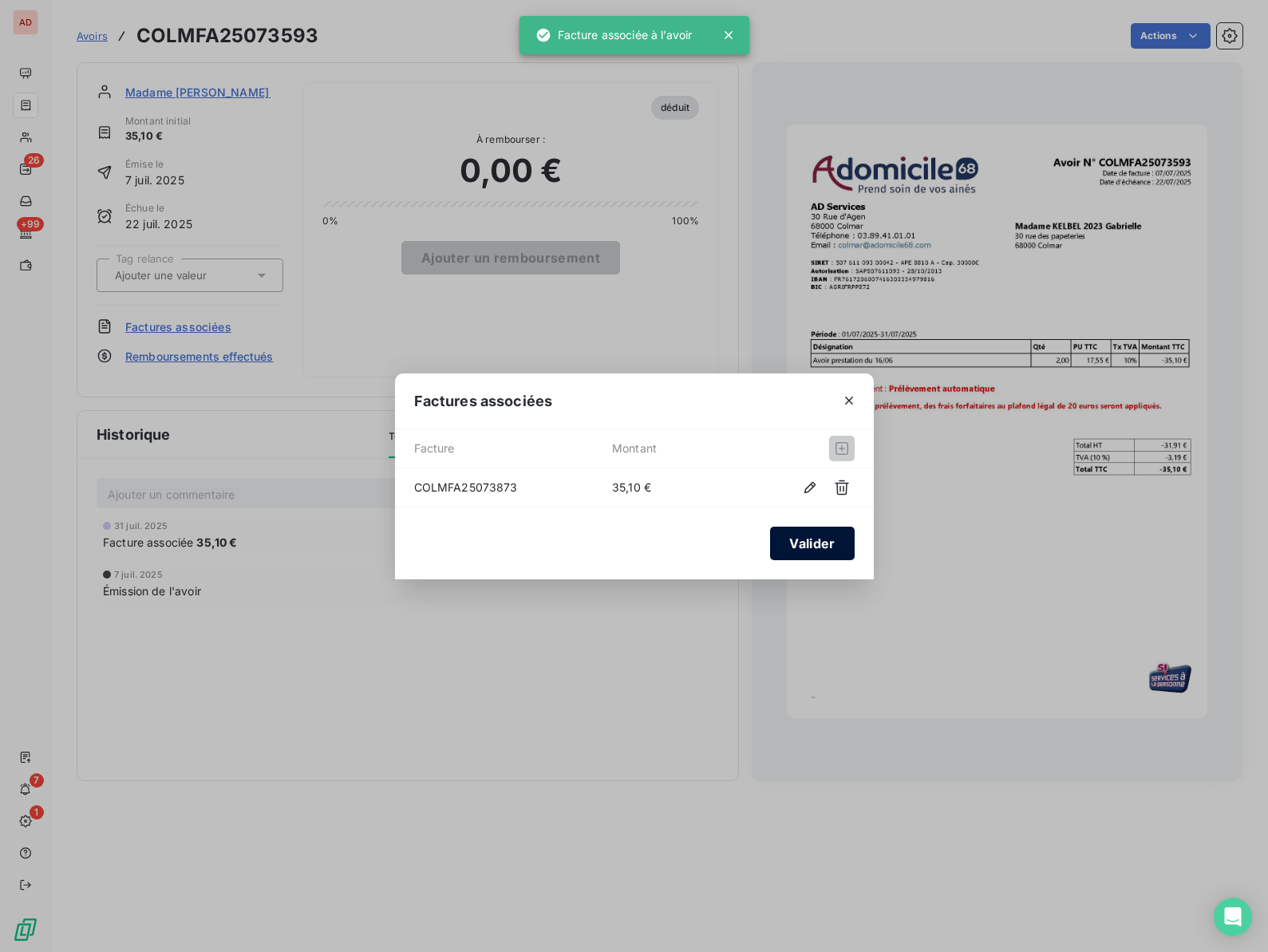
click at [821, 542] on button "Valider" at bounding box center [812, 543] width 84 height 34
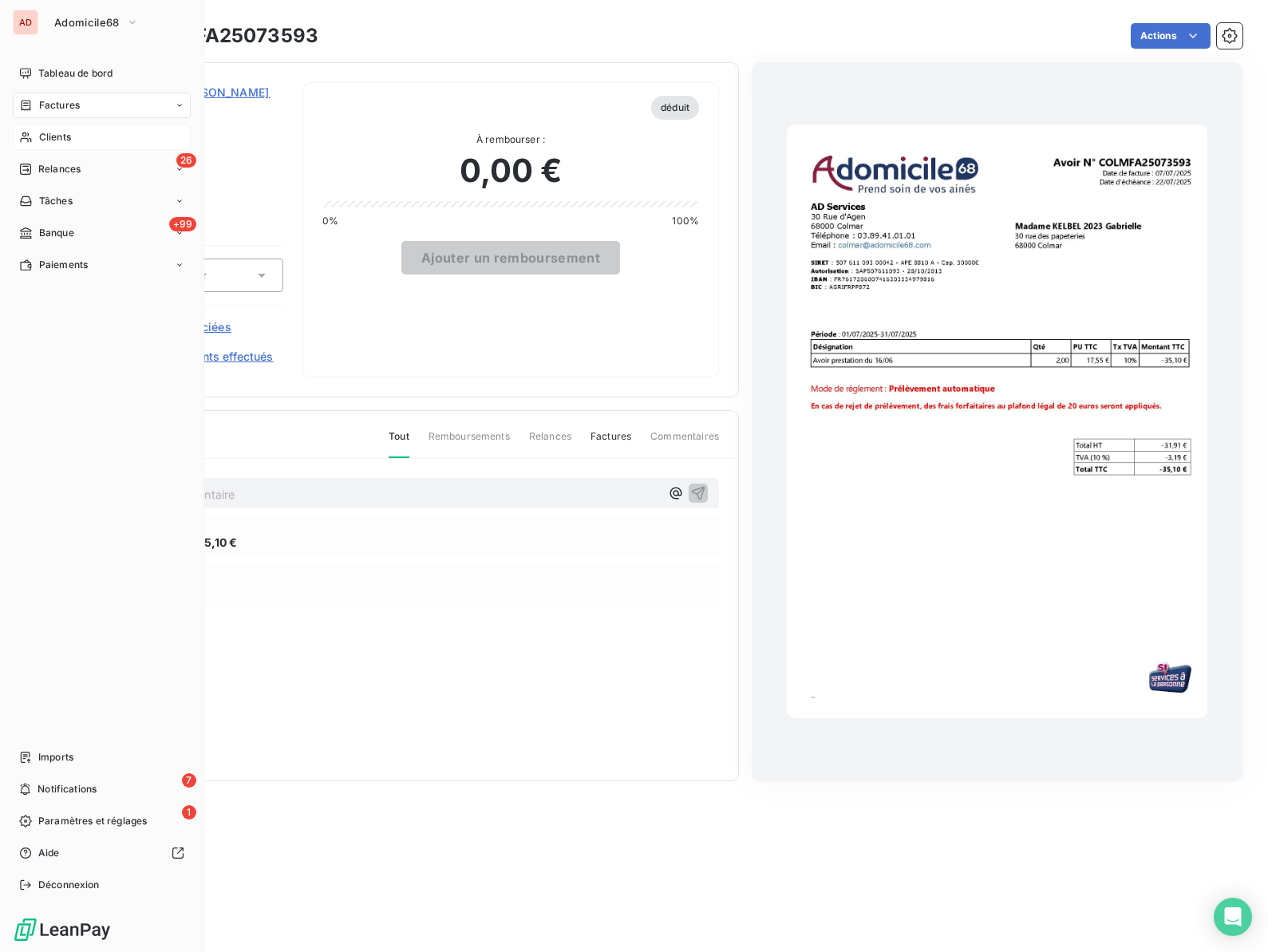
click at [58, 142] on span "Clients" at bounding box center [54, 137] width 32 height 14
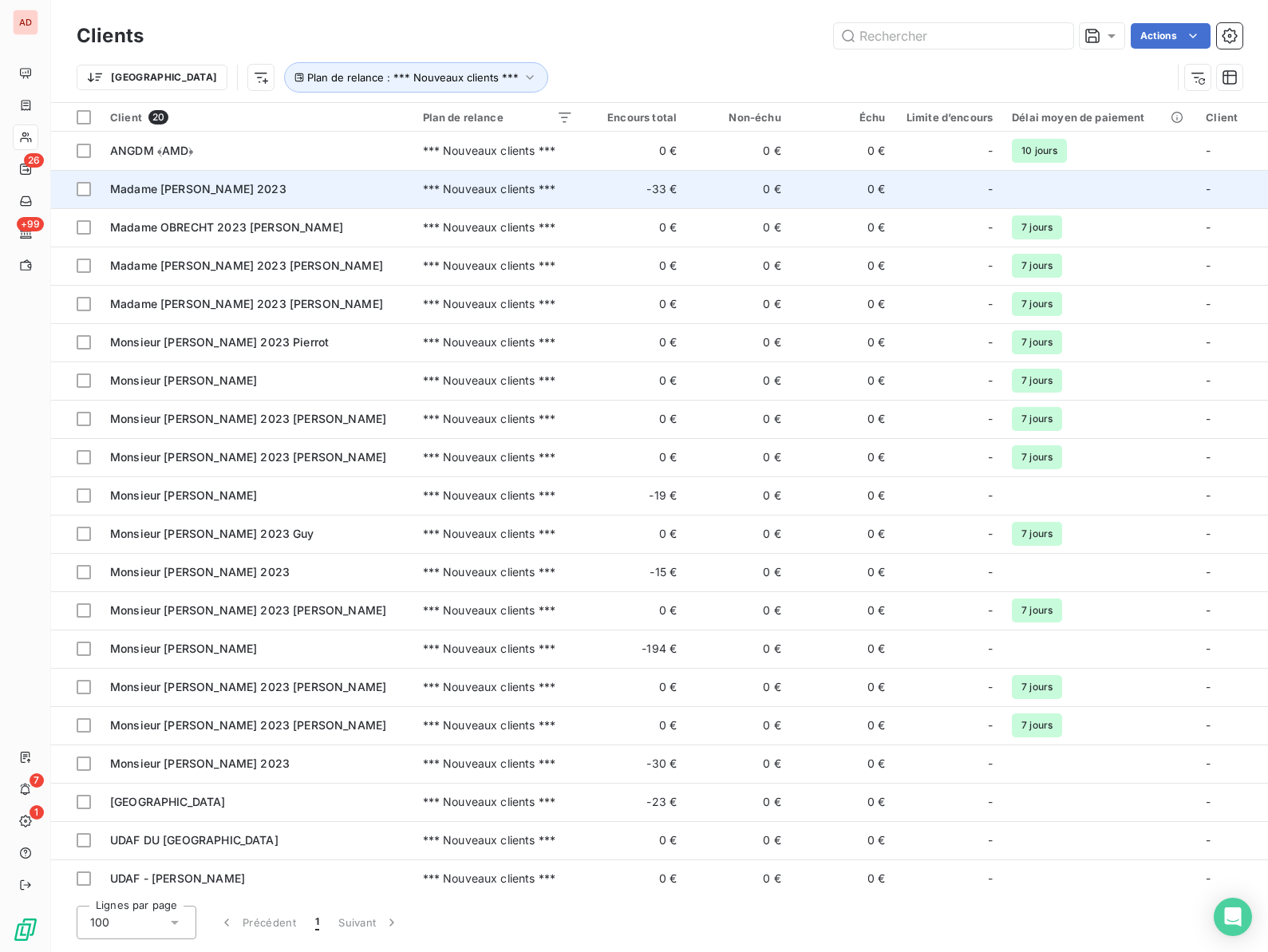
click at [121, 194] on span "Madame [PERSON_NAME] 2023" at bounding box center [198, 188] width 177 height 13
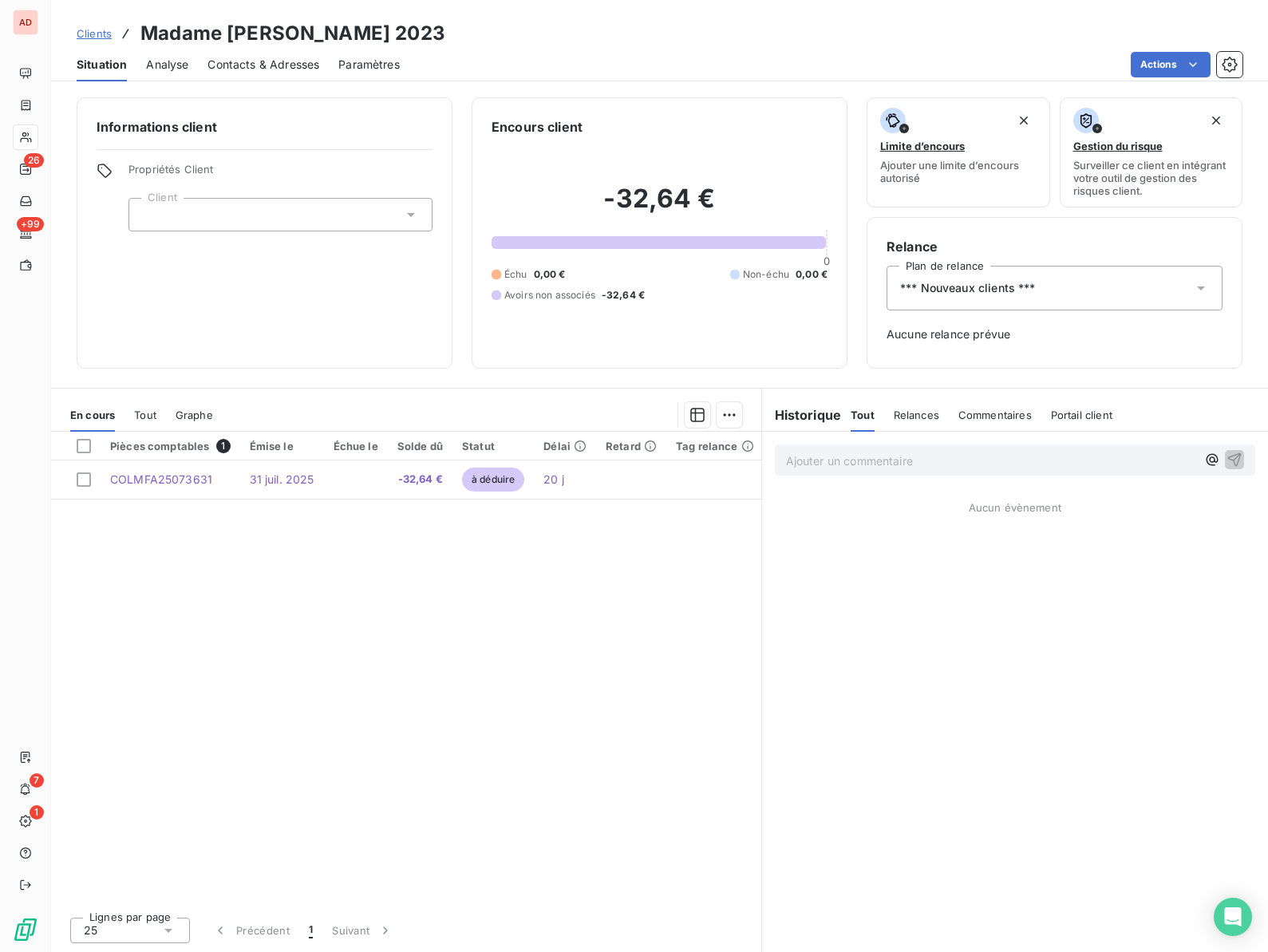
click at [252, 30] on h3 "Madame [PERSON_NAME] 2023" at bounding box center [292, 33] width 304 height 29
copy h3 "MORIM"
click at [1178, 62] on html "AD 26 +99 7 1 Clients Madame [PERSON_NAME] 2023 Situation Analyse Contacts & Ad…" at bounding box center [634, 476] width 1268 height 952
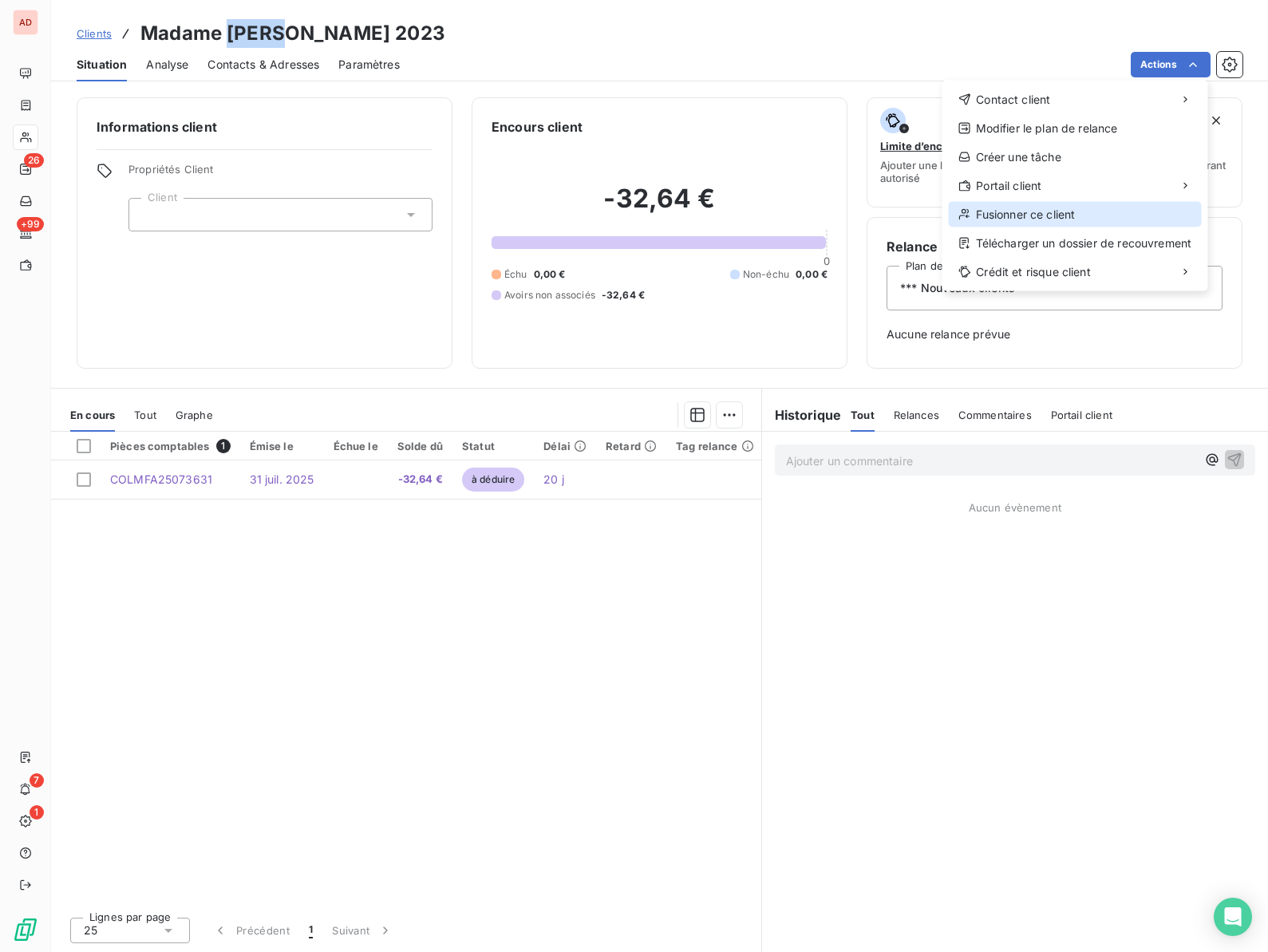
click at [1008, 218] on div "Fusionner ce client" at bounding box center [1075, 214] width 253 height 26
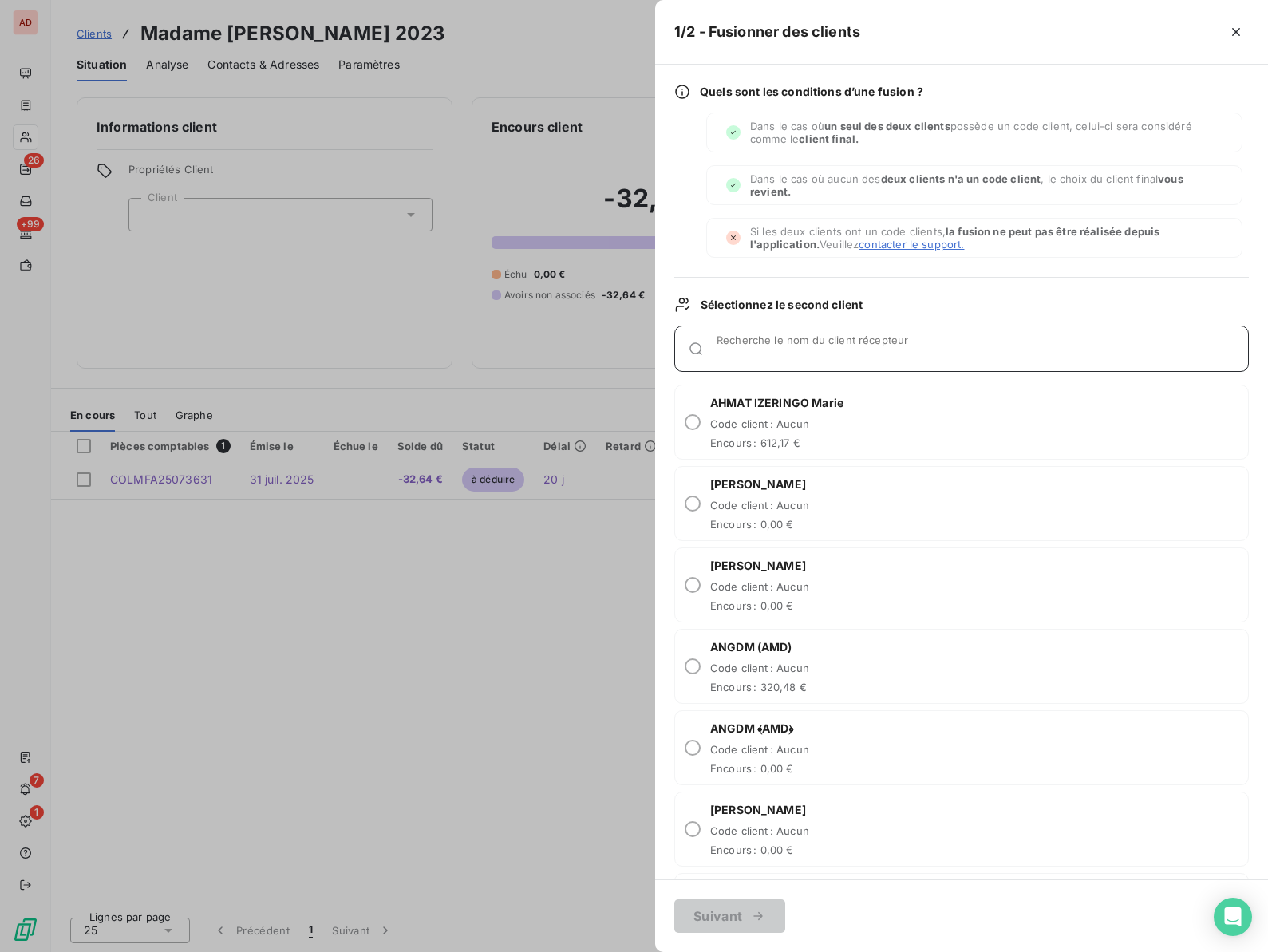
click at [828, 350] on input "Recherche le nom du client récepteur" at bounding box center [982, 355] width 531 height 16
paste input "MORIM"
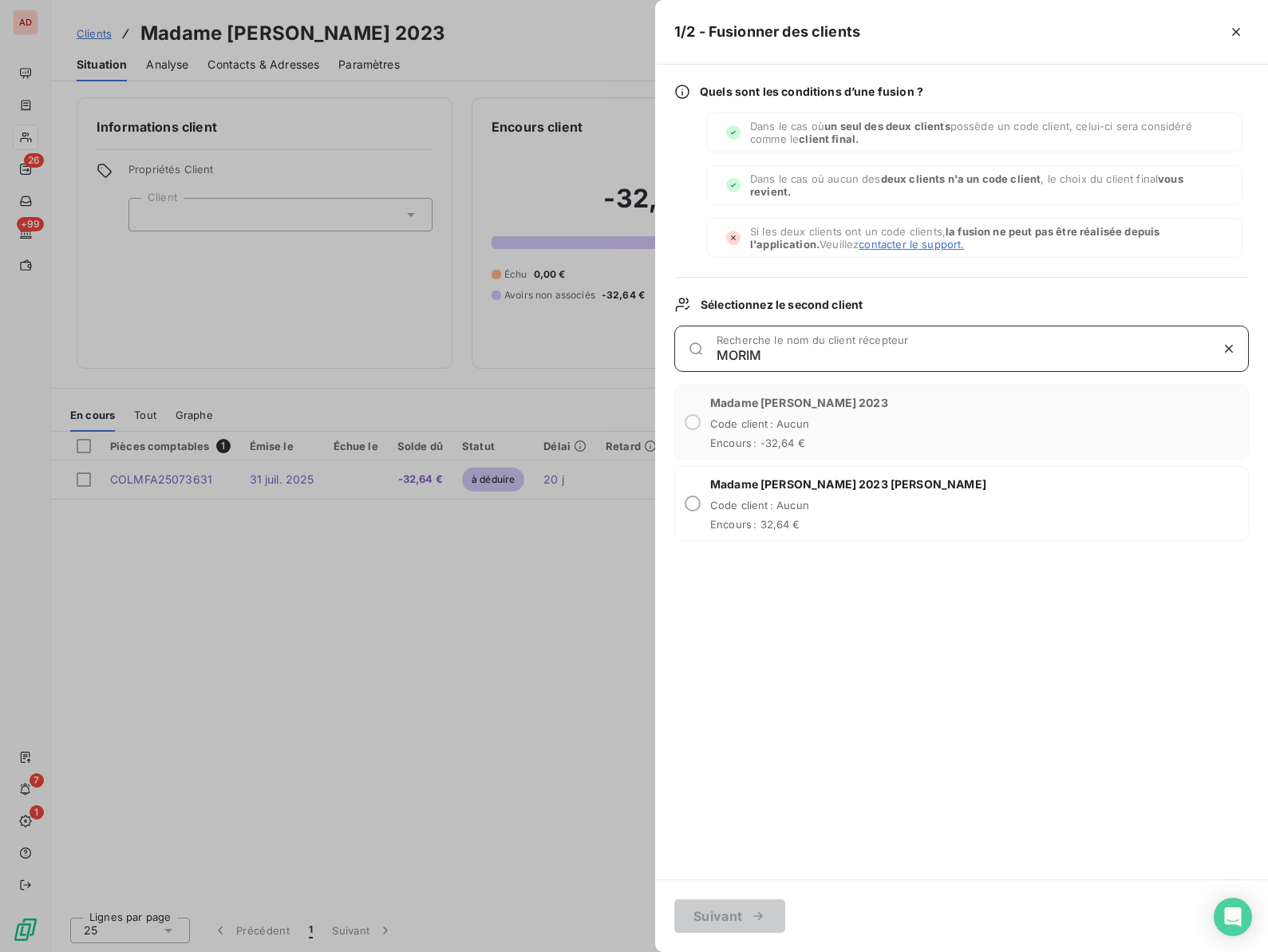
type input "MORIM"
click at [699, 498] on div "Madame [PERSON_NAME] 2023 [PERSON_NAME] Code client : Aucun Encours : 32,64 €" at bounding box center [961, 503] width 574 height 75
radio input "true"
click at [712, 924] on button "Suivant" at bounding box center [729, 916] width 111 height 34
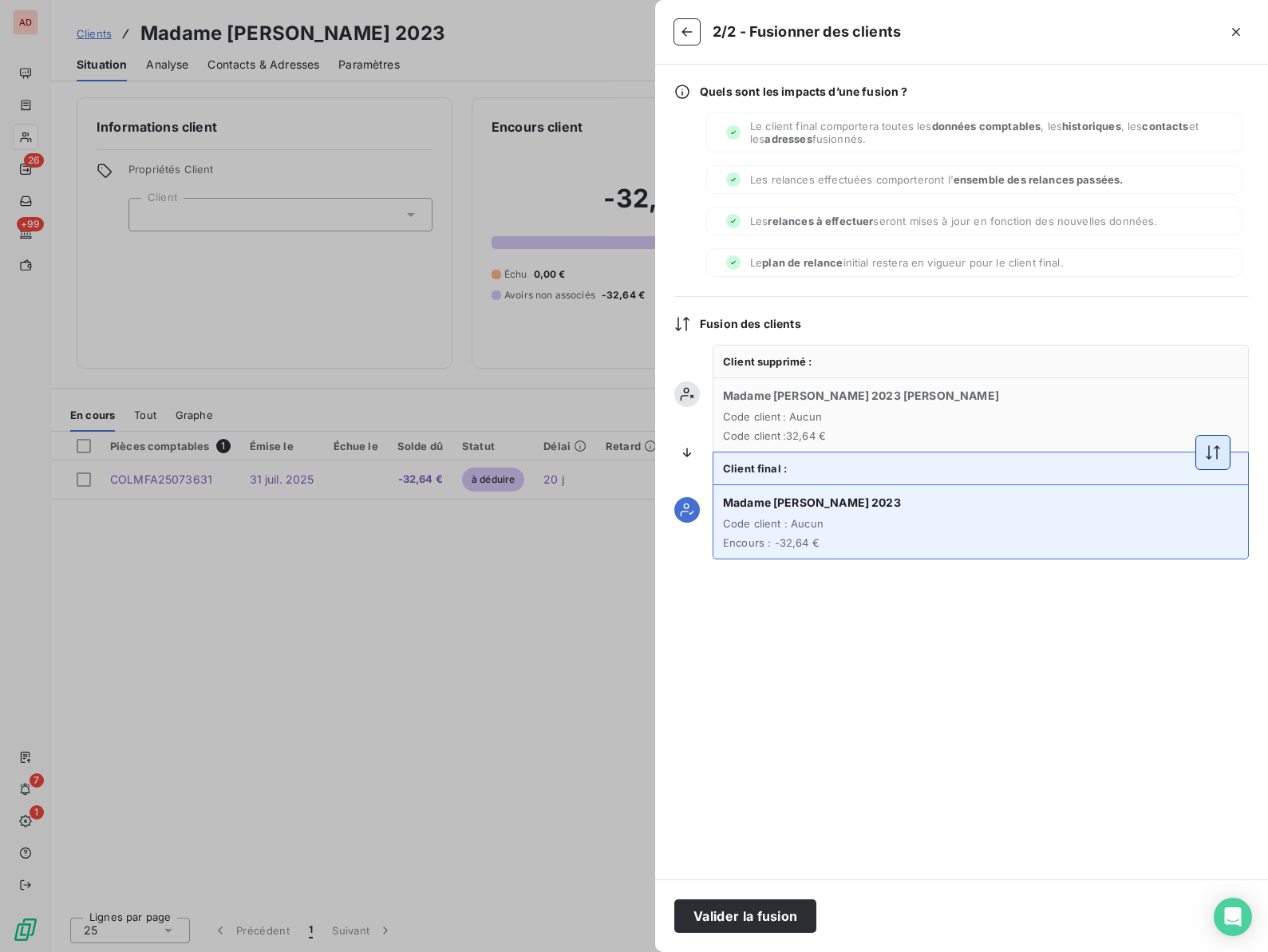
click at [1209, 448] on icon "button" at bounding box center [1212, 452] width 16 height 16
click at [709, 915] on button "Valider la fusion" at bounding box center [745, 916] width 142 height 34
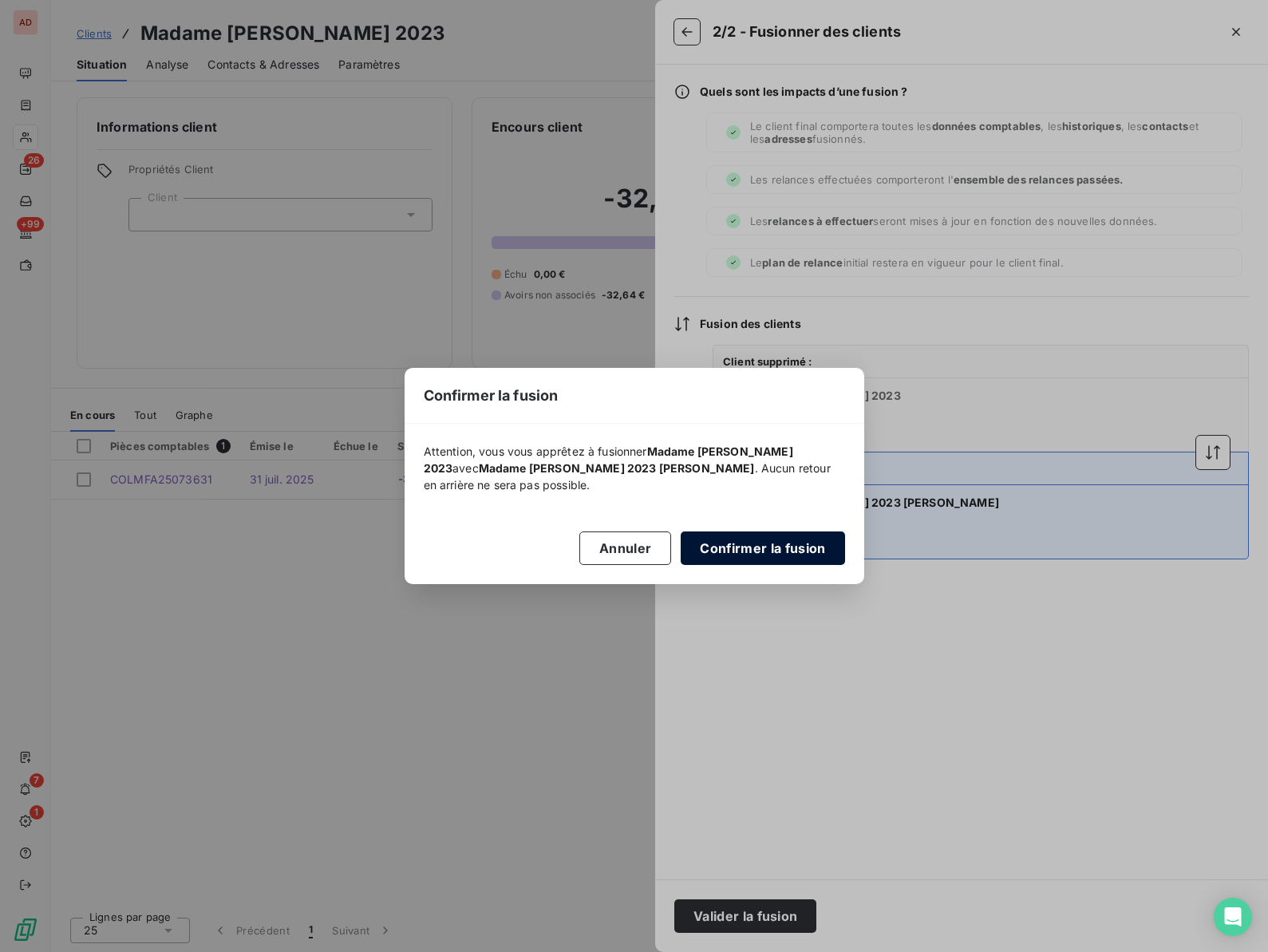
click at [722, 543] on button "Confirmer la fusion" at bounding box center [762, 548] width 163 height 34
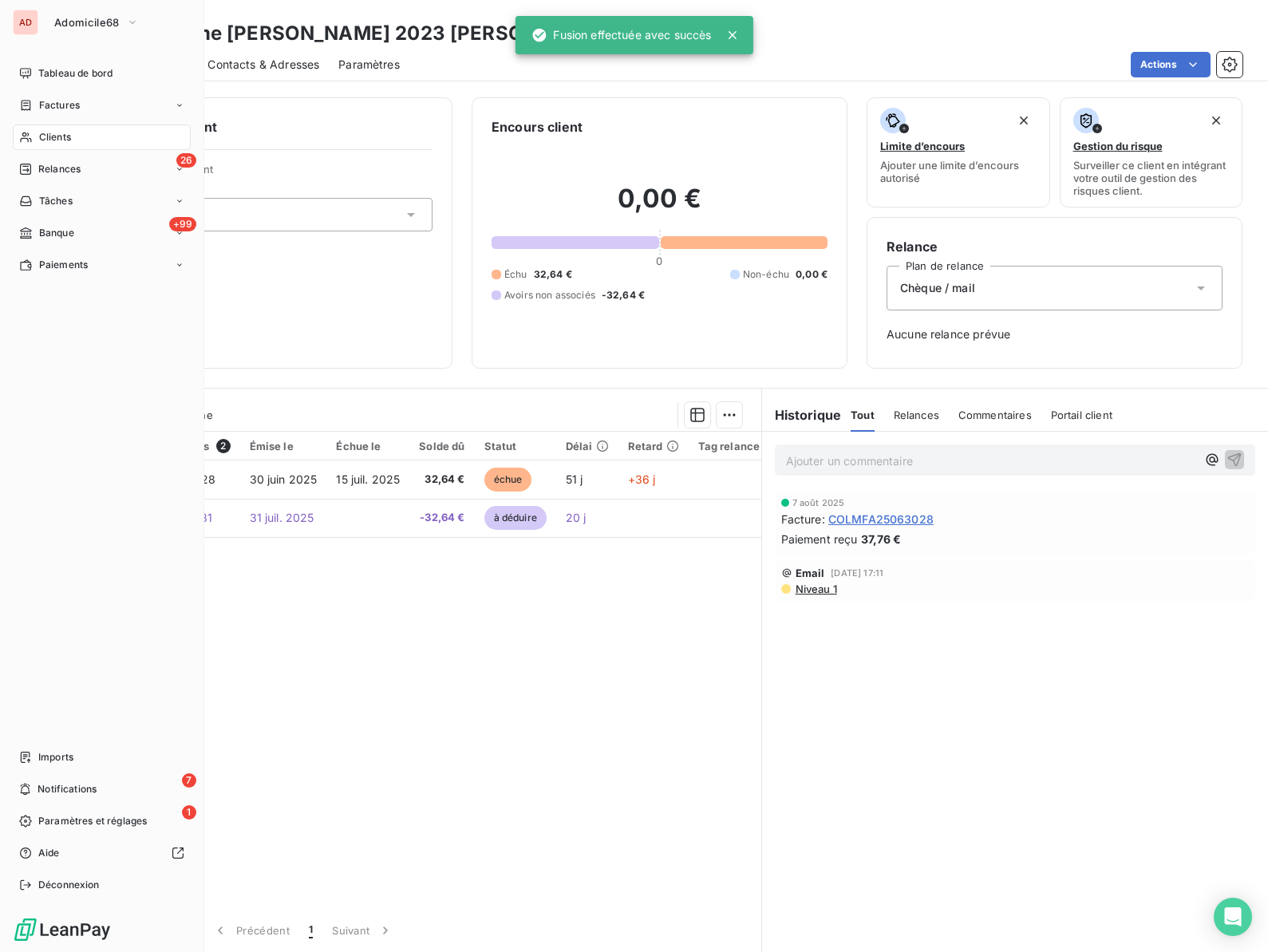
click at [44, 134] on span "Clients" at bounding box center [54, 137] width 32 height 14
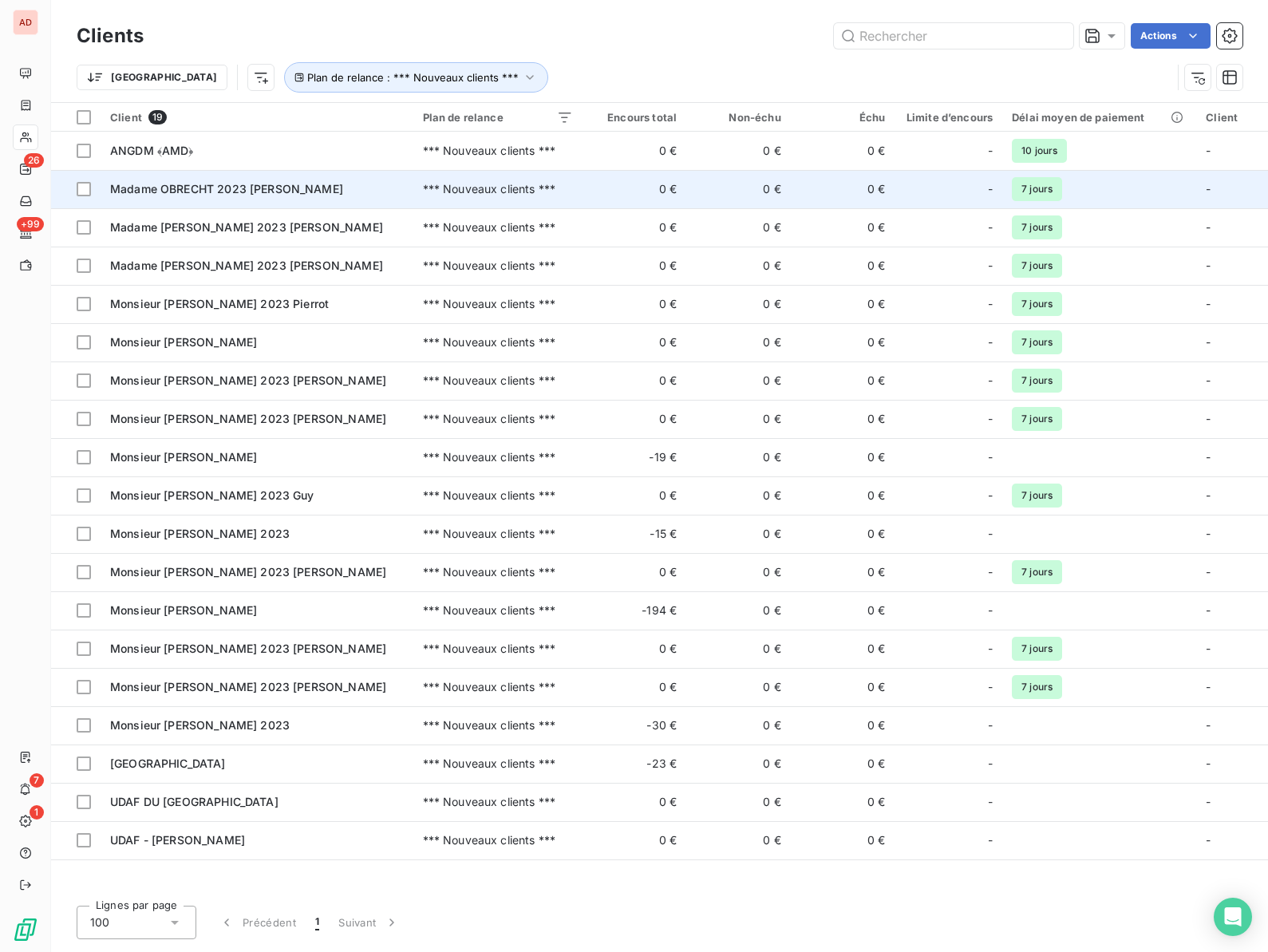
click at [266, 193] on span "Madame OBRECHT 2023 [PERSON_NAME]" at bounding box center [226, 188] width 233 height 13
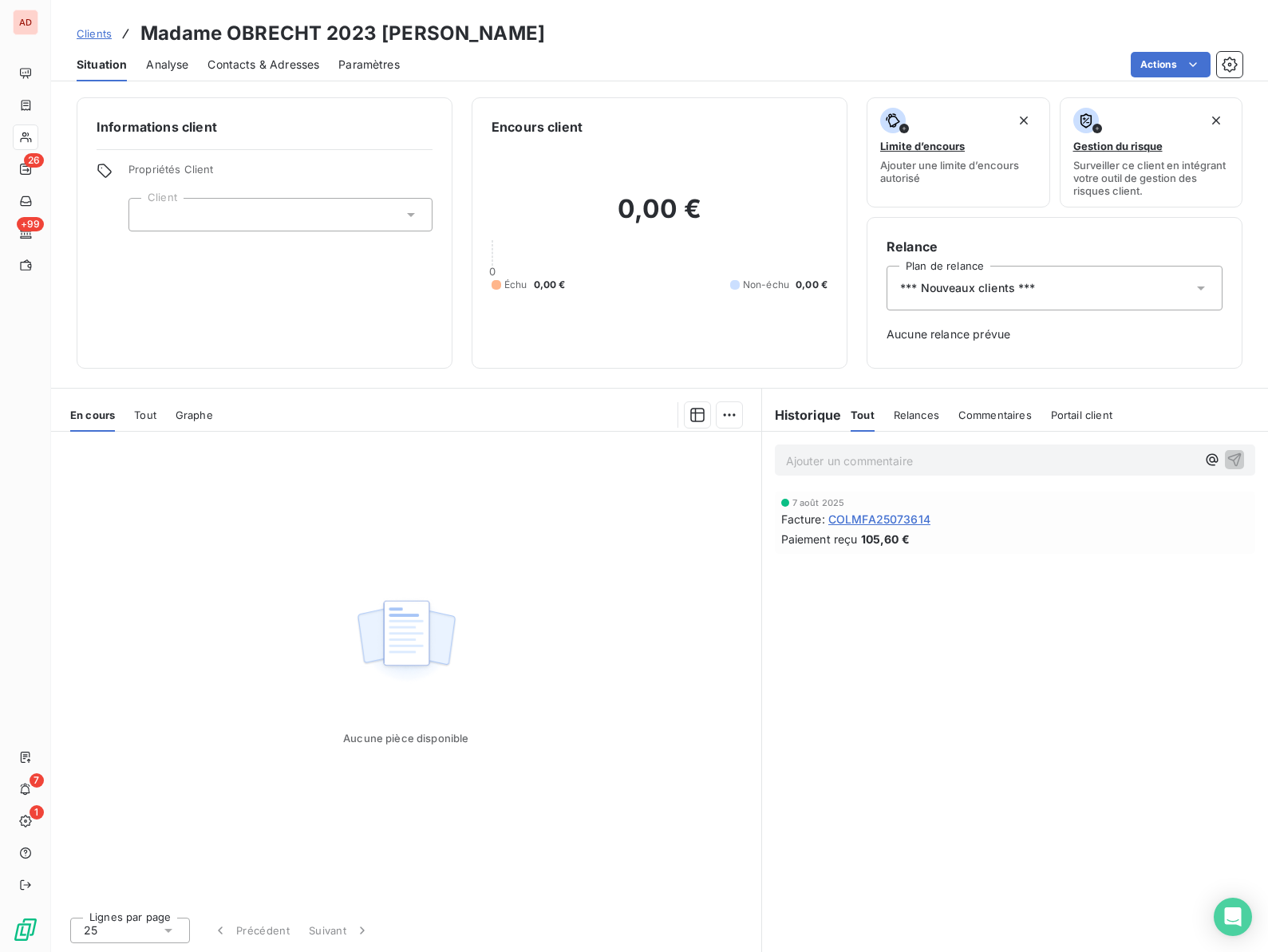
click at [245, 28] on h3 "Madame OBRECHT 2023 [PERSON_NAME]" at bounding box center [342, 33] width 404 height 29
copy h3 "OBRECHT"
click at [1006, 288] on span "*** Nouveaux clients ***" at bounding box center [968, 287] width 135 height 16
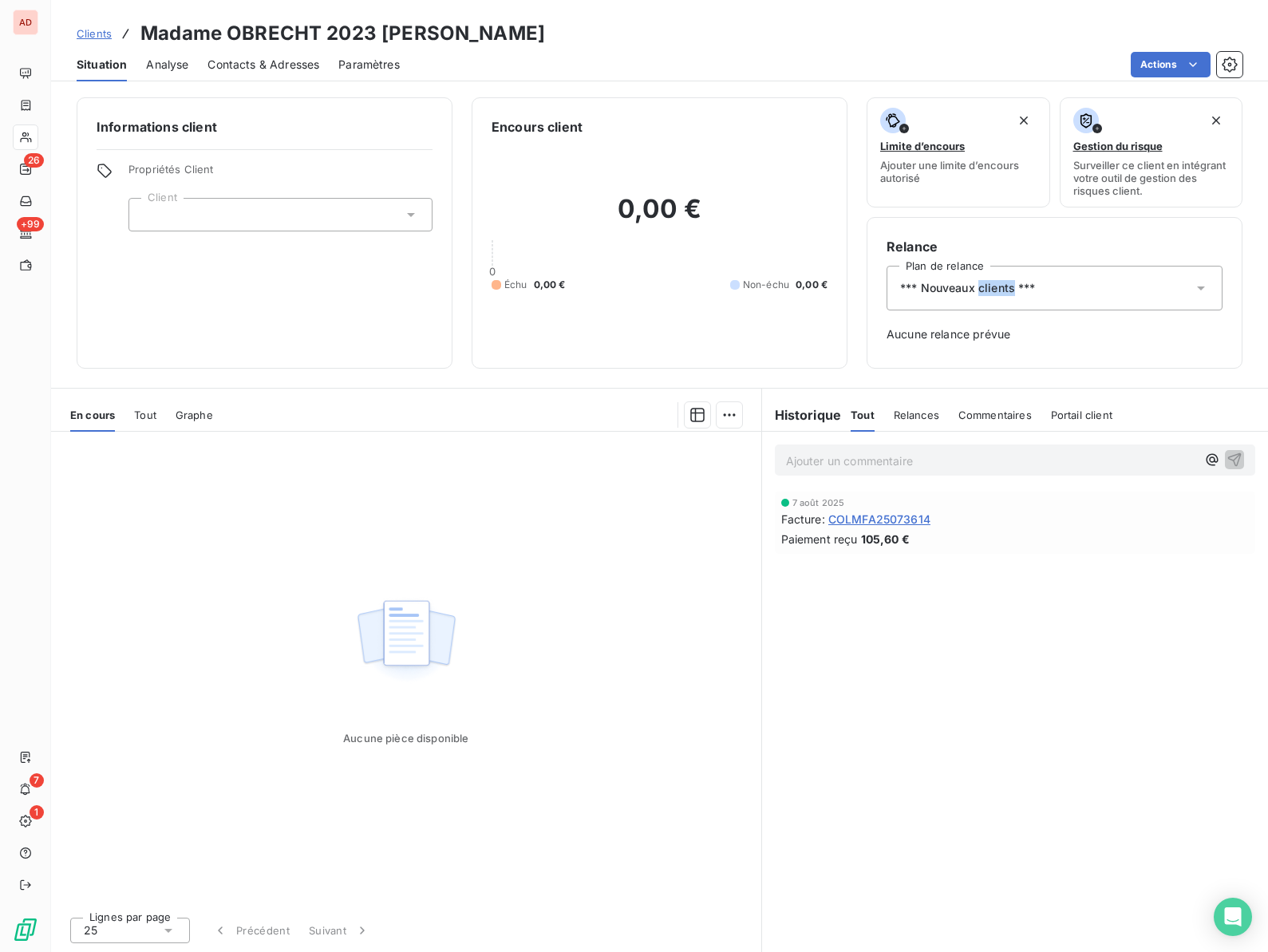
click at [1006, 288] on span "*** Nouveaux clients ***" at bounding box center [968, 287] width 135 height 16
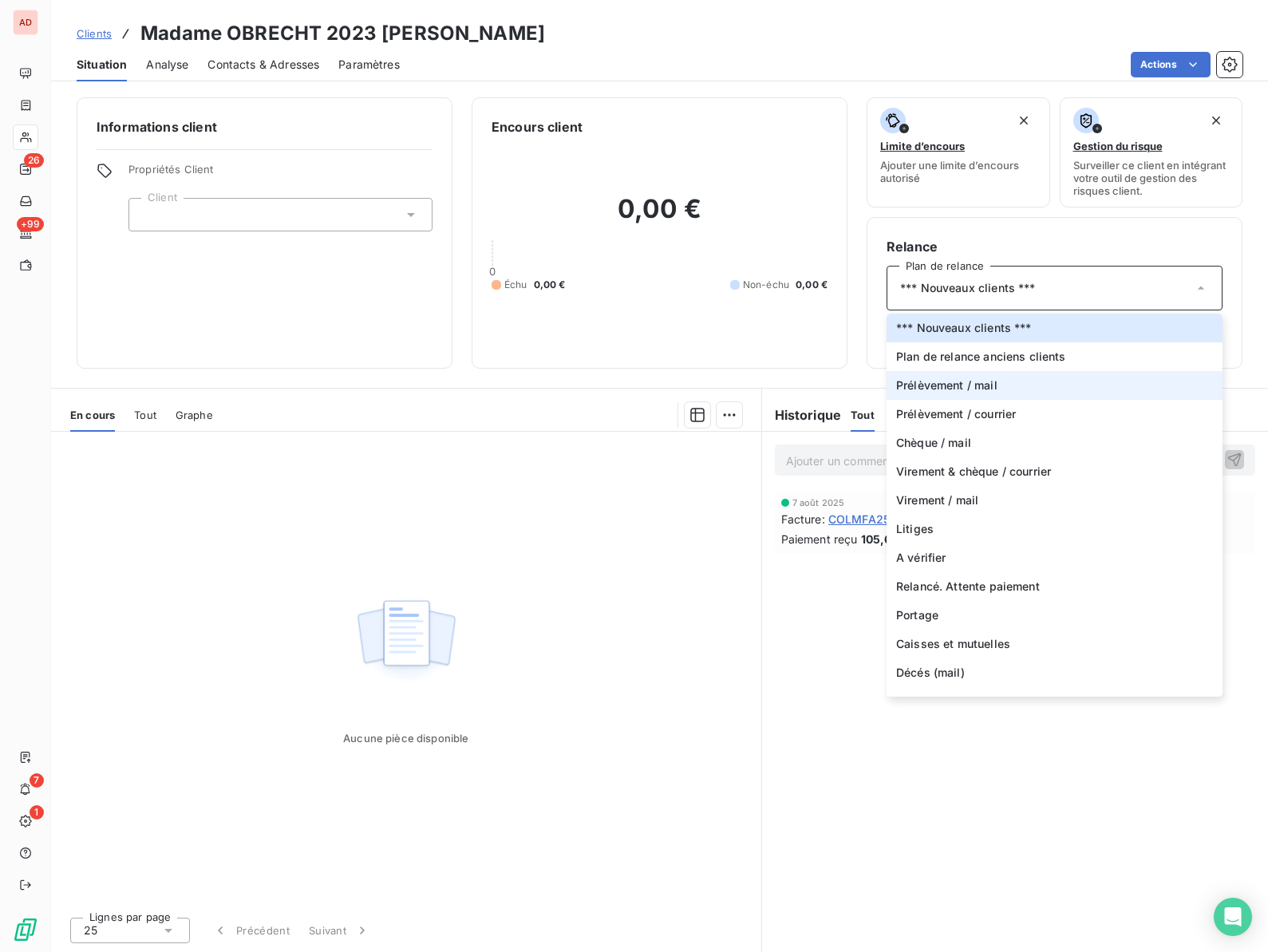
click at [980, 389] on span "Prélèvement / mail" at bounding box center [946, 384] width 101 height 16
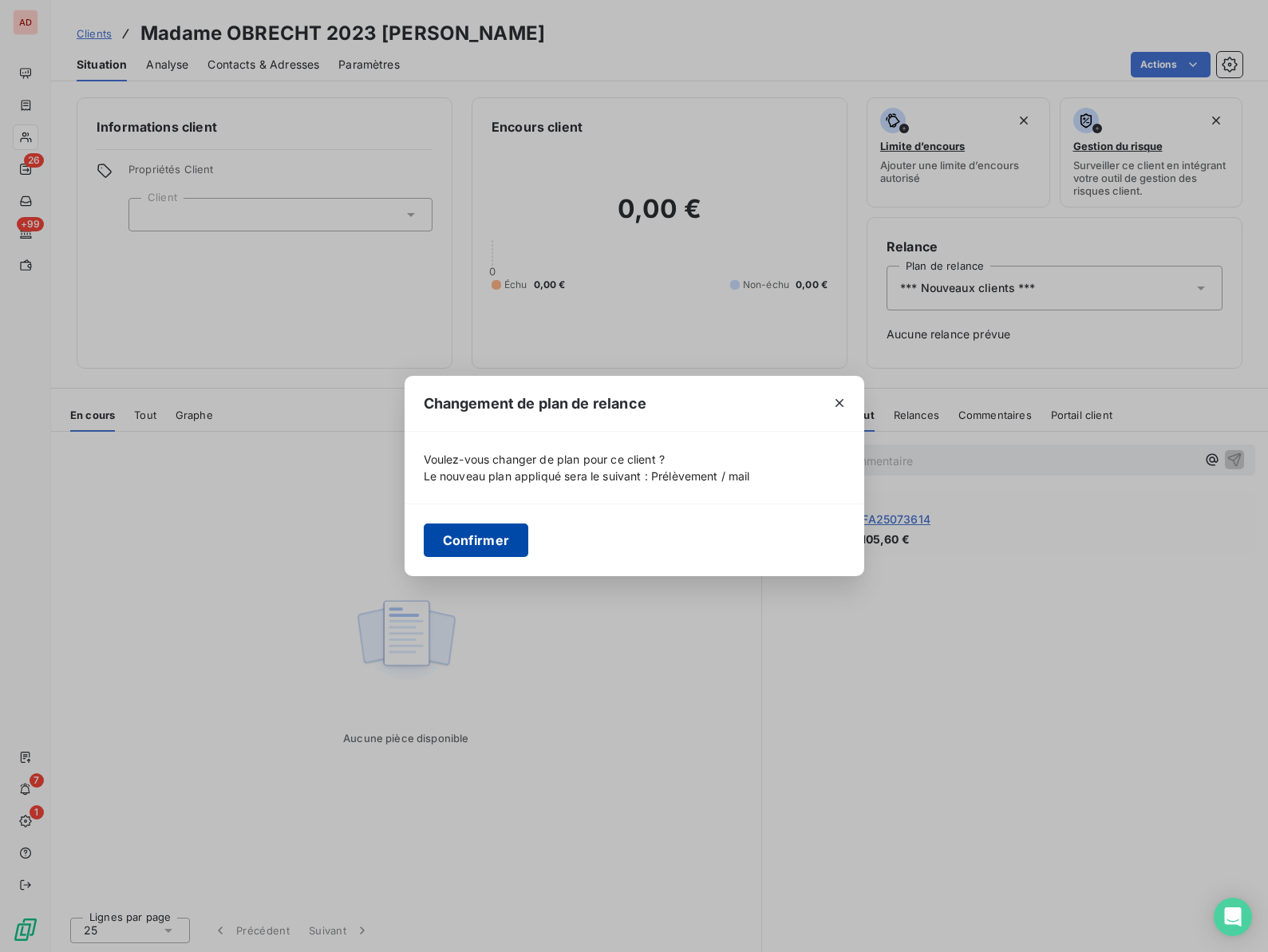
click at [466, 535] on button "Confirmer" at bounding box center [477, 540] width 106 height 34
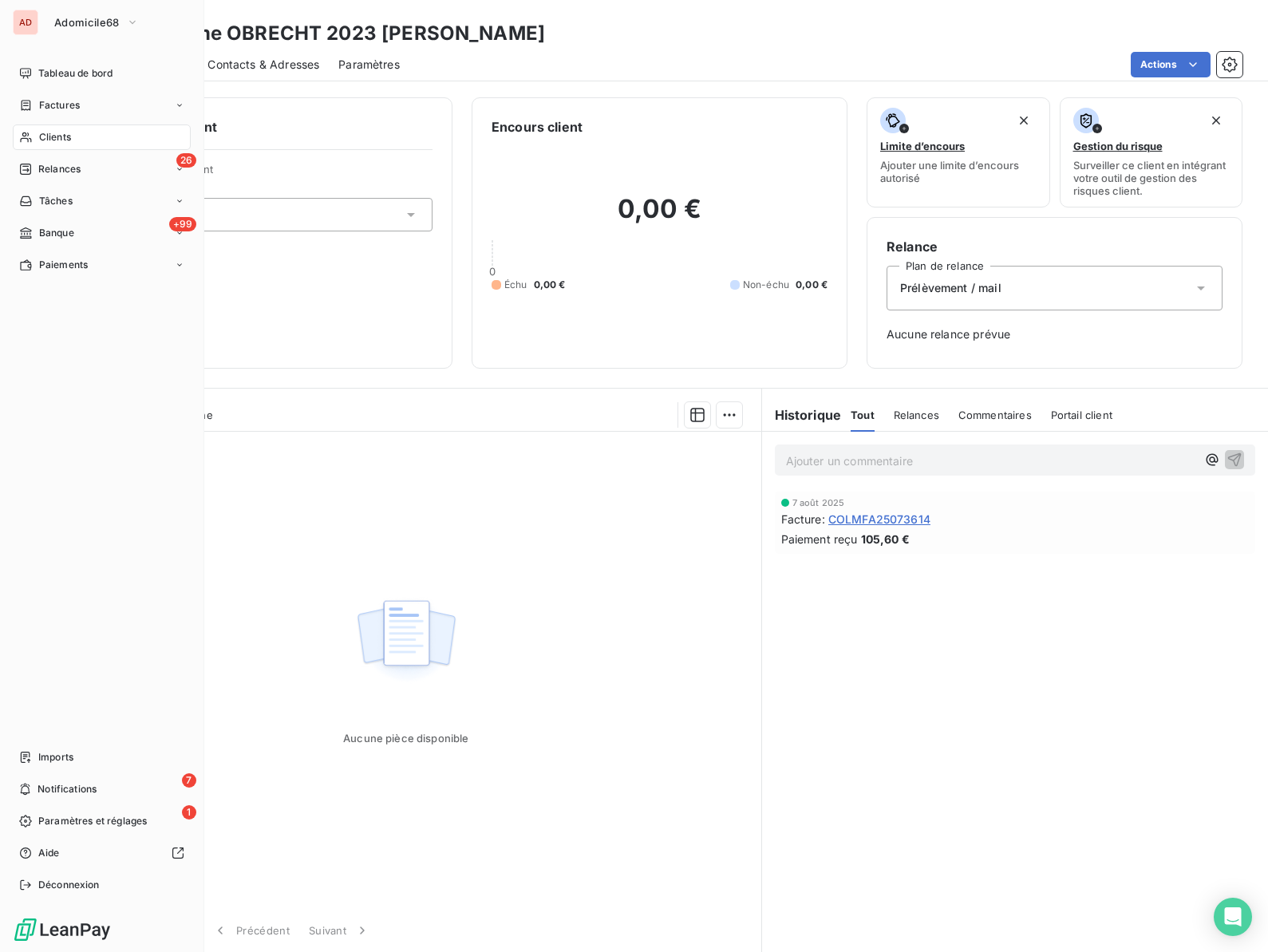
click at [45, 134] on span "Clients" at bounding box center [54, 137] width 32 height 14
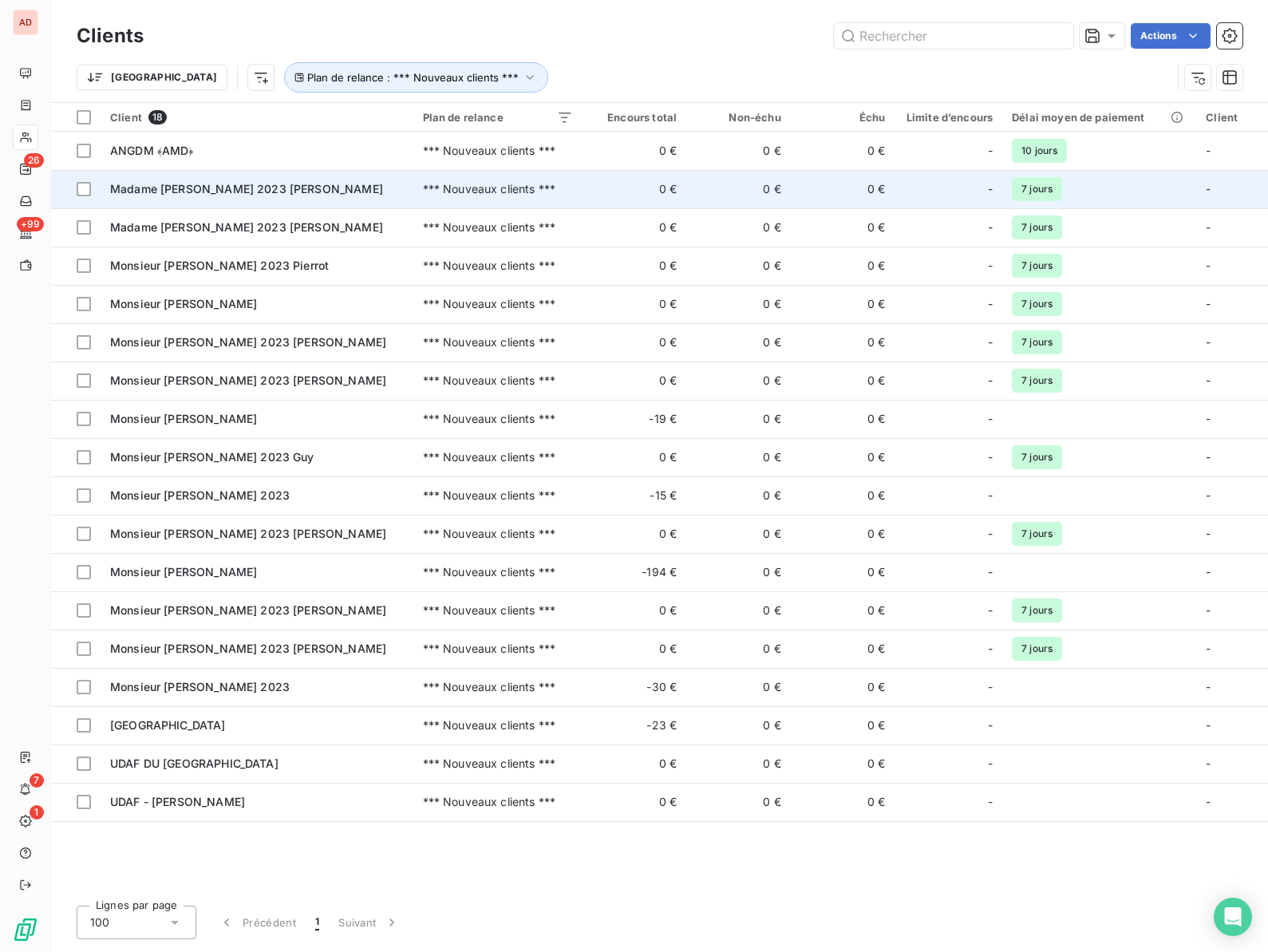
click at [212, 189] on span "Madame [PERSON_NAME] 2023 [PERSON_NAME]" at bounding box center [246, 188] width 273 height 13
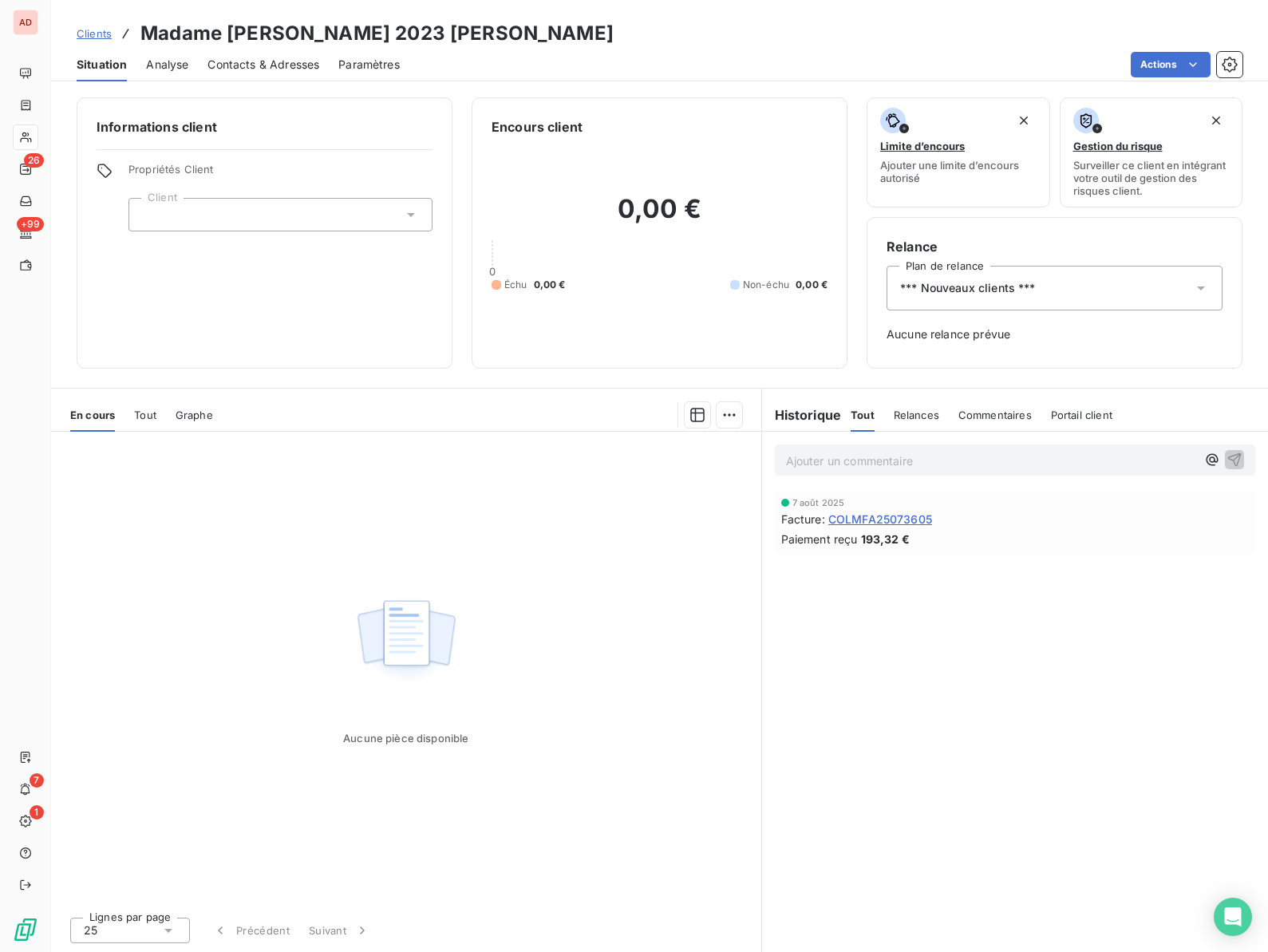
click at [263, 40] on h3 "Madame [PERSON_NAME] 2023 [PERSON_NAME]" at bounding box center [376, 33] width 473 height 29
copy h3 "VANDEN"
click at [1148, 287] on div "*** Nouveaux clients ***" at bounding box center [1054, 288] width 336 height 45
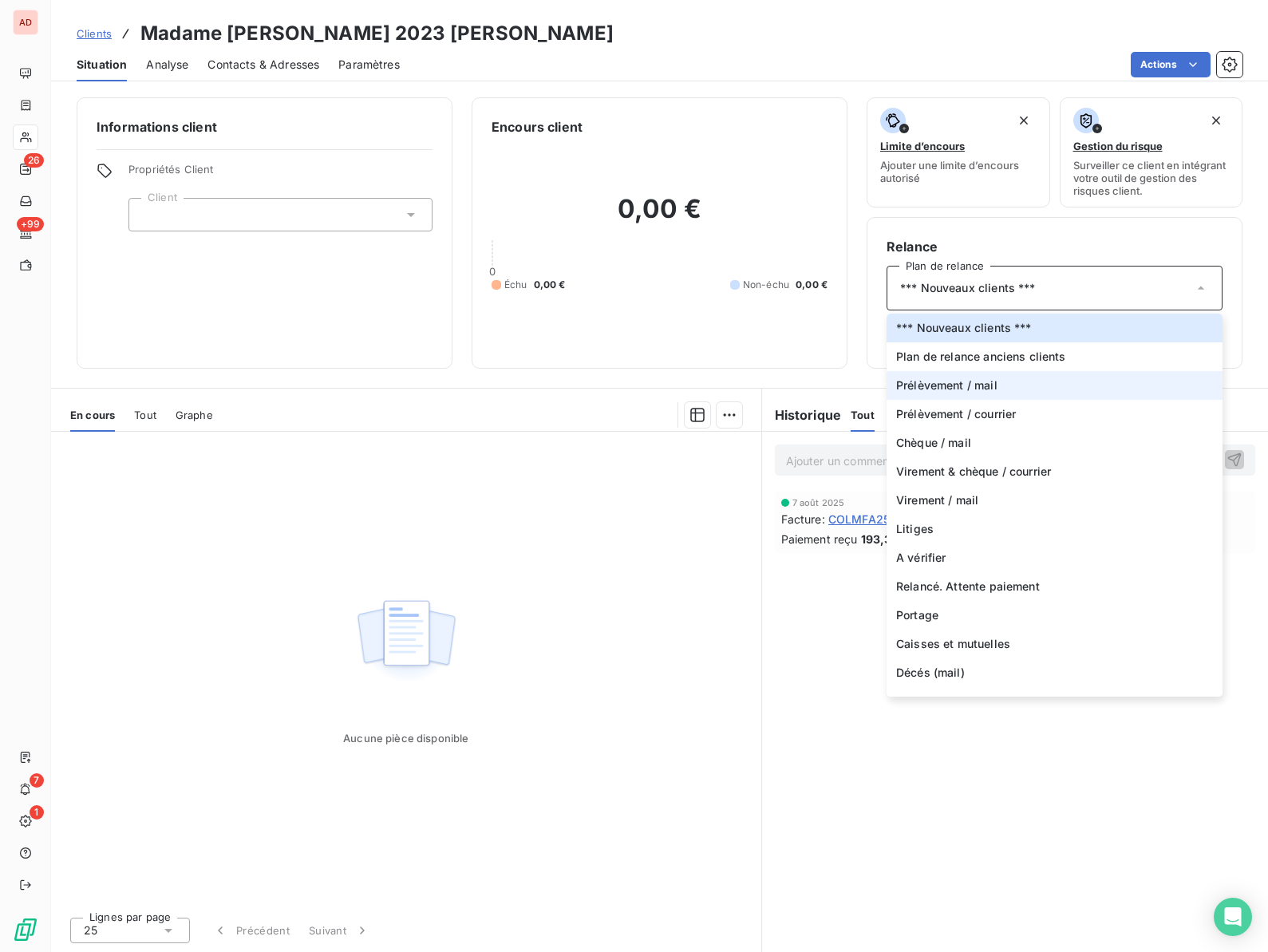
click at [996, 385] on span "Prélèvement / mail" at bounding box center [946, 384] width 101 height 16
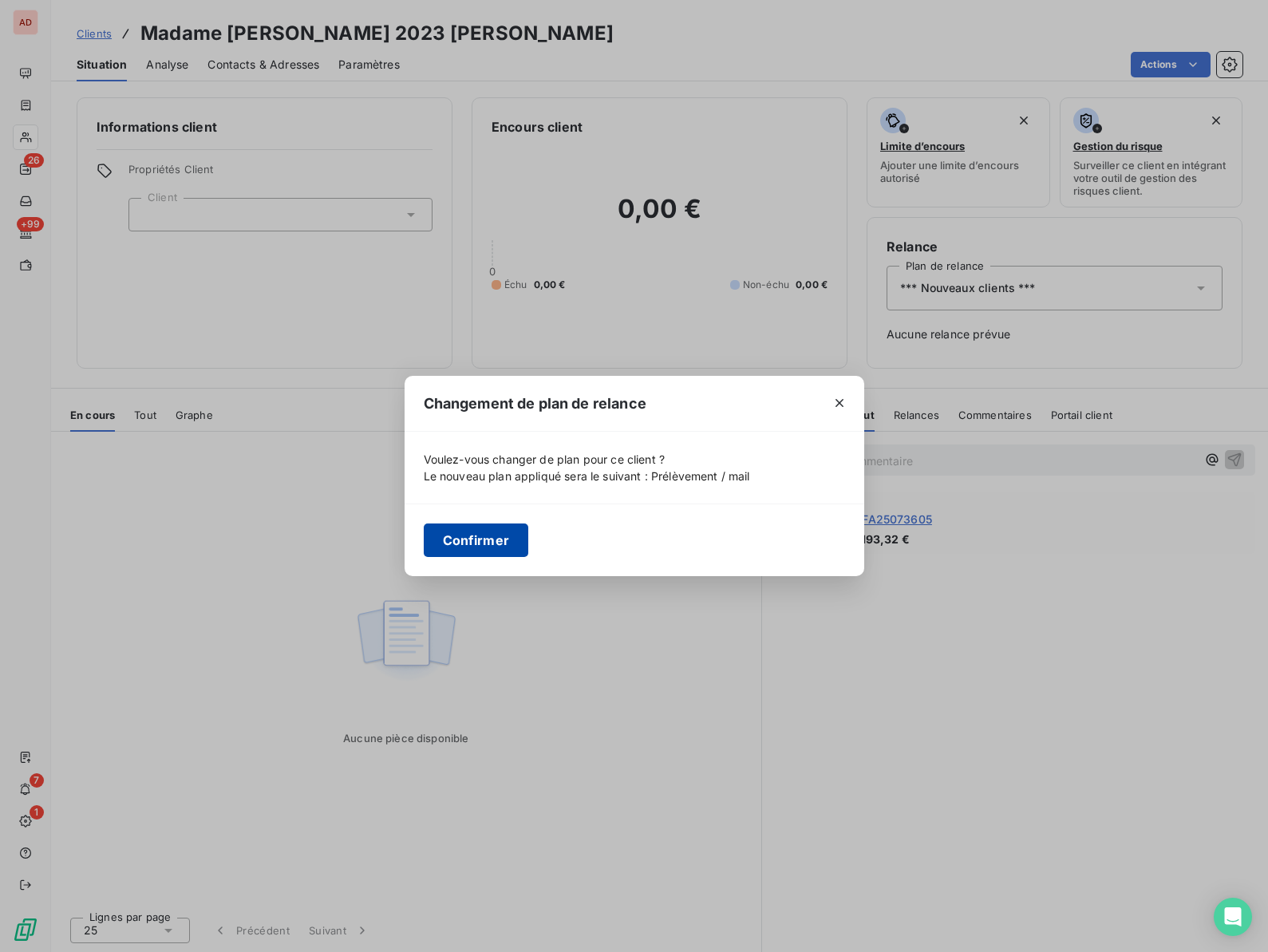
click at [476, 530] on button "Confirmer" at bounding box center [477, 540] width 106 height 34
